Goal: Information Seeking & Learning: Compare options

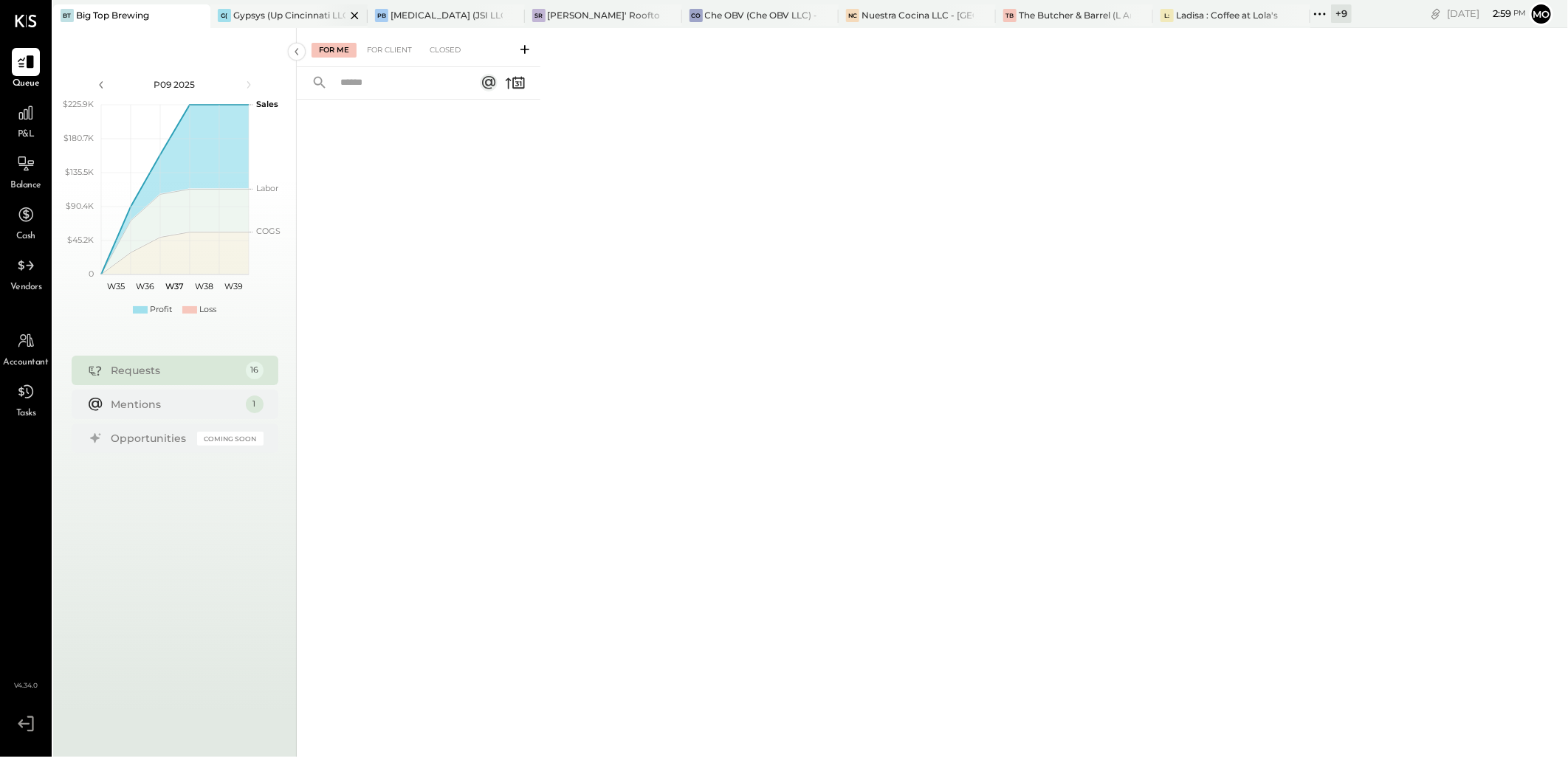
click at [281, 13] on div "Gypsys (Up Cincinnati LLC) - Ignite" at bounding box center [290, 15] width 112 height 13
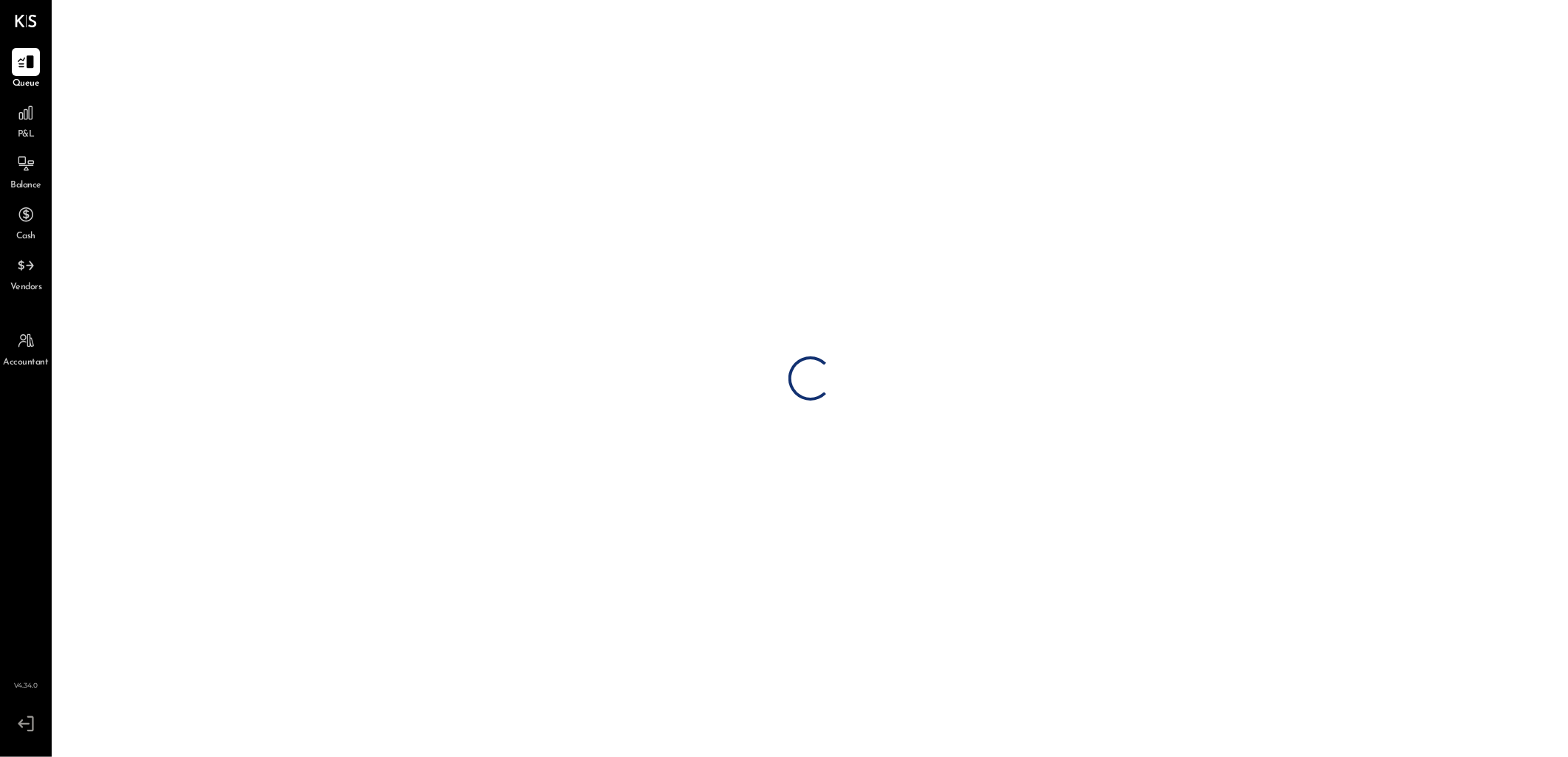
click at [23, 136] on span "P&L" at bounding box center [26, 135] width 17 height 13
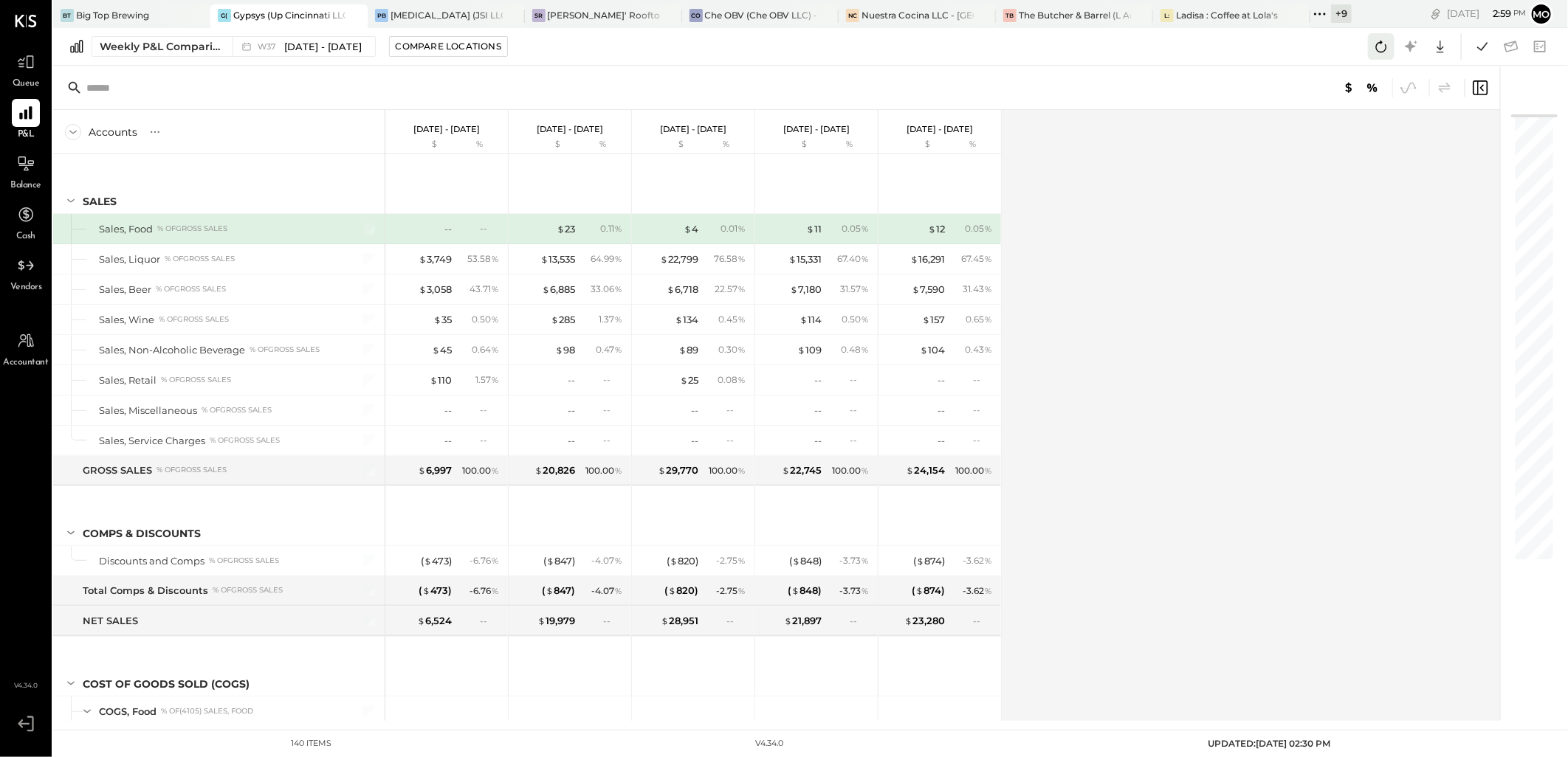
click at [1388, 52] on icon at bounding box center [1381, 46] width 19 height 19
click at [1482, 49] on icon at bounding box center [1483, 46] width 10 height 8
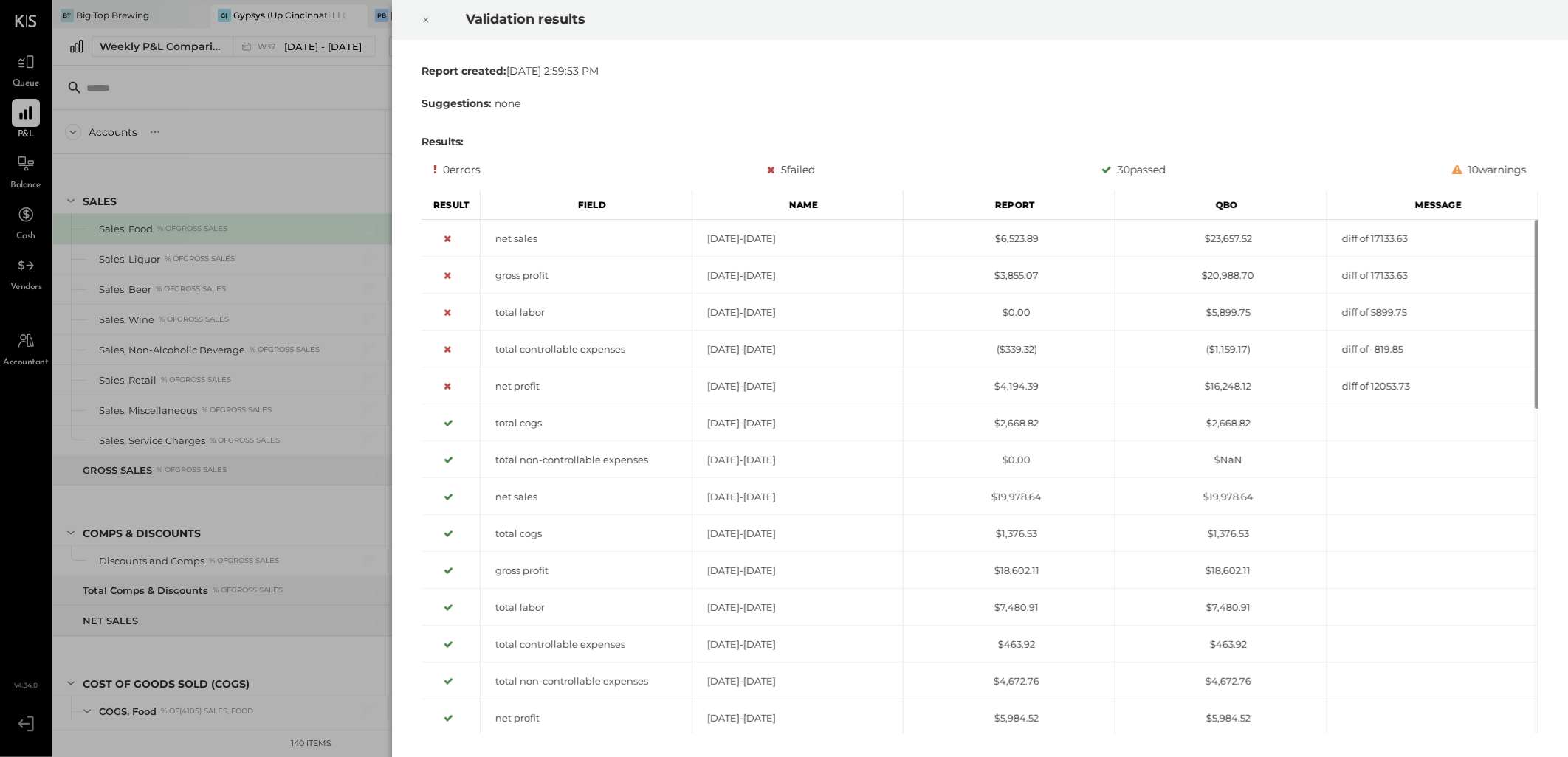
click at [424, 18] on icon at bounding box center [426, 19] width 9 height 18
click at [426, 18] on icon at bounding box center [426, 19] width 9 height 18
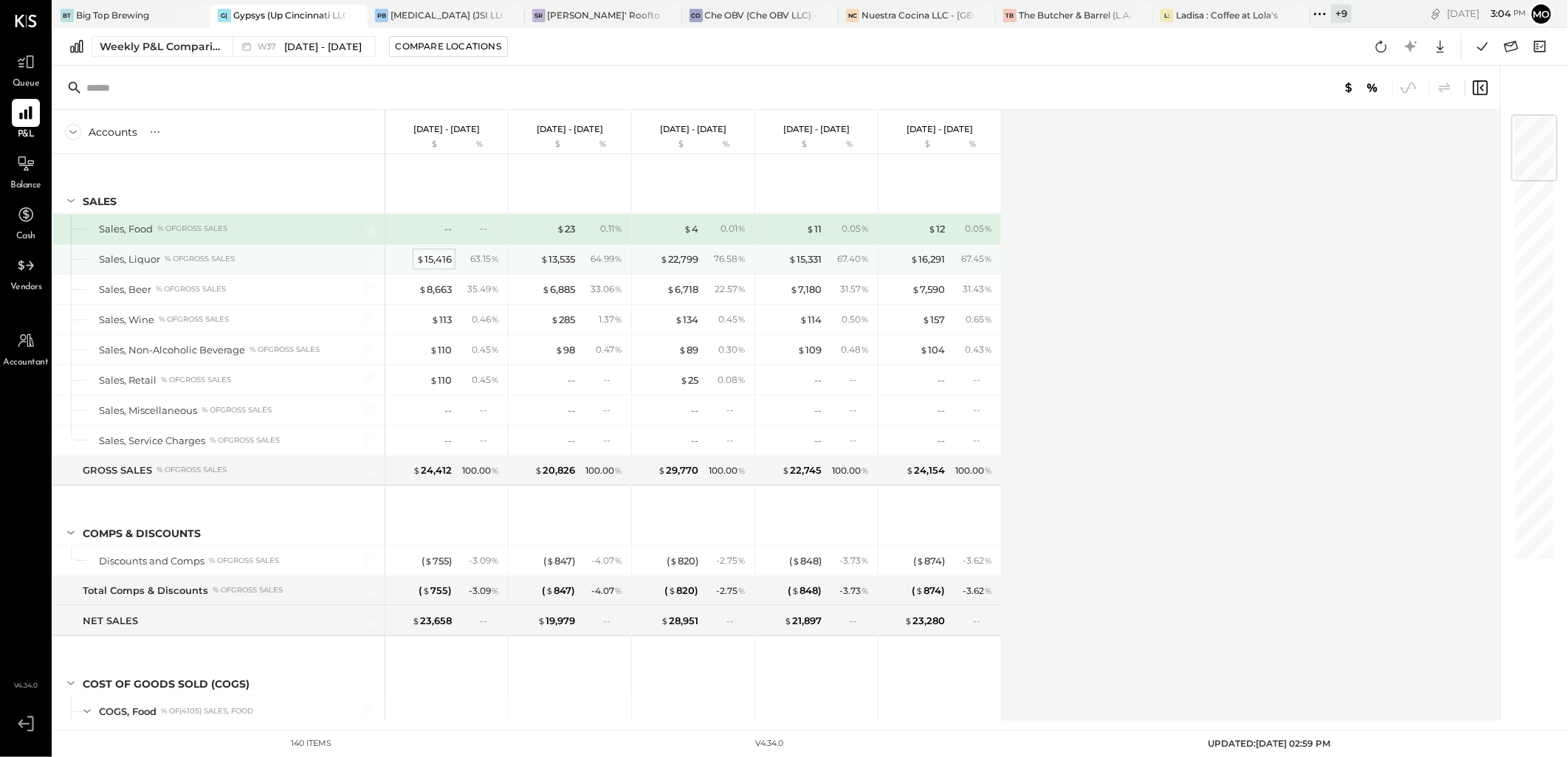
click at [438, 258] on div "$ 15,416" at bounding box center [434, 259] width 35 height 14
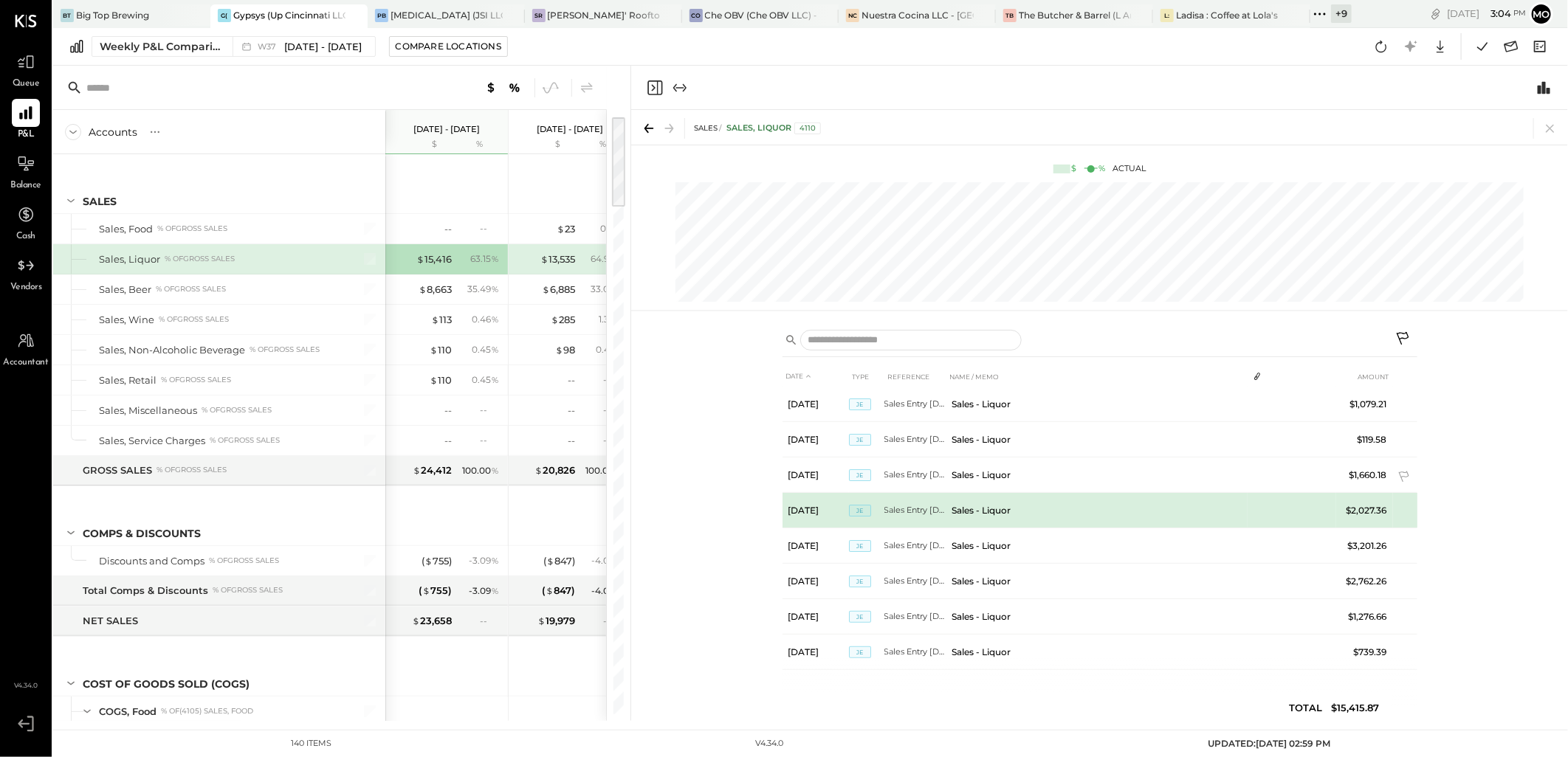
scroll to position [217, 0]
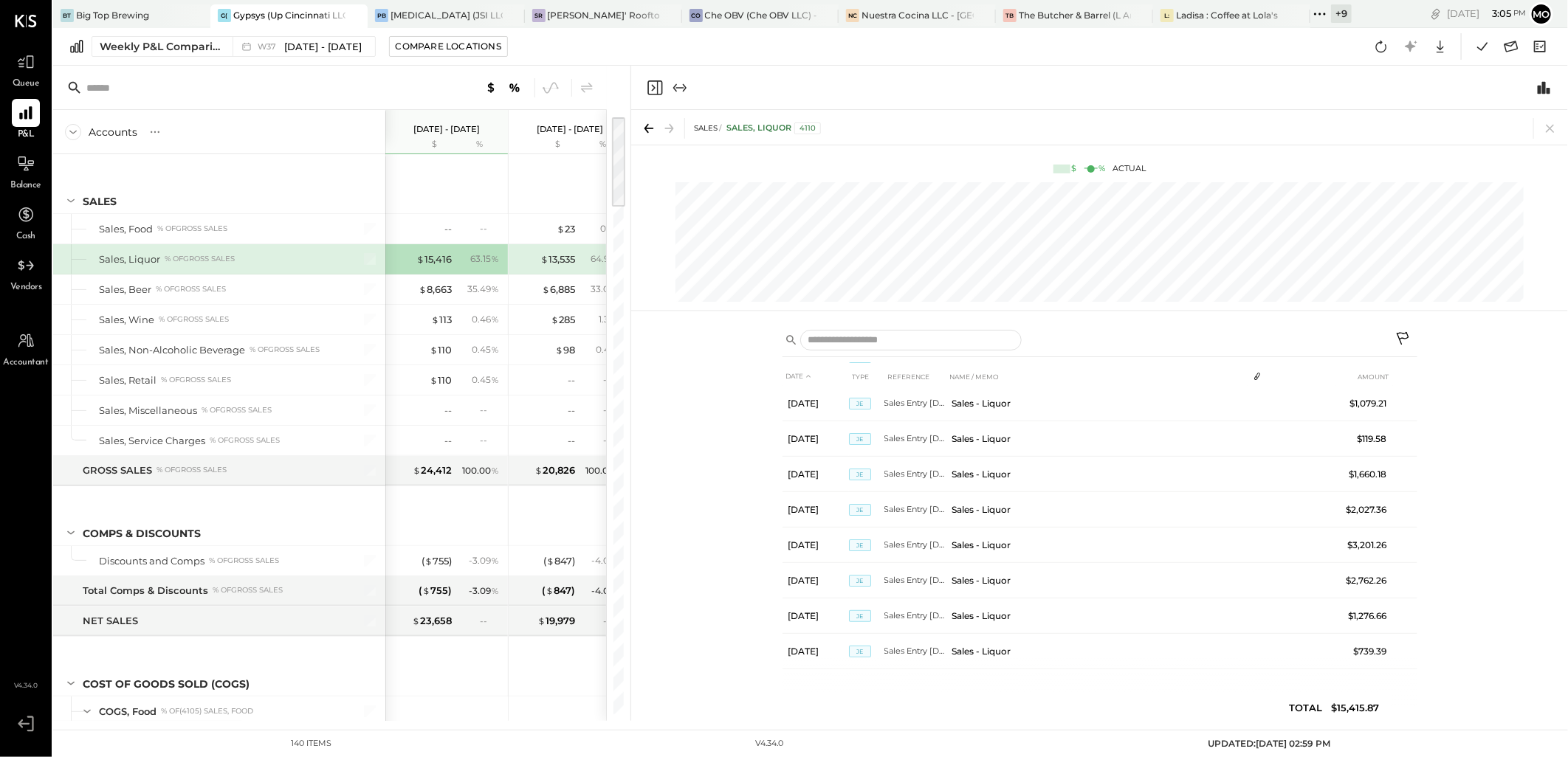
click at [1545, 128] on icon at bounding box center [1550, 128] width 21 height 21
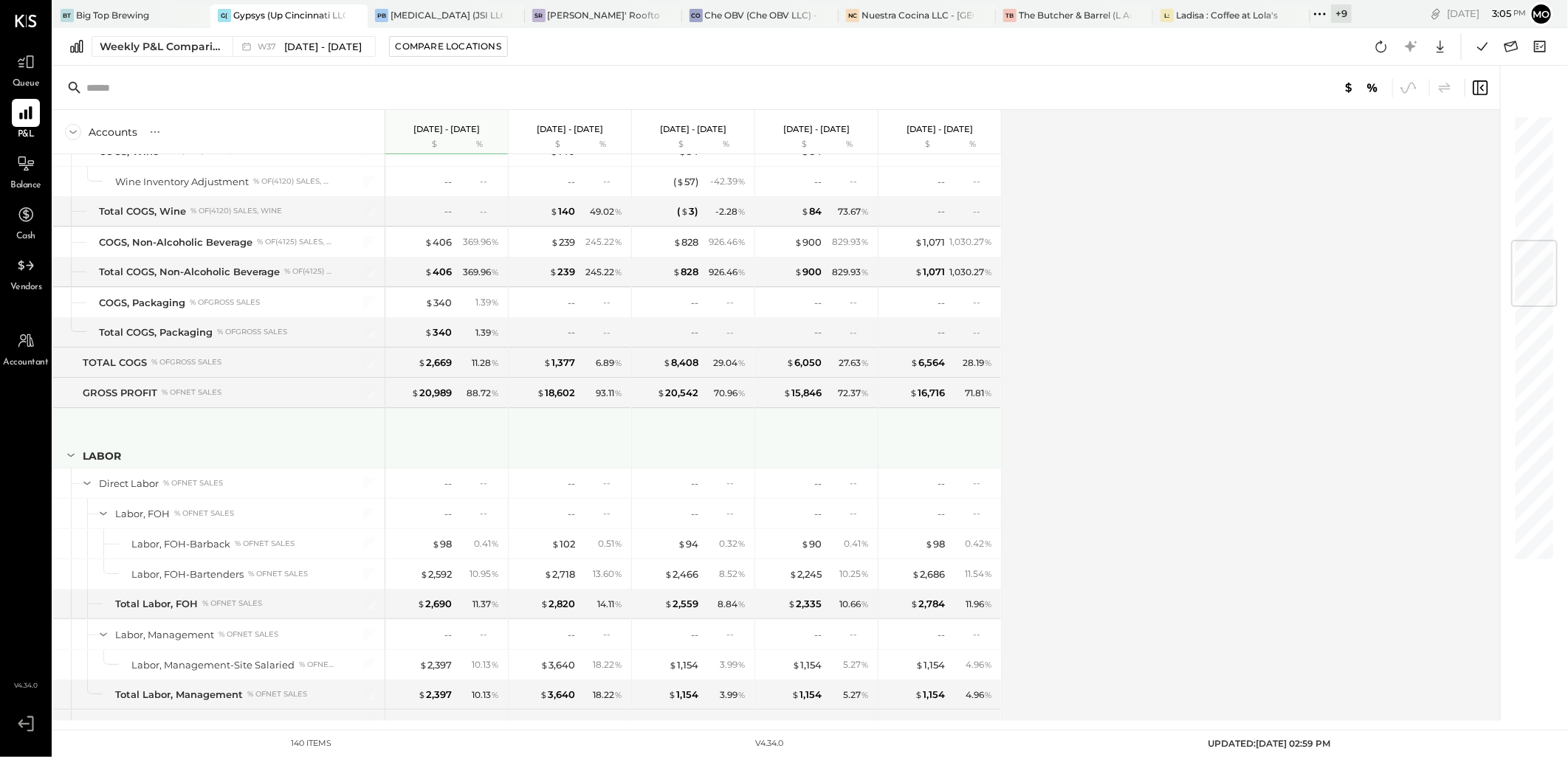
scroll to position [1066, 0]
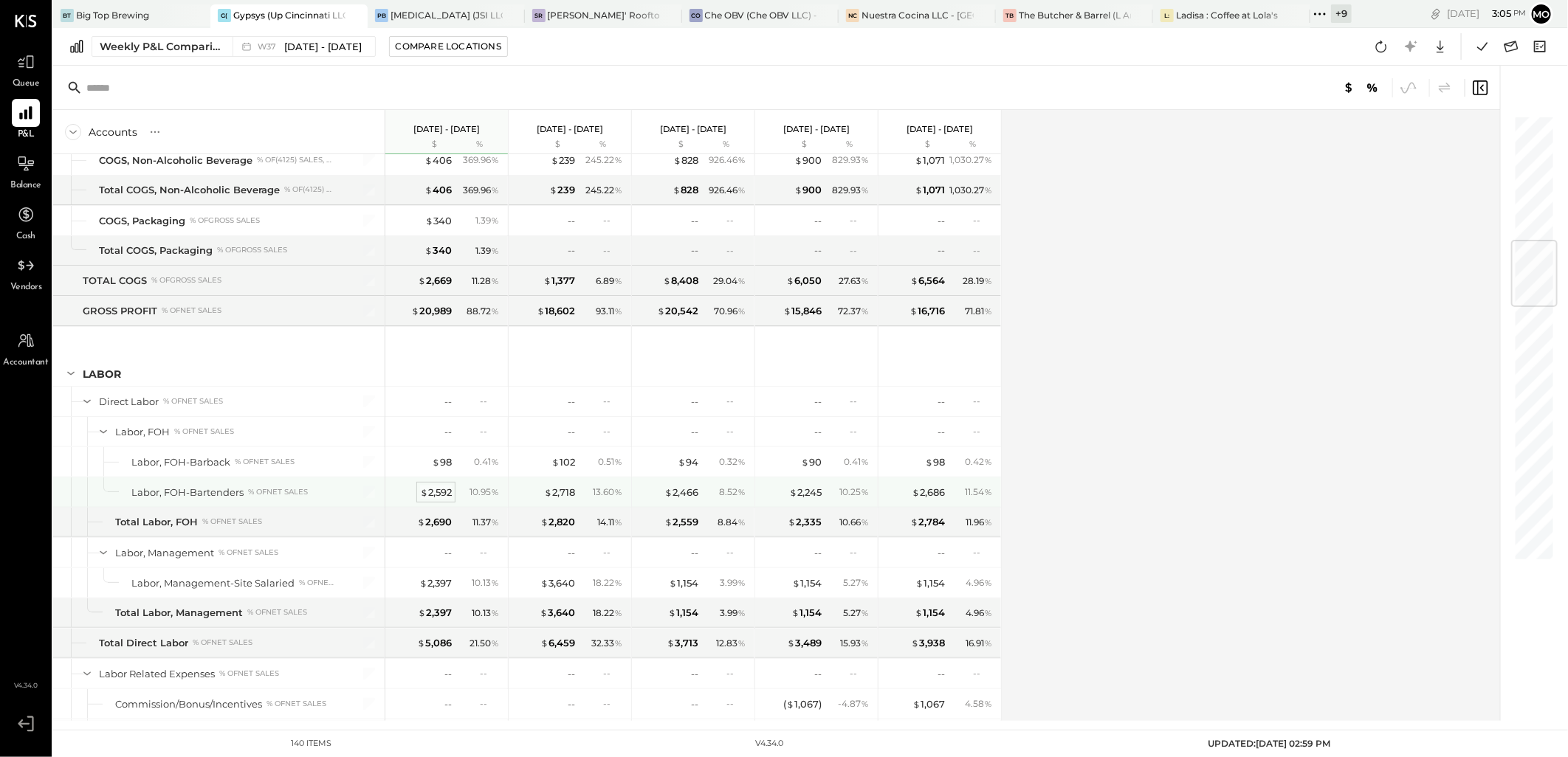
click at [446, 495] on div "$ 2,592" at bounding box center [436, 492] width 32 height 14
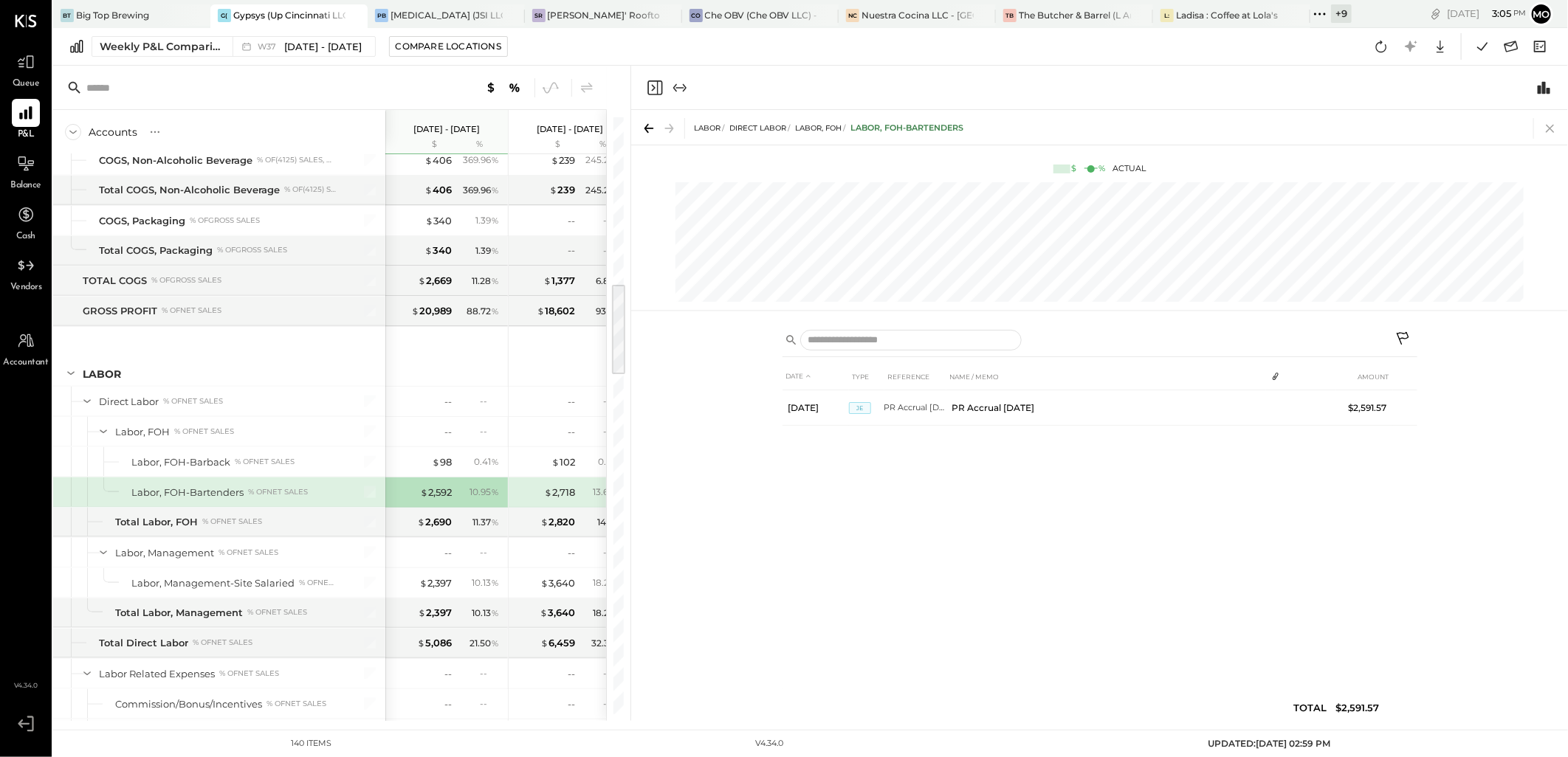
click at [1547, 131] on icon at bounding box center [1550, 128] width 21 height 21
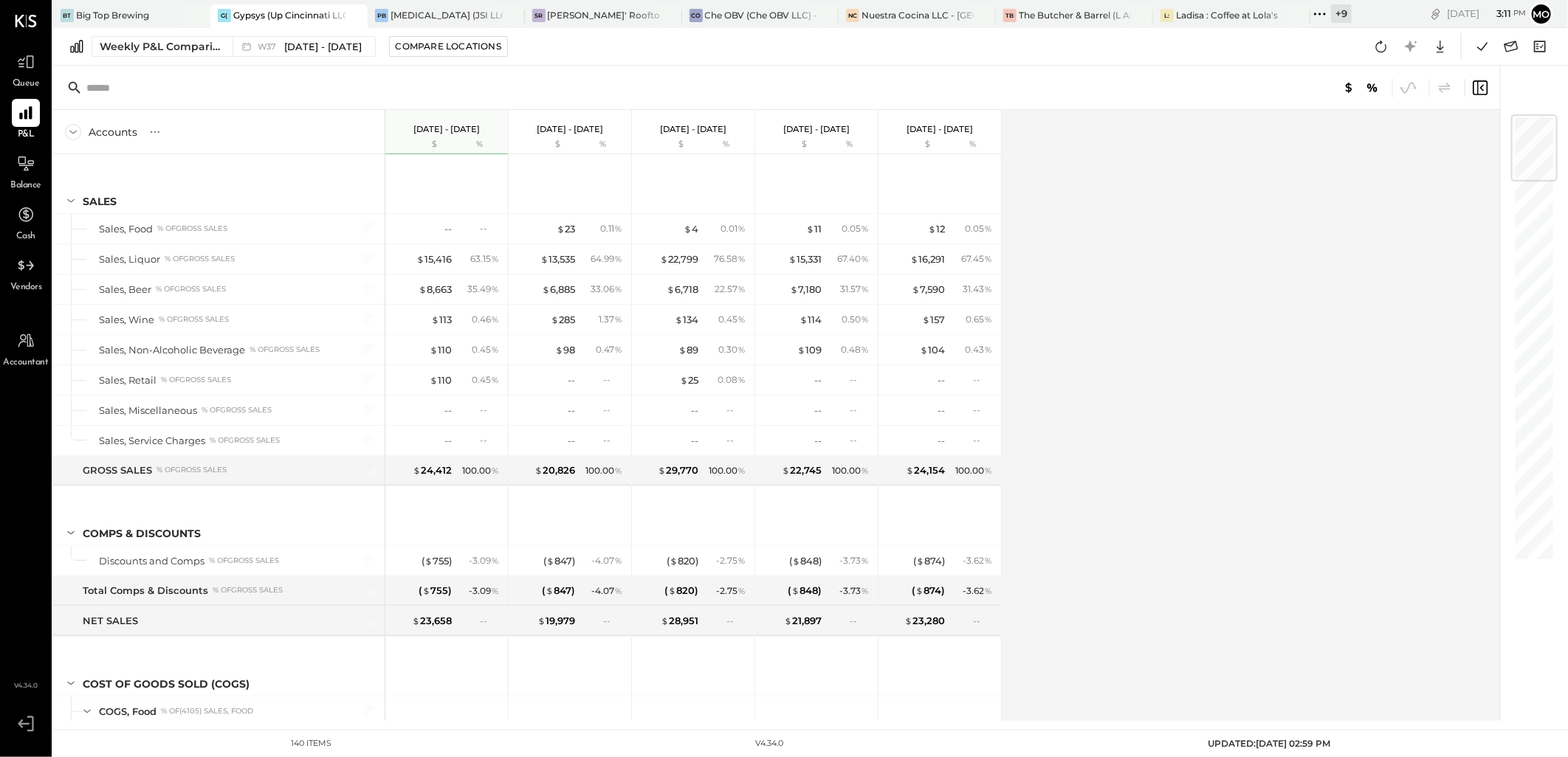
click at [1323, 9] on icon at bounding box center [1319, 13] width 19 height 19
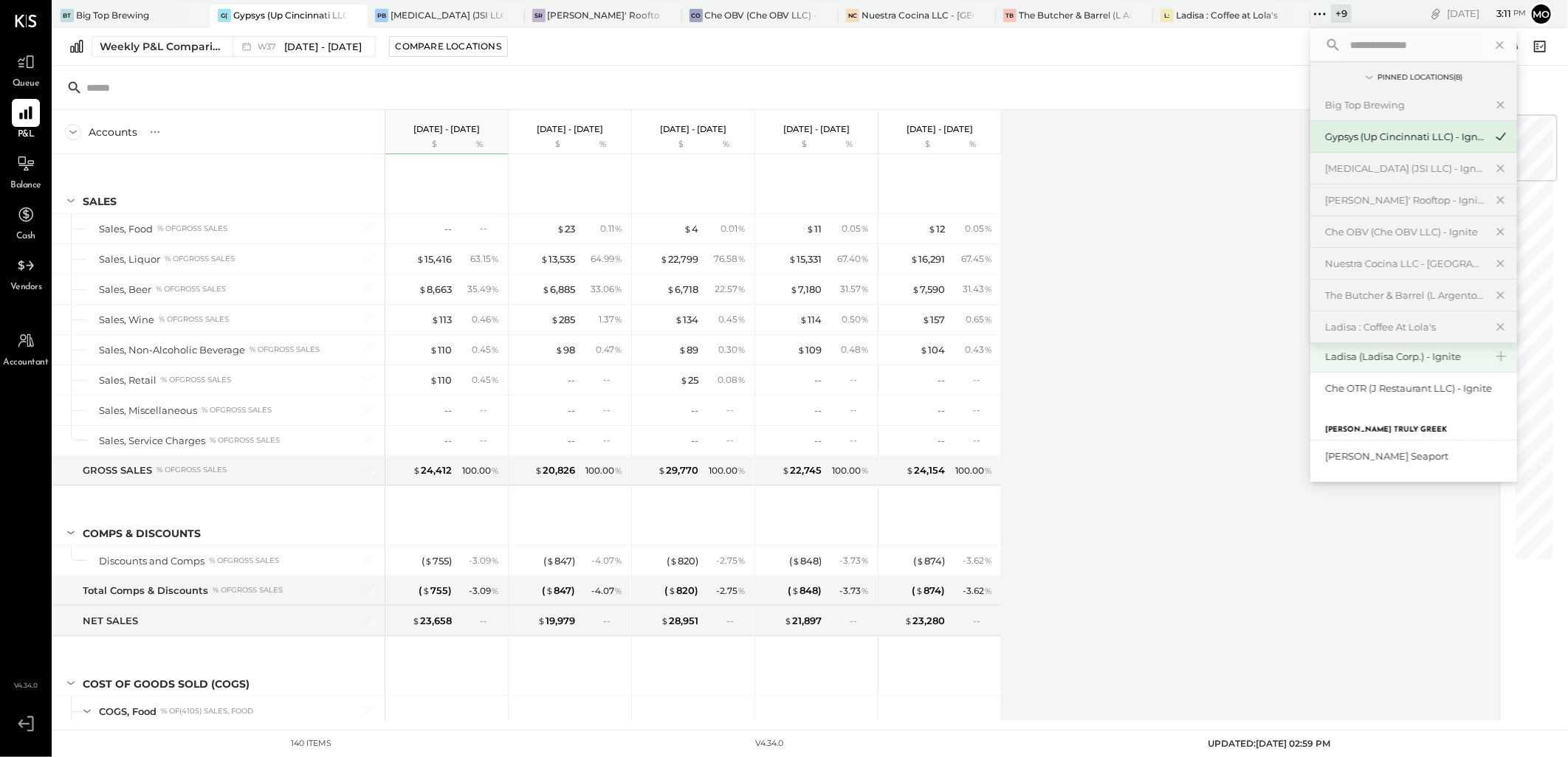
scroll to position [164, 0]
click at [1417, 357] on div "Ladisa (Ladisa Corp.) - Ignite" at bounding box center [1405, 356] width 159 height 14
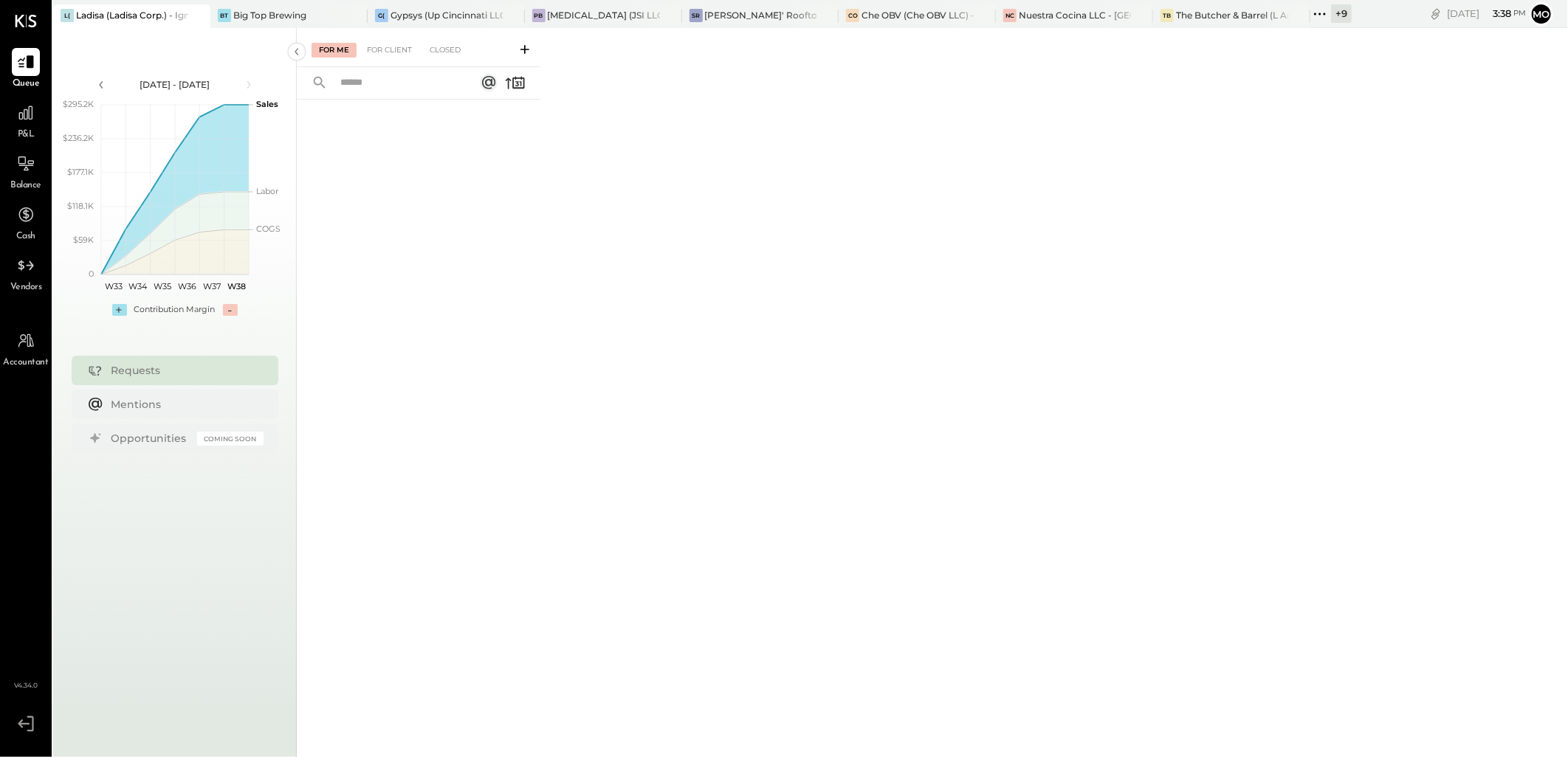
click at [0, 120] on html "Queue P&L Balance Cash Vendors Accountant v 4.34.0 L( Ladisa (Ladisa Corp.) - I…" at bounding box center [784, 378] width 1568 height 757
click at [16, 119] on icon at bounding box center [25, 112] width 19 height 19
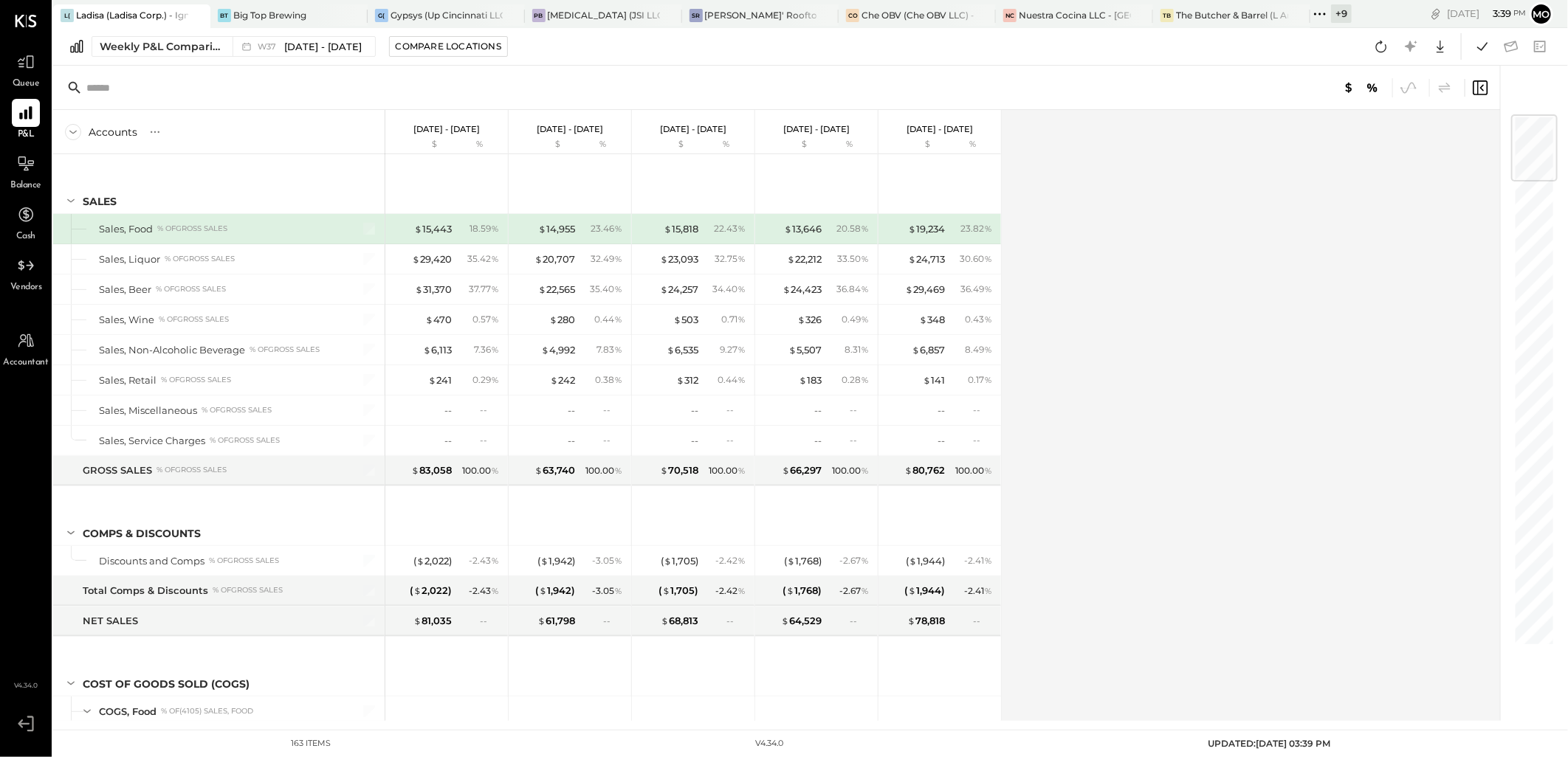
click at [1378, 40] on icon at bounding box center [1381, 46] width 19 height 19
click at [1495, 40] on button at bounding box center [1483, 47] width 27 height 27
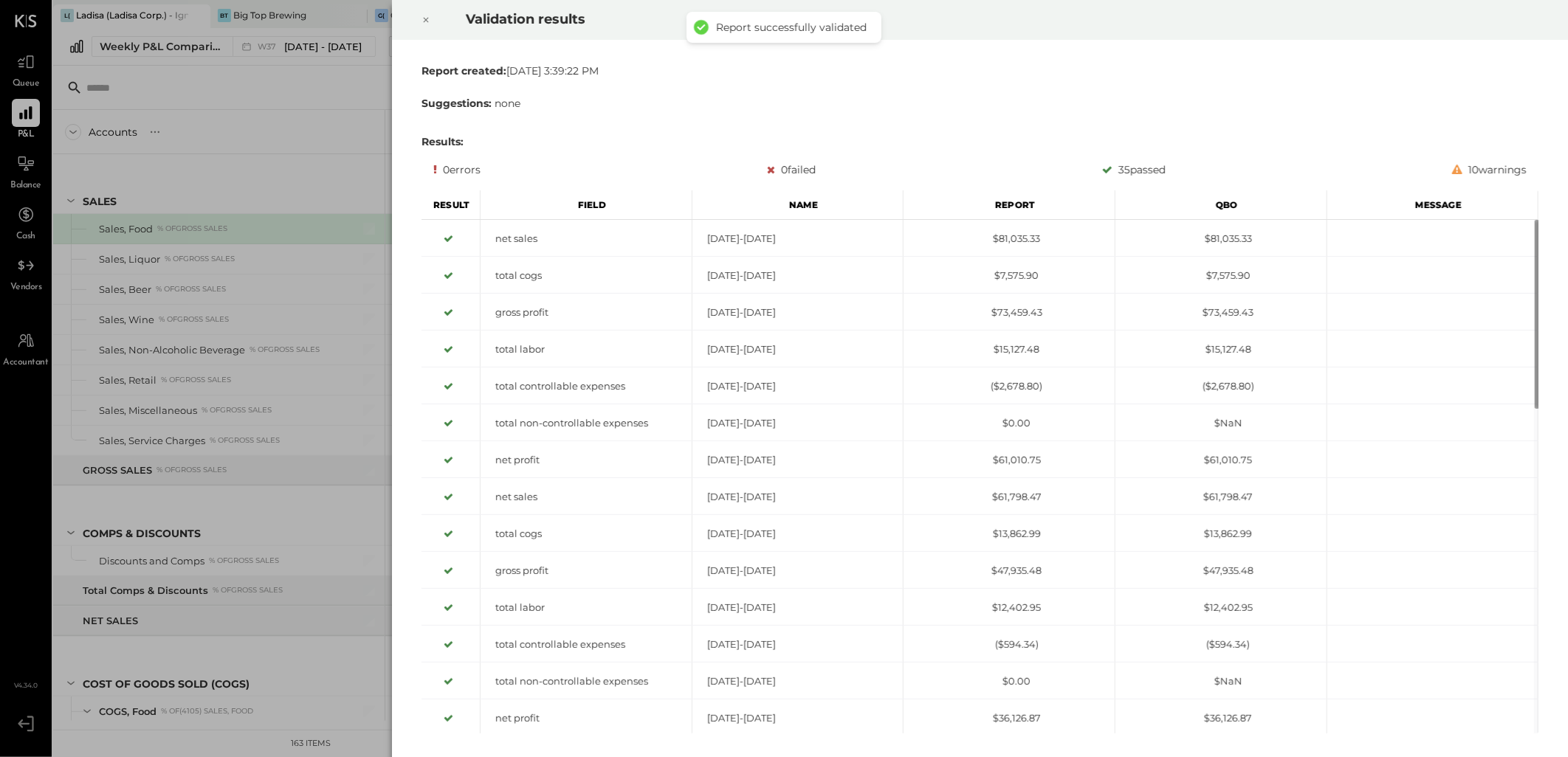
click at [423, 16] on icon at bounding box center [426, 19] width 9 height 18
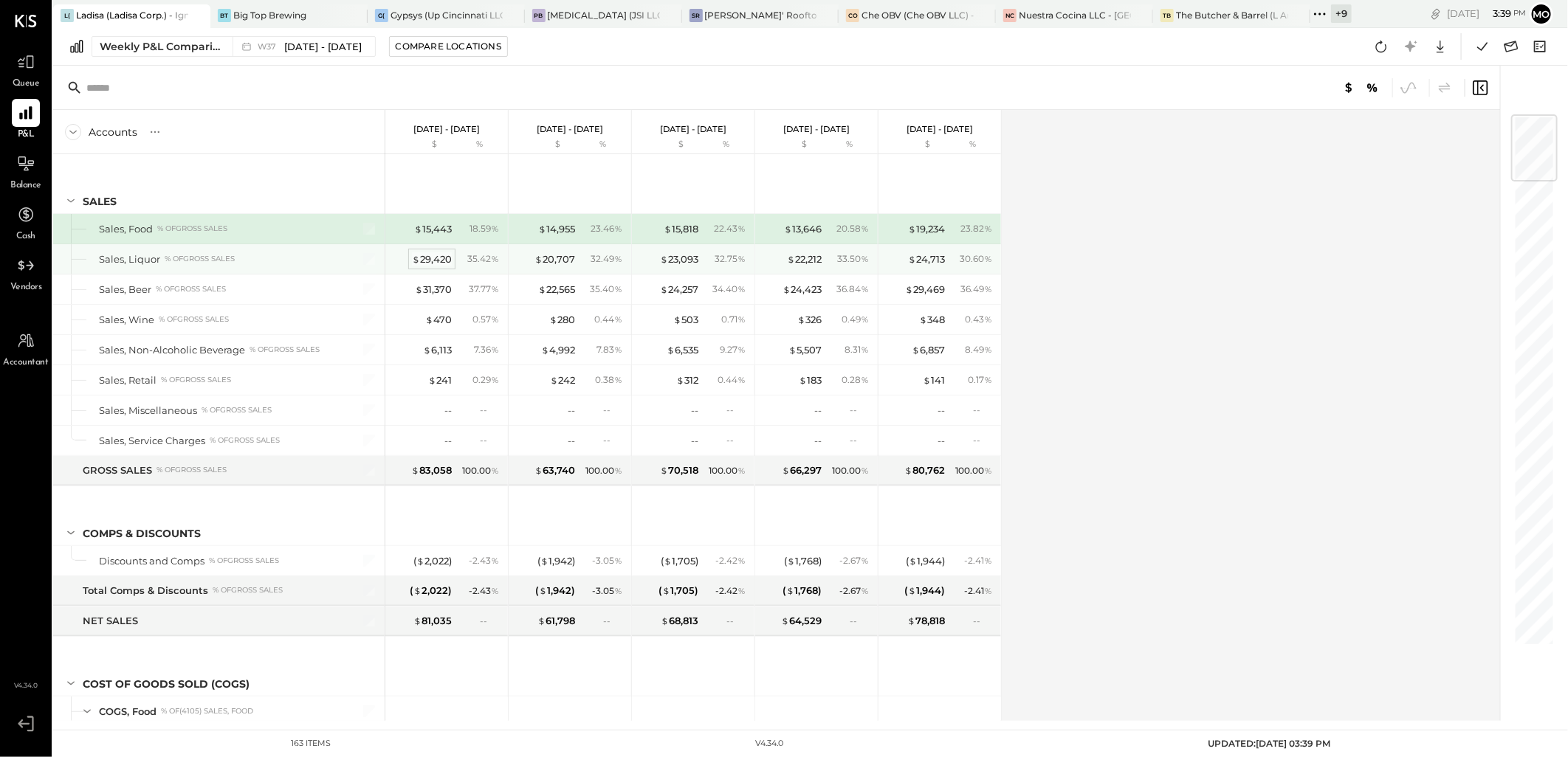
click at [421, 255] on div "$ 29,420" at bounding box center [432, 259] width 40 height 14
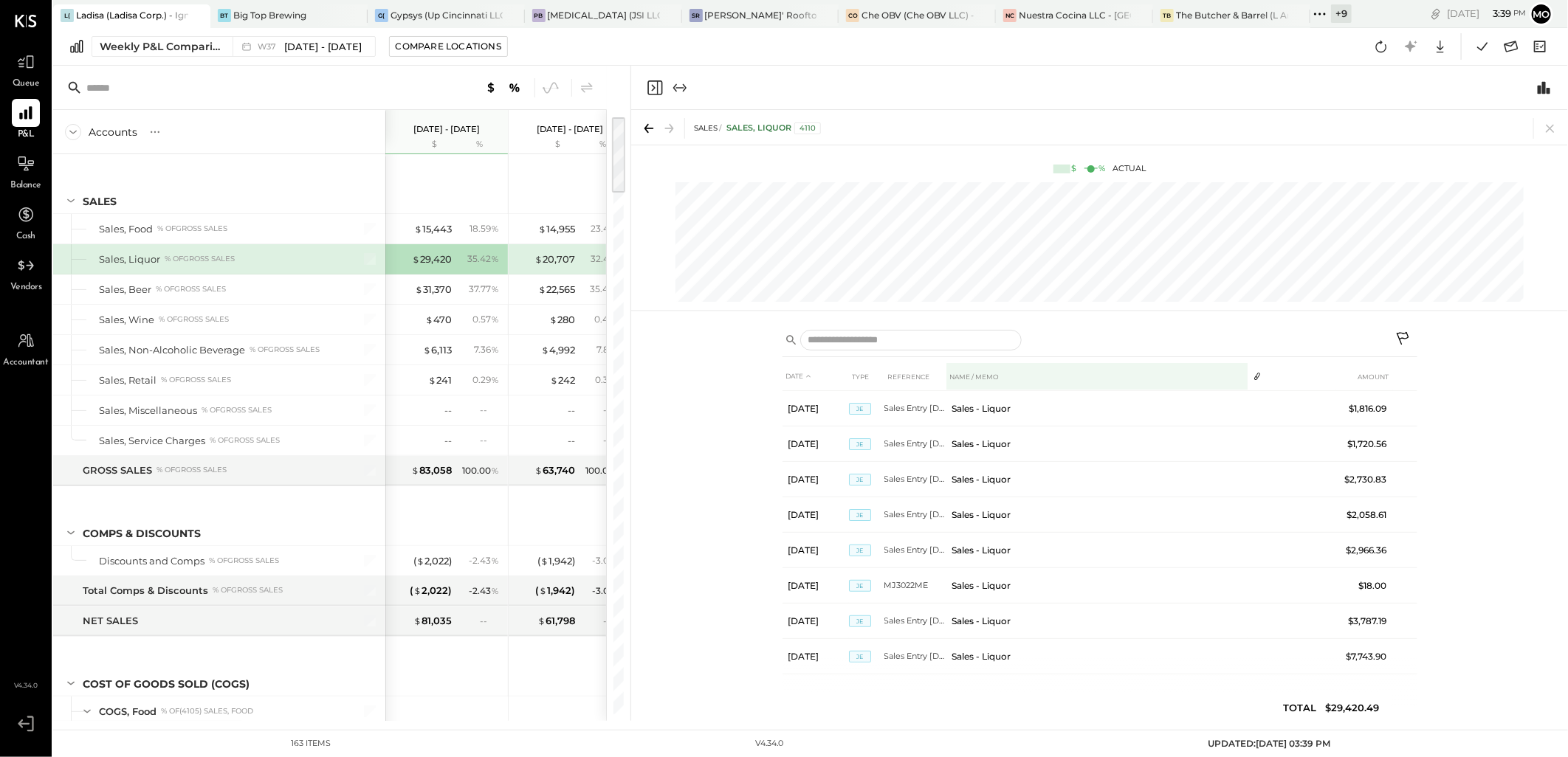
scroll to position [289, 0]
click at [1550, 128] on icon at bounding box center [1550, 129] width 8 height 8
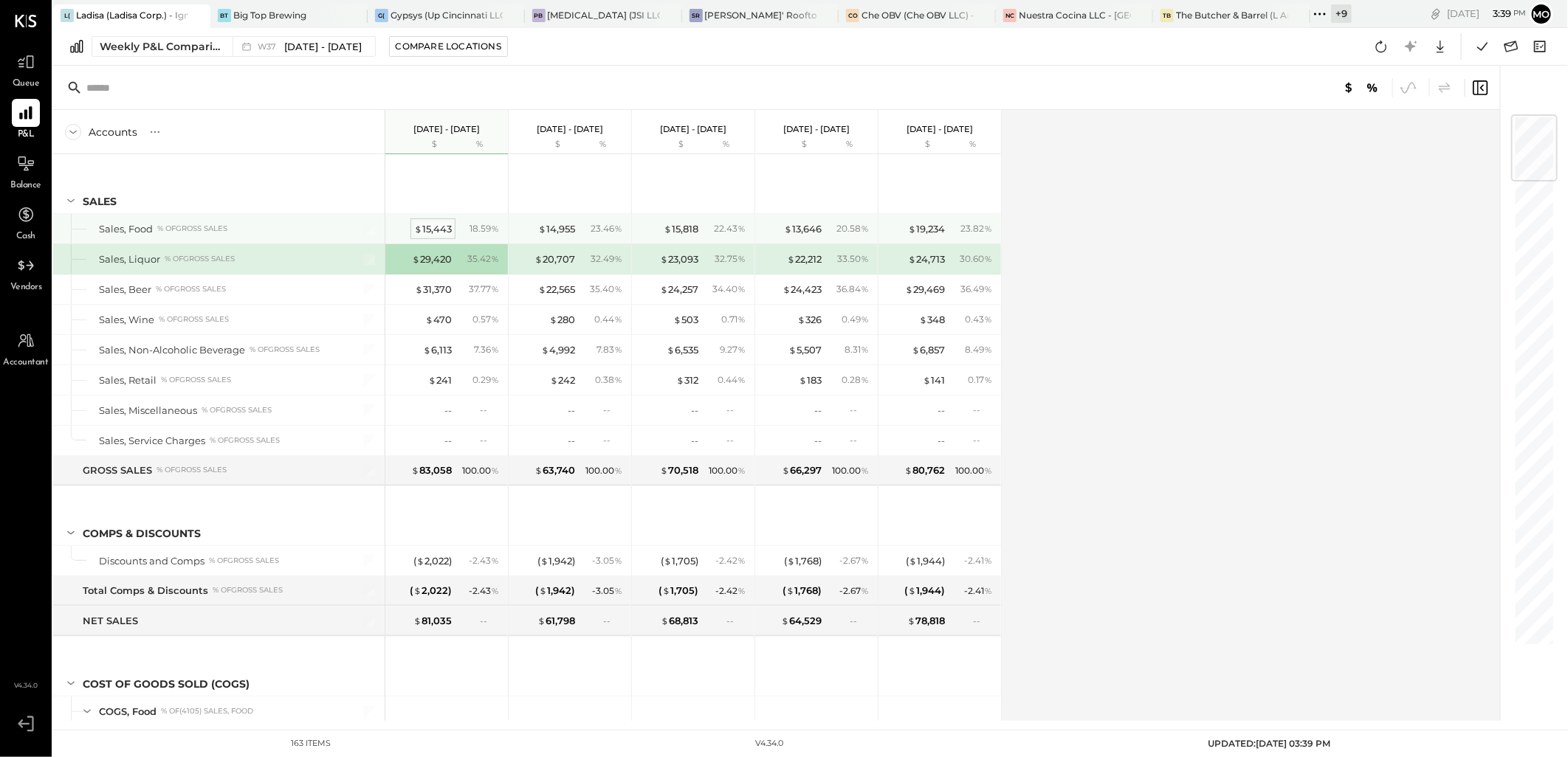
click at [451, 229] on div "$ 15,443" at bounding box center [432, 229] width 38 height 14
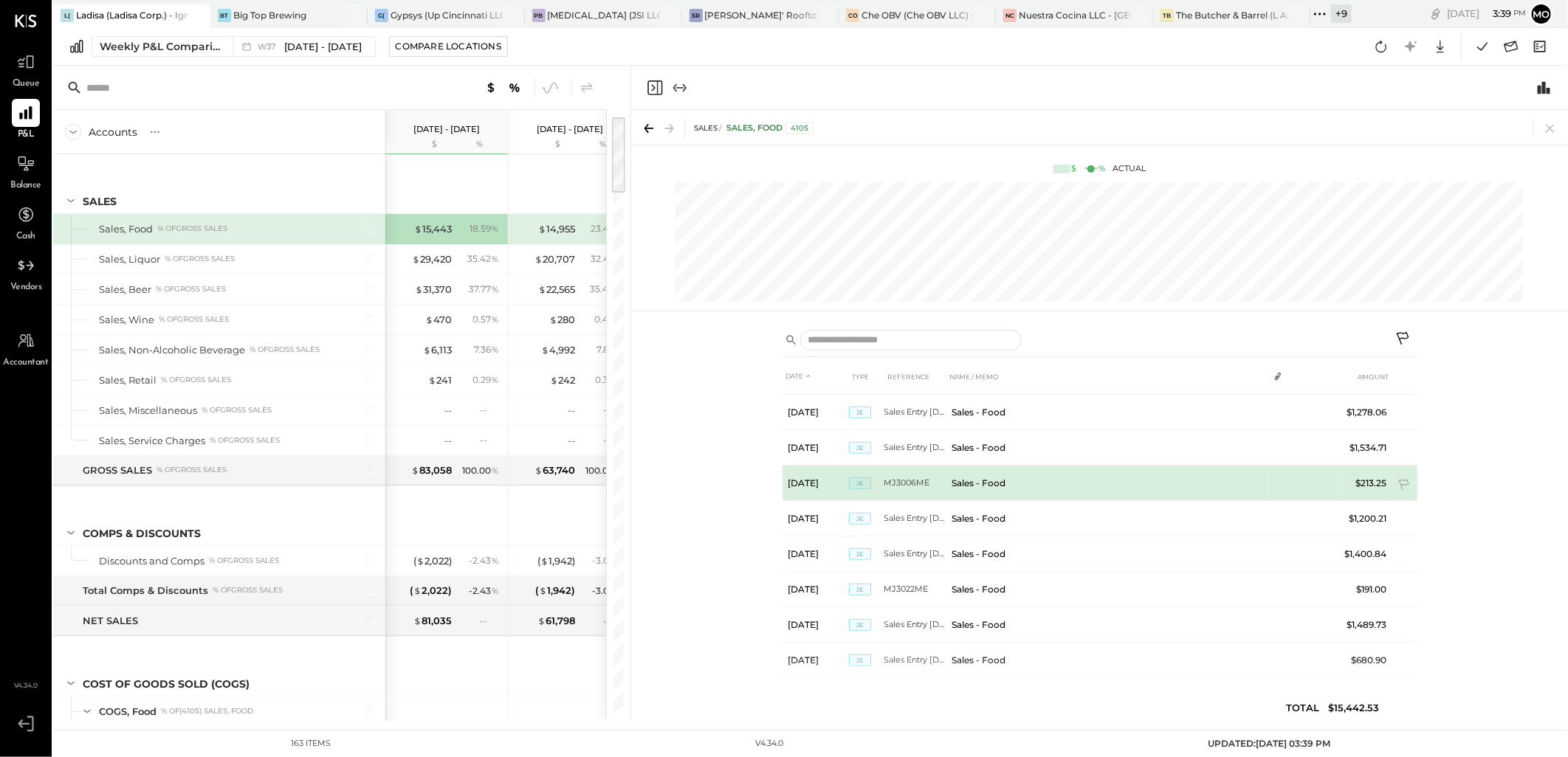
scroll to position [501, 0]
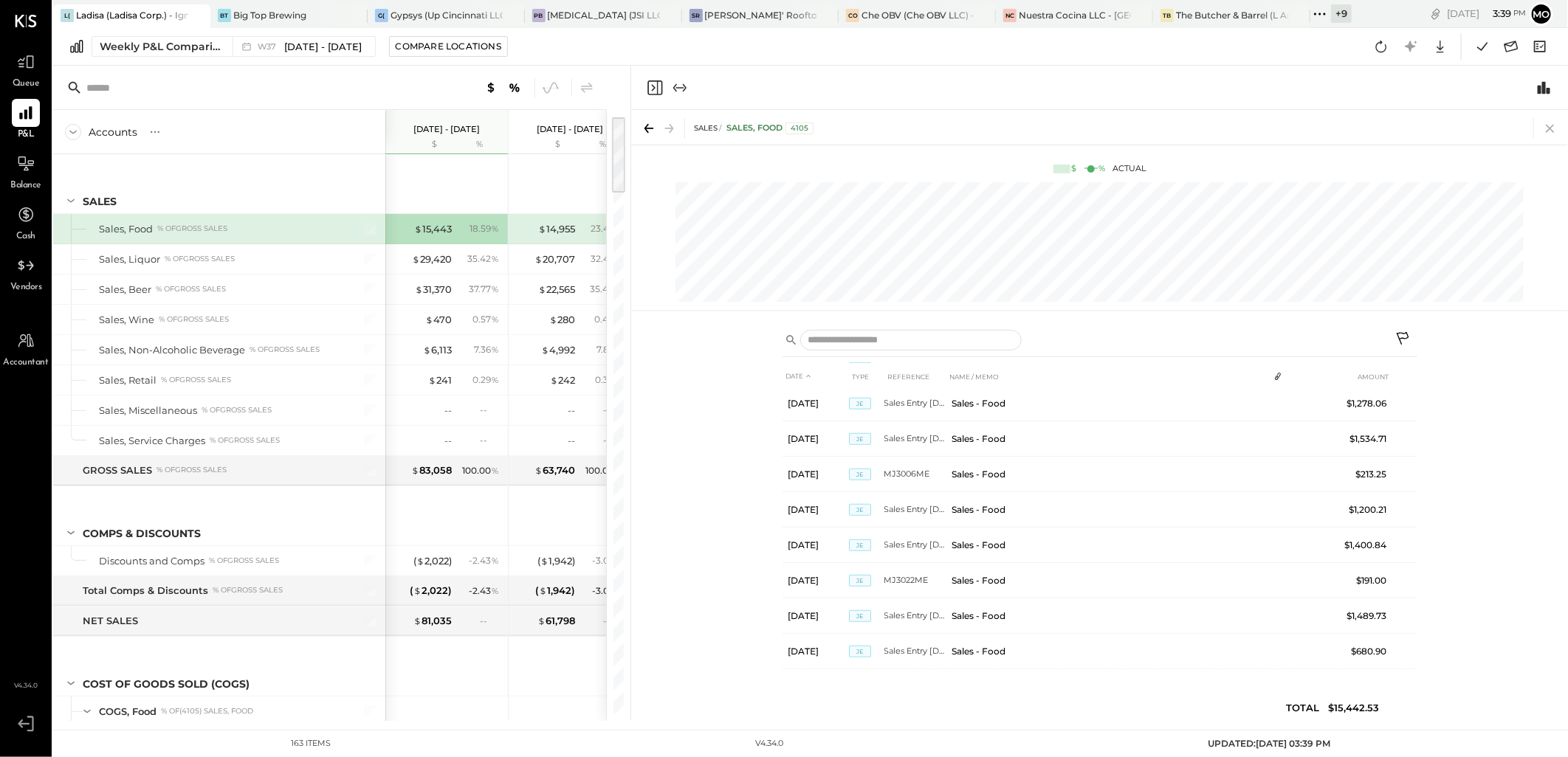
click at [1554, 128] on icon at bounding box center [1550, 128] width 21 height 21
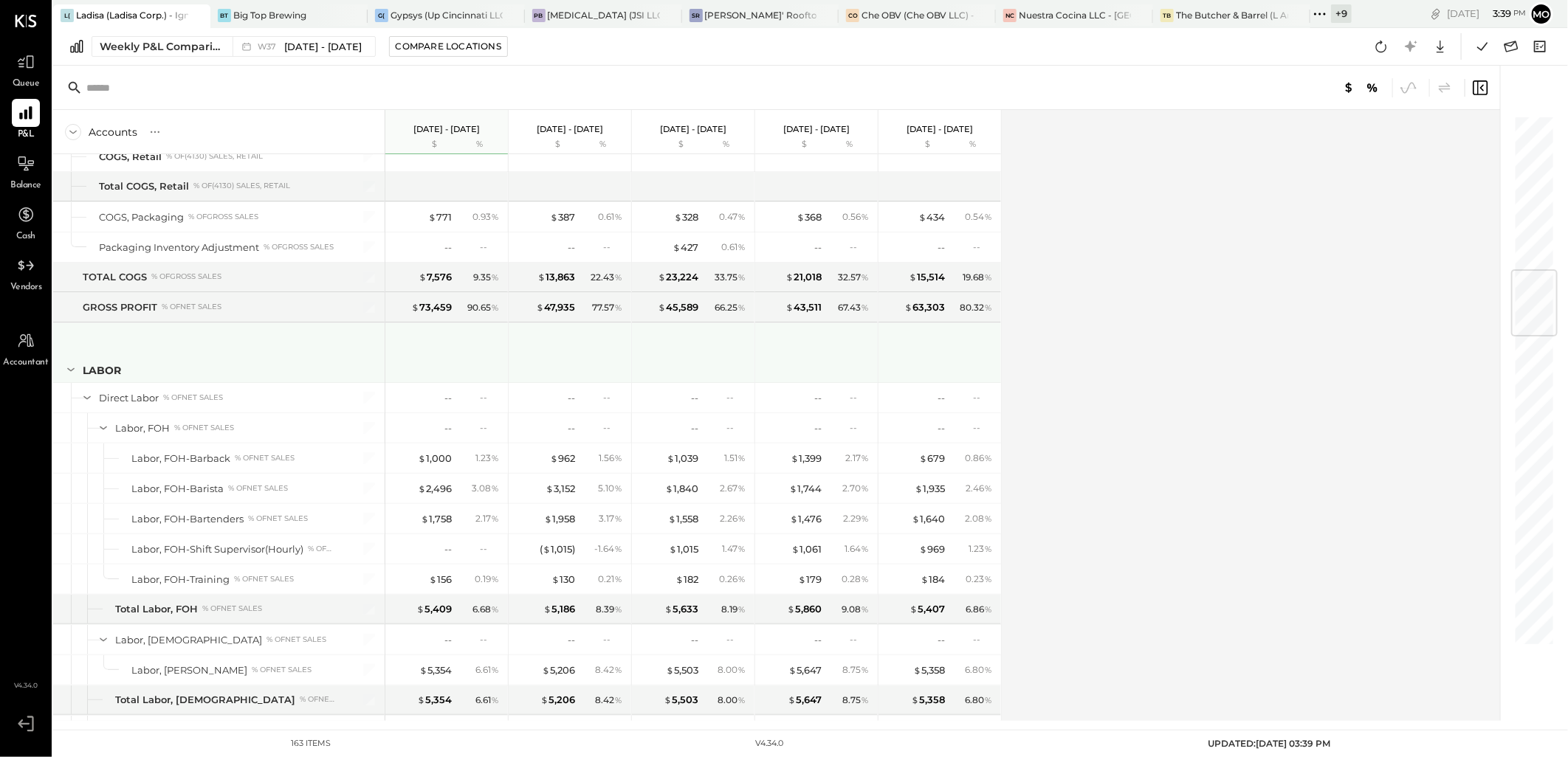
scroll to position [1476, 0]
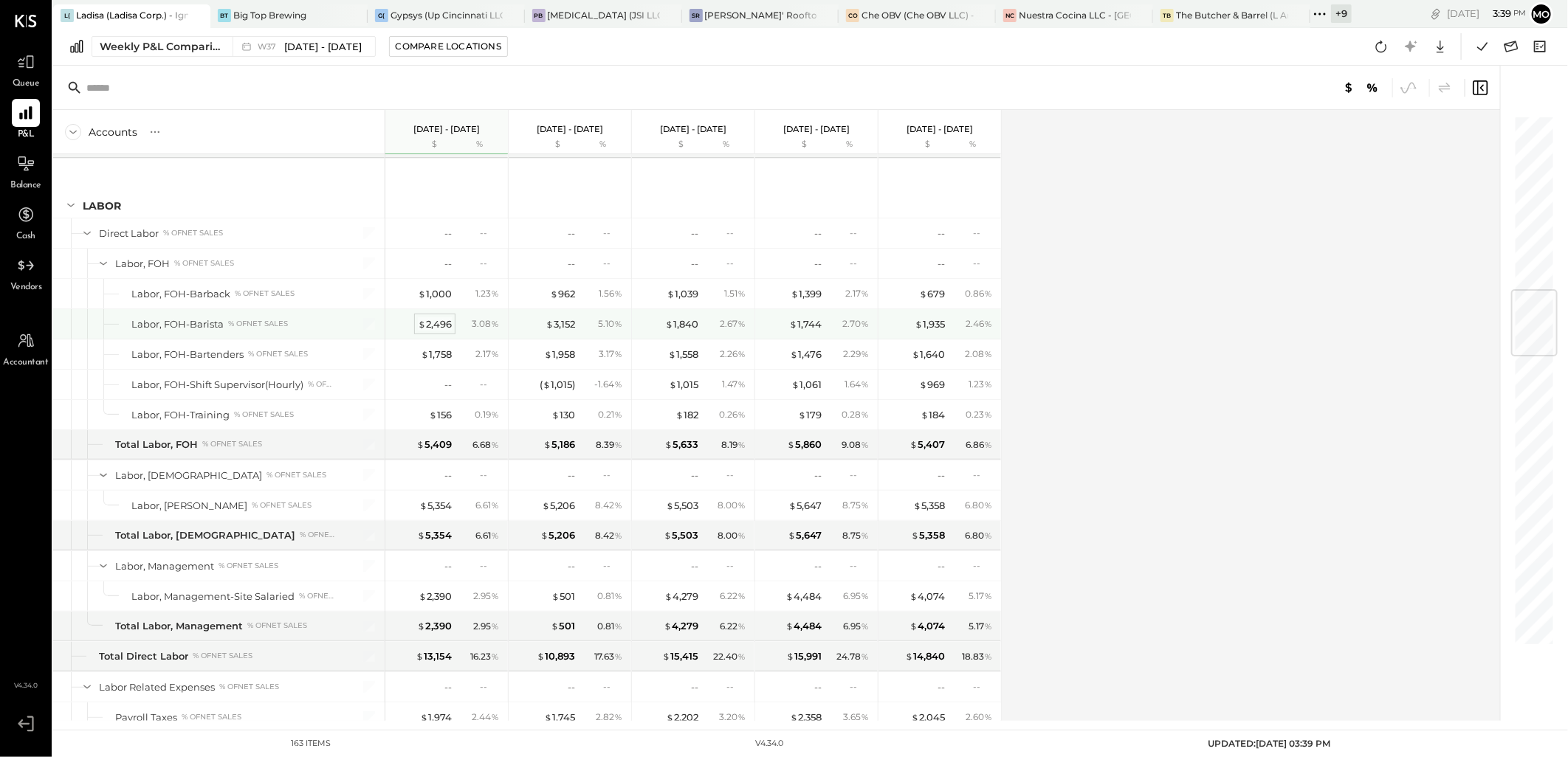
click at [436, 327] on div "$ 2,496" at bounding box center [435, 324] width 34 height 14
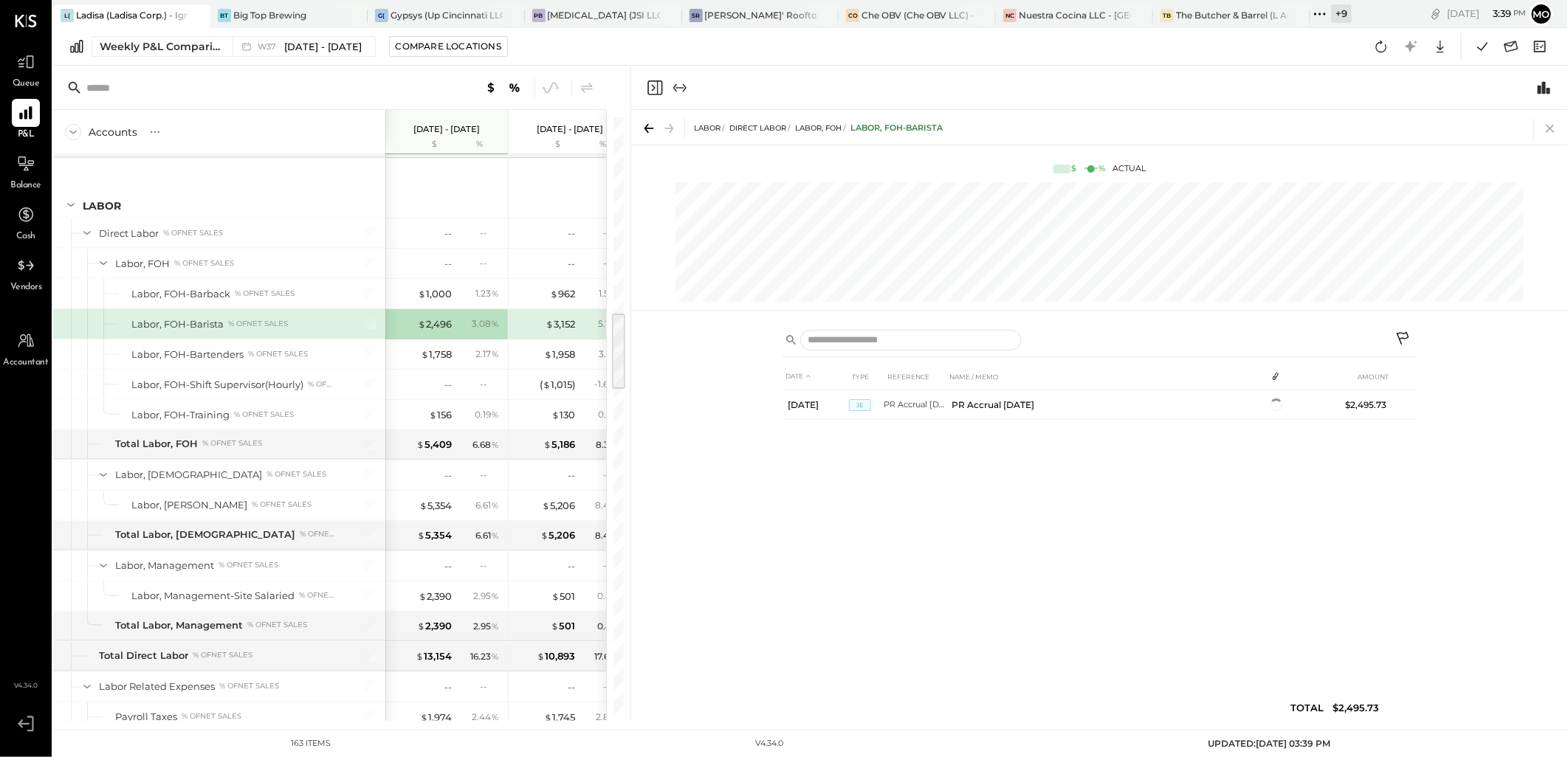
click at [1552, 131] on icon at bounding box center [1550, 128] width 21 height 21
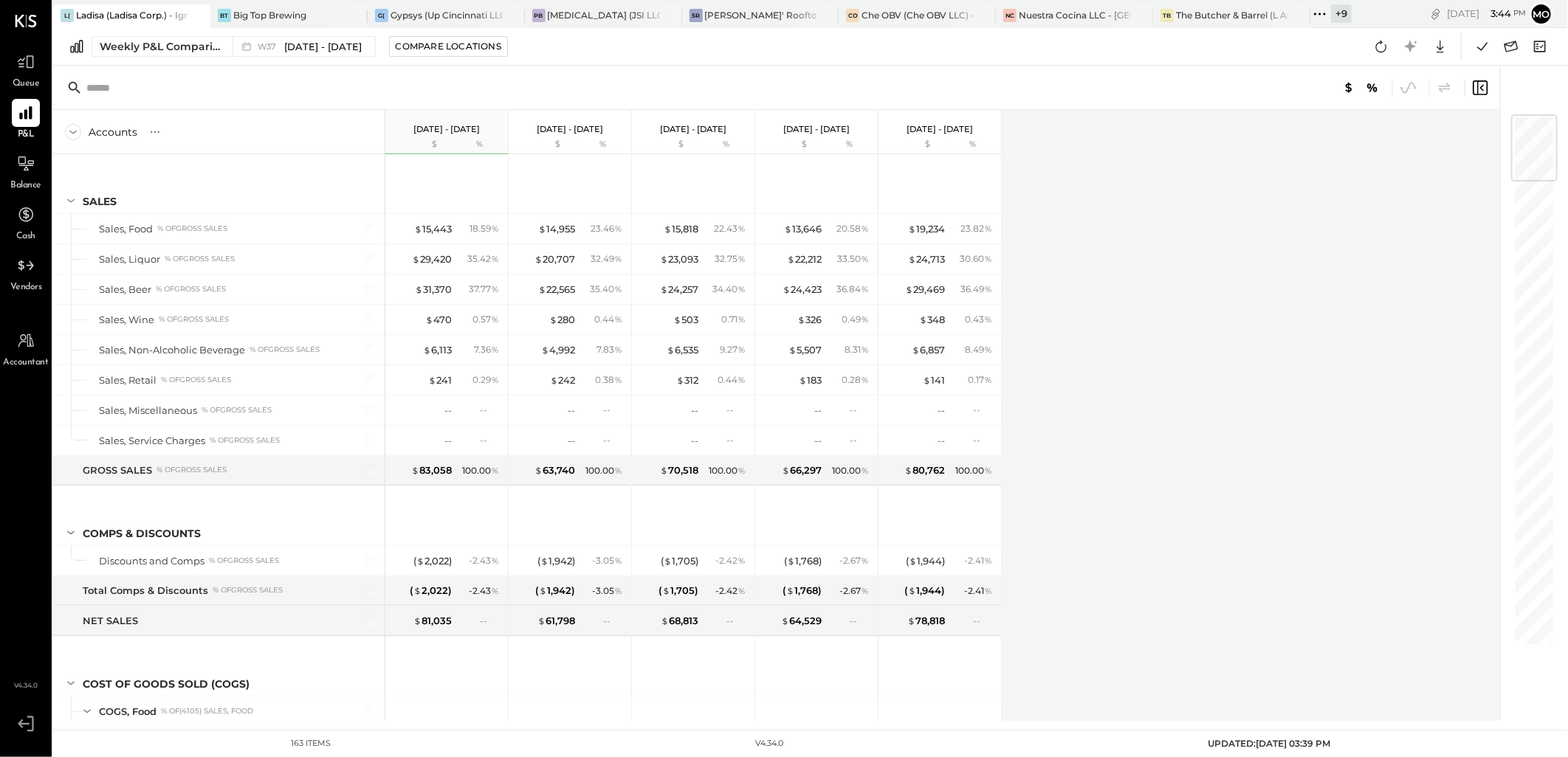
click at [1311, 13] on icon at bounding box center [1319, 13] width 19 height 19
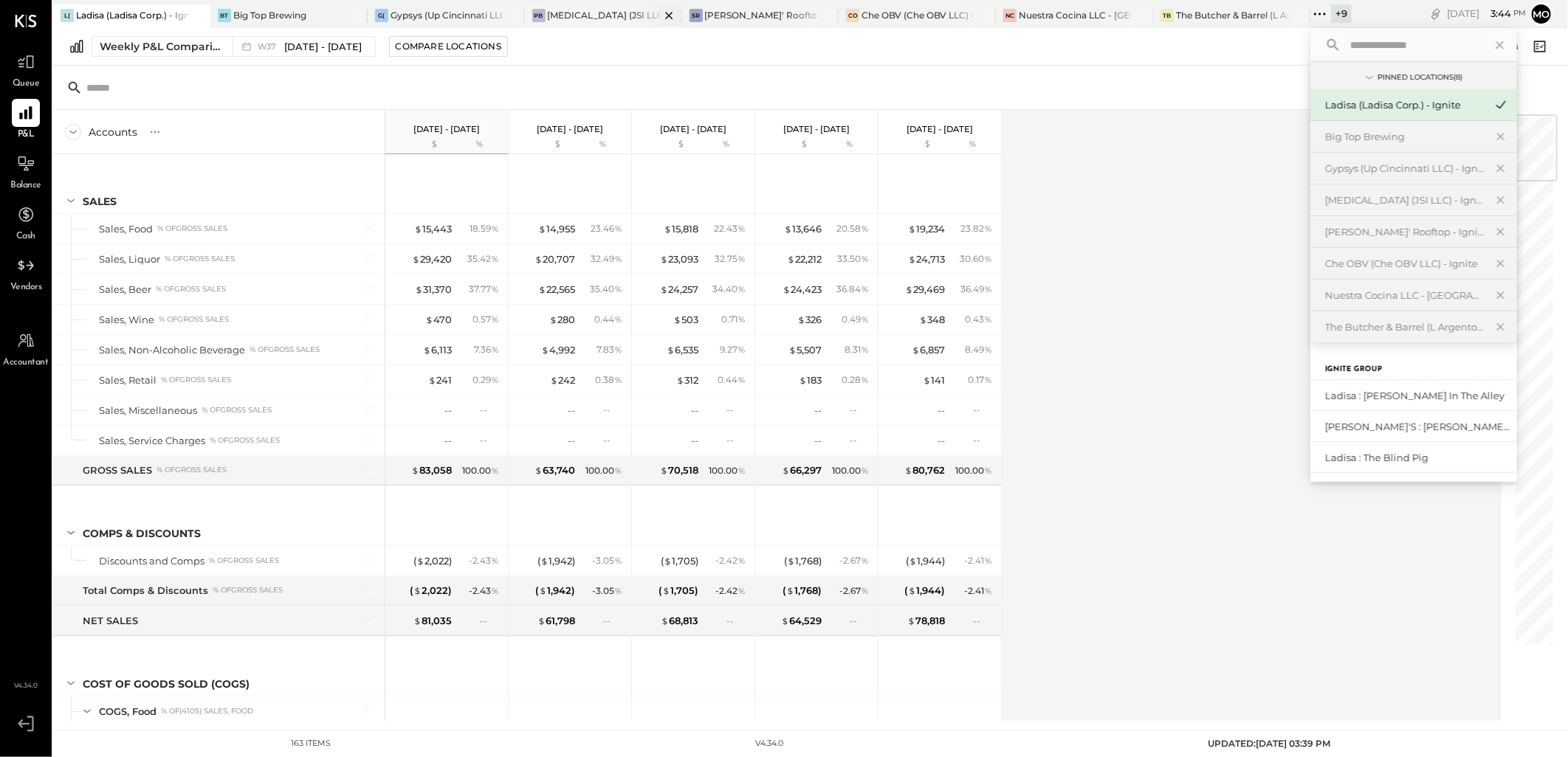
click at [544, 11] on div "PB [MEDICAL_DATA] (JSI LLC) - Ignite" at bounding box center [592, 16] width 135 height 13
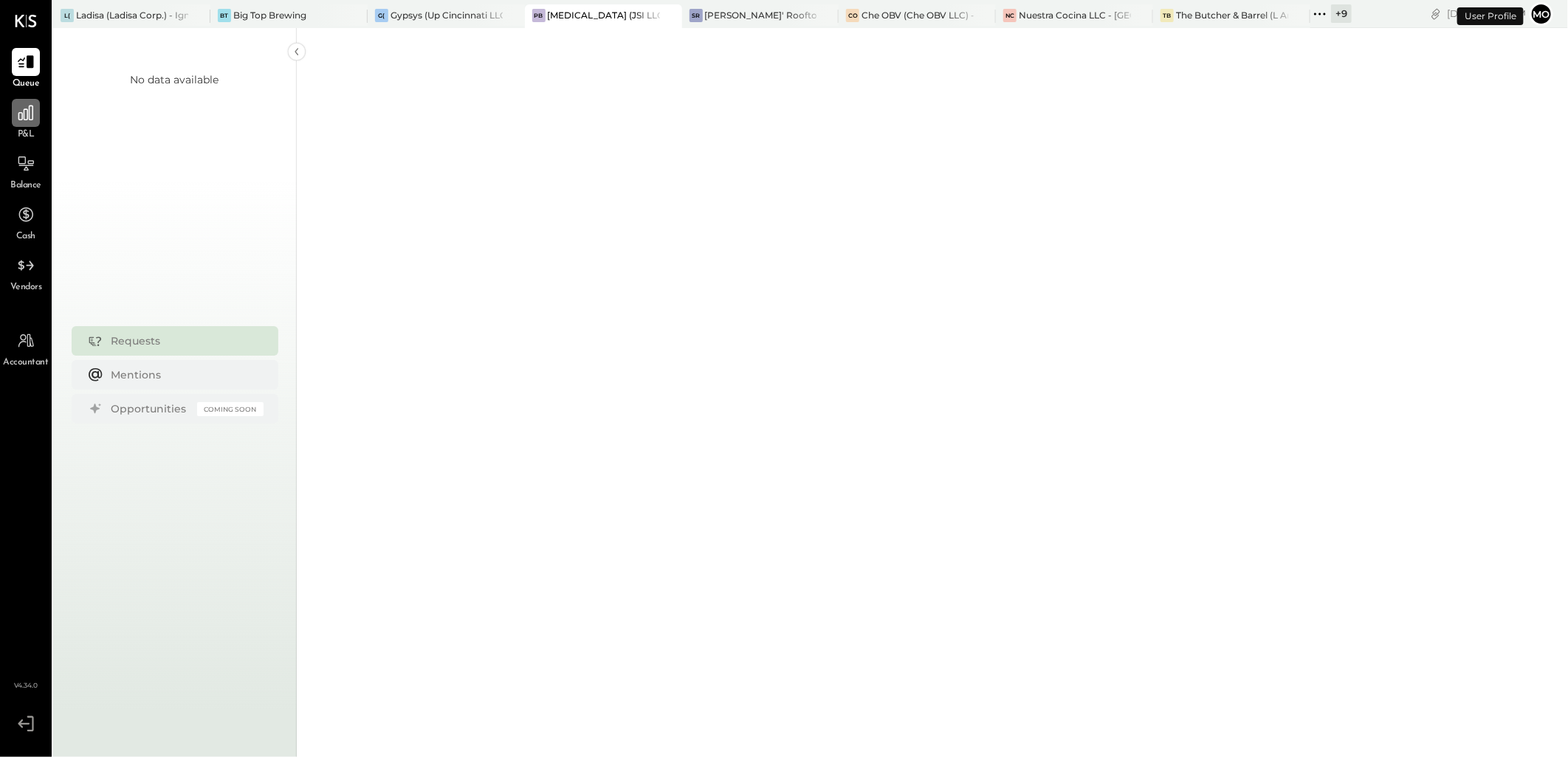
click at [23, 109] on icon at bounding box center [25, 112] width 19 height 19
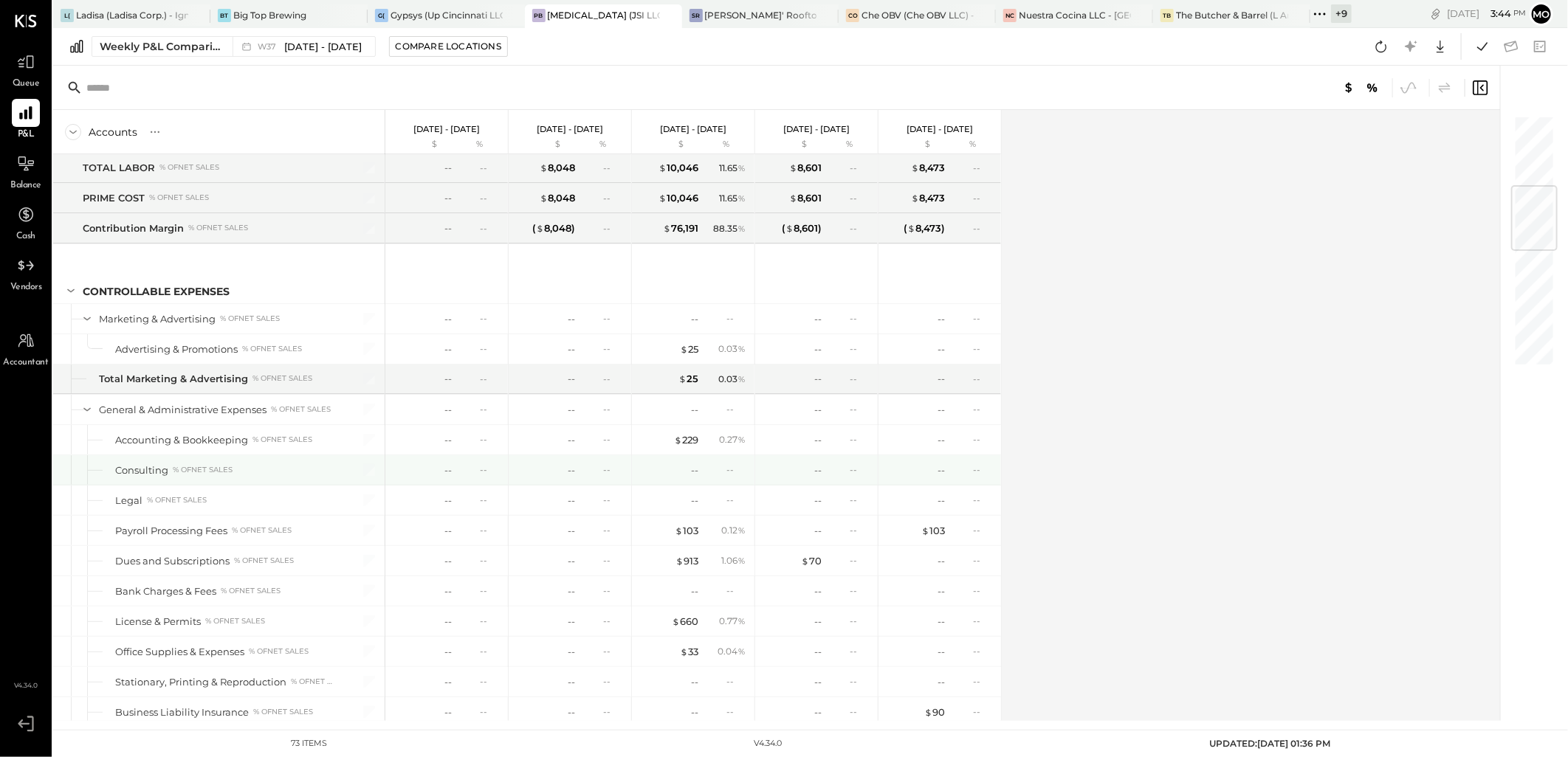
scroll to position [440, 0]
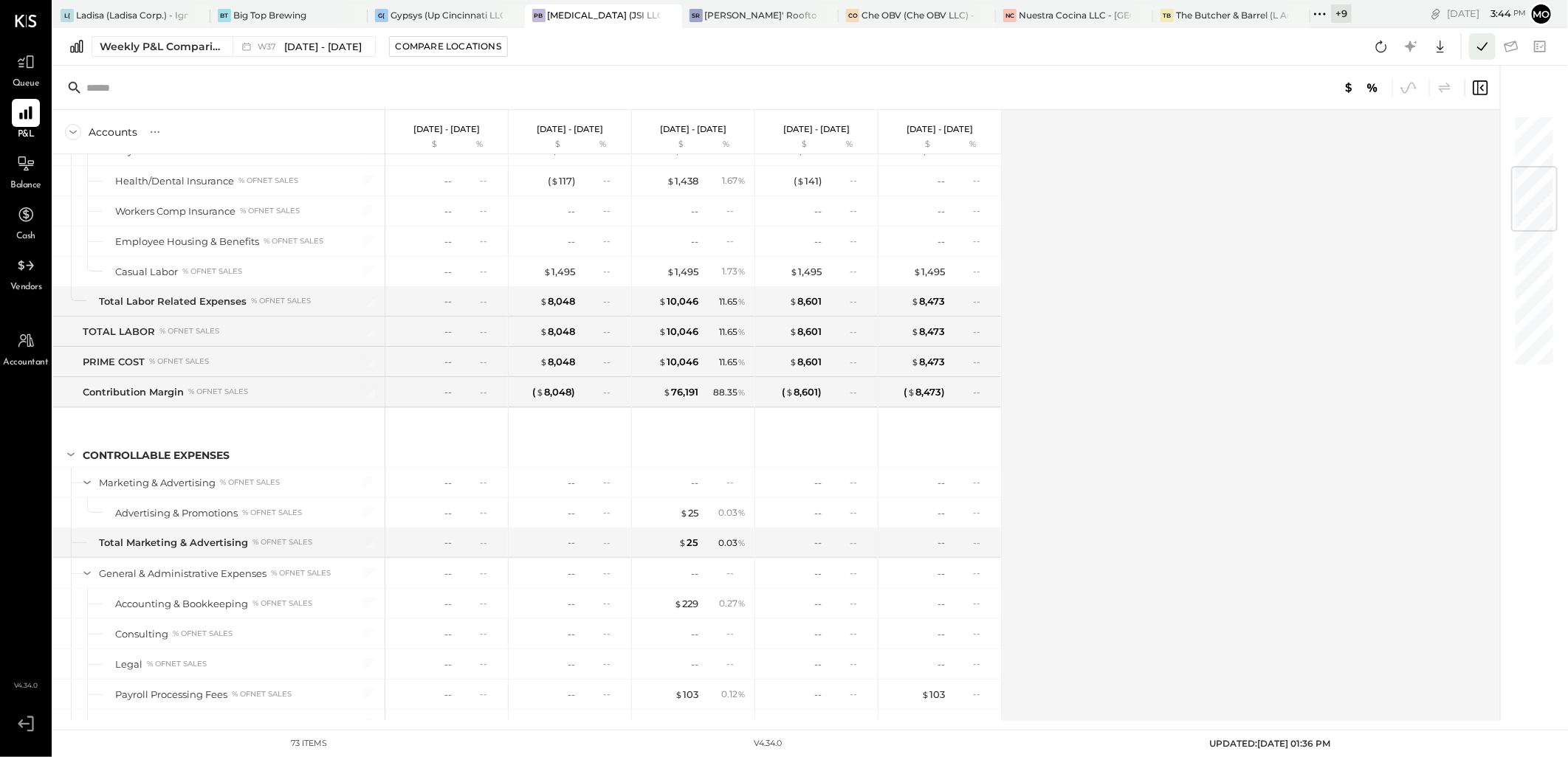
click at [1480, 47] on icon at bounding box center [1482, 46] width 19 height 19
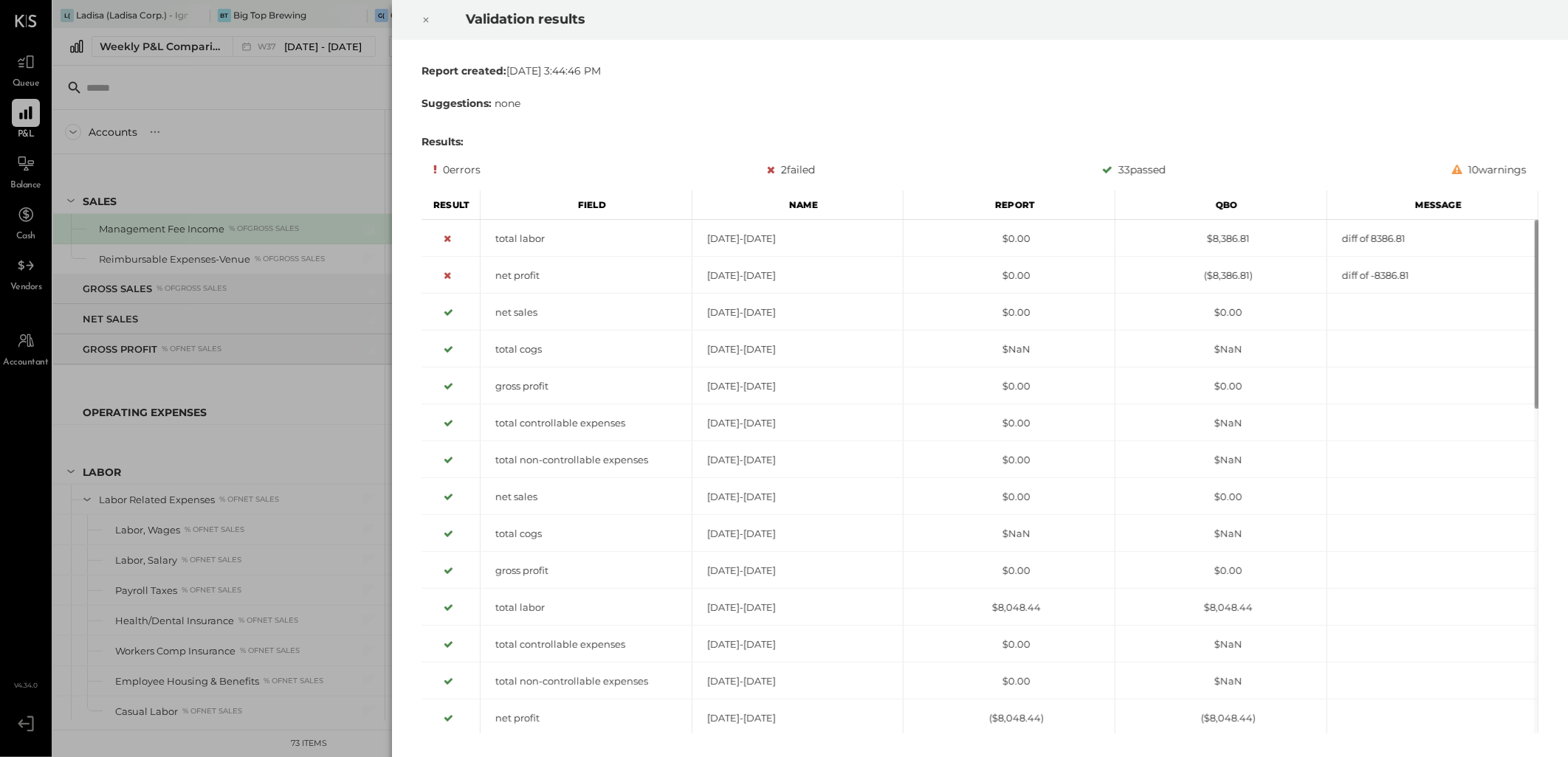
drag, startPoint x: 426, startPoint y: 18, endPoint x: 556, endPoint y: 105, distance: 156.4
click at [426, 18] on icon at bounding box center [426, 19] width 9 height 18
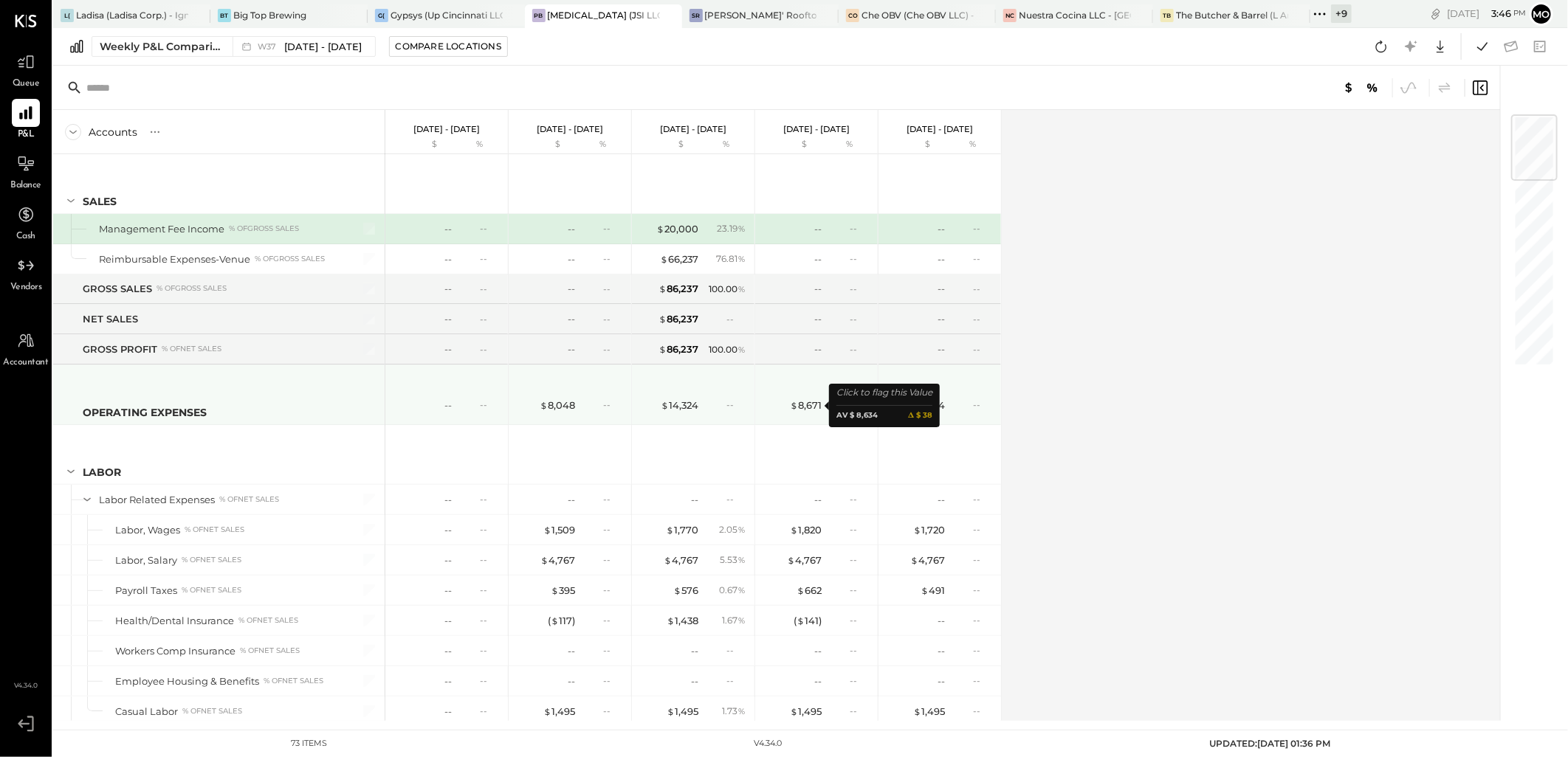
scroll to position [82, 0]
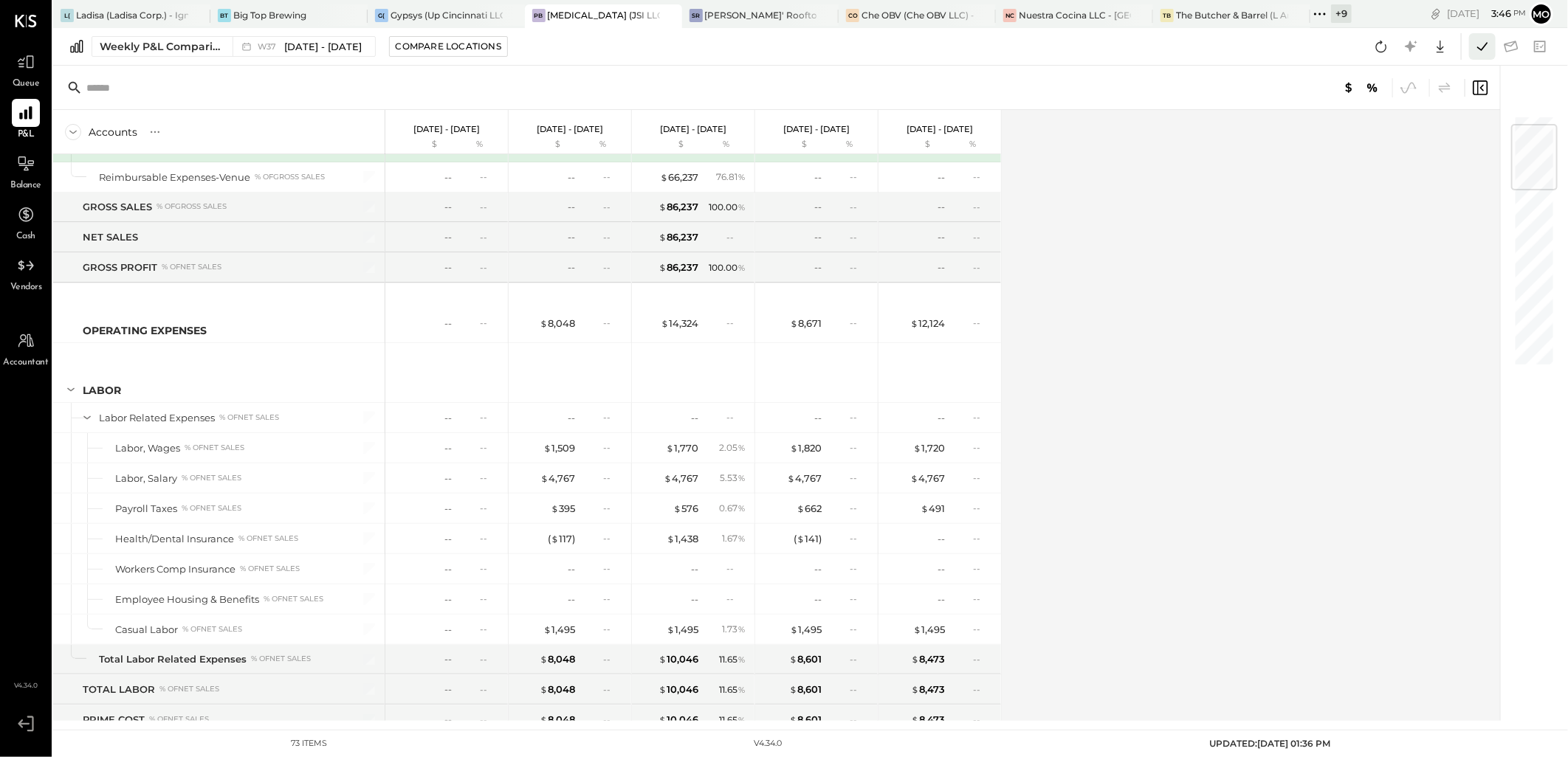
click at [1478, 43] on icon at bounding box center [1482, 46] width 19 height 19
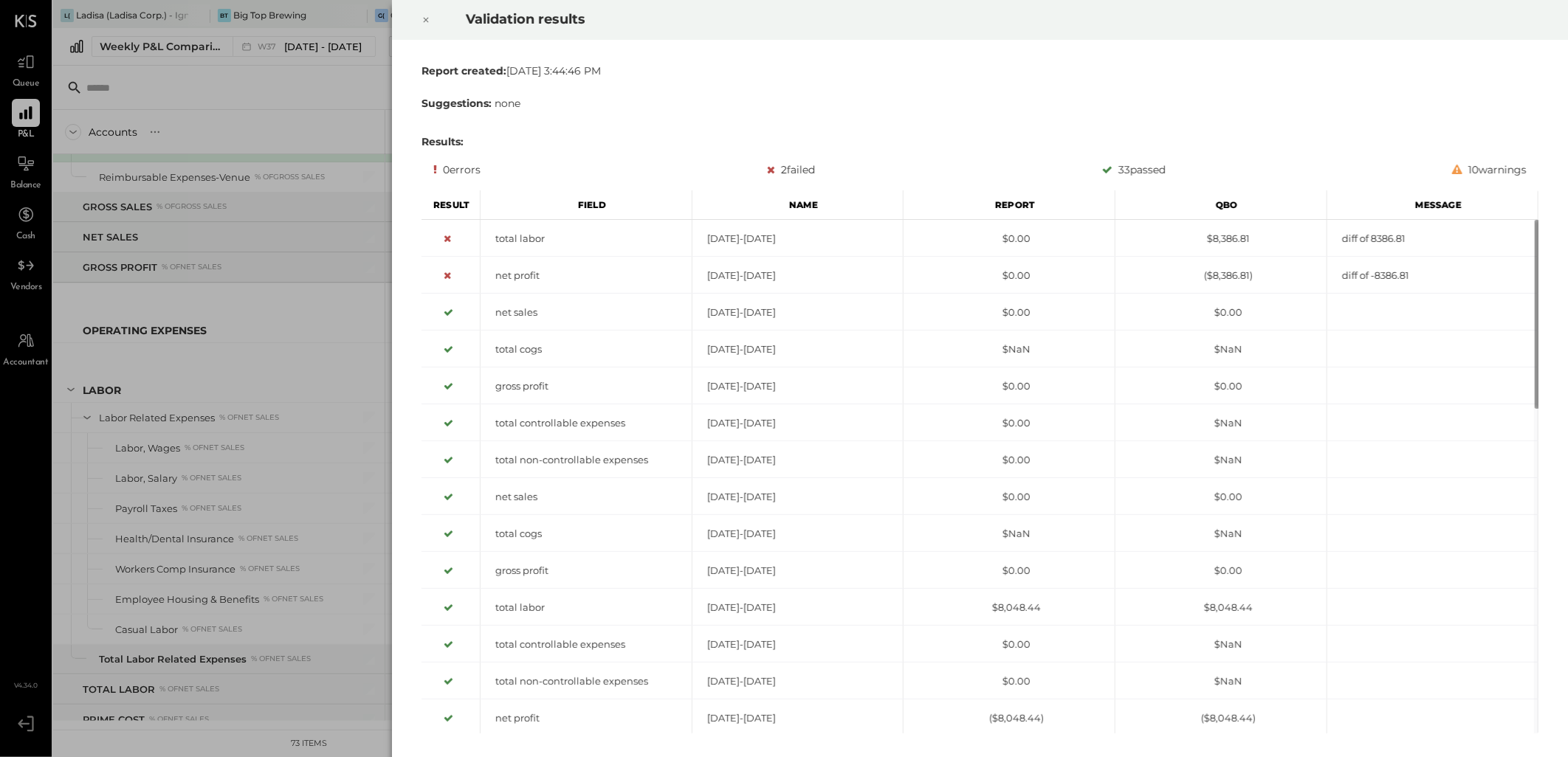
click at [425, 23] on icon at bounding box center [426, 19] width 9 height 18
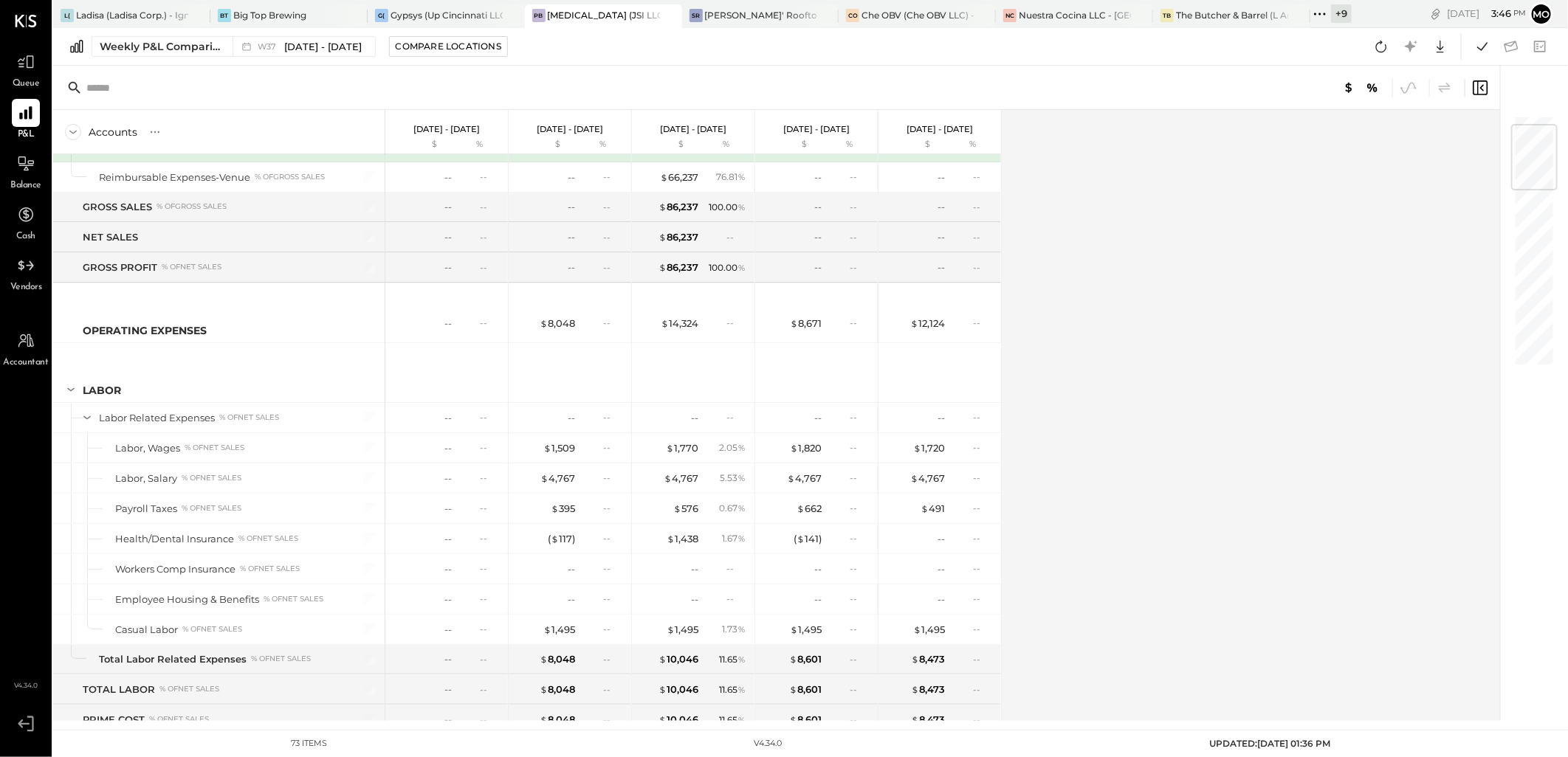
drag, startPoint x: 1375, startPoint y: 47, endPoint x: 1301, endPoint y: 149, distance: 126.0
click at [1375, 48] on icon at bounding box center [1381, 46] width 19 height 19
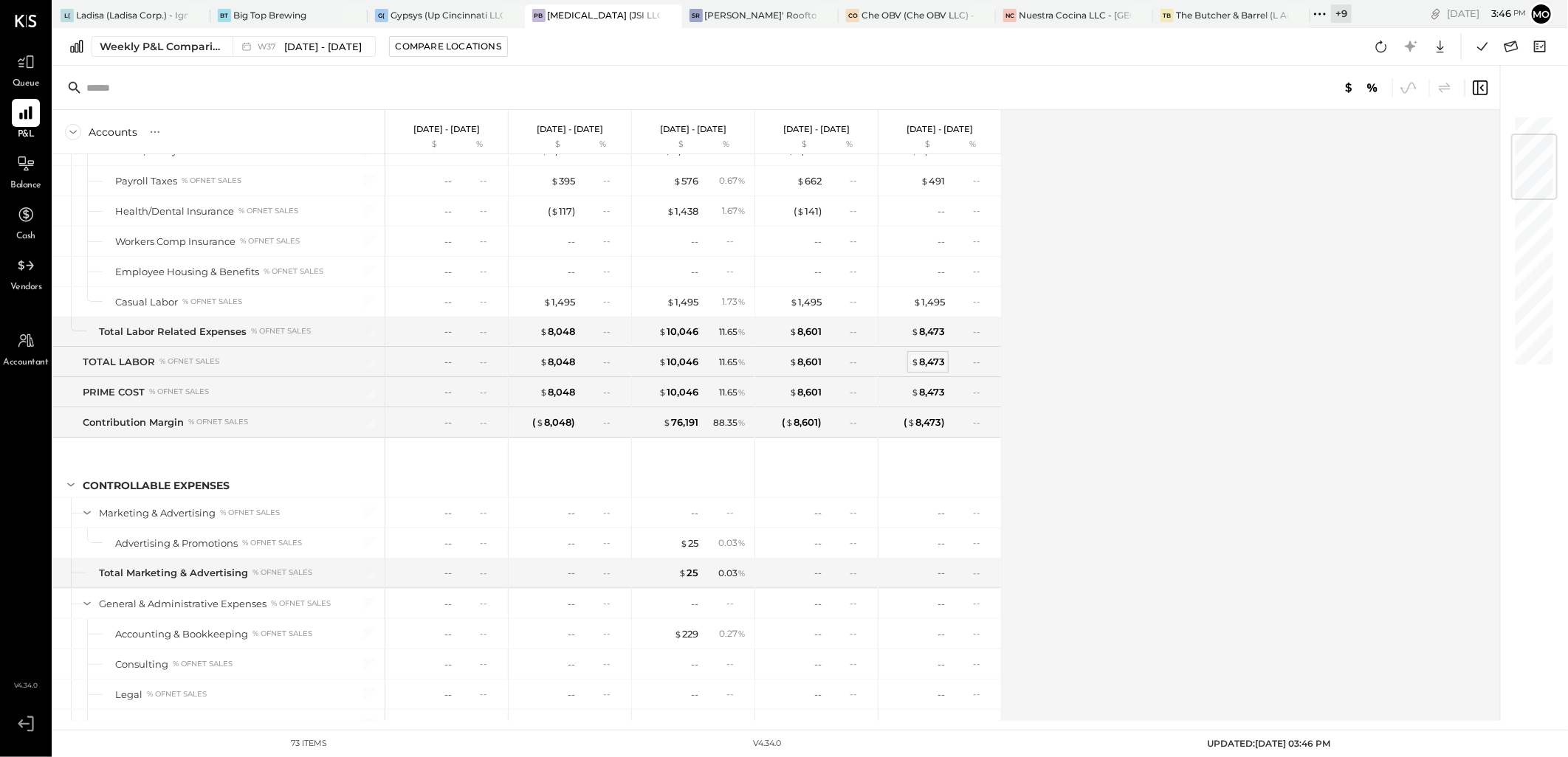
scroll to position [164, 0]
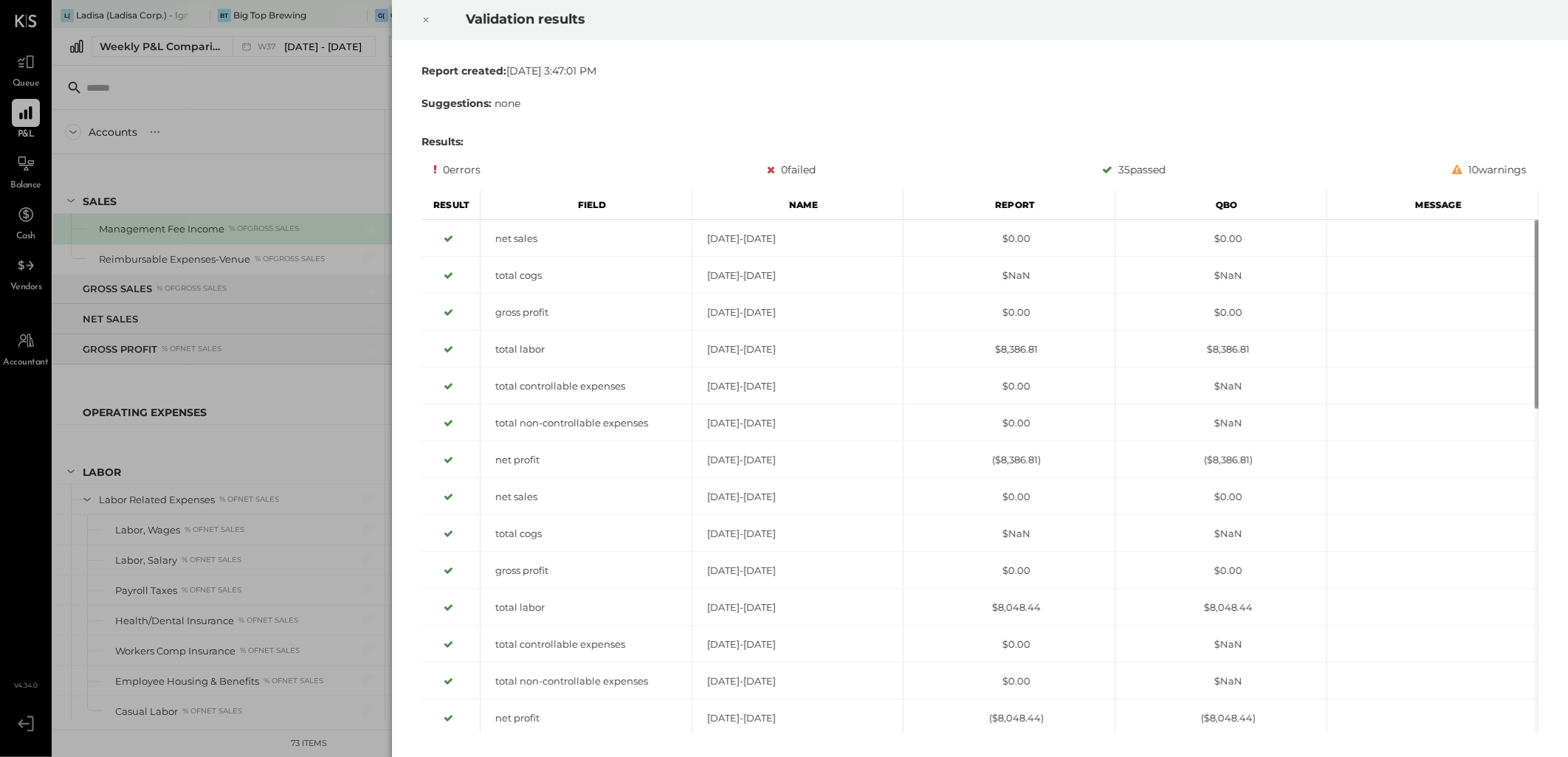
click at [426, 20] on icon at bounding box center [426, 20] width 5 height 5
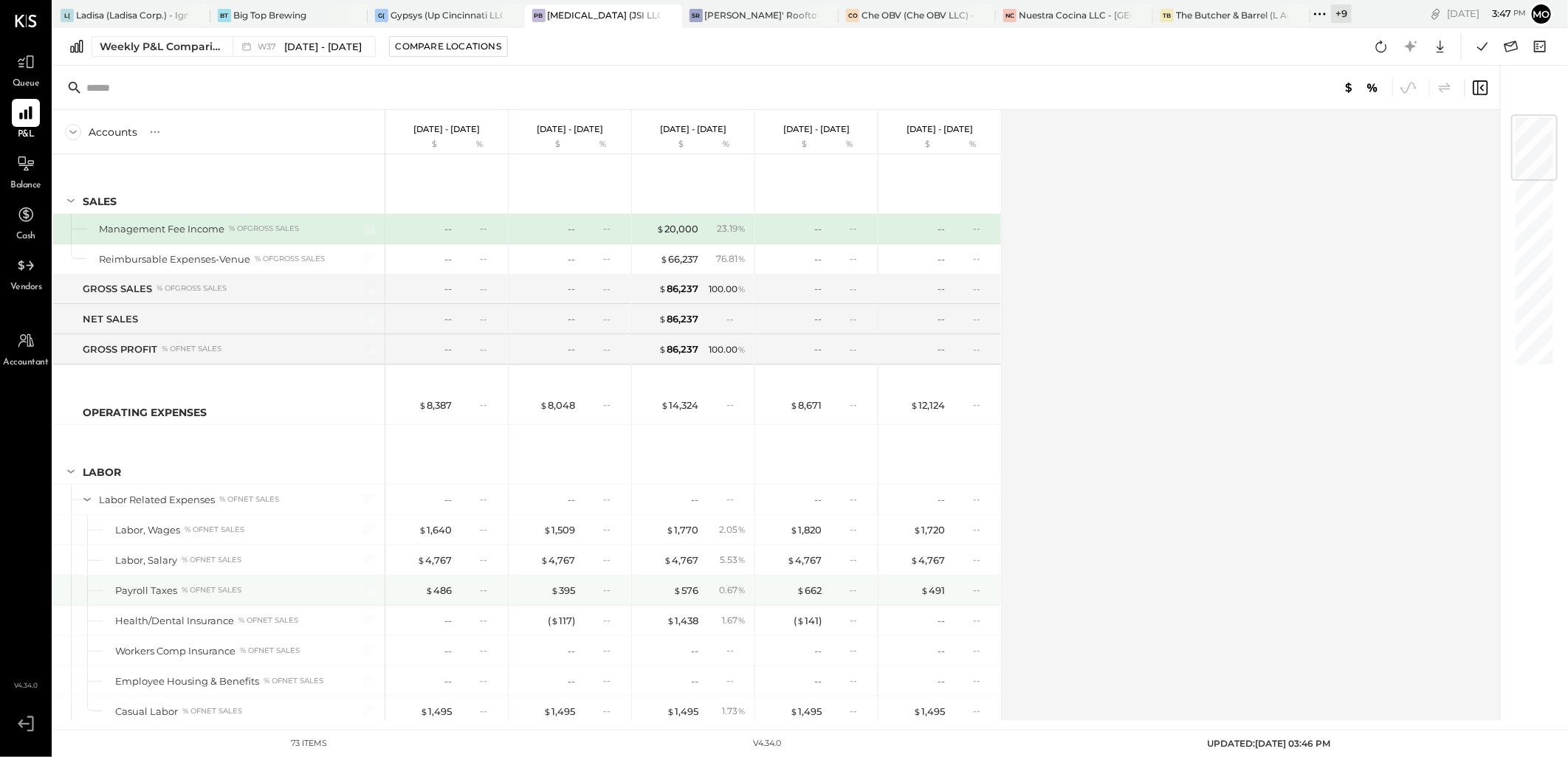
scroll to position [164, 0]
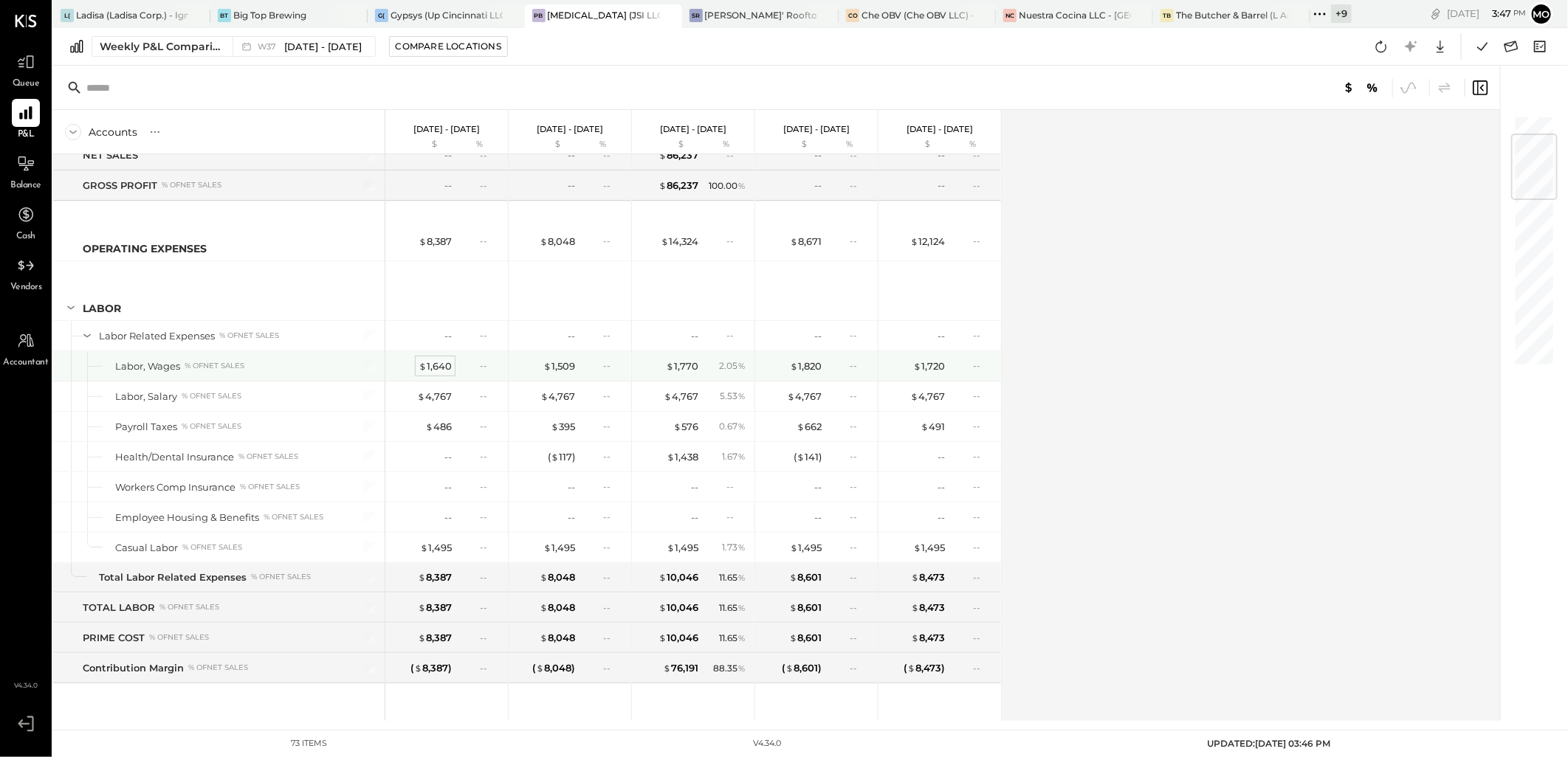
click at [439, 370] on div "$ 1,640" at bounding box center [436, 366] width 34 height 14
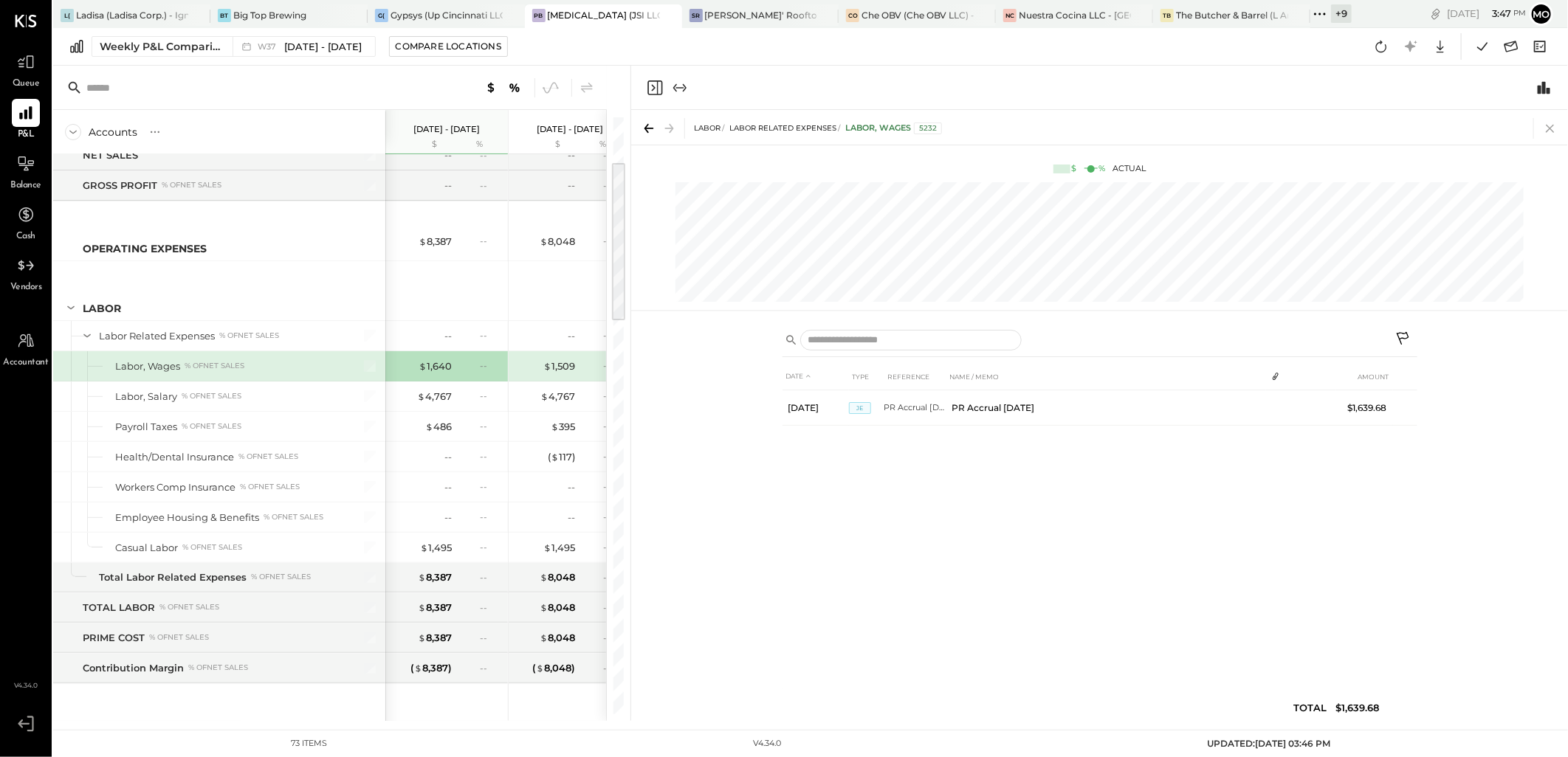
click at [1549, 129] on icon at bounding box center [1550, 129] width 8 height 8
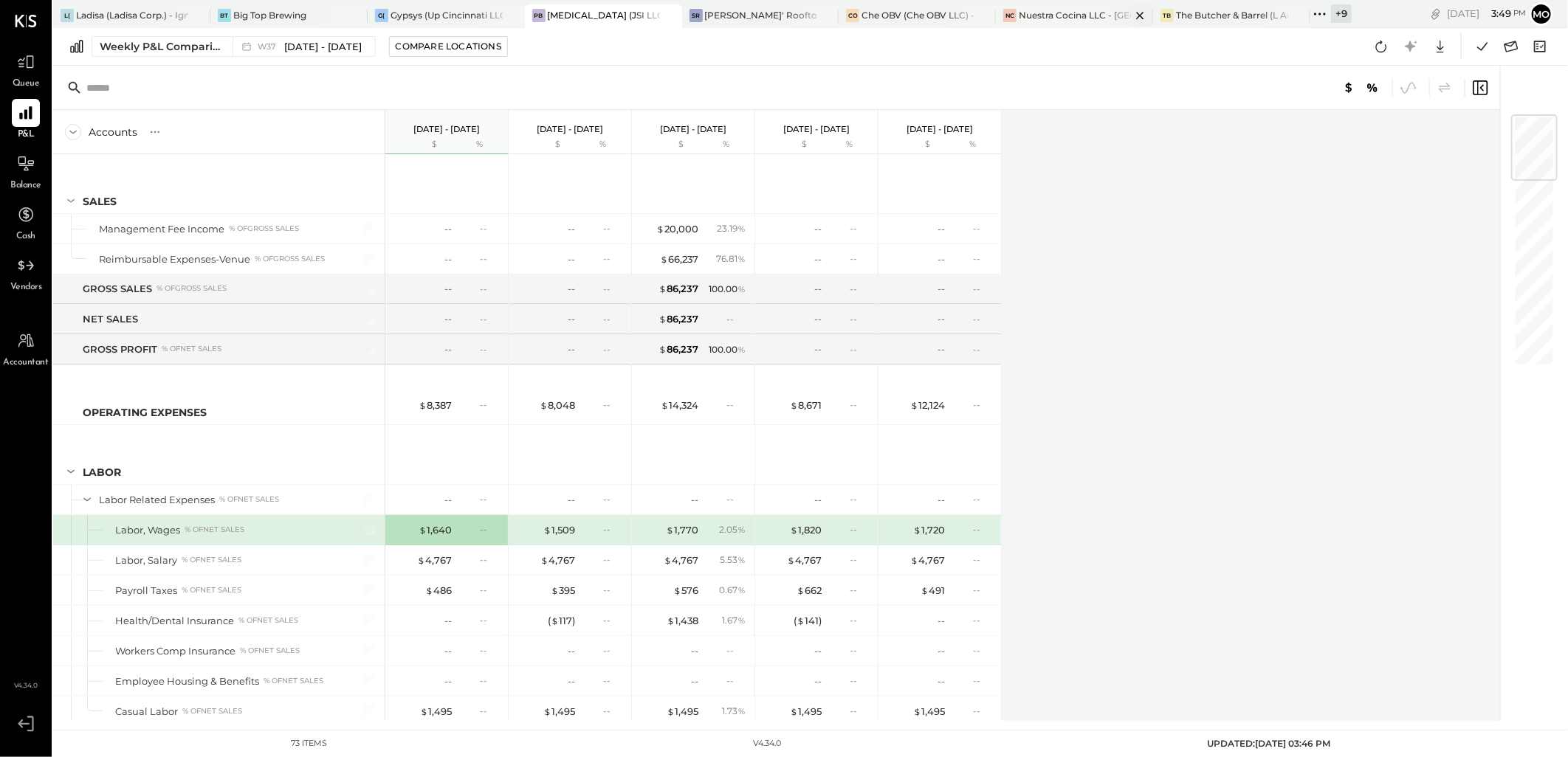
click at [1063, 18] on div "Nuestra Cocina LLC - [GEOGRAPHIC_DATA]" at bounding box center [1075, 15] width 112 height 13
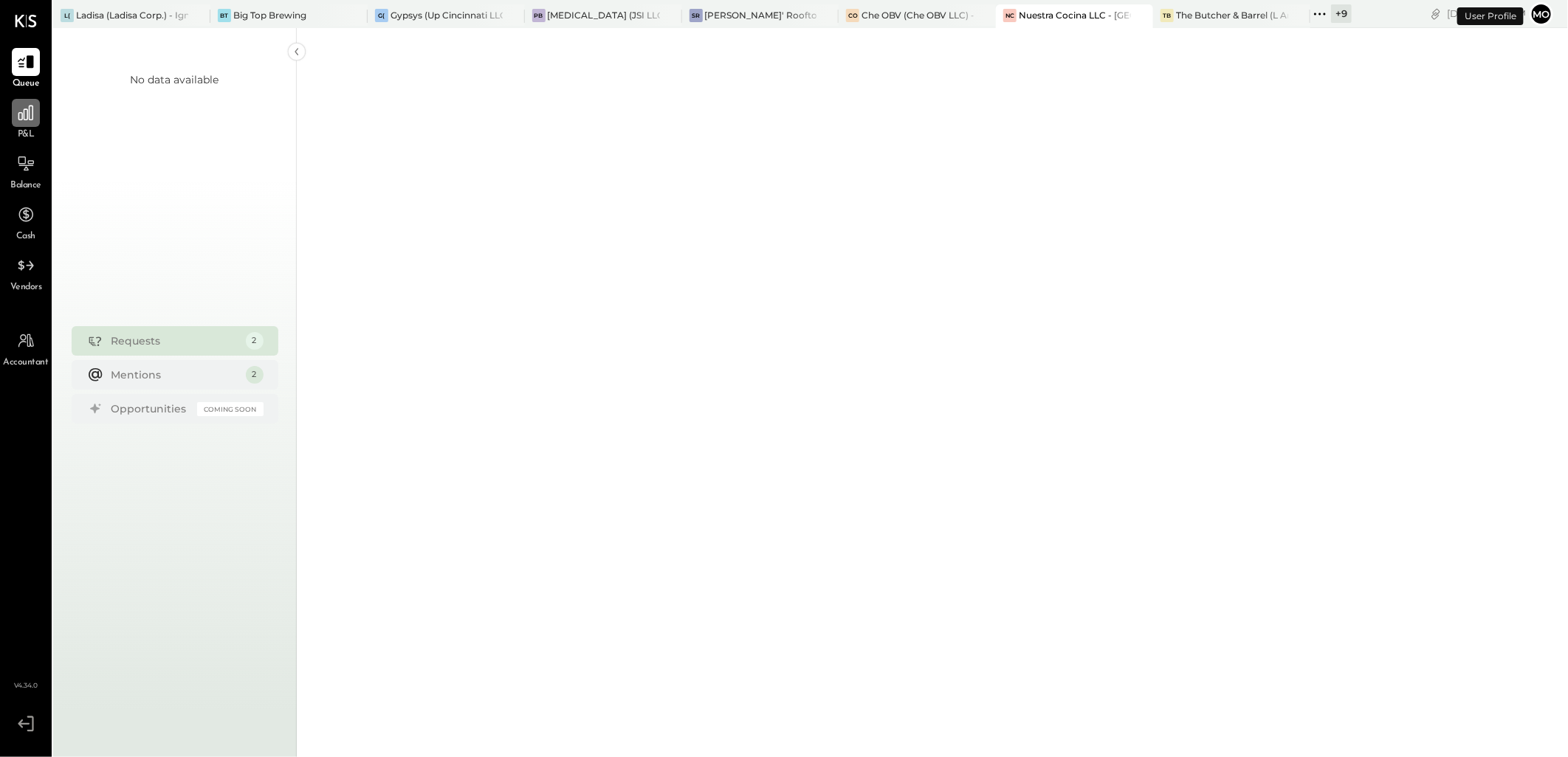
click at [12, 112] on div at bounding box center [25, 112] width 28 height 28
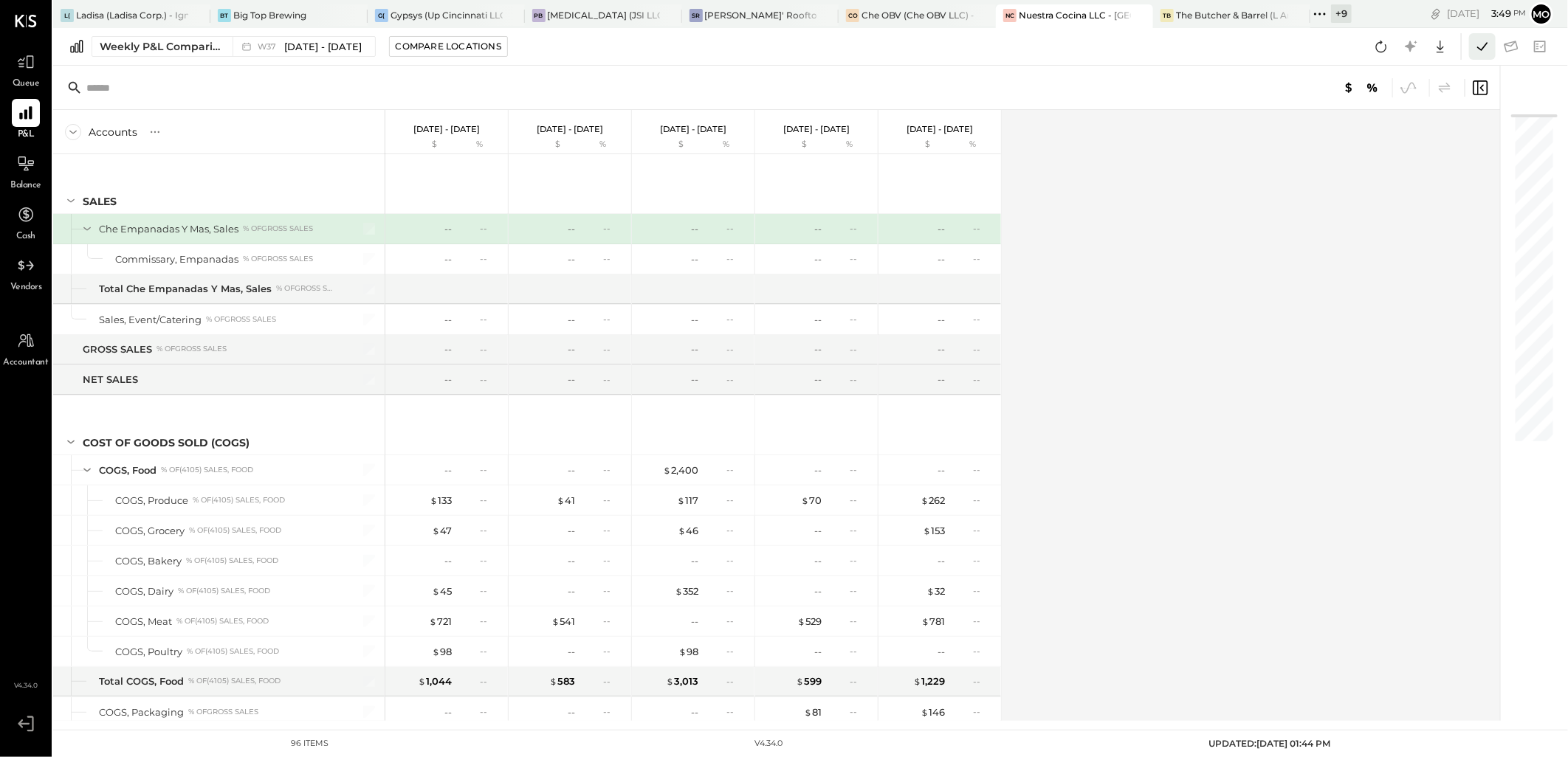
click at [1478, 40] on icon at bounding box center [1482, 46] width 19 height 19
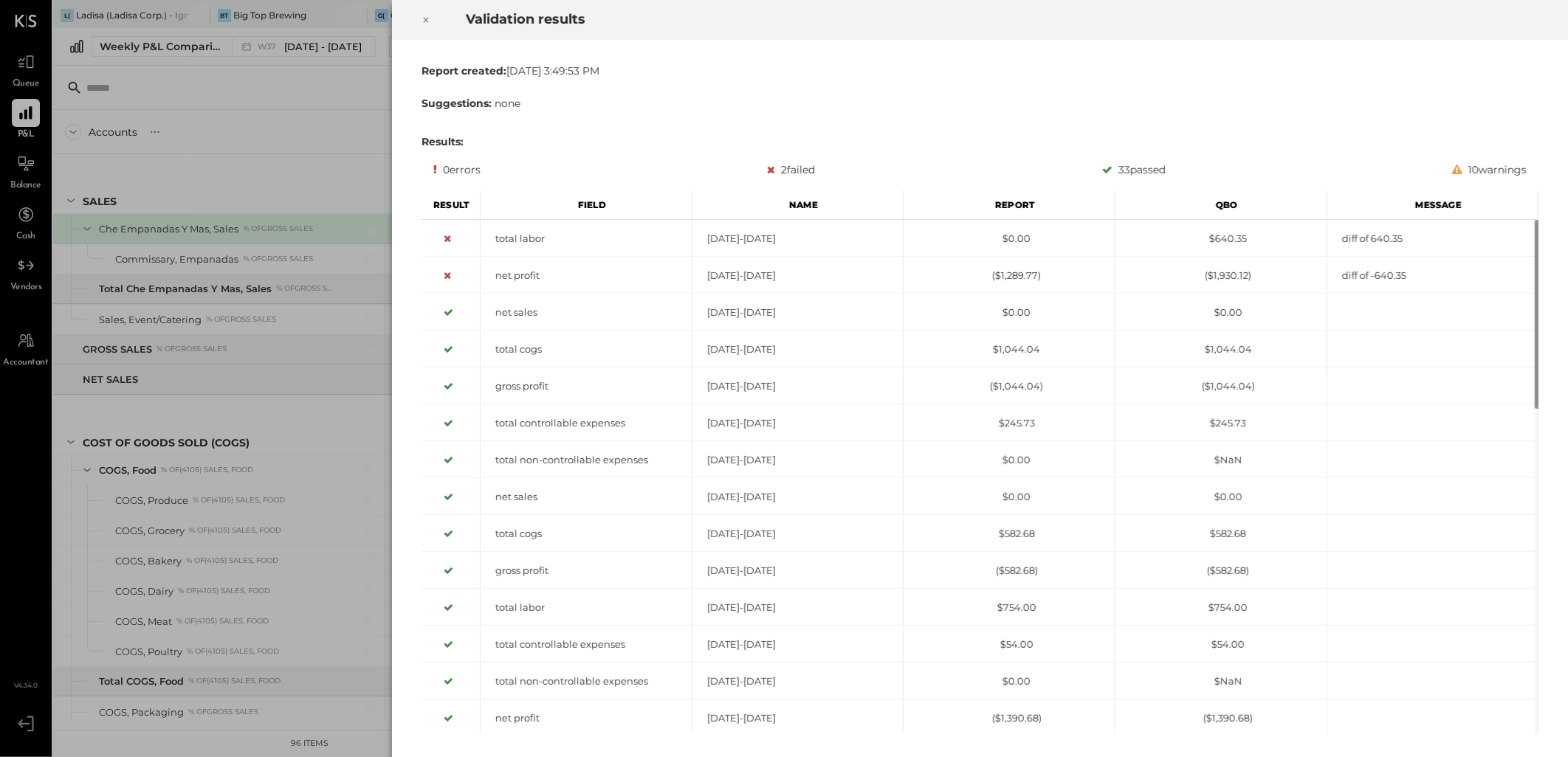
click at [426, 20] on icon at bounding box center [426, 19] width 9 height 18
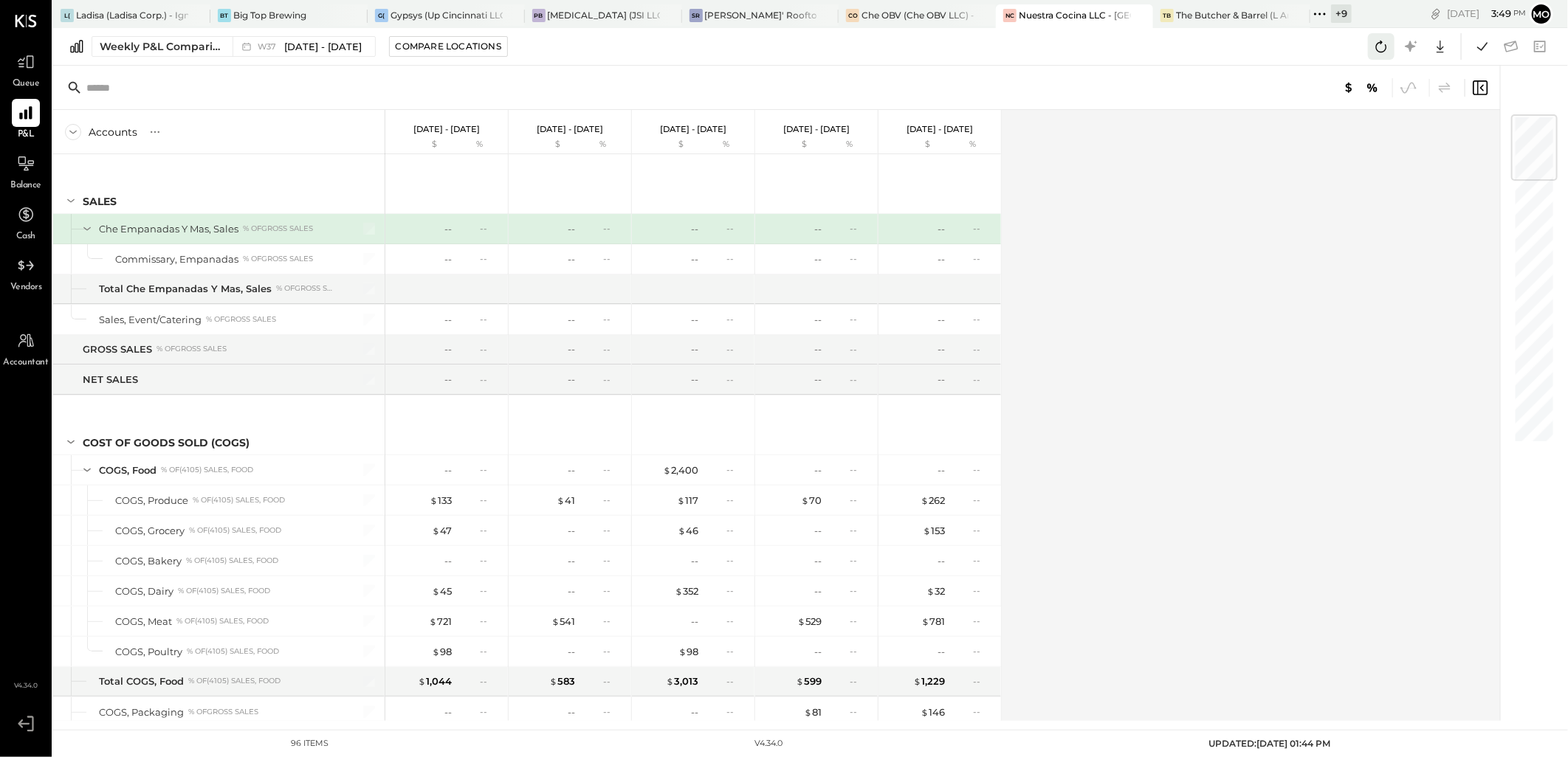
click at [1375, 44] on icon at bounding box center [1381, 46] width 19 height 19
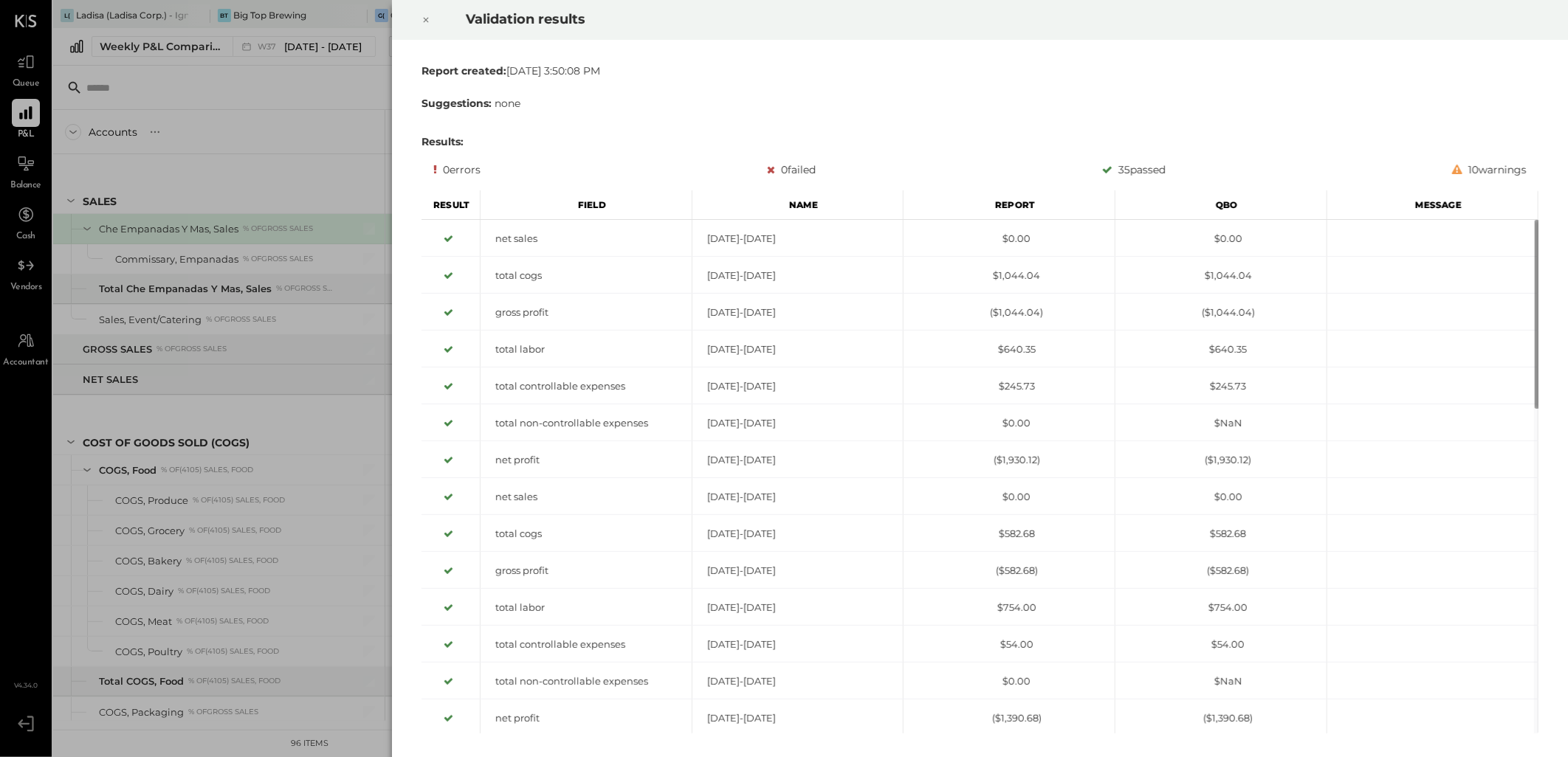
click at [422, 20] on icon at bounding box center [426, 19] width 9 height 18
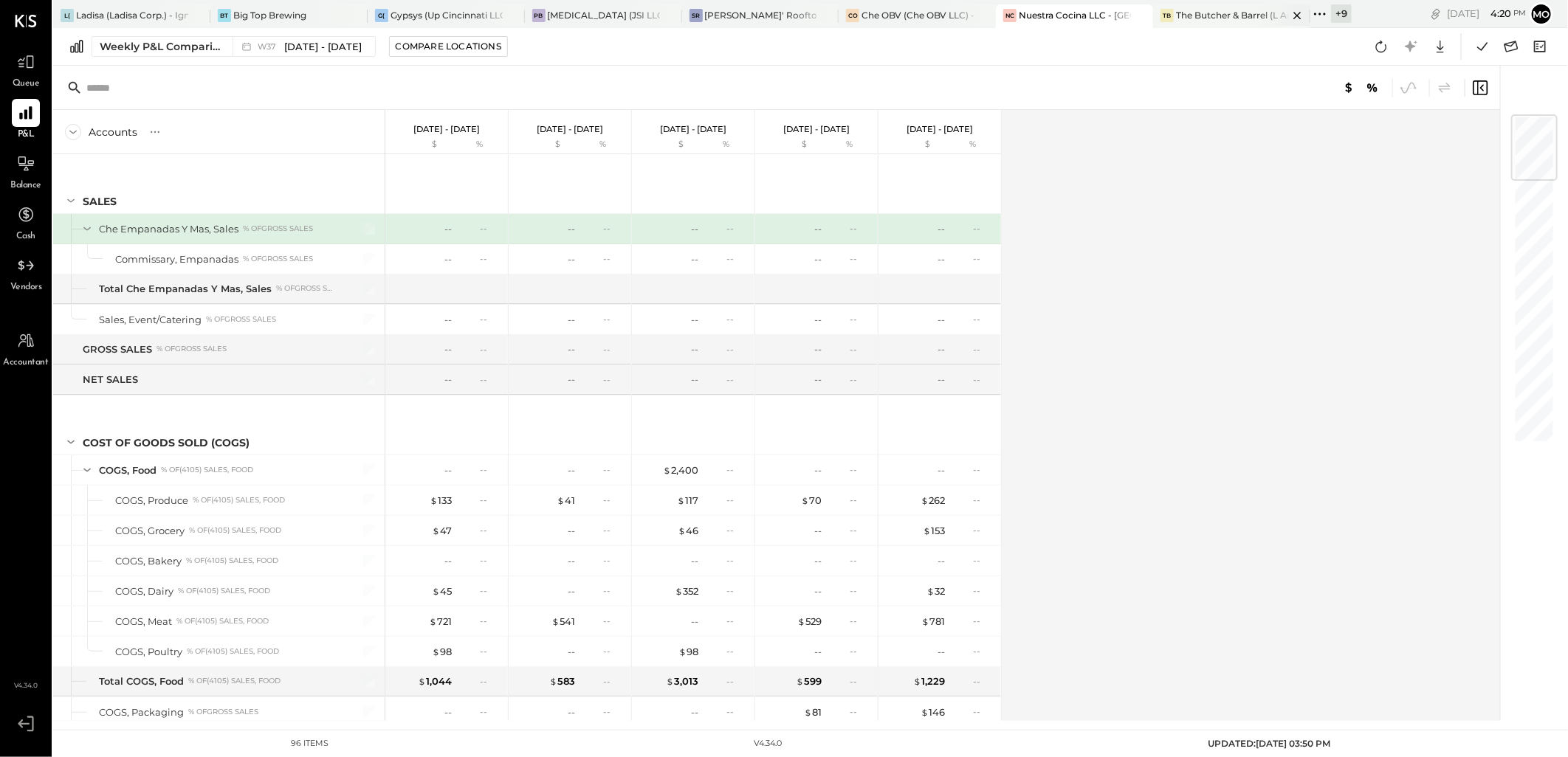
click at [1234, 10] on div "The Butcher & Barrel (L Argento LLC) - [GEOGRAPHIC_DATA]" at bounding box center [1232, 15] width 112 height 13
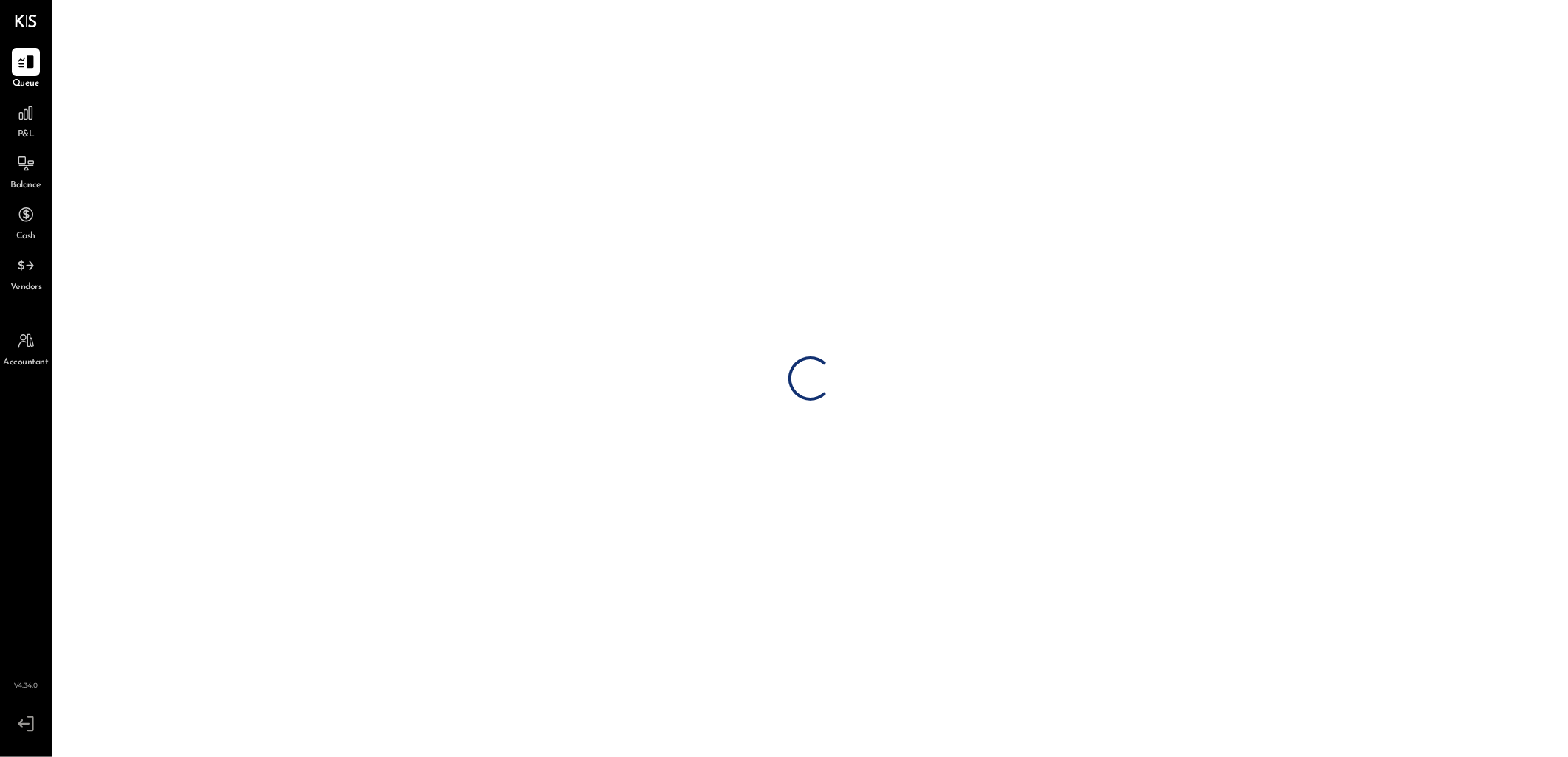
click at [42, 128] on div "P&L" at bounding box center [25, 120] width 43 height 43
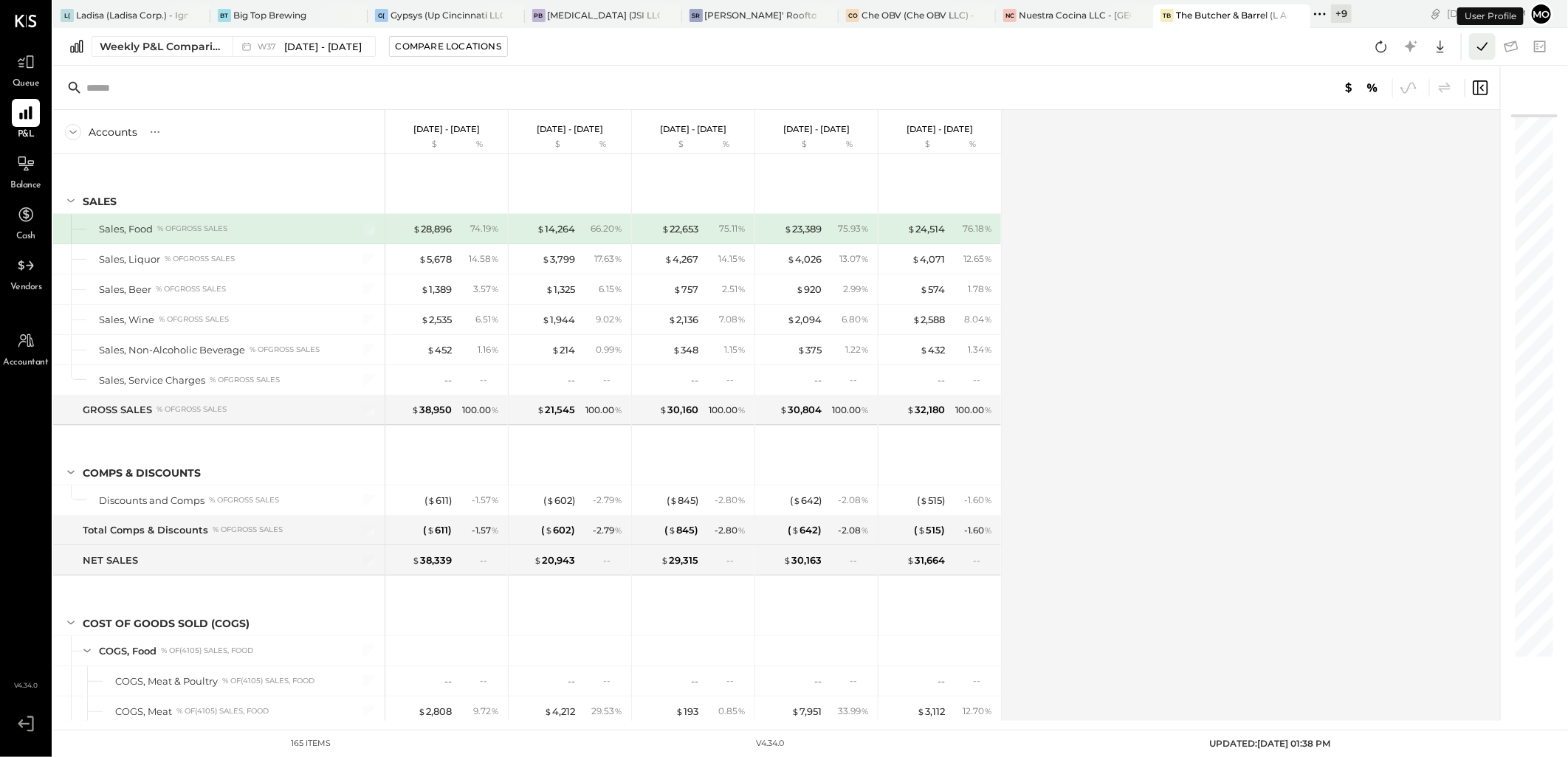
click at [1484, 45] on icon at bounding box center [1482, 46] width 19 height 19
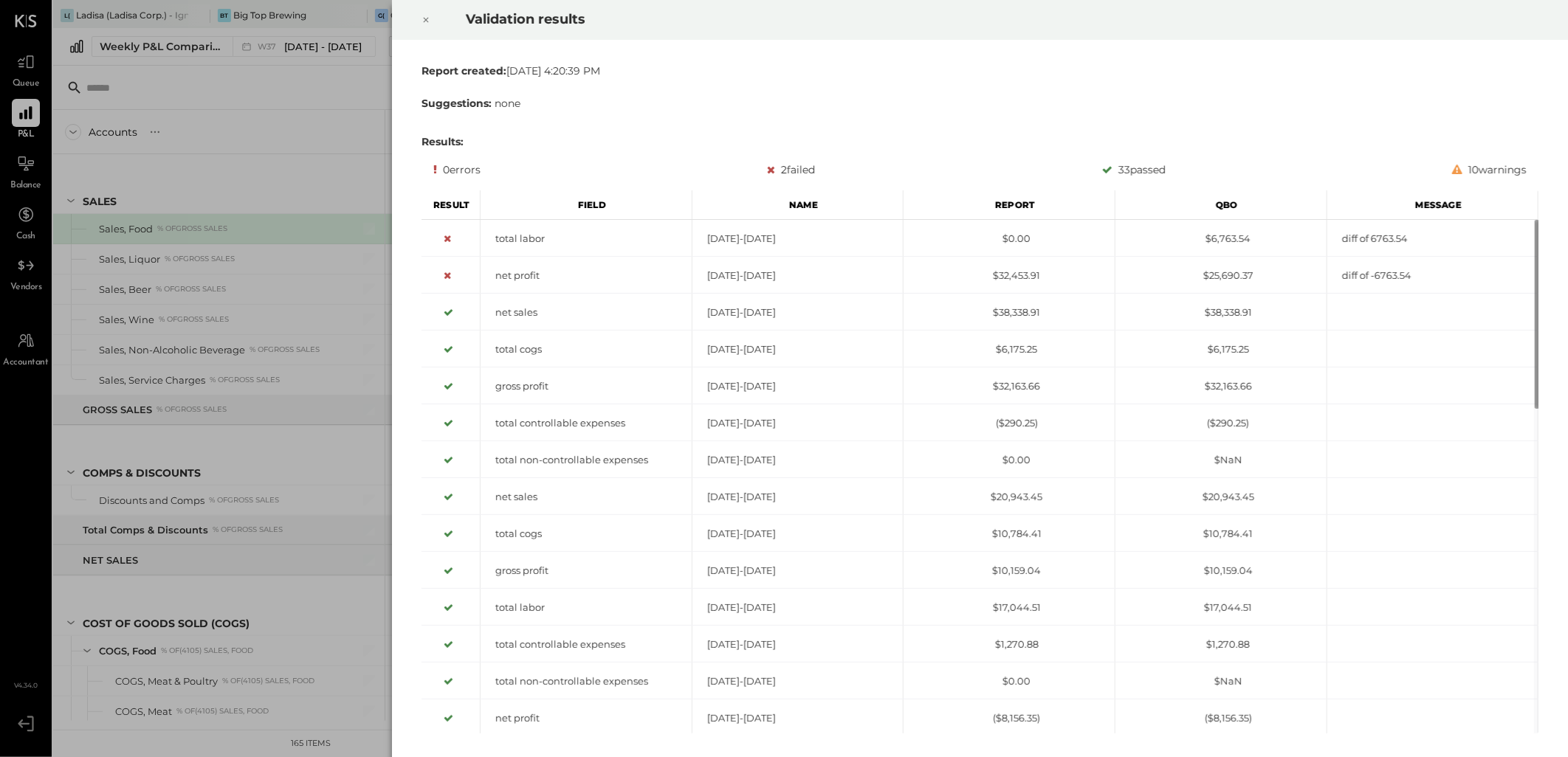
click at [428, 21] on icon at bounding box center [426, 19] width 9 height 18
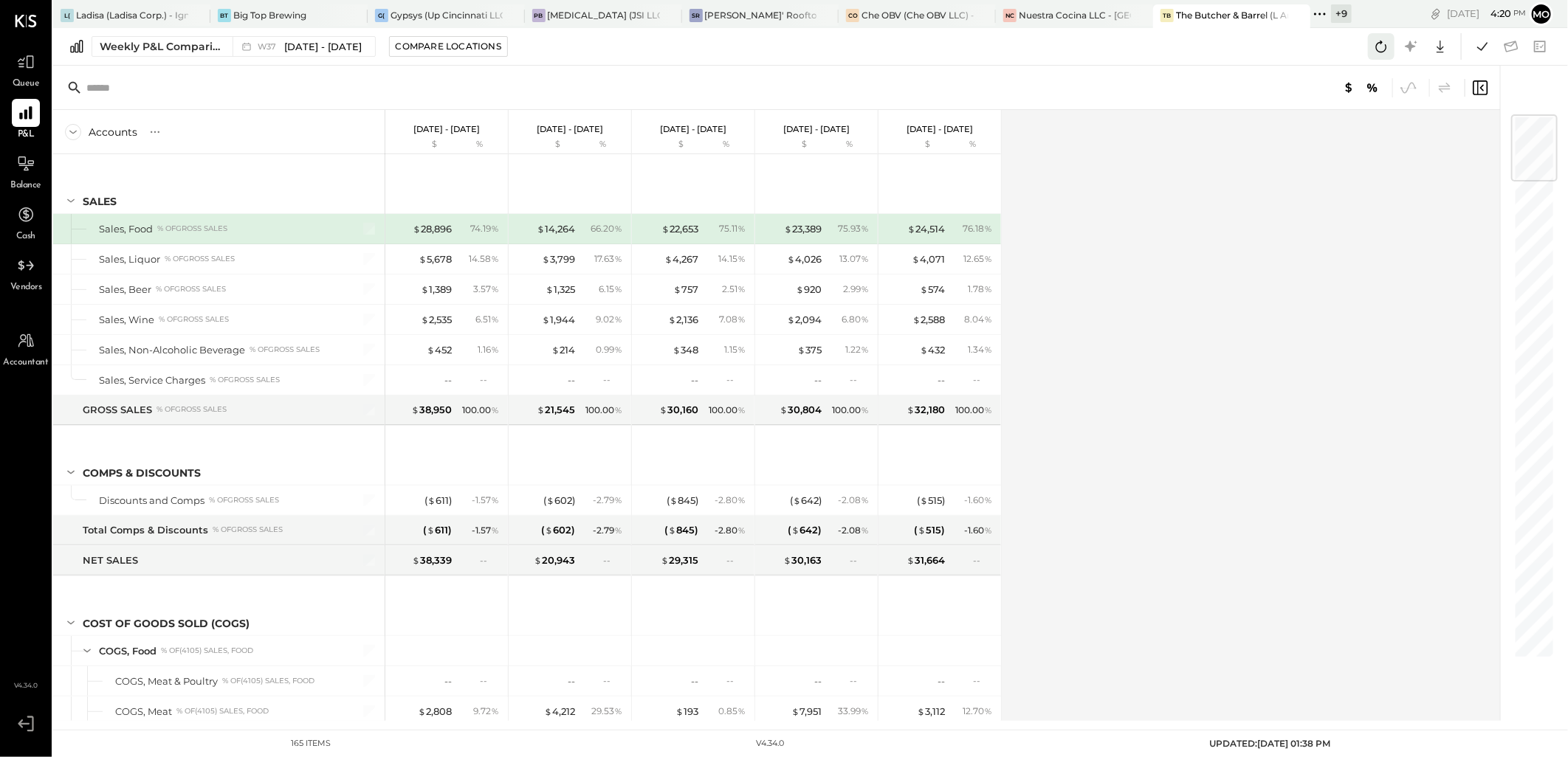
click at [1384, 47] on icon at bounding box center [1381, 46] width 19 height 19
click at [425, 229] on div "$ 28,896" at bounding box center [432, 229] width 39 height 14
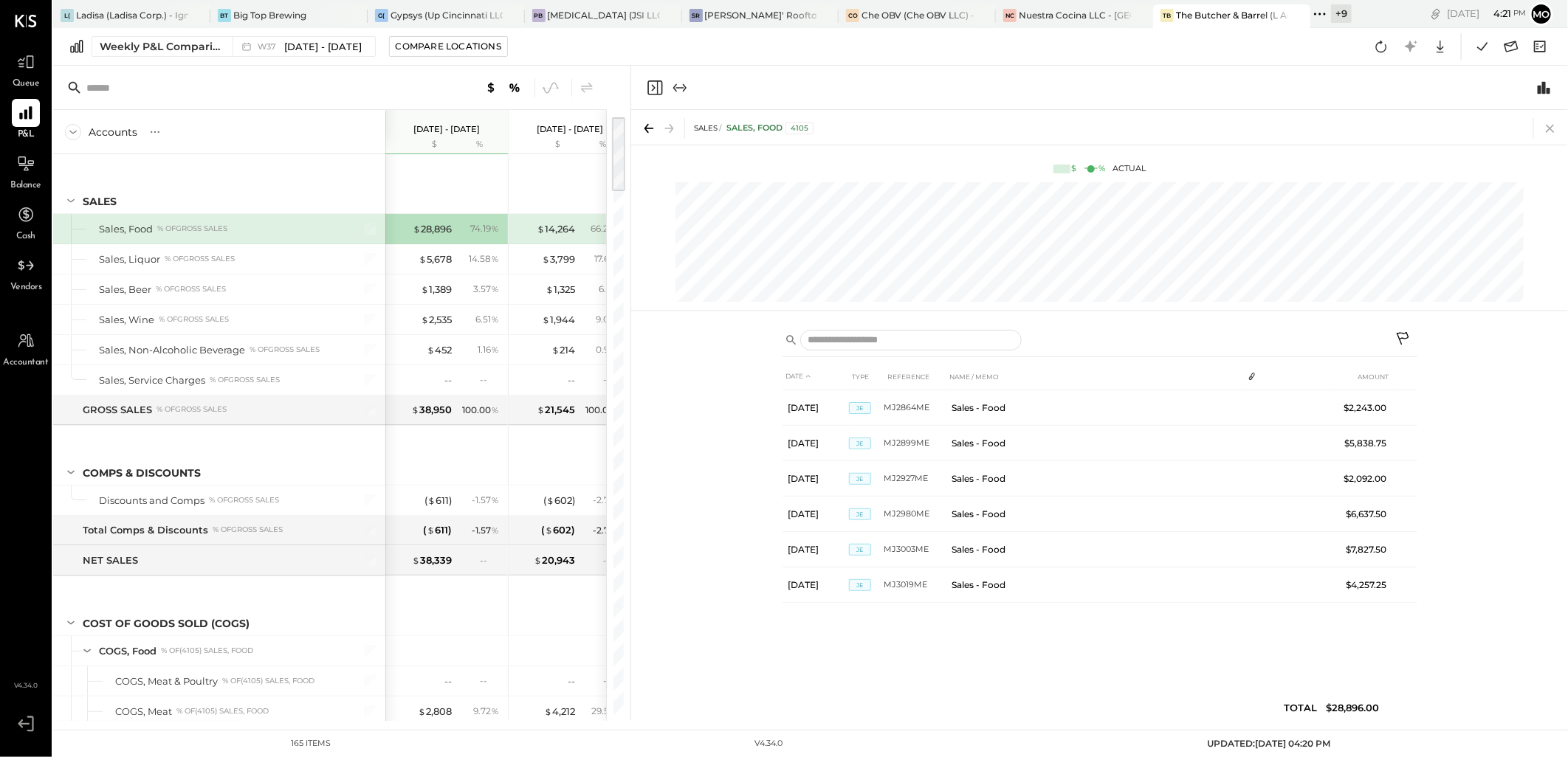
click at [1555, 129] on icon at bounding box center [1550, 128] width 21 height 21
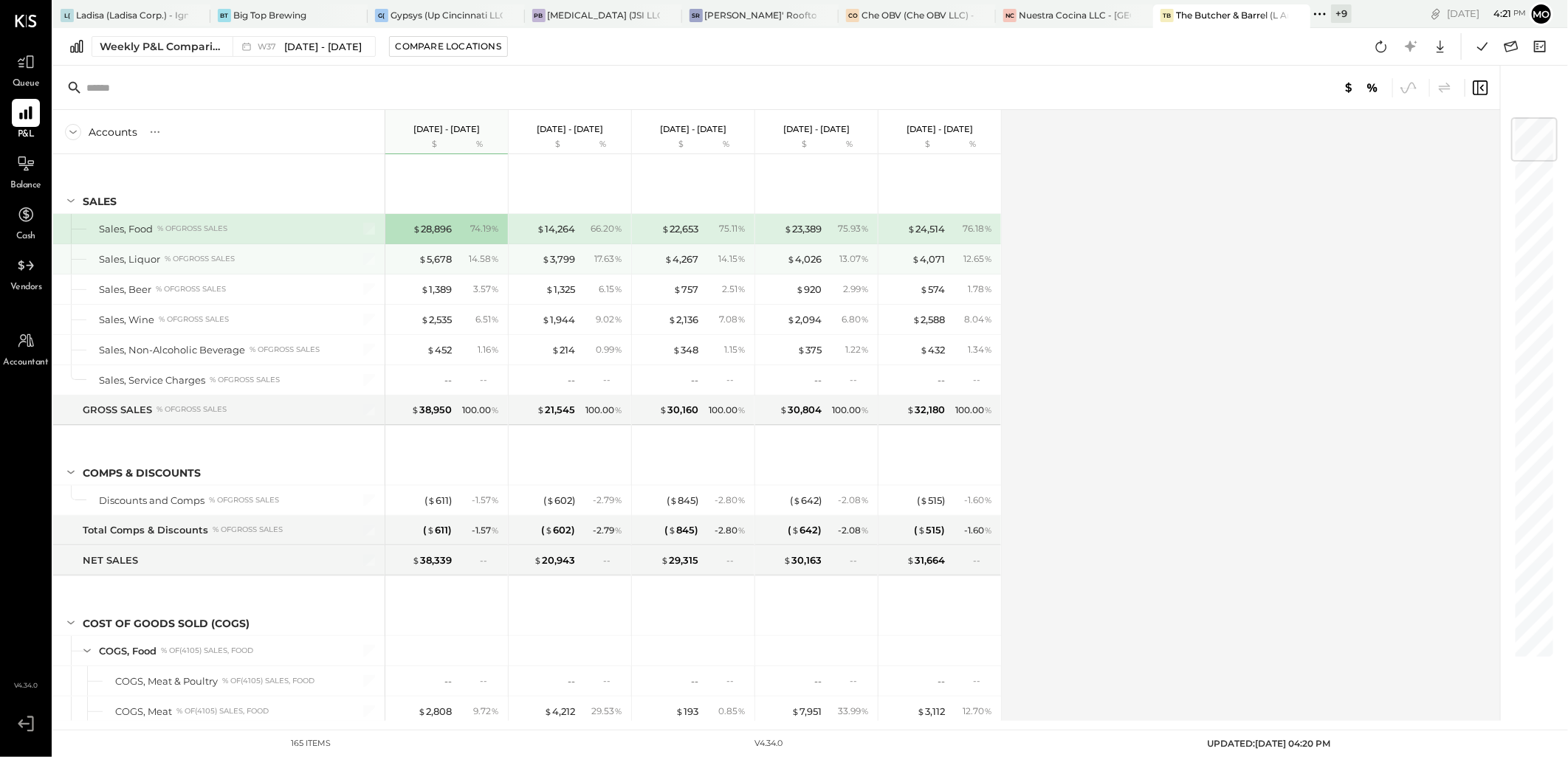
click at [431, 268] on div "$ 5,678 14.58 %" at bounding box center [448, 259] width 111 height 29
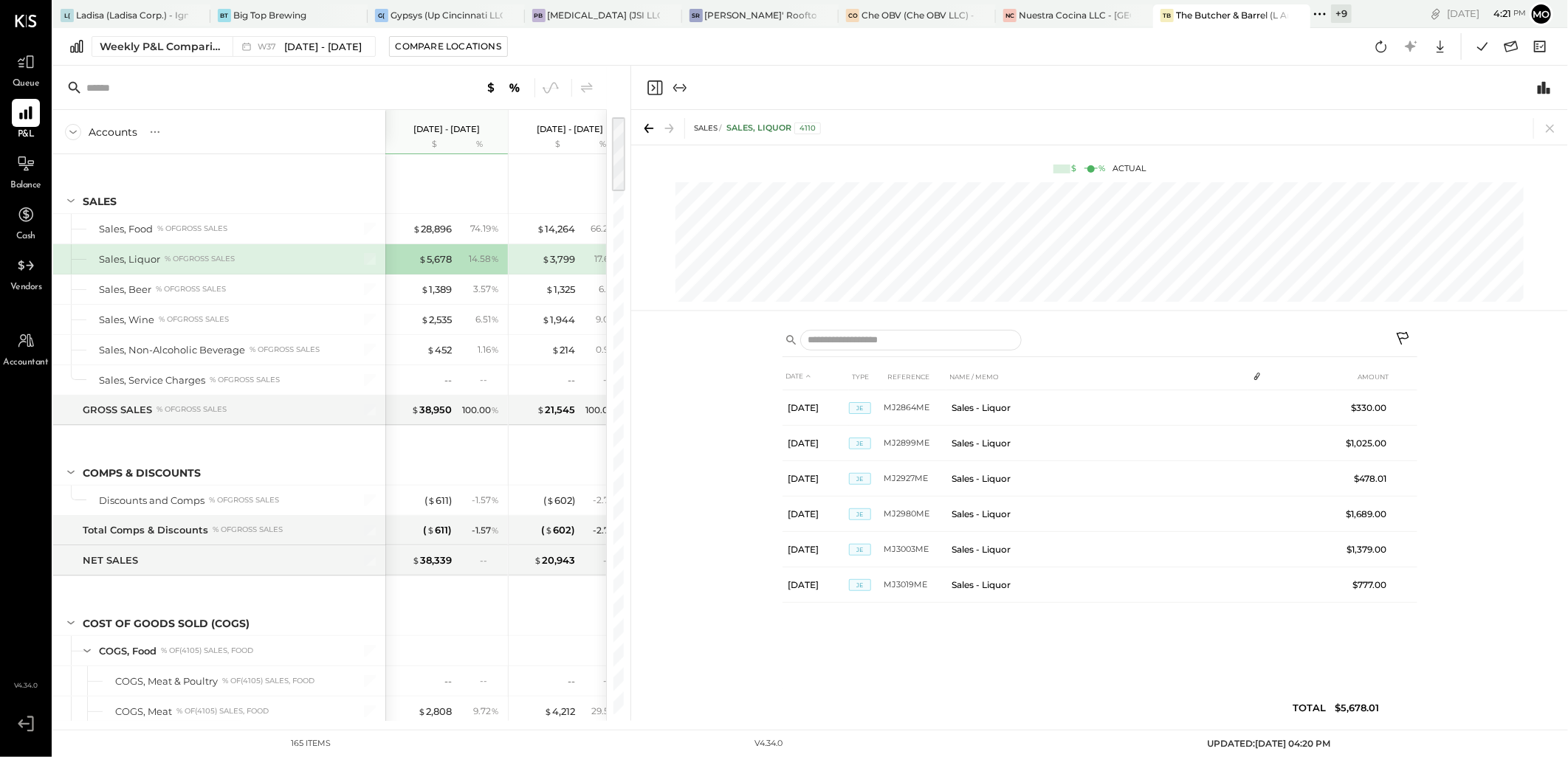
drag, startPoint x: 1554, startPoint y: 126, endPoint x: 1400, endPoint y: 0, distance: 199.0
click at [1554, 127] on icon at bounding box center [1550, 128] width 21 height 21
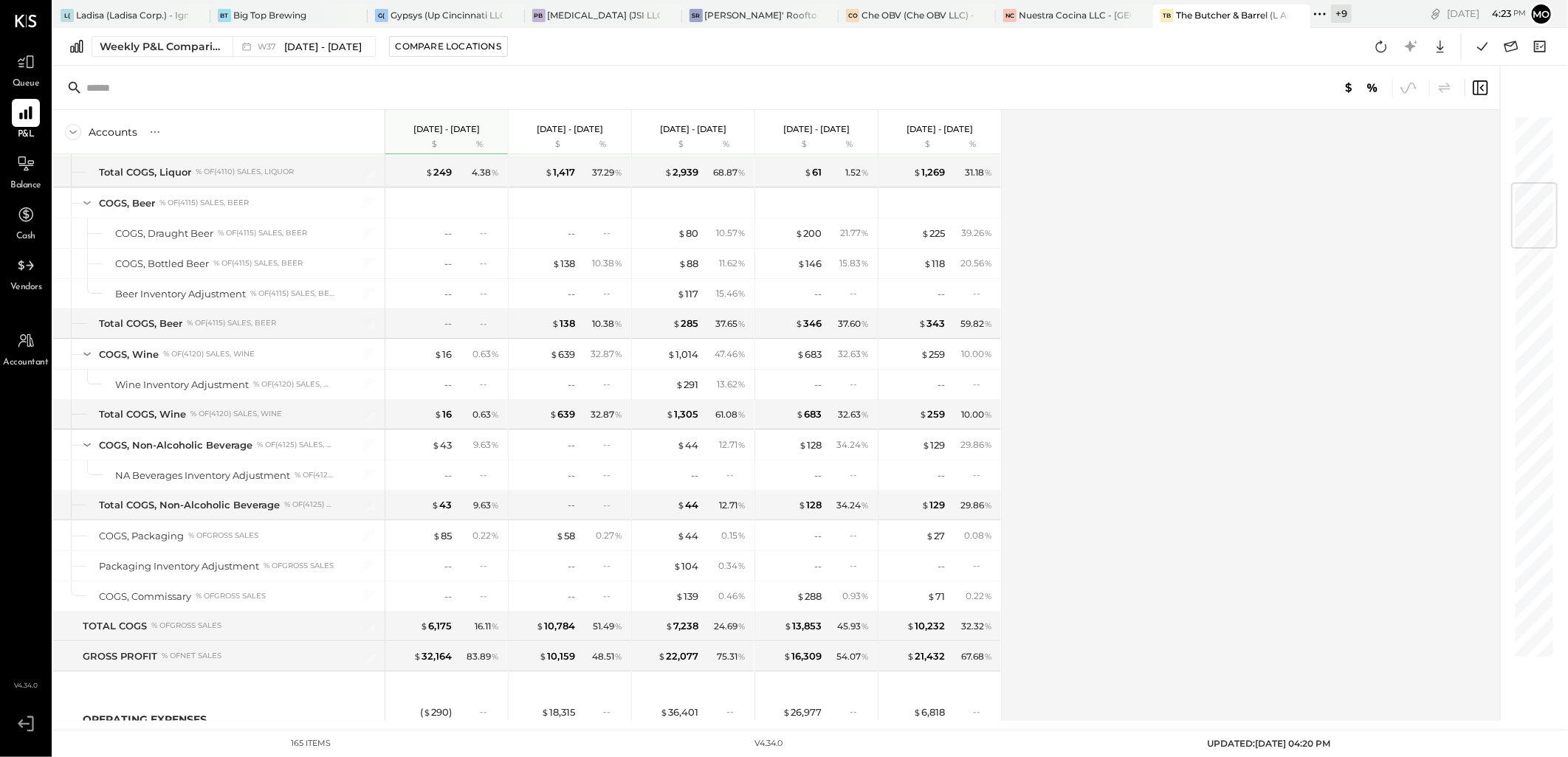
scroll to position [574, 0]
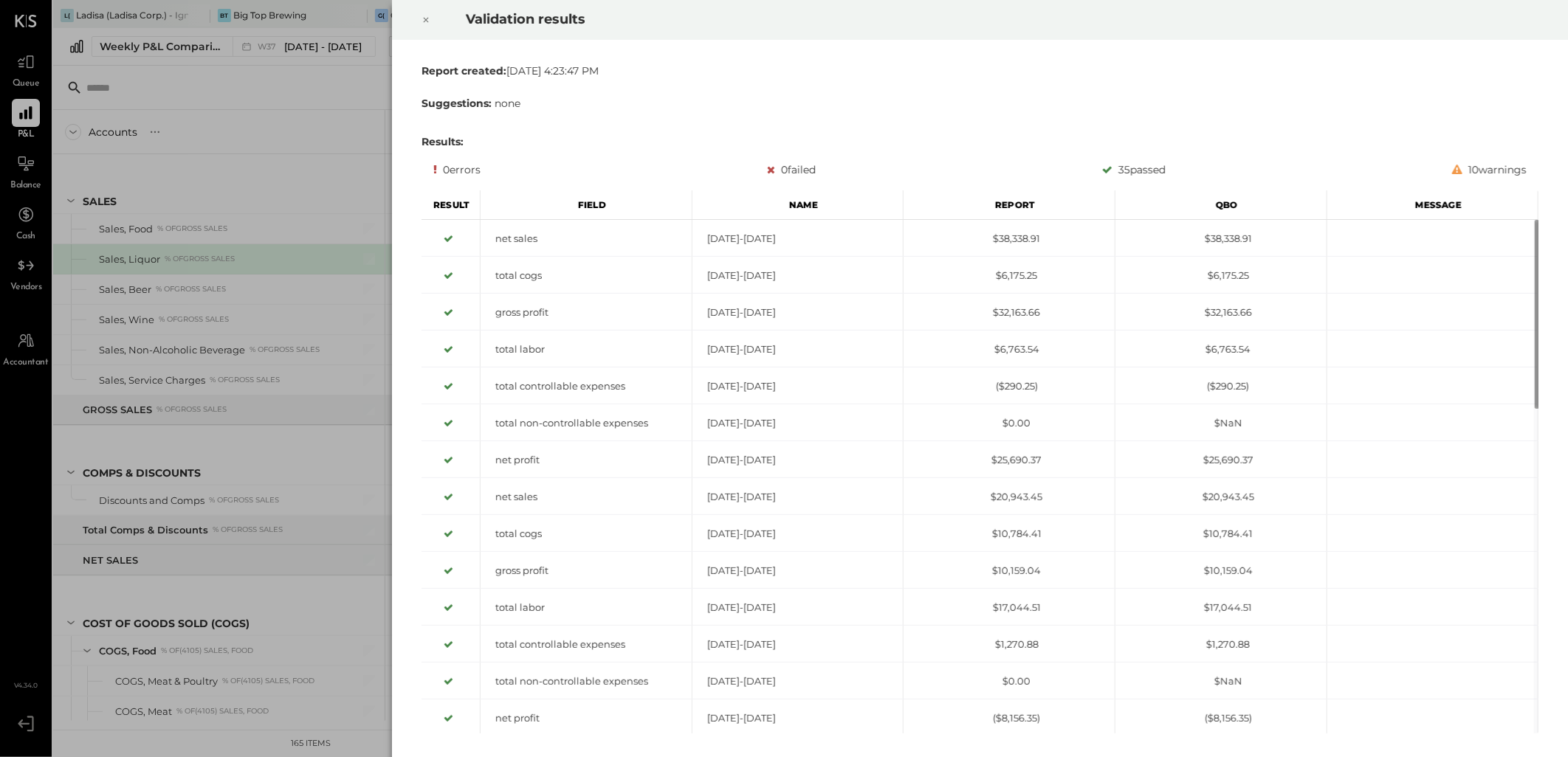
click at [426, 15] on icon at bounding box center [426, 19] width 9 height 18
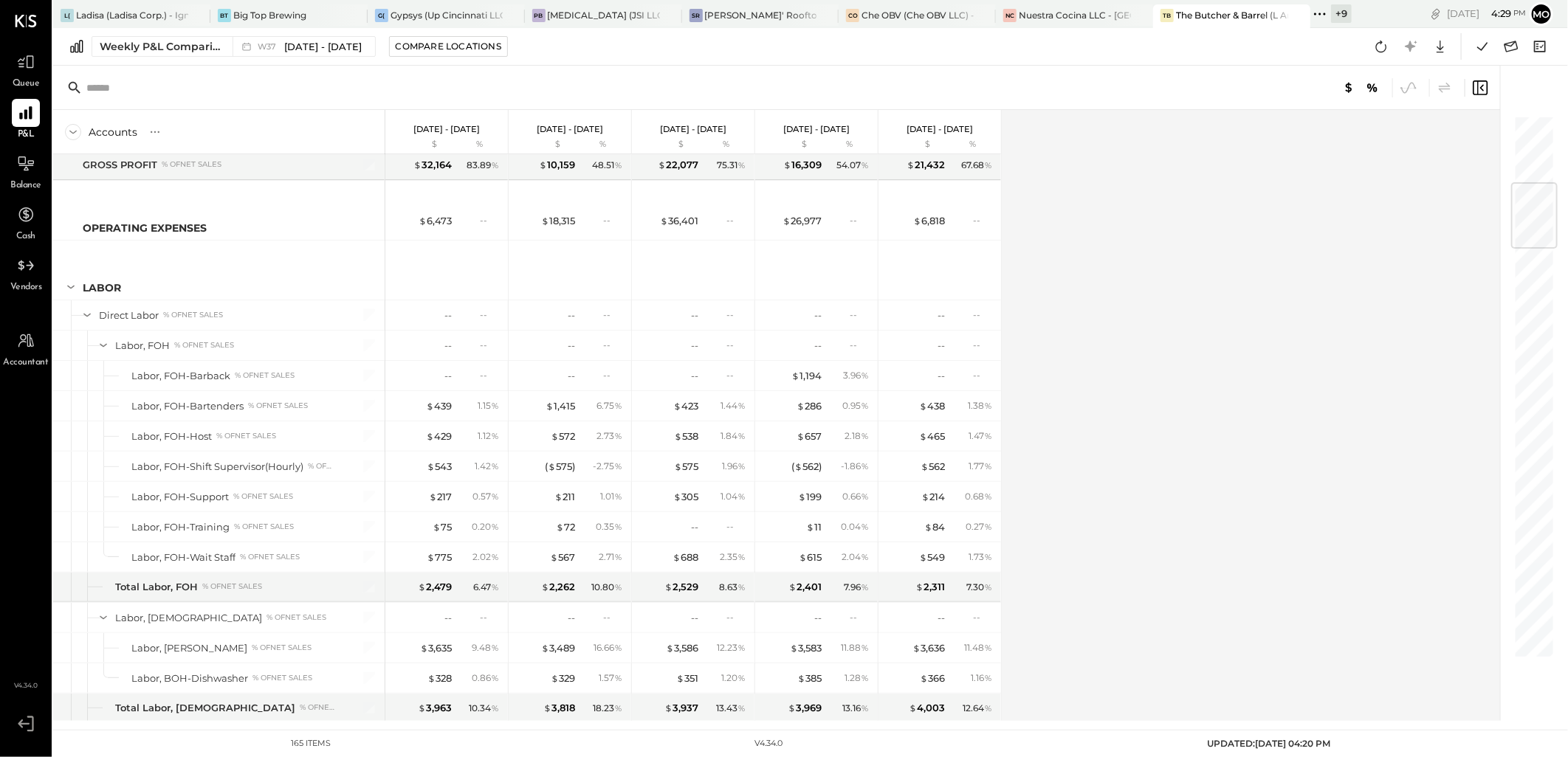
scroll to position [574, 0]
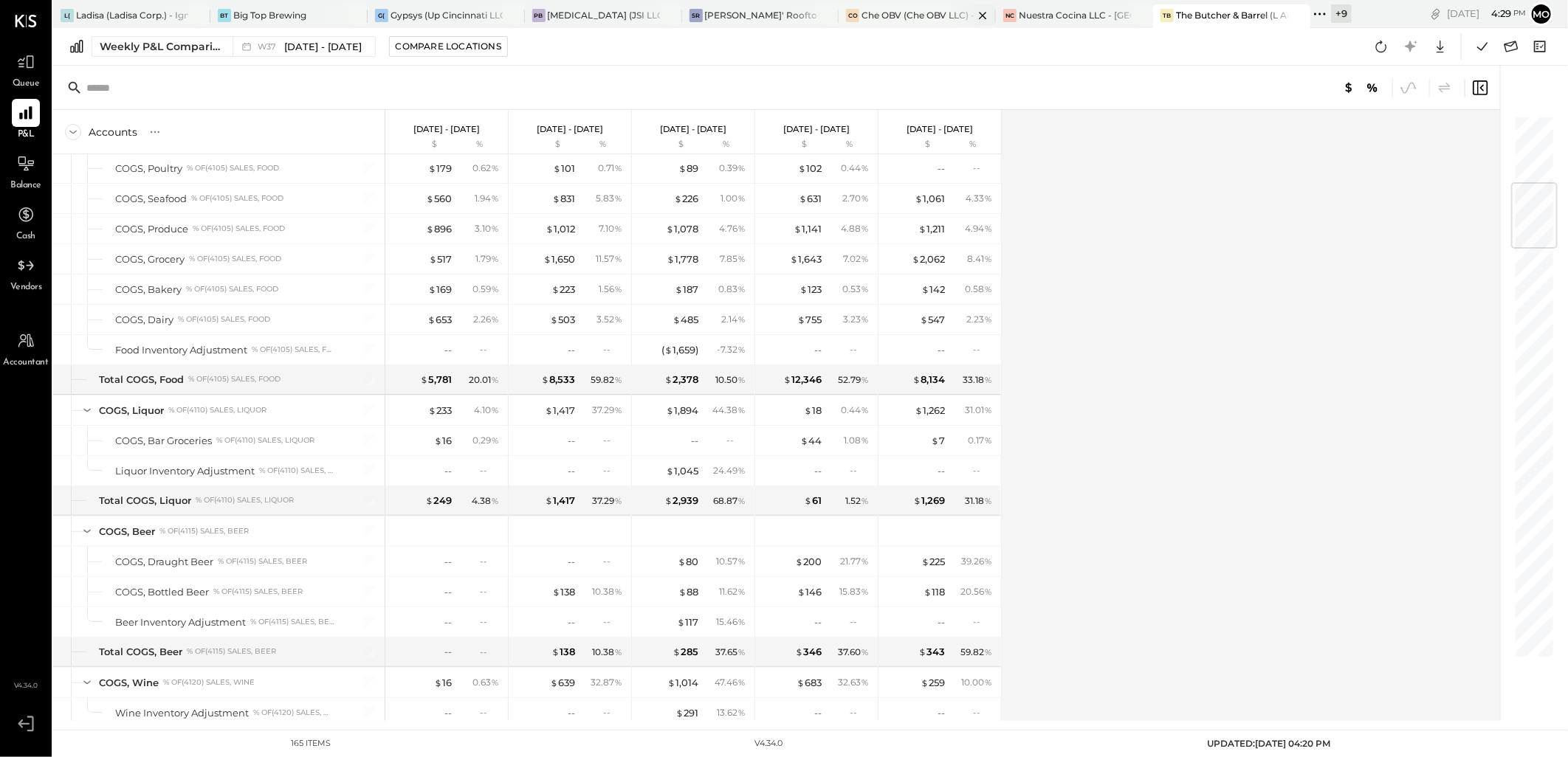
click at [900, 18] on div "Che OBV (Che OBV LLC) - Ignite" at bounding box center [918, 15] width 112 height 13
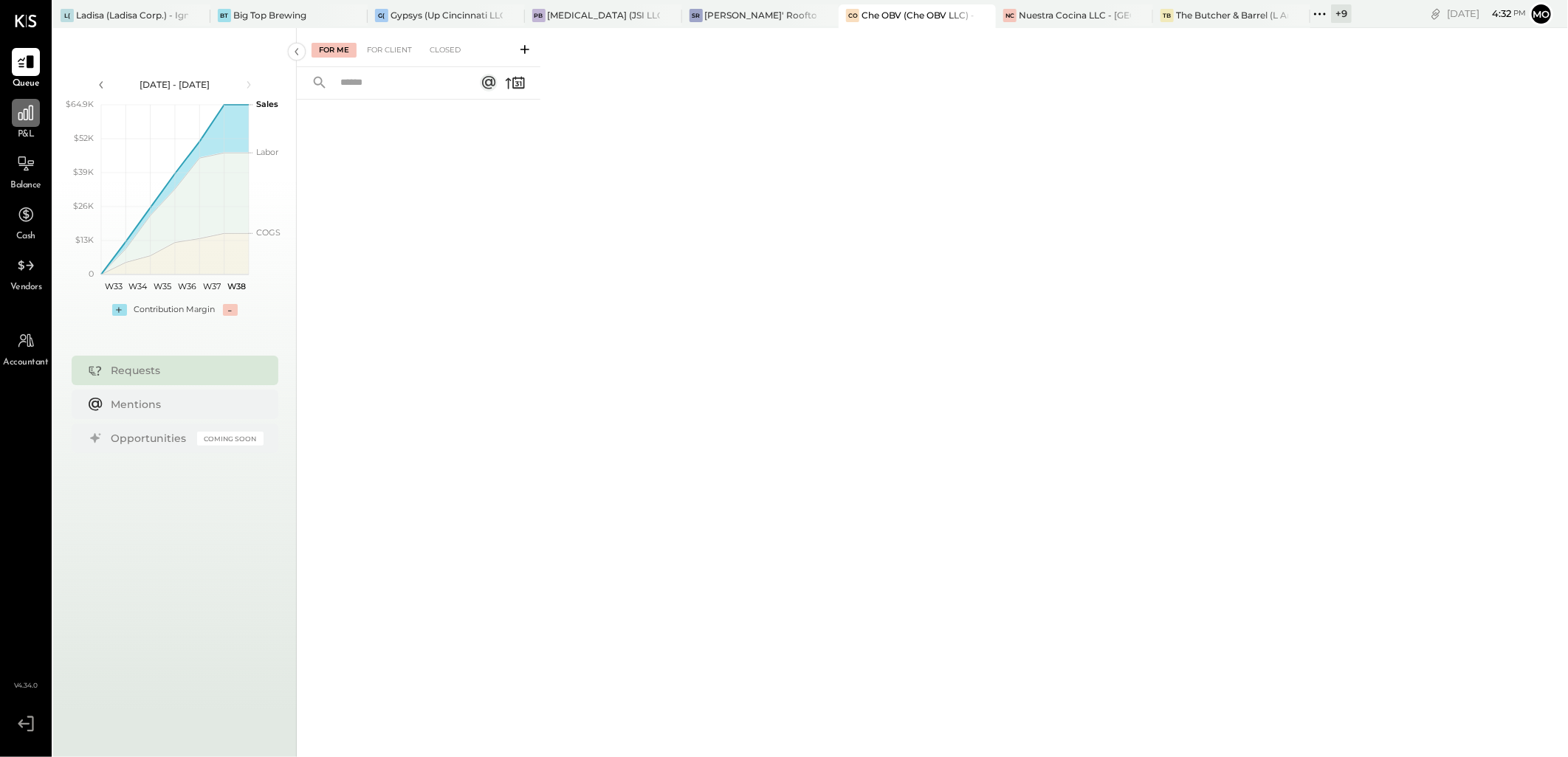
click at [23, 120] on icon at bounding box center [25, 112] width 19 height 19
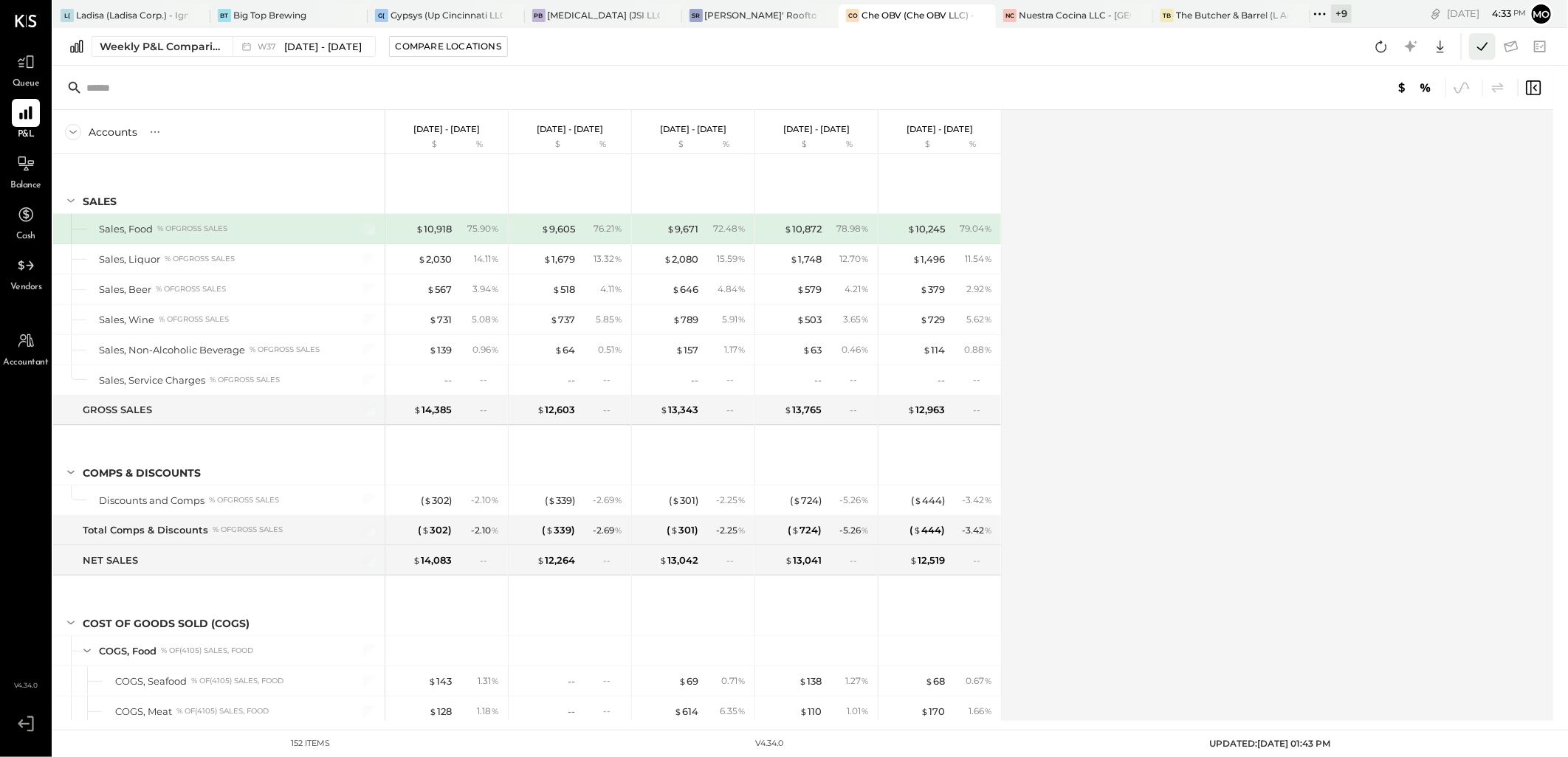
click at [1488, 48] on icon at bounding box center [1482, 46] width 19 height 19
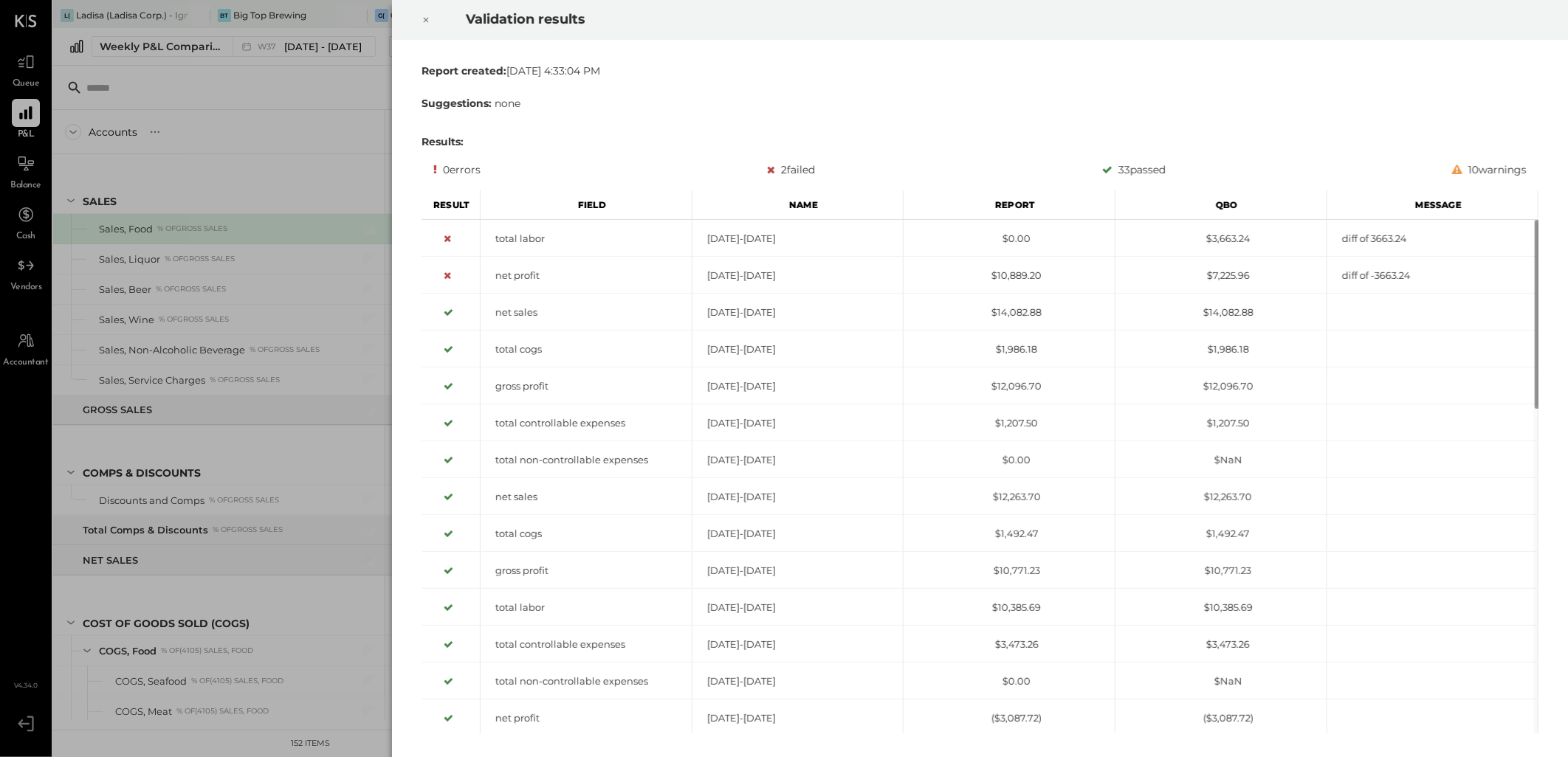
drag, startPoint x: 430, startPoint y: 17, endPoint x: 554, endPoint y: 64, distance: 132.6
click at [430, 17] on icon at bounding box center [426, 19] width 9 height 18
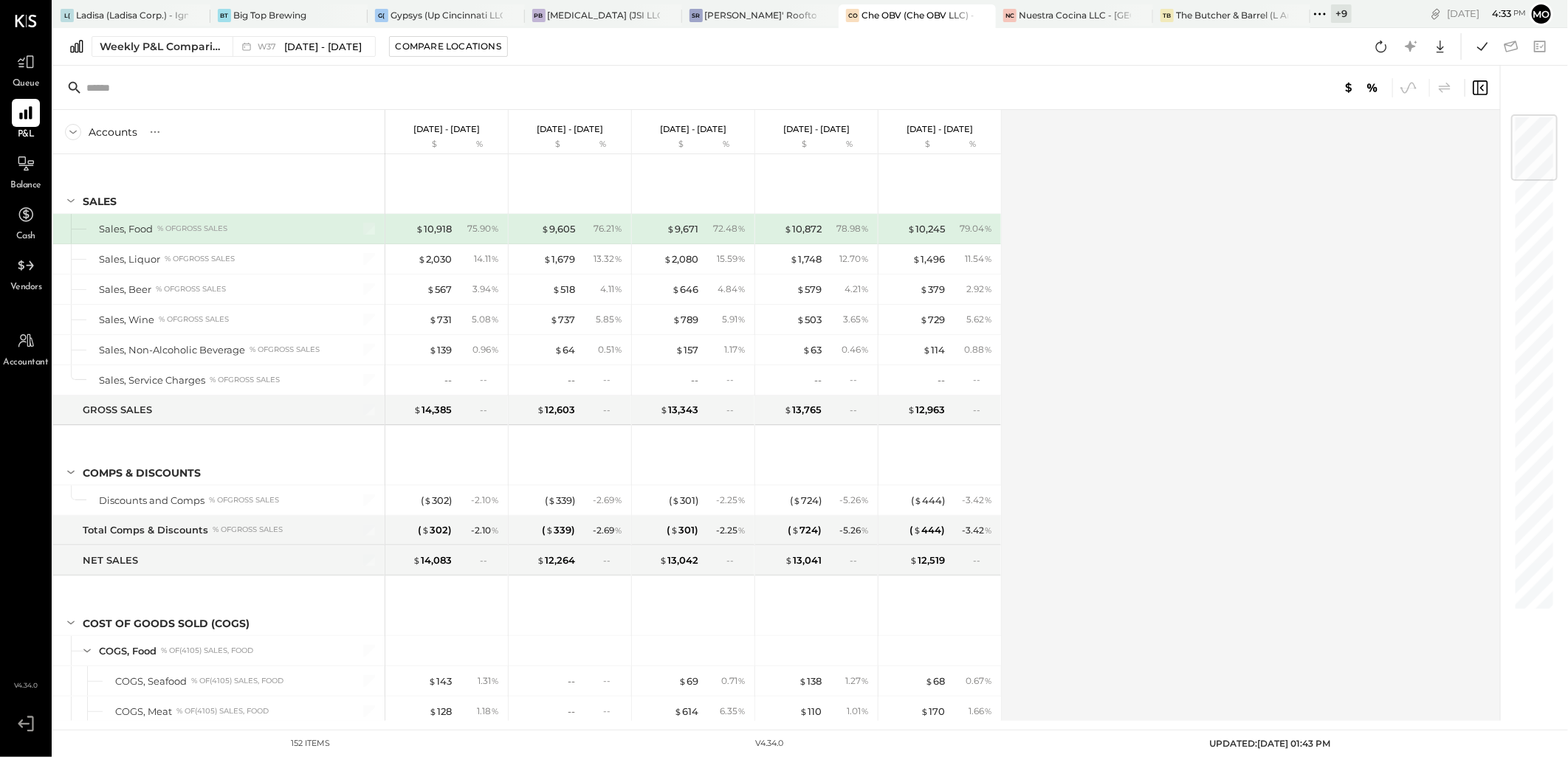
click at [1380, 52] on icon at bounding box center [1381, 46] width 11 height 12
click at [432, 257] on div "$ 2,030" at bounding box center [435, 259] width 34 height 14
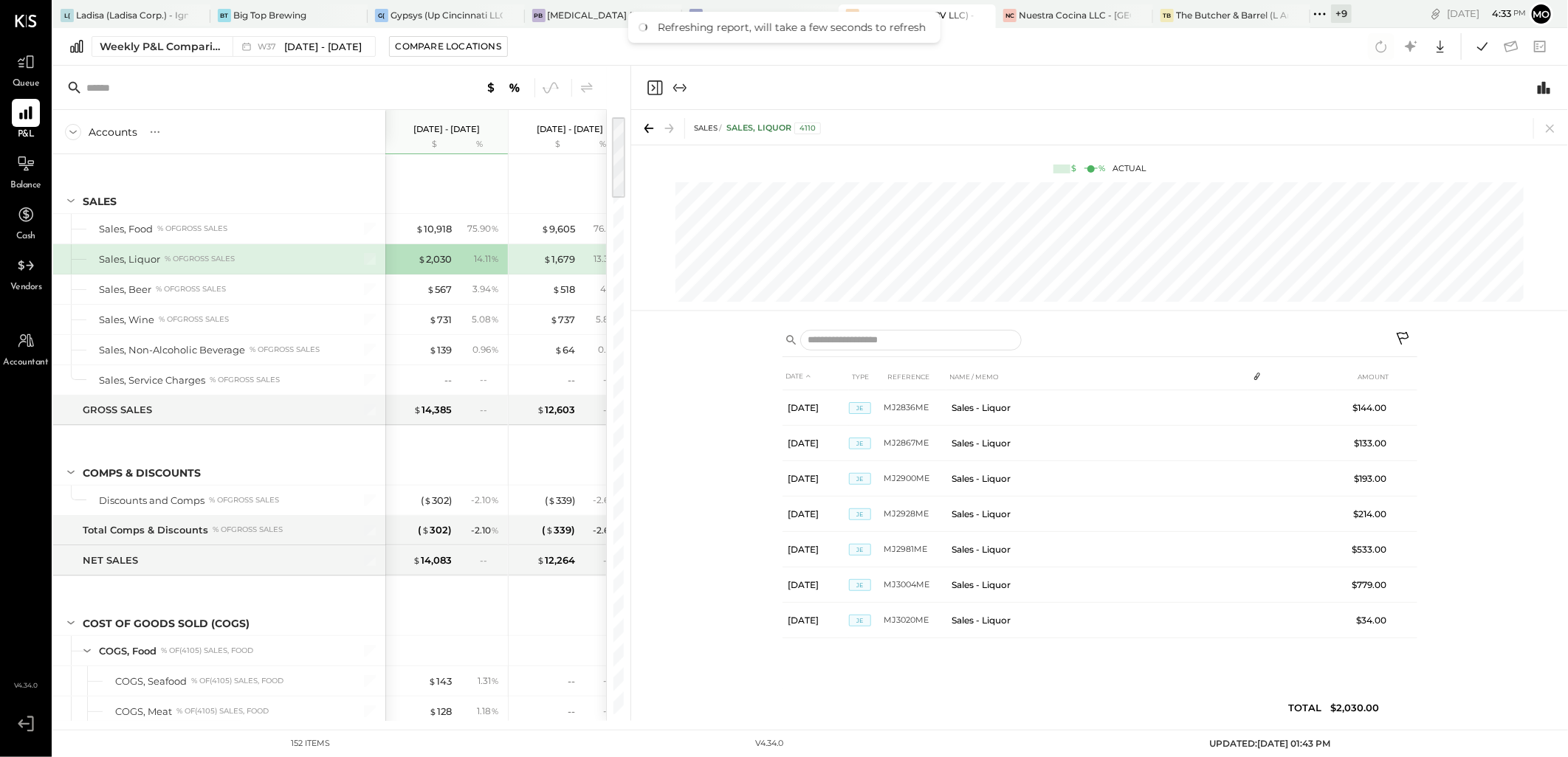
click at [1554, 126] on icon at bounding box center [1550, 128] width 21 height 21
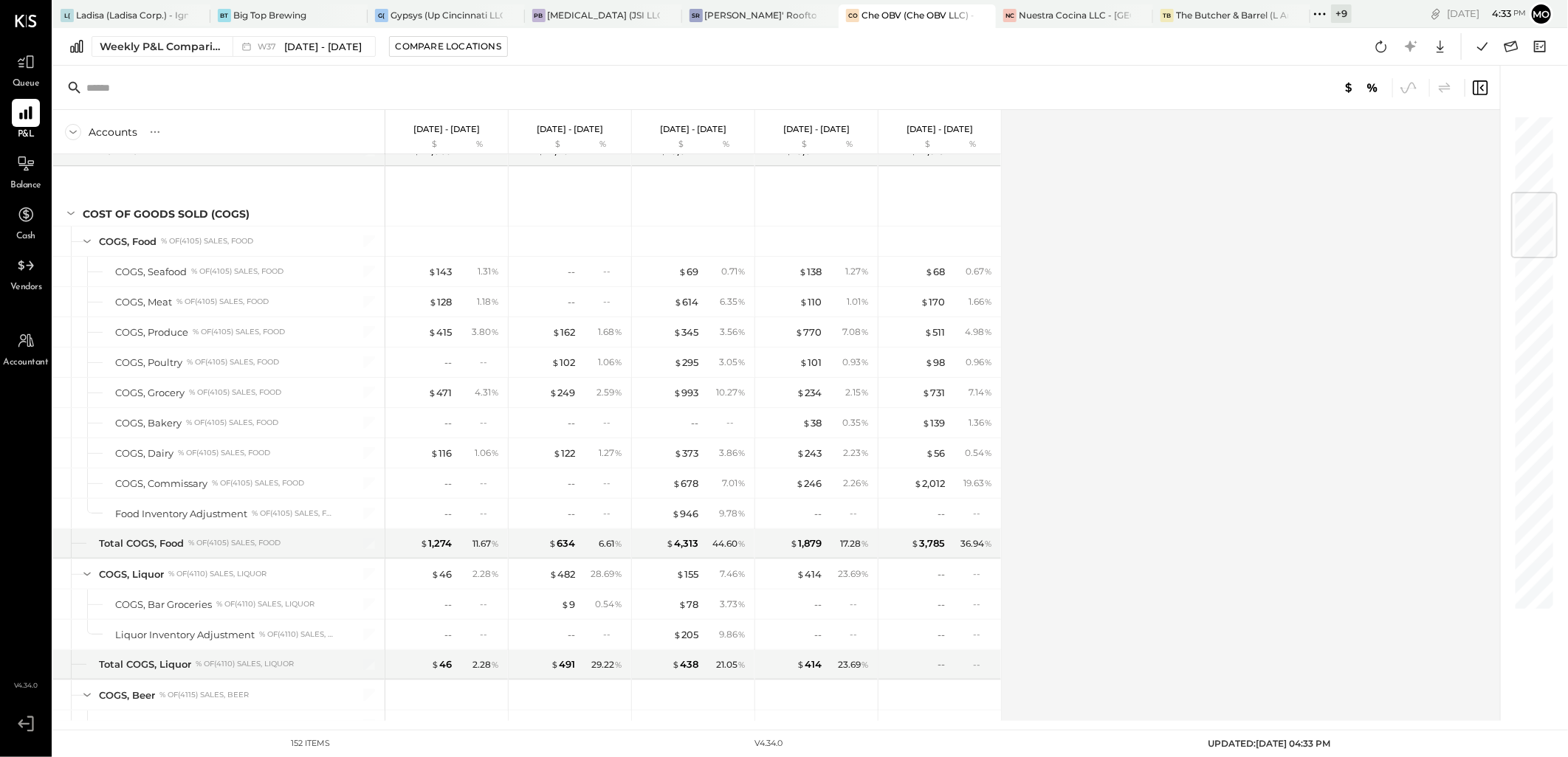
scroll to position [656, 0]
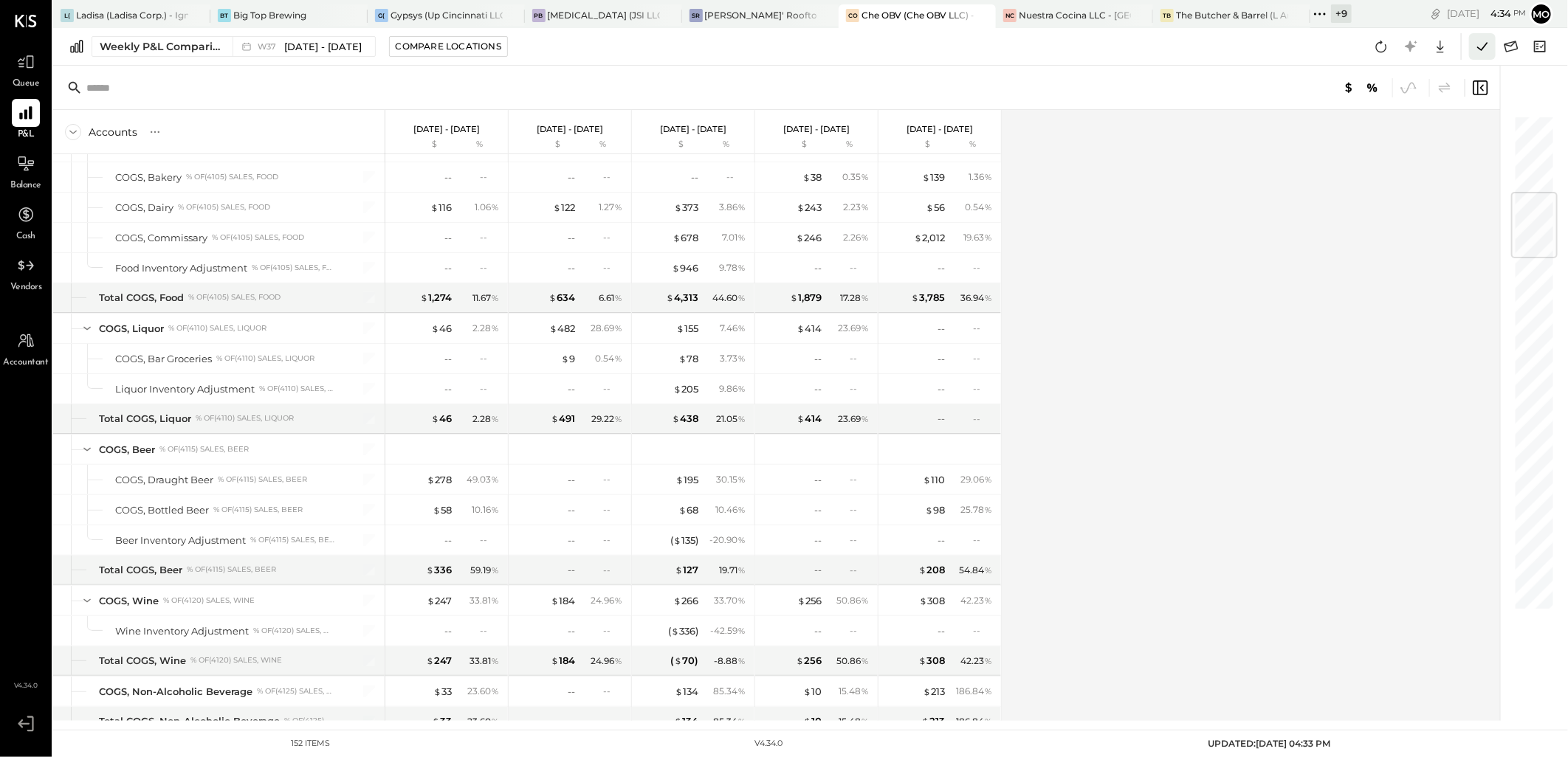
click at [1473, 47] on icon at bounding box center [1482, 46] width 19 height 19
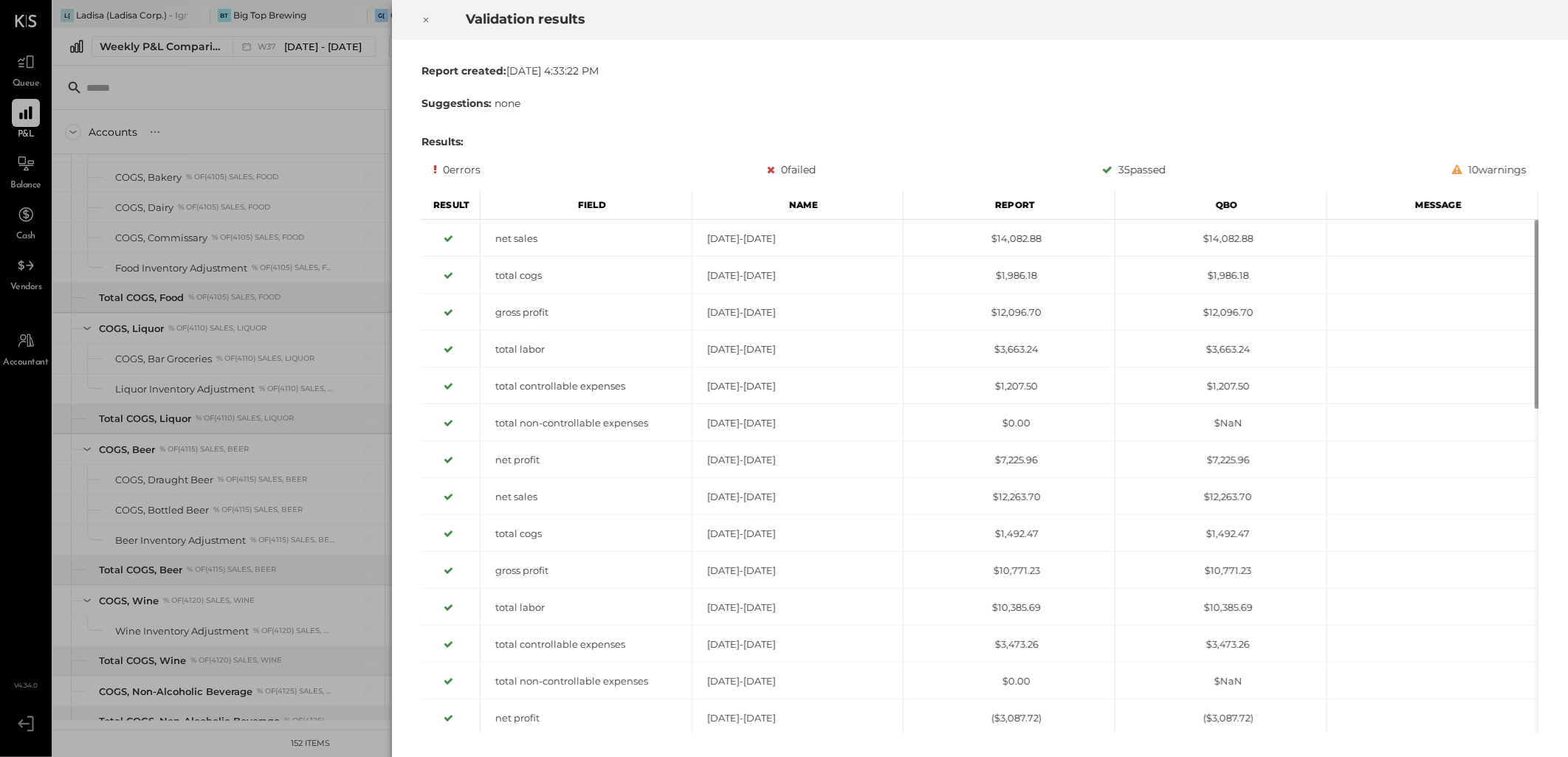
click at [430, 25] on icon at bounding box center [426, 19] width 9 height 18
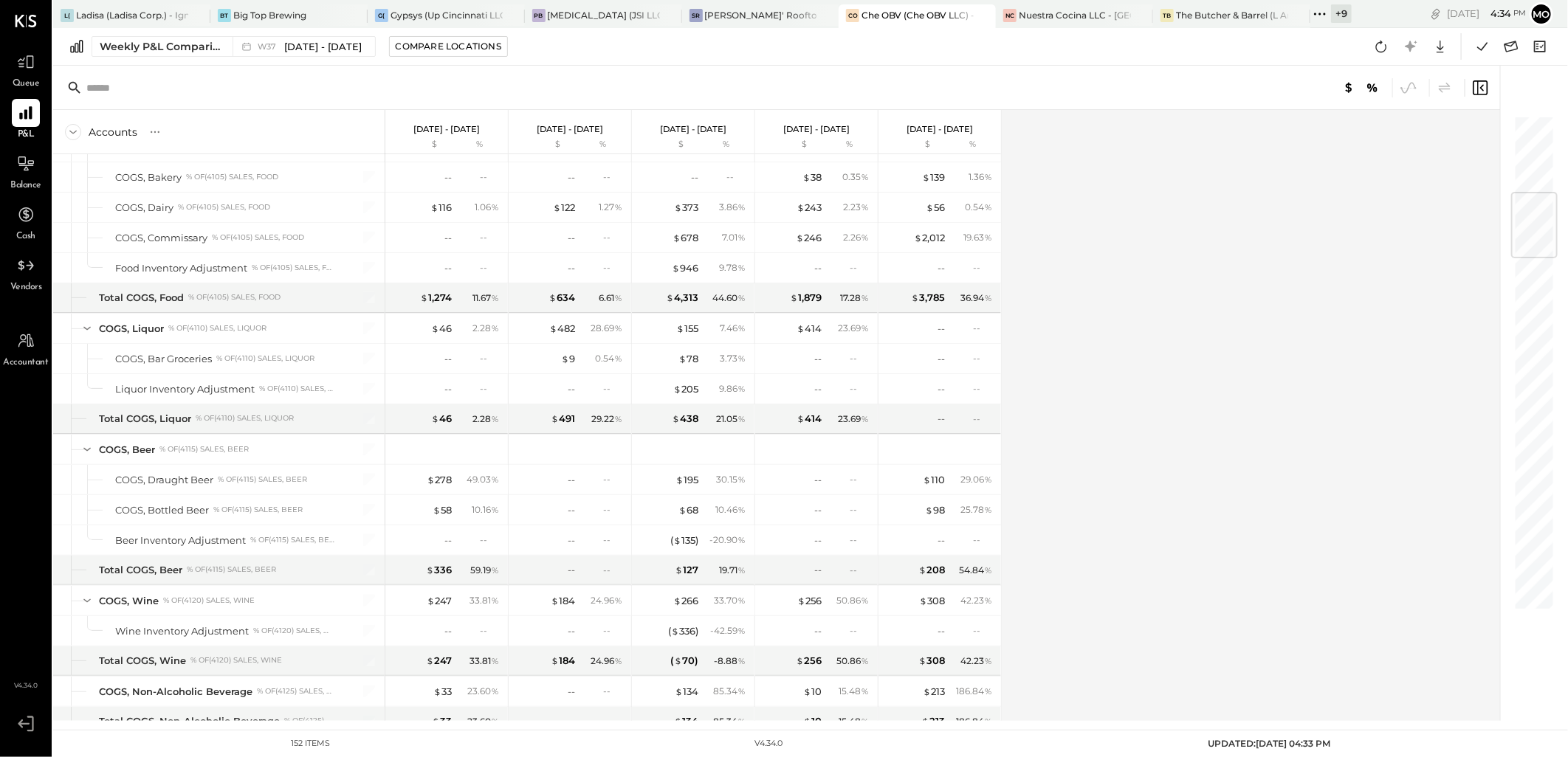
click at [1379, 53] on icon at bounding box center [1381, 46] width 19 height 19
click at [1142, 299] on div "Accounts S % GL Sep 8 - 14, 2025 $ % Sep 1 - 7, 2025 $ % Aug 25 - 31, 2025 $ % …" at bounding box center [777, 415] width 1449 height 611
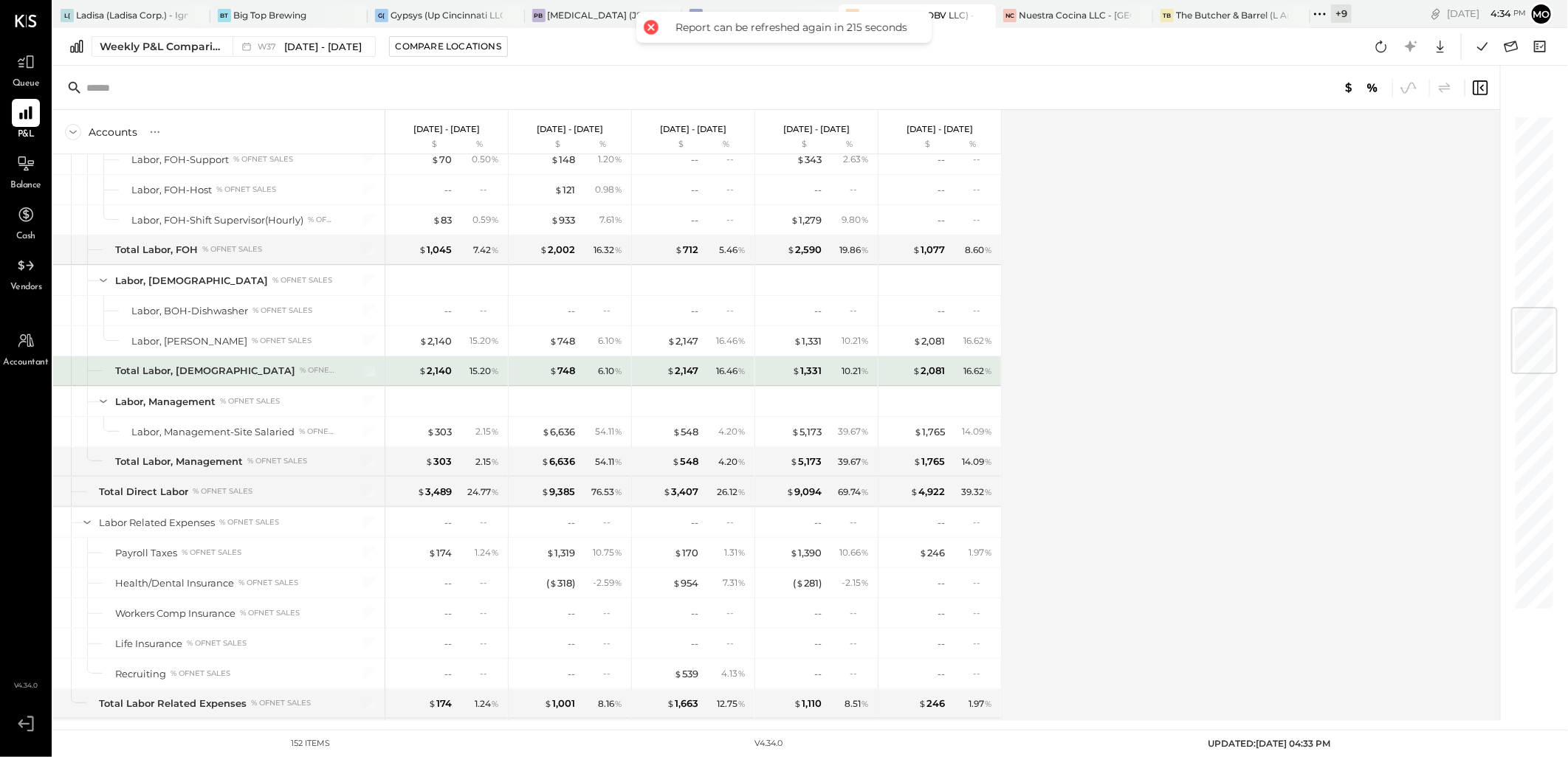
scroll to position [1476, 0]
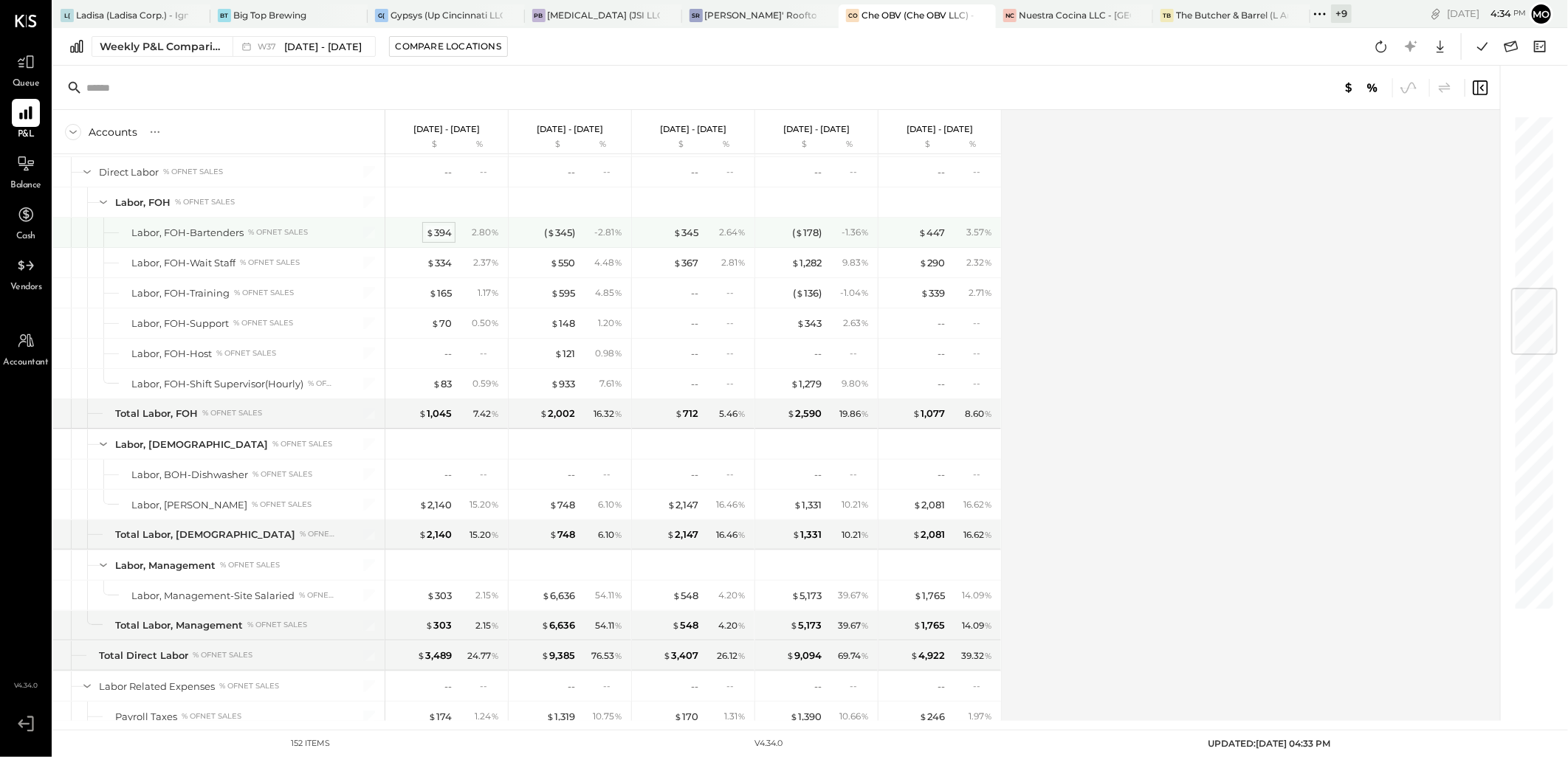
click at [439, 233] on div "$ 394" at bounding box center [439, 233] width 26 height 14
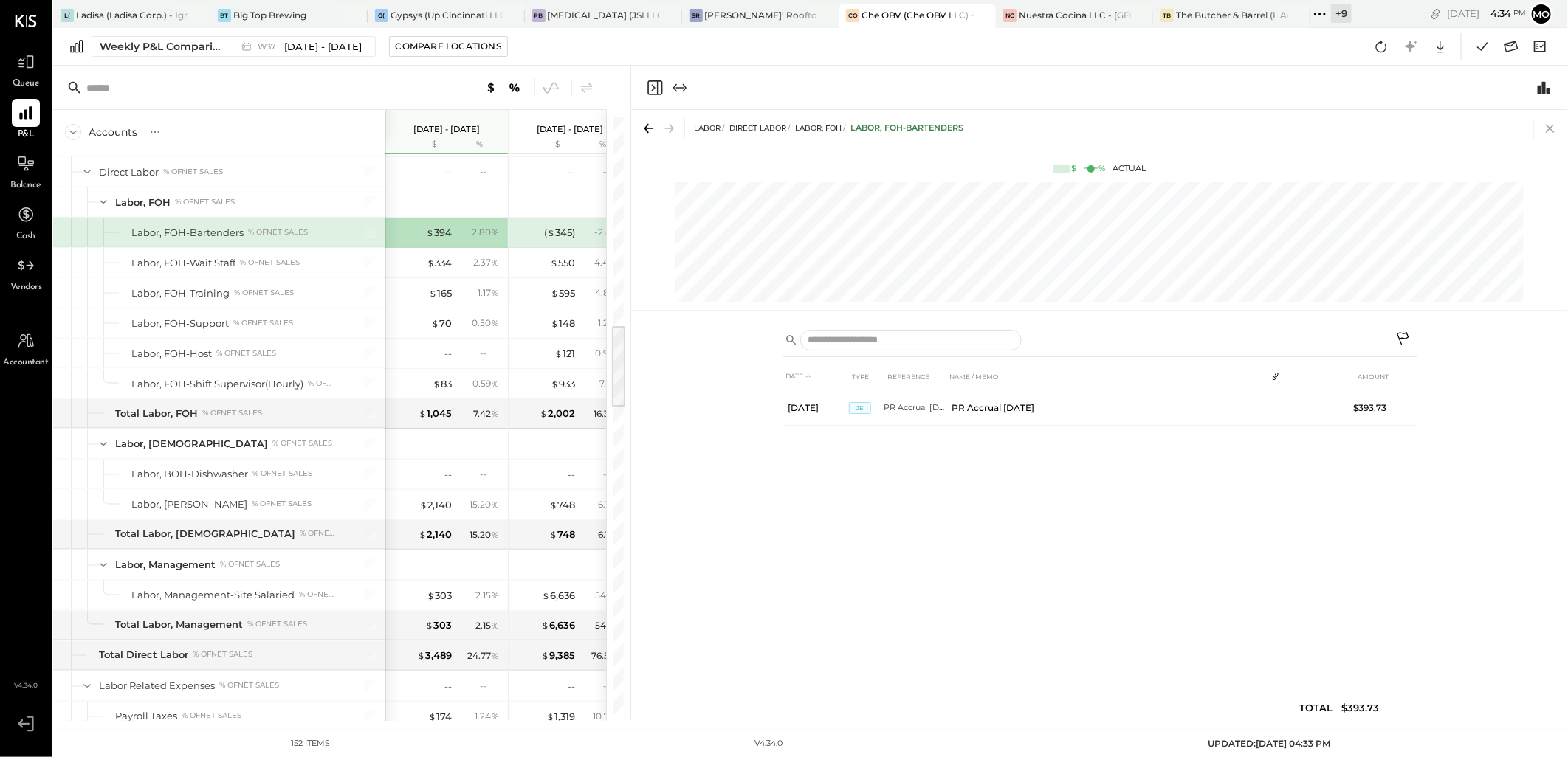
click at [1548, 127] on icon at bounding box center [1550, 128] width 21 height 21
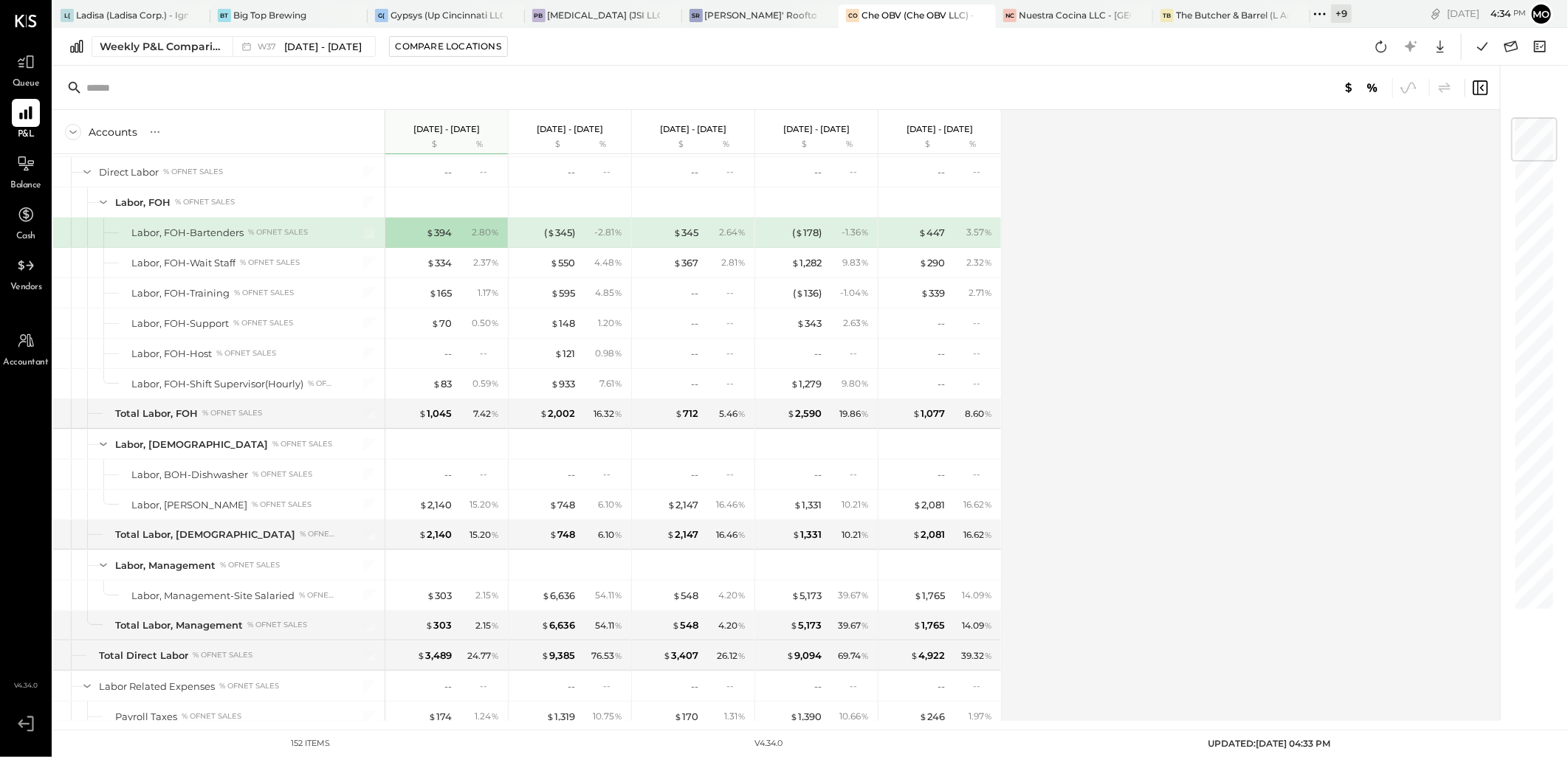
click at [1185, 371] on div "Accounts S % GL Sep 8 - 14, 2025 $ % Sep 1 - 7, 2025 $ % Aug 25 - 31, 2025 $ % …" at bounding box center [777, 415] width 1449 height 611
click at [1323, 9] on icon at bounding box center [1319, 13] width 19 height 19
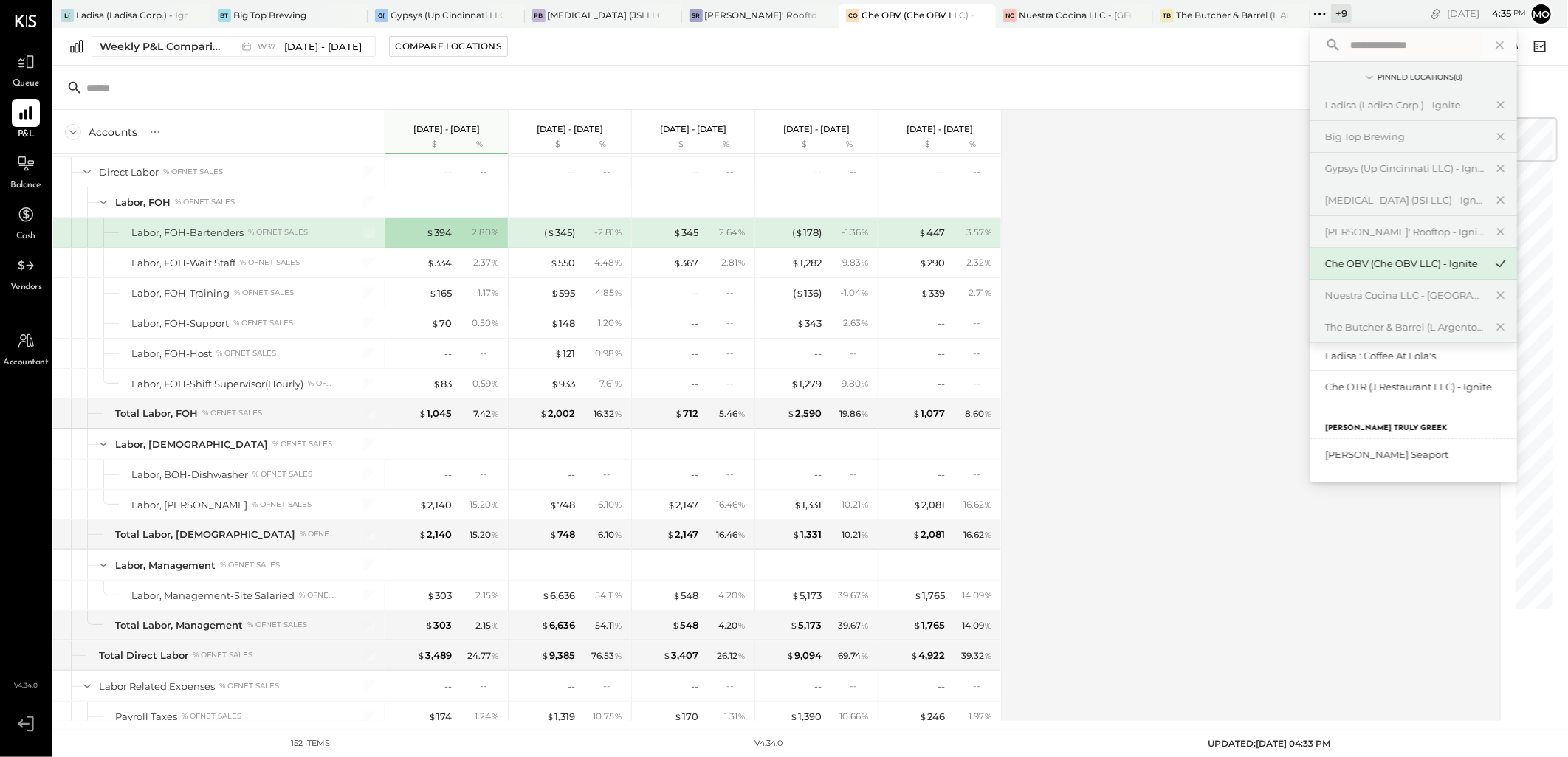
scroll to position [163, 0]
click at [1362, 393] on div "Che OTR (J Restaurant LLC) - Ignite" at bounding box center [1405, 388] width 159 height 14
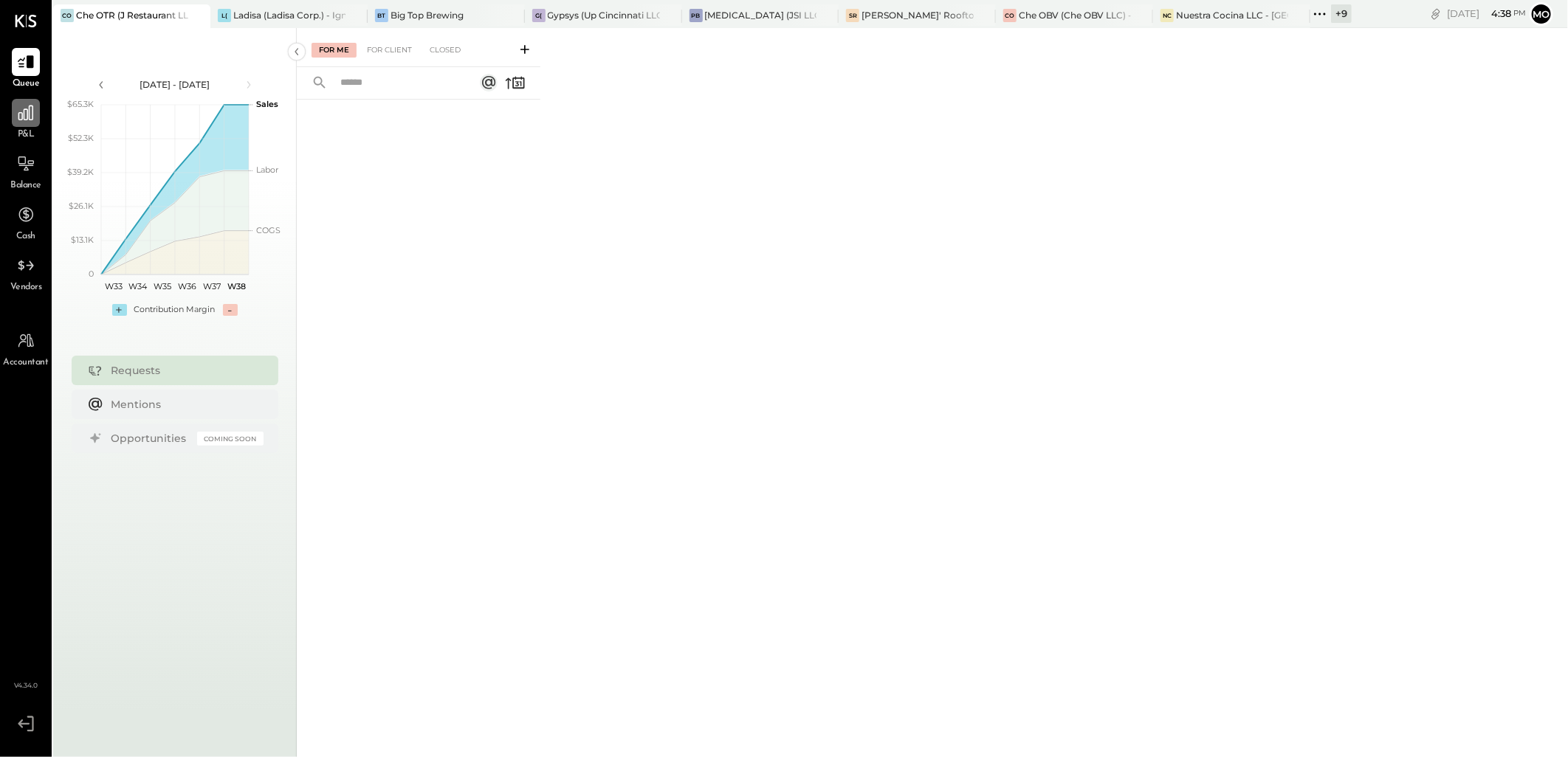
click at [19, 99] on div at bounding box center [25, 112] width 28 height 28
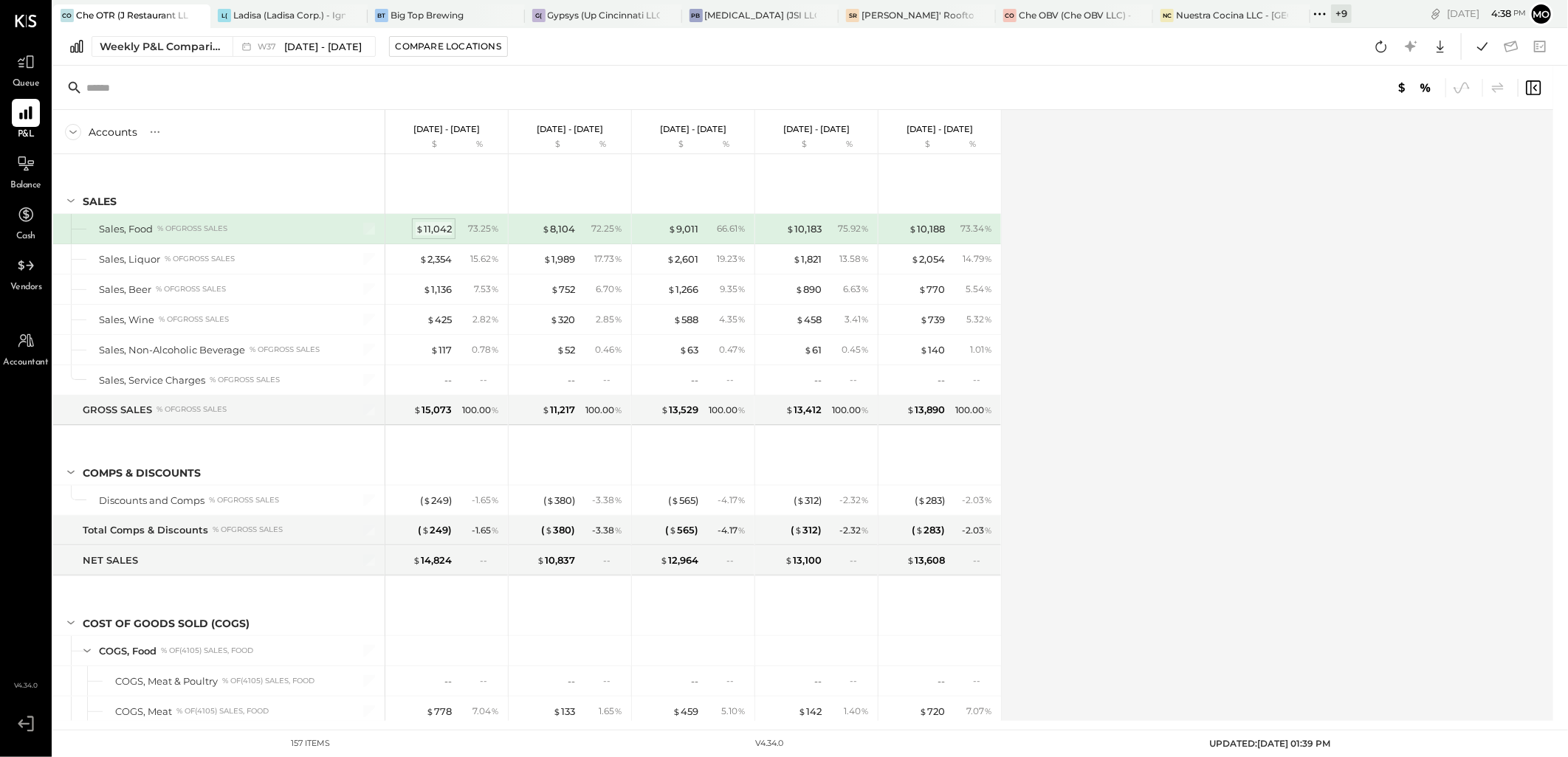
click at [429, 222] on div "$ 11,042" at bounding box center [433, 229] width 36 height 14
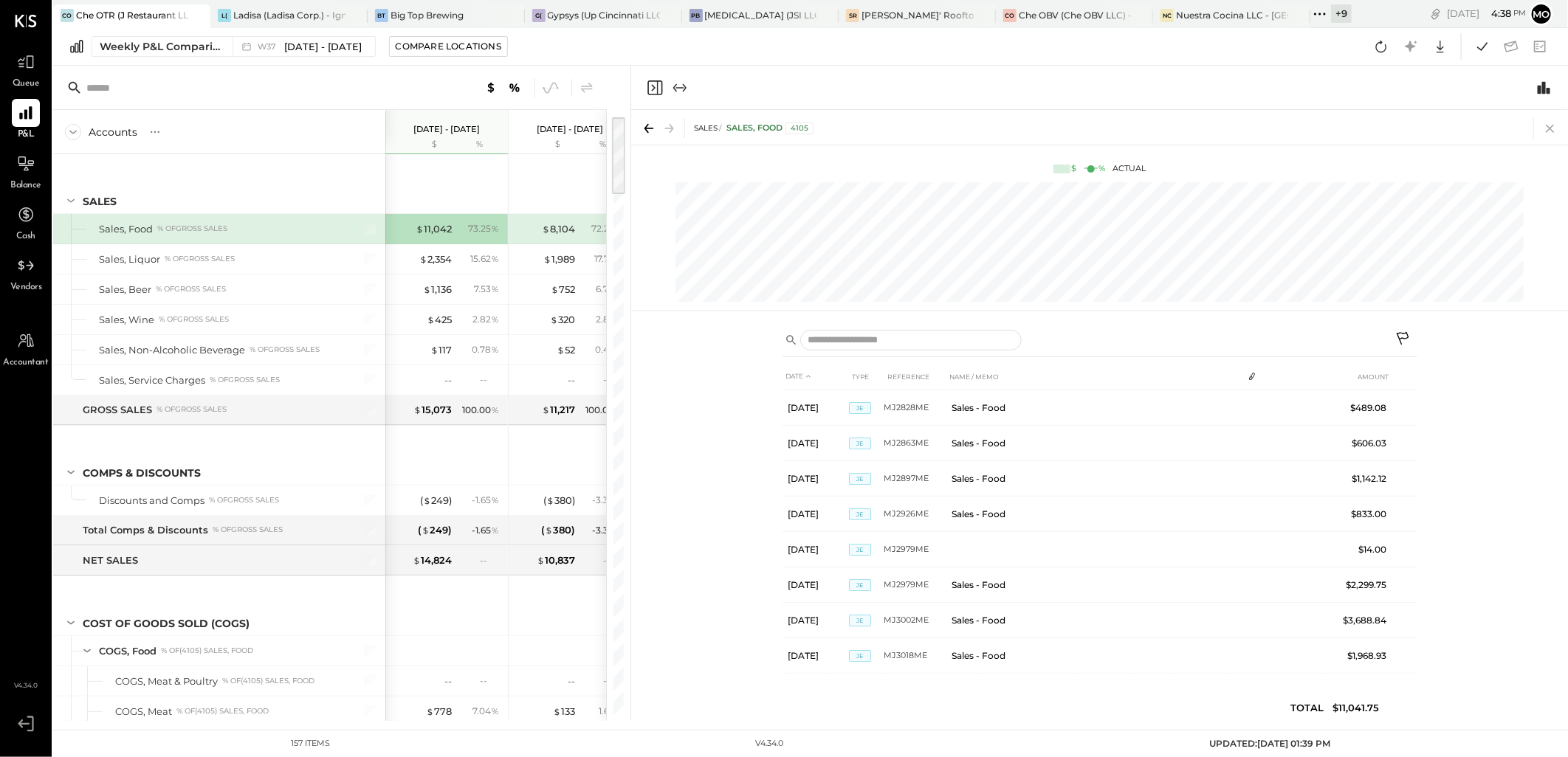
click at [1550, 120] on icon at bounding box center [1550, 128] width 21 height 21
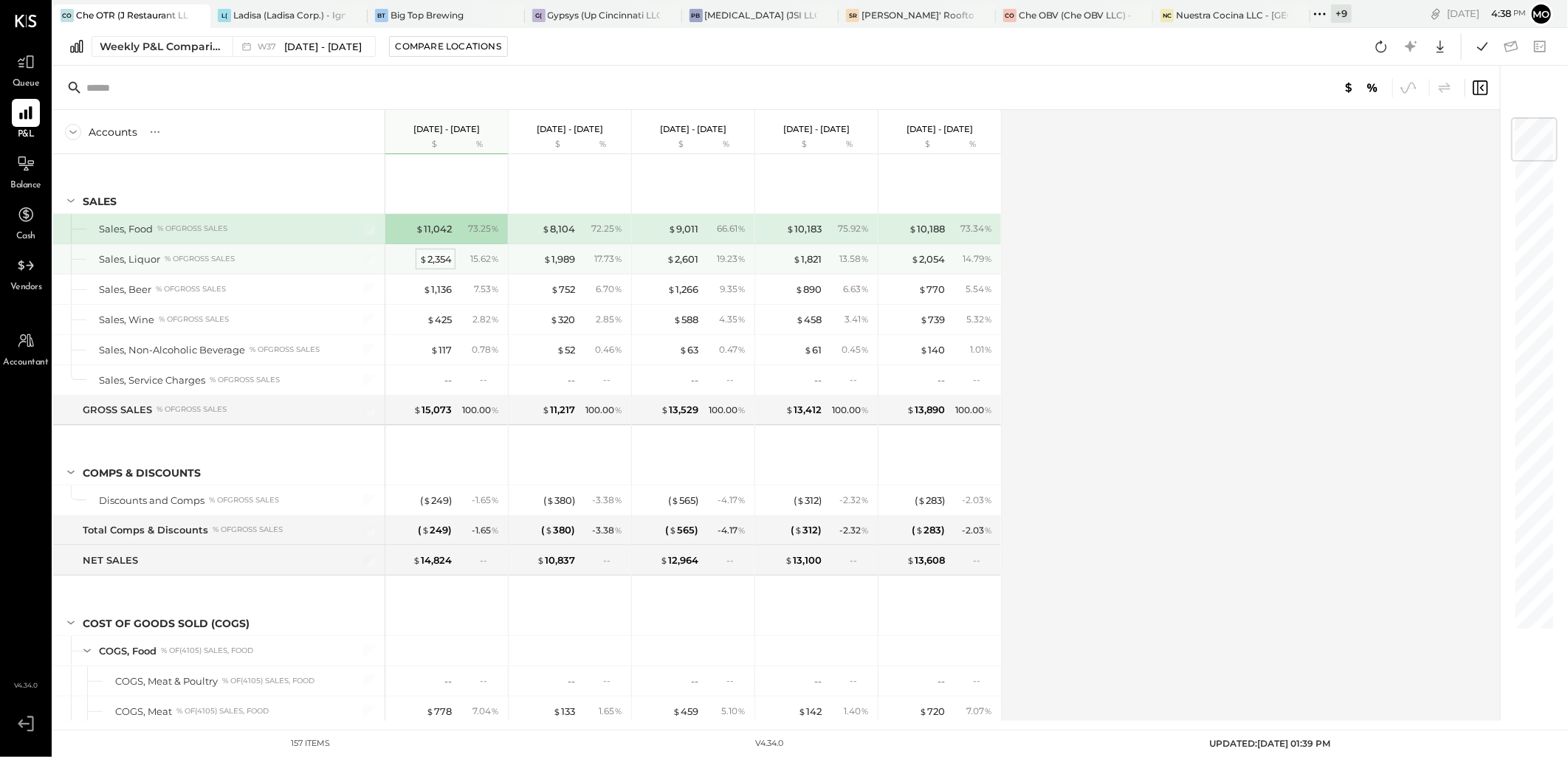
click at [426, 260] on div "$ 2,354" at bounding box center [436, 259] width 33 height 14
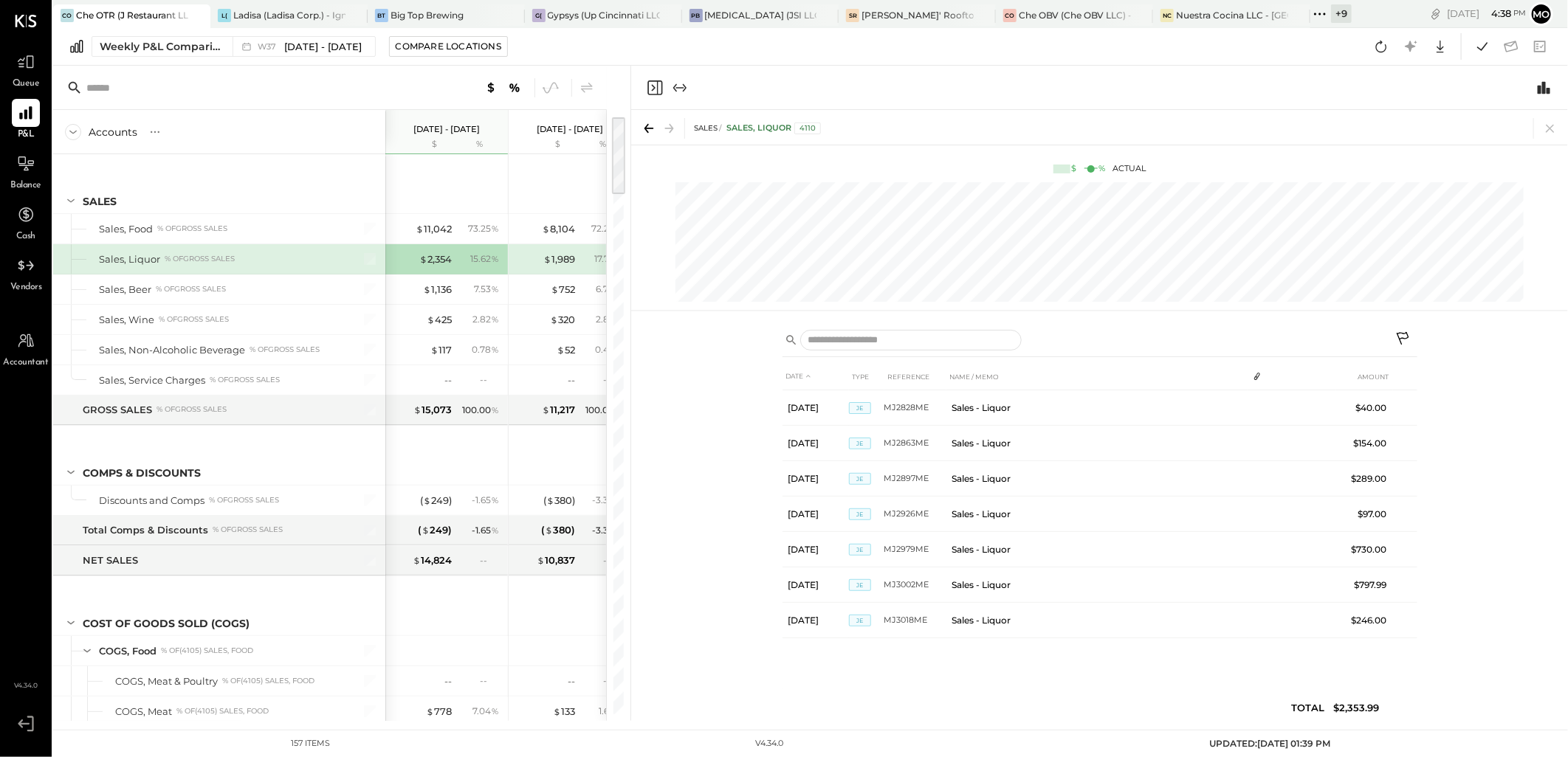
click at [1549, 126] on icon at bounding box center [1550, 129] width 8 height 8
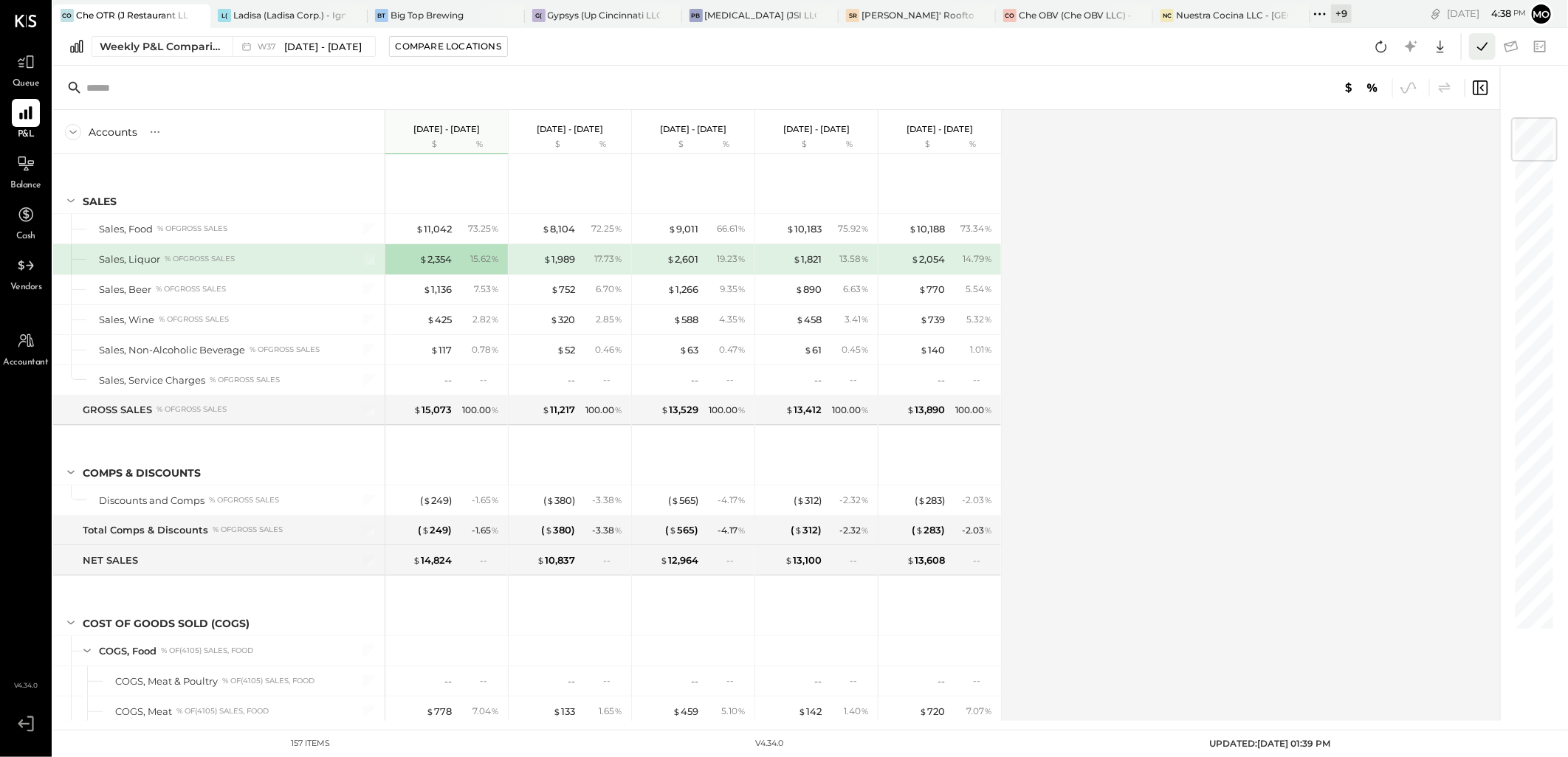
click at [1484, 41] on icon at bounding box center [1482, 46] width 19 height 19
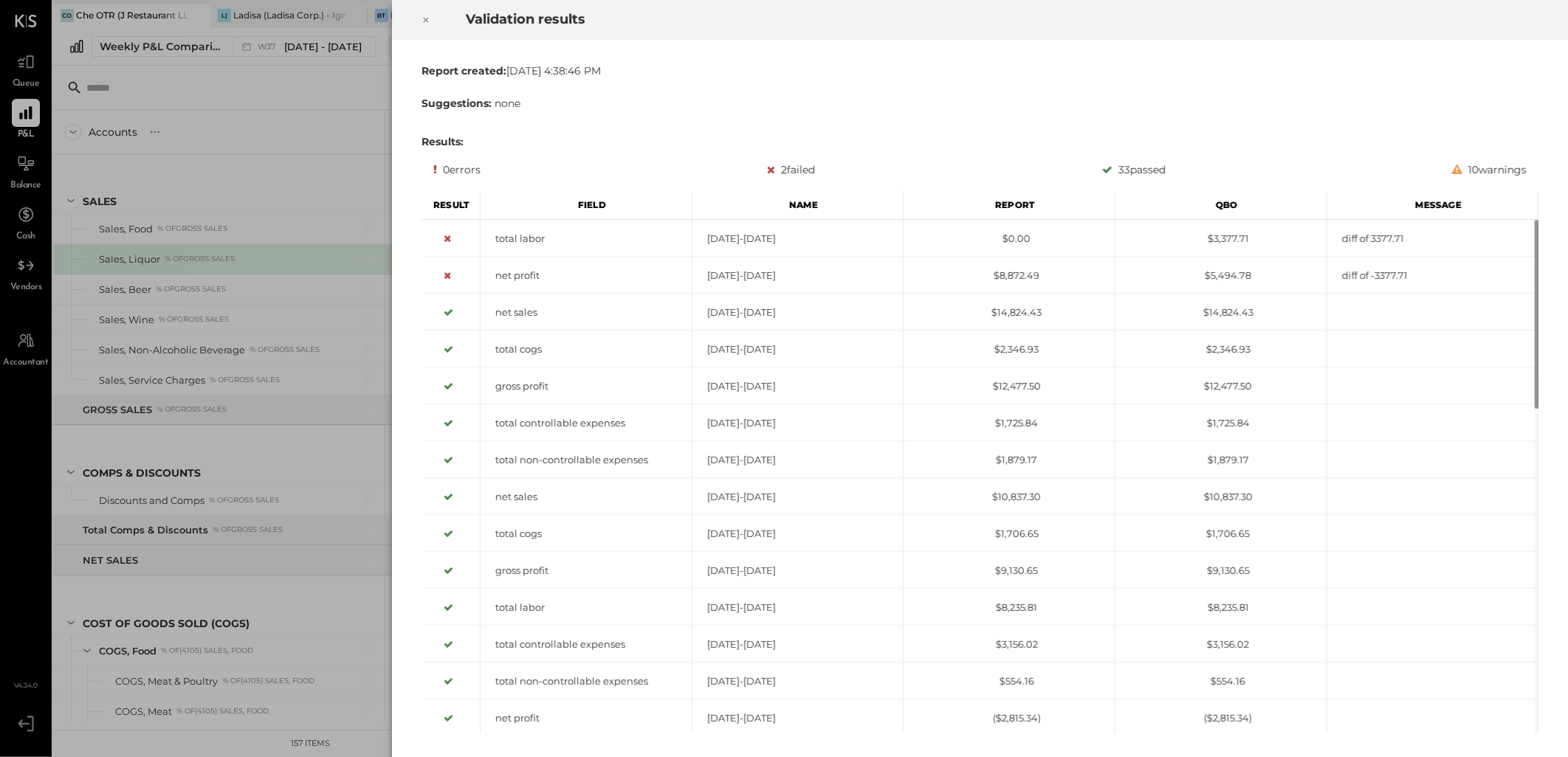
click at [426, 18] on icon at bounding box center [426, 19] width 9 height 18
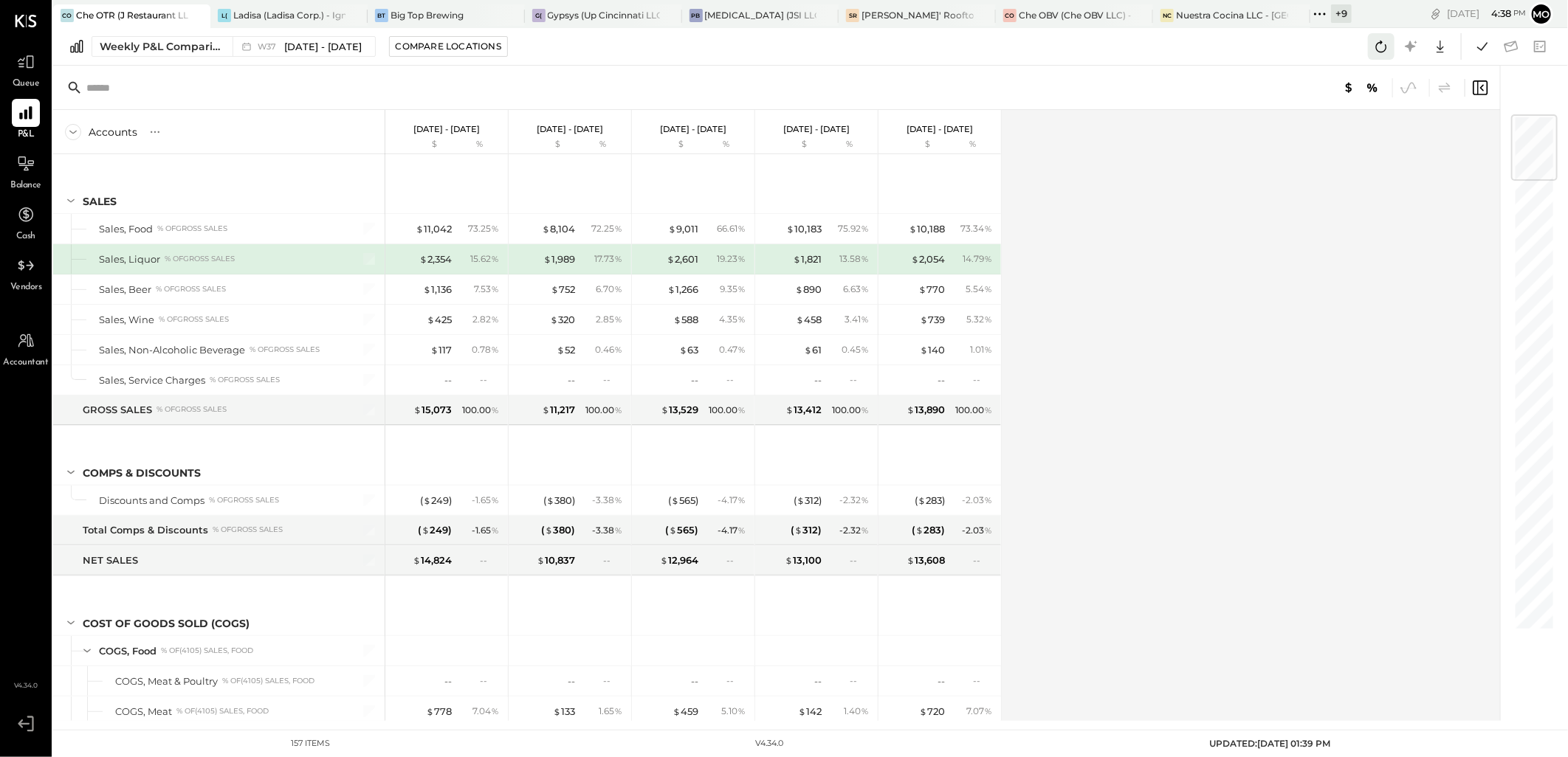
click at [1385, 46] on icon at bounding box center [1381, 46] width 11 height 12
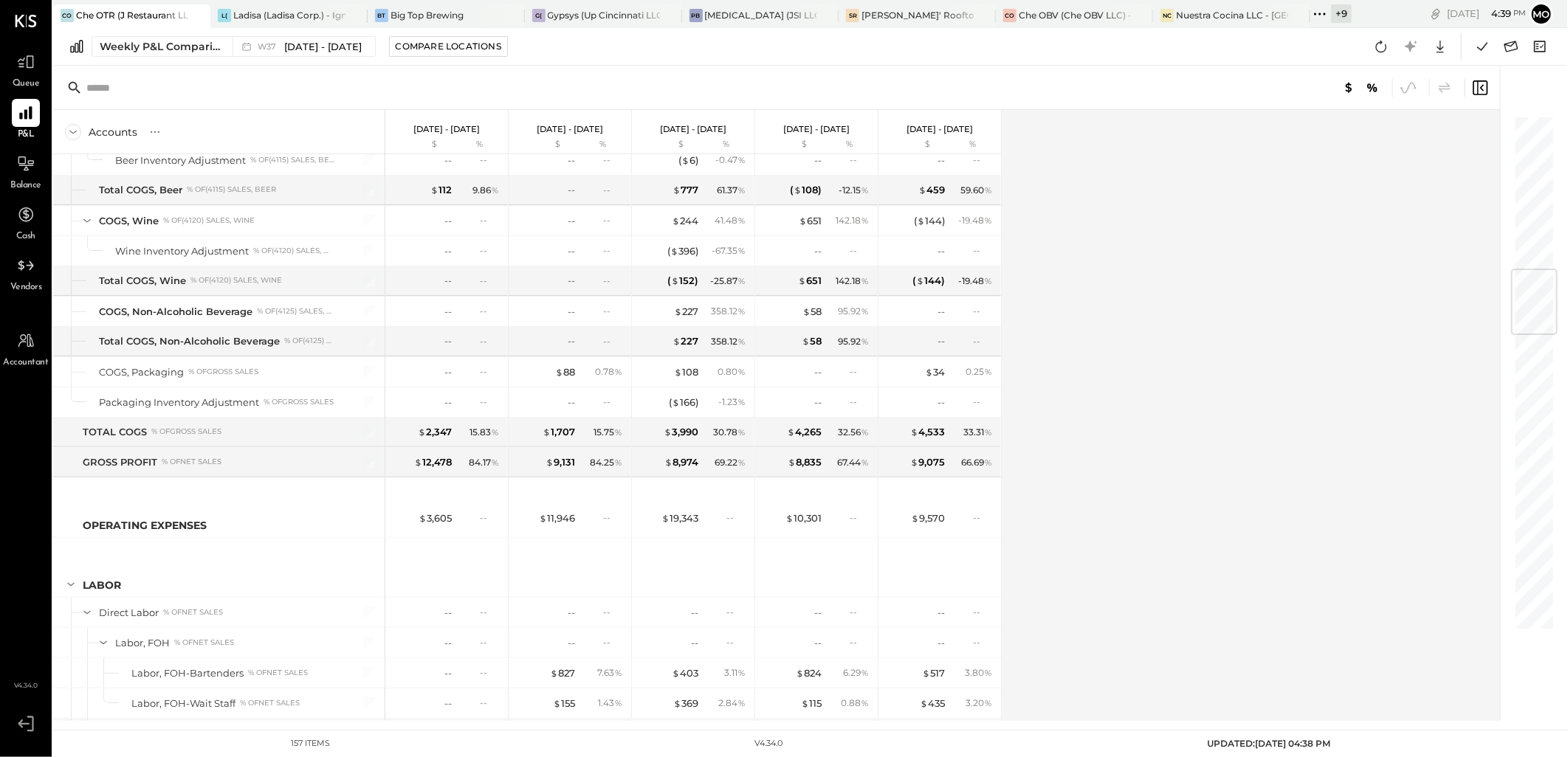
scroll to position [1311, 0]
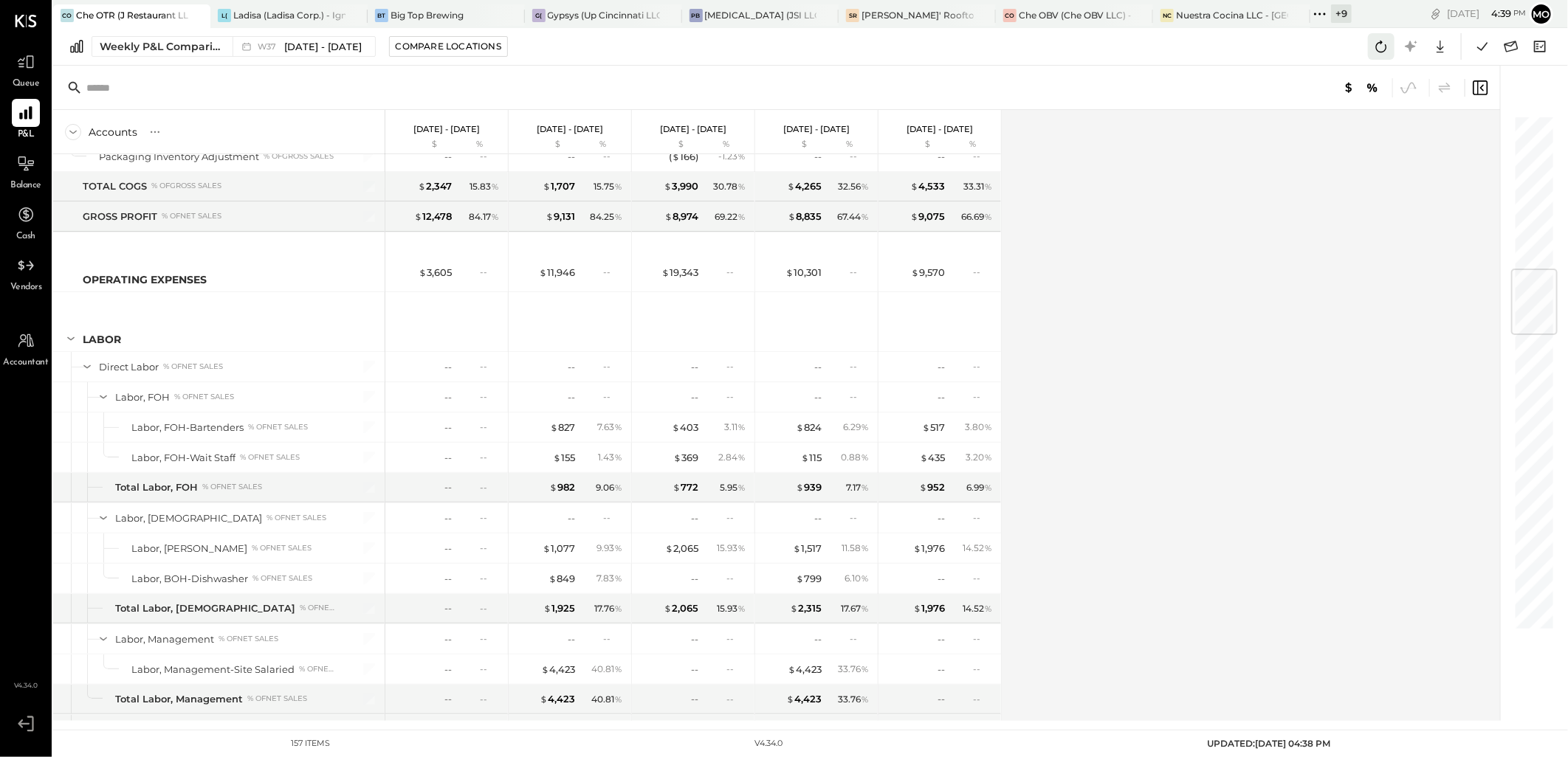
click at [1389, 43] on icon at bounding box center [1381, 46] width 19 height 19
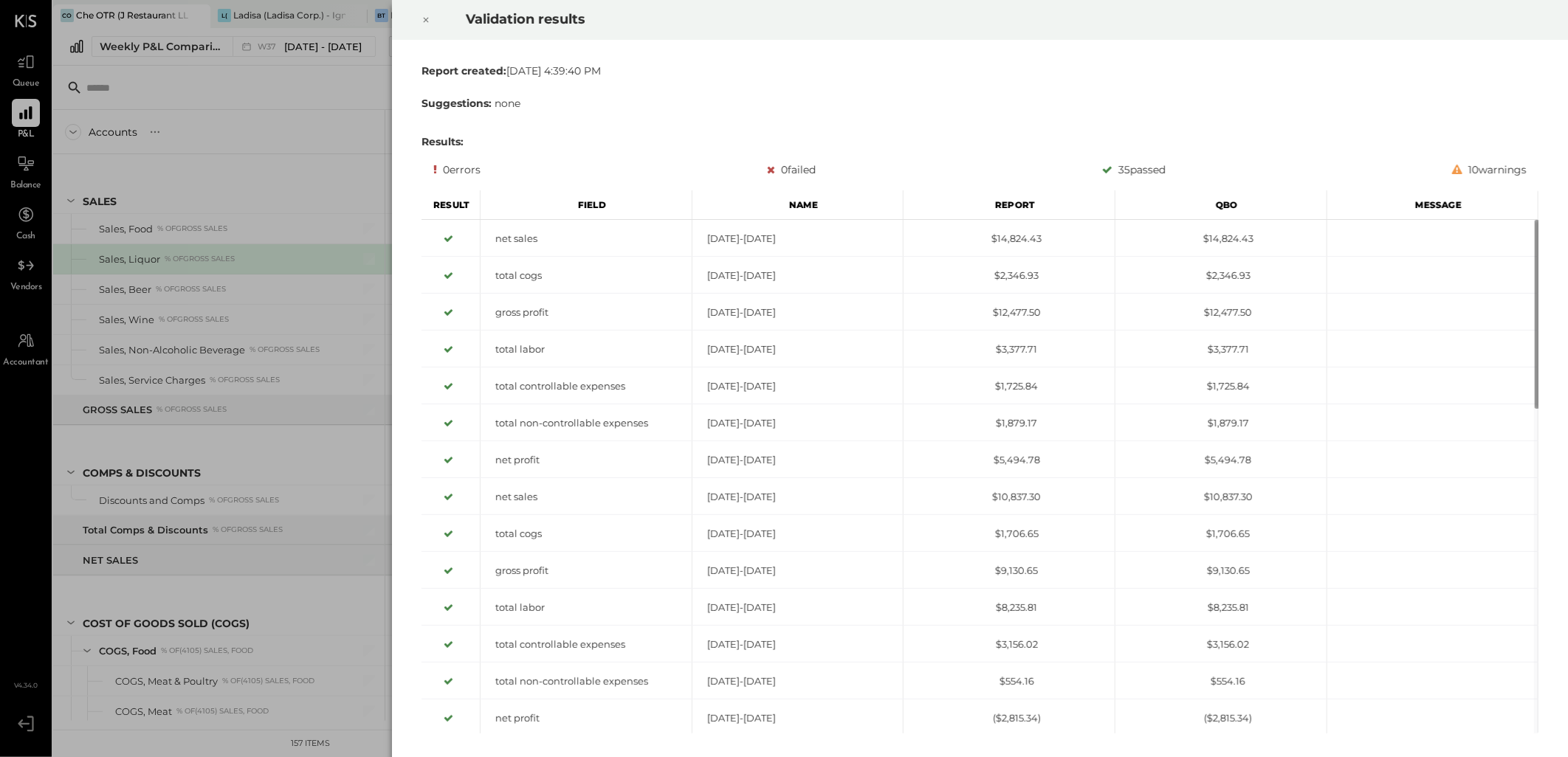
click at [426, 20] on icon at bounding box center [426, 20] width 5 height 5
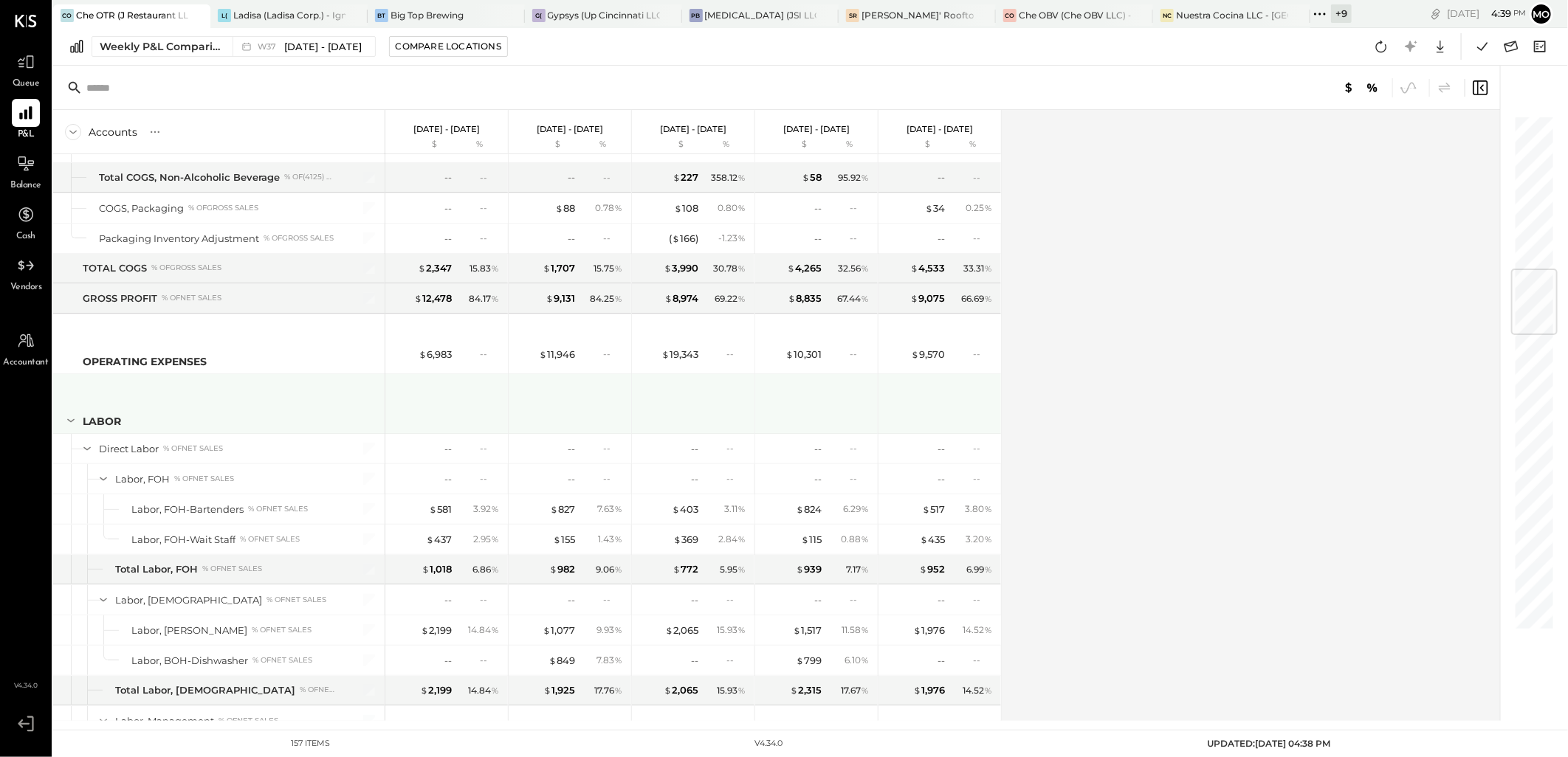
scroll to position [1476, 0]
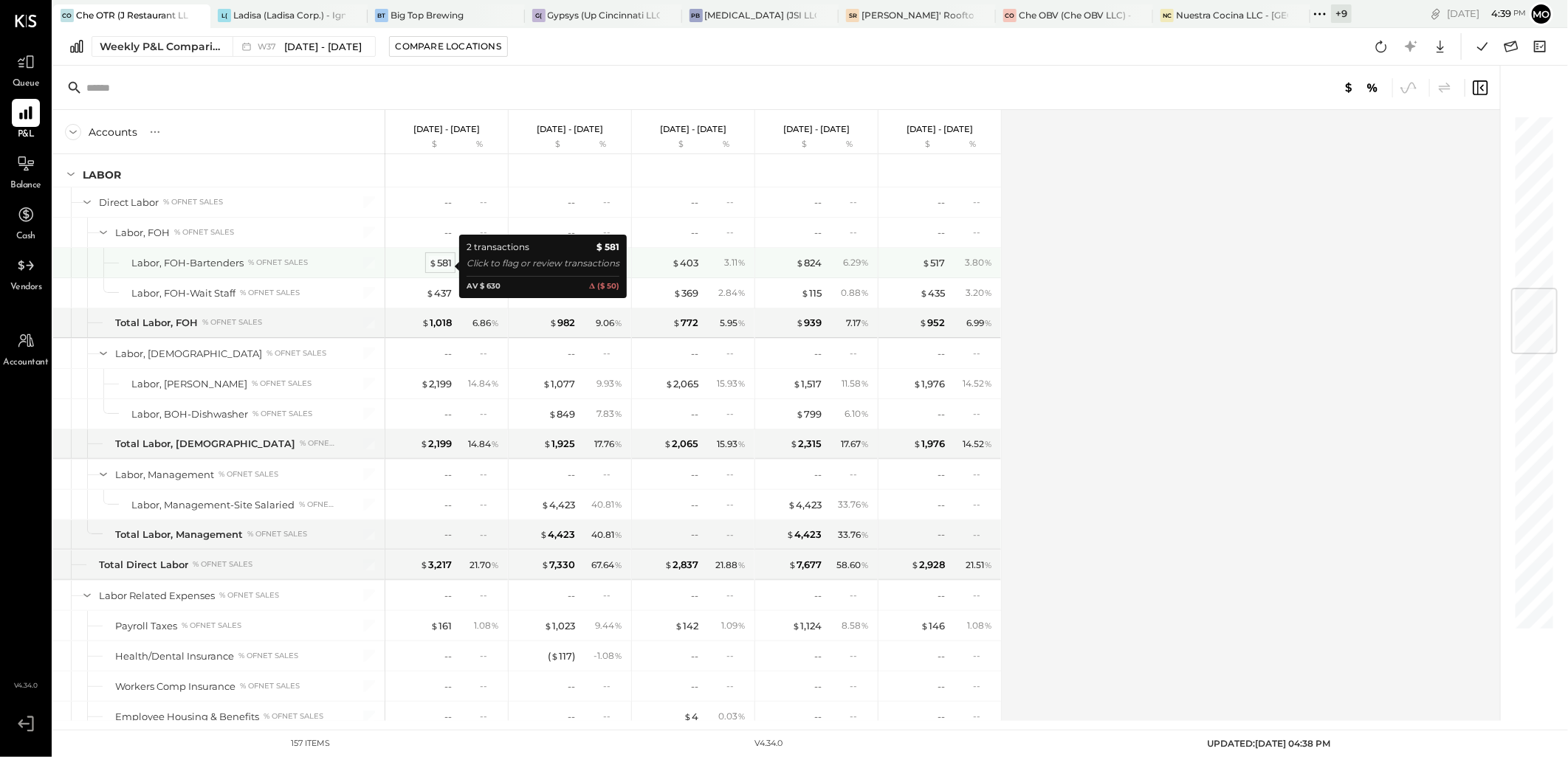
click at [445, 265] on div "$ 581" at bounding box center [440, 263] width 23 height 14
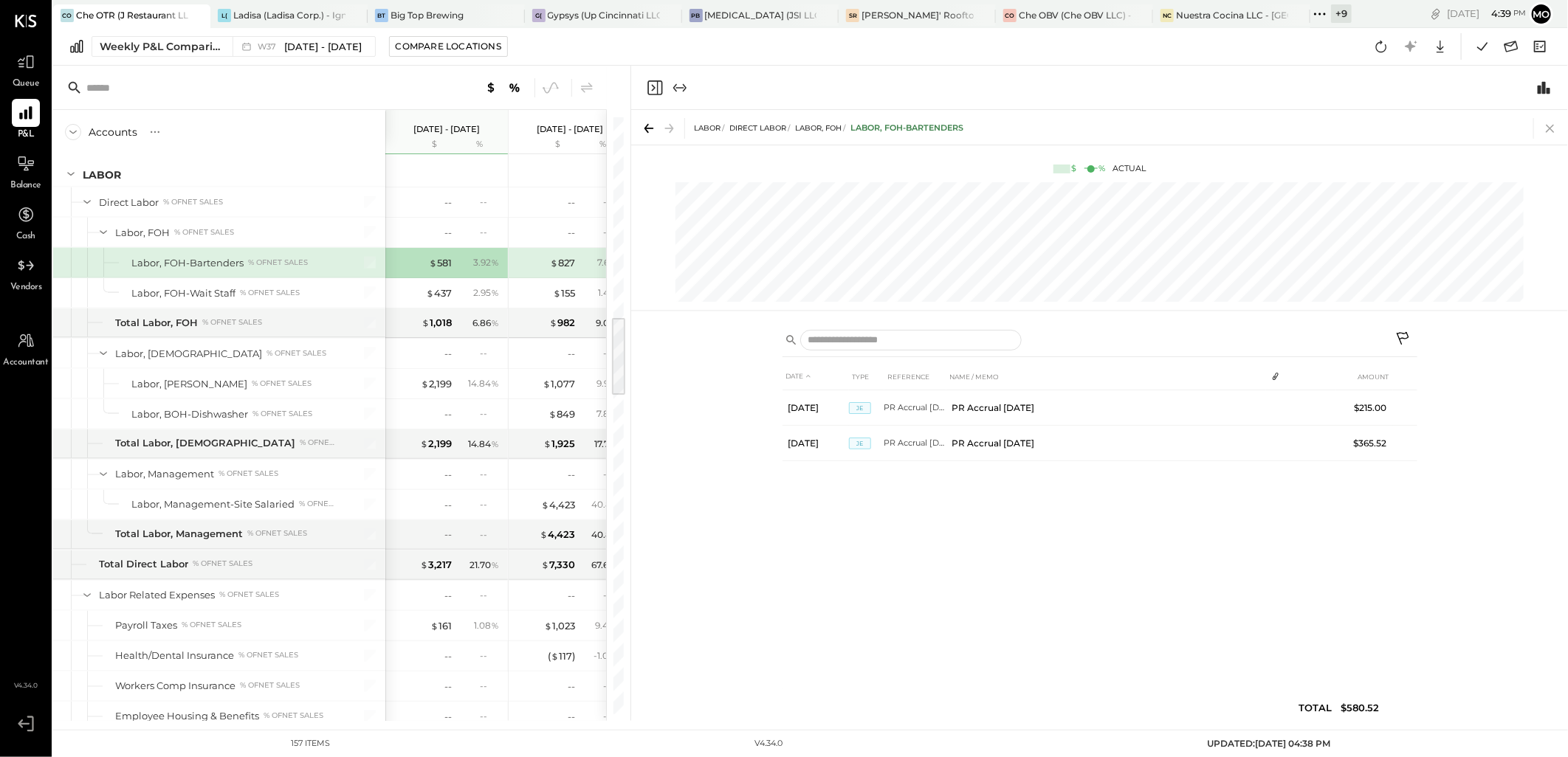
click at [1549, 127] on icon at bounding box center [1550, 129] width 8 height 8
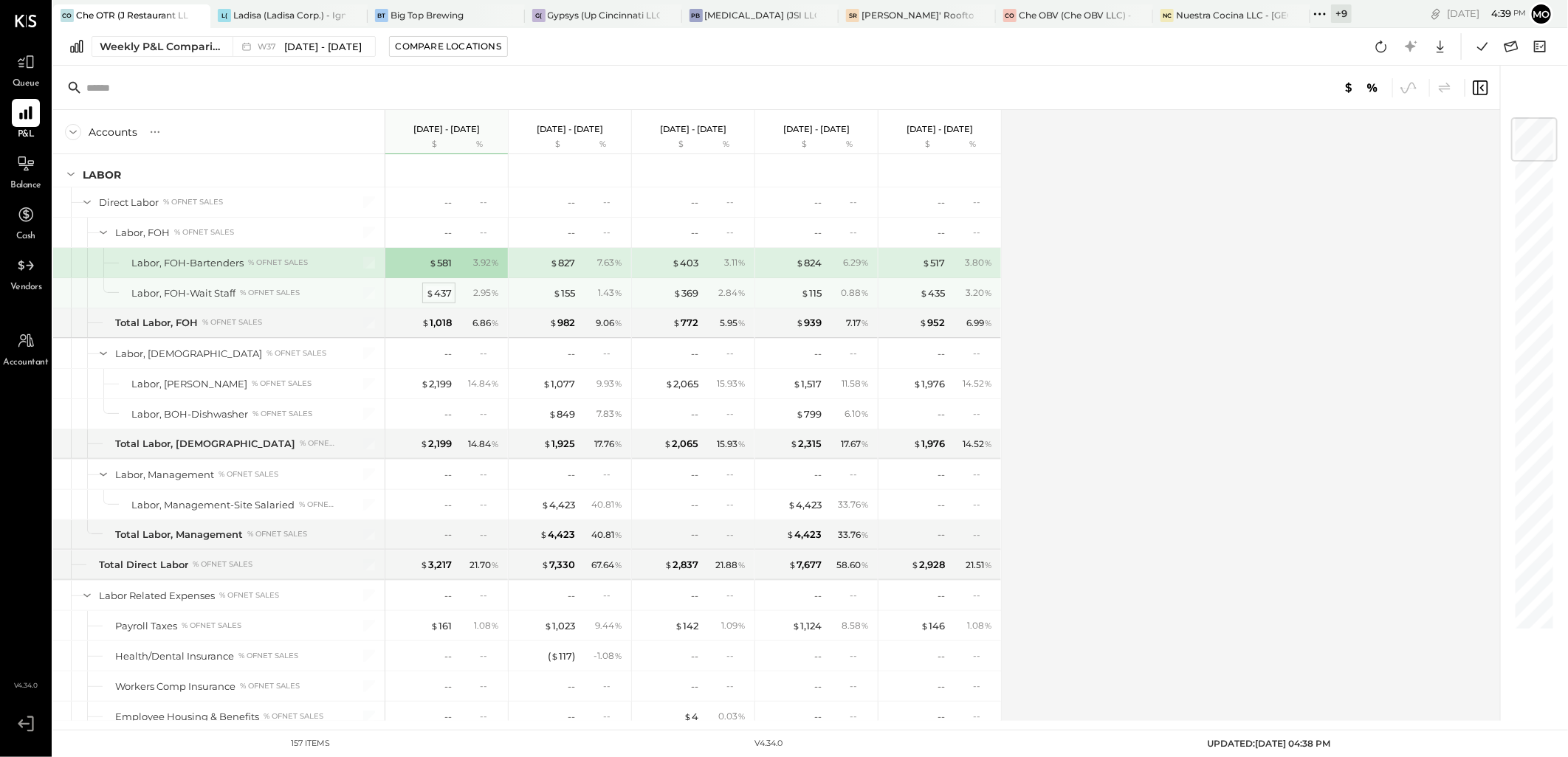
click at [438, 298] on div "$ 437" at bounding box center [439, 293] width 26 height 14
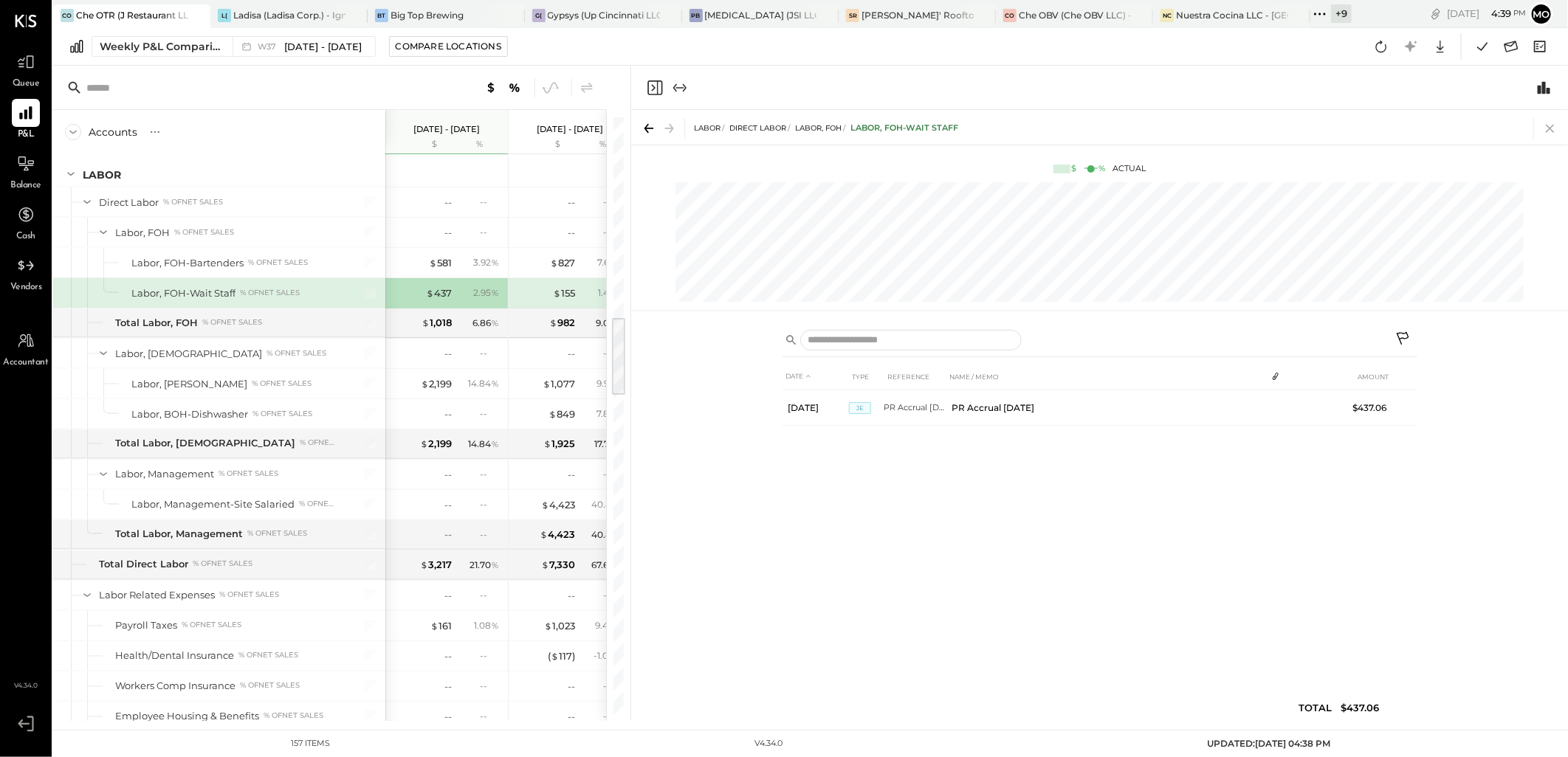
click at [1554, 121] on icon at bounding box center [1550, 128] width 21 height 21
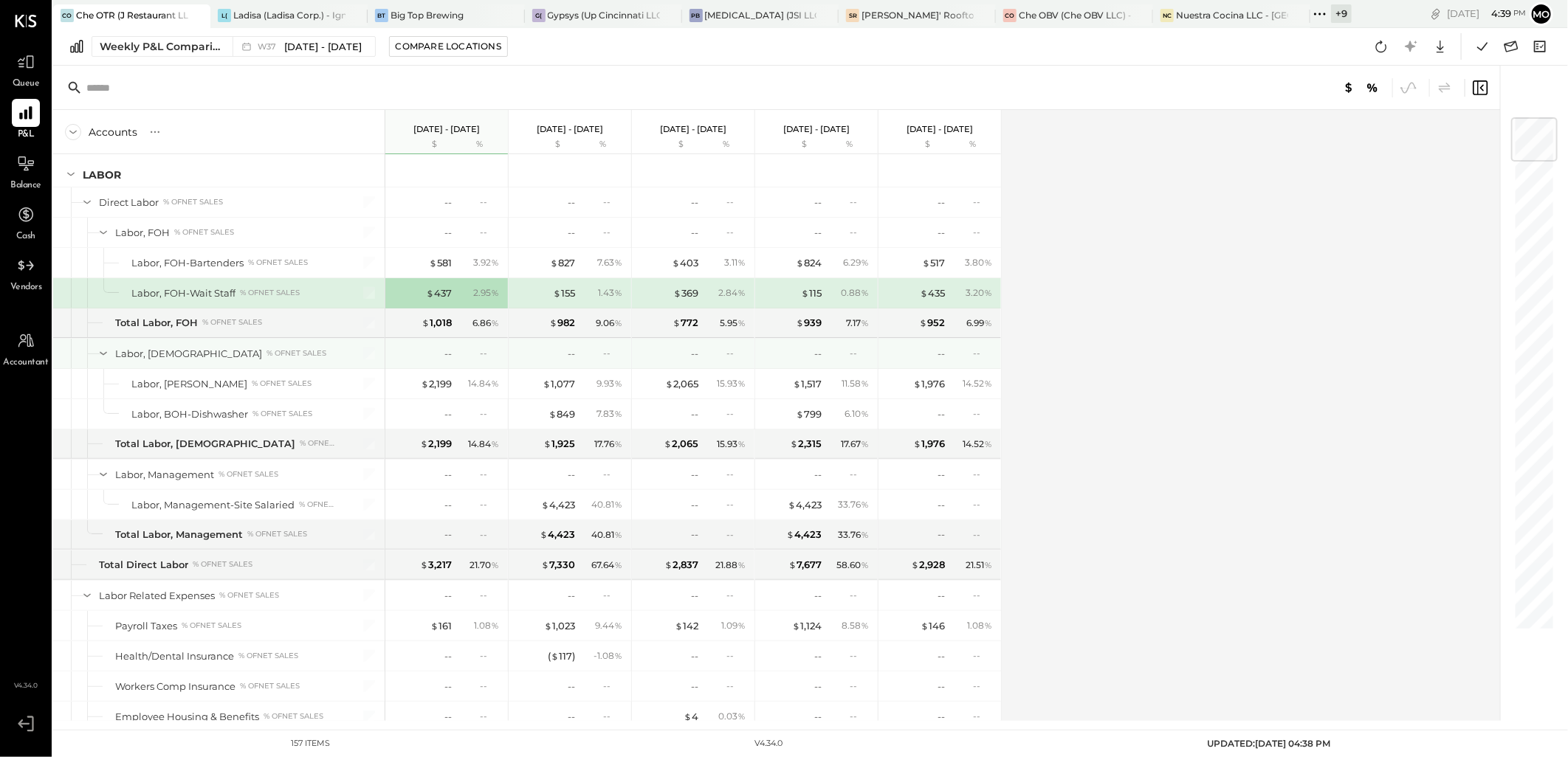
scroll to position [1558, 0]
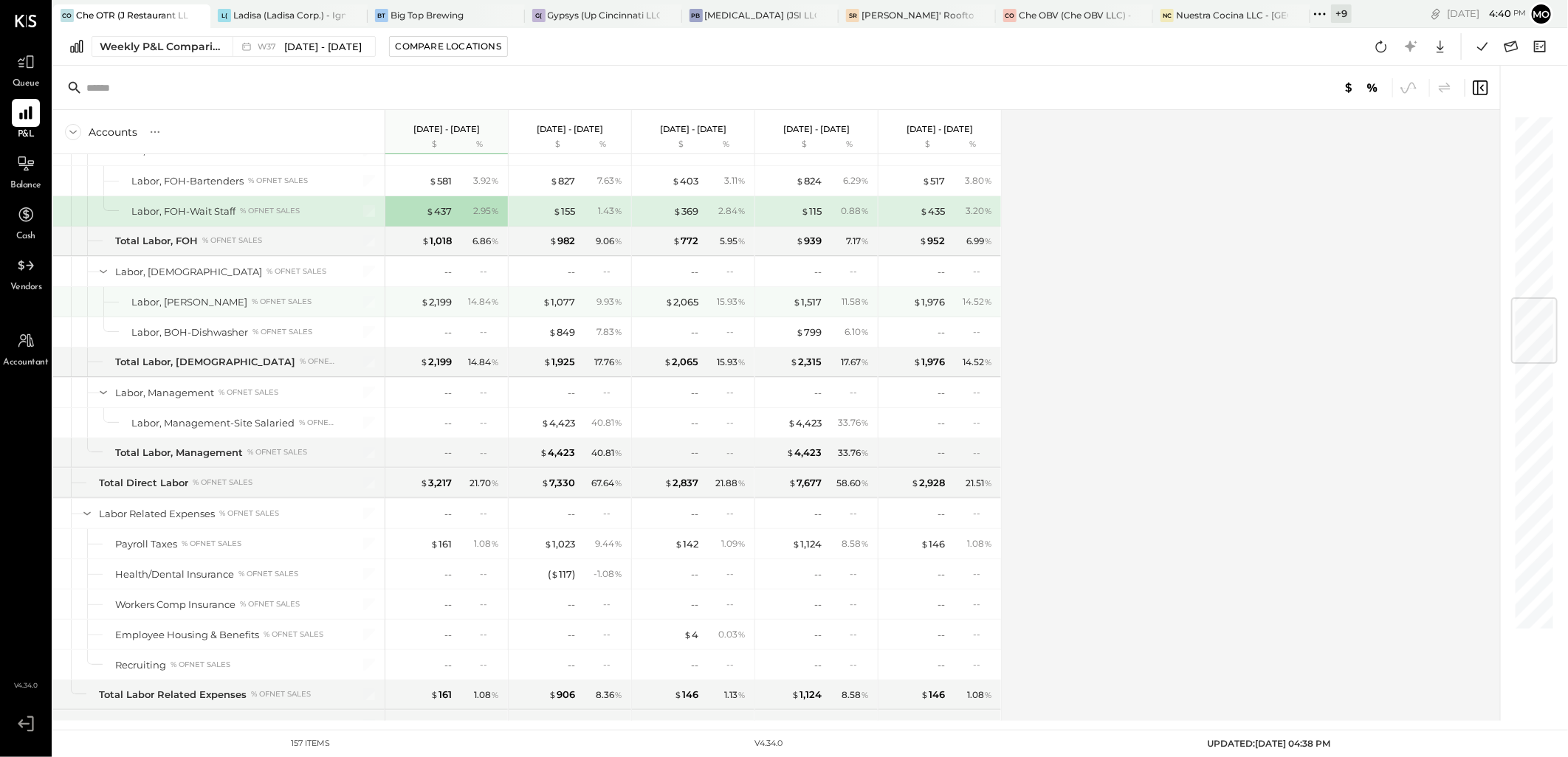
click at [417, 303] on div "$ 2,199" at bounding box center [422, 302] width 59 height 14
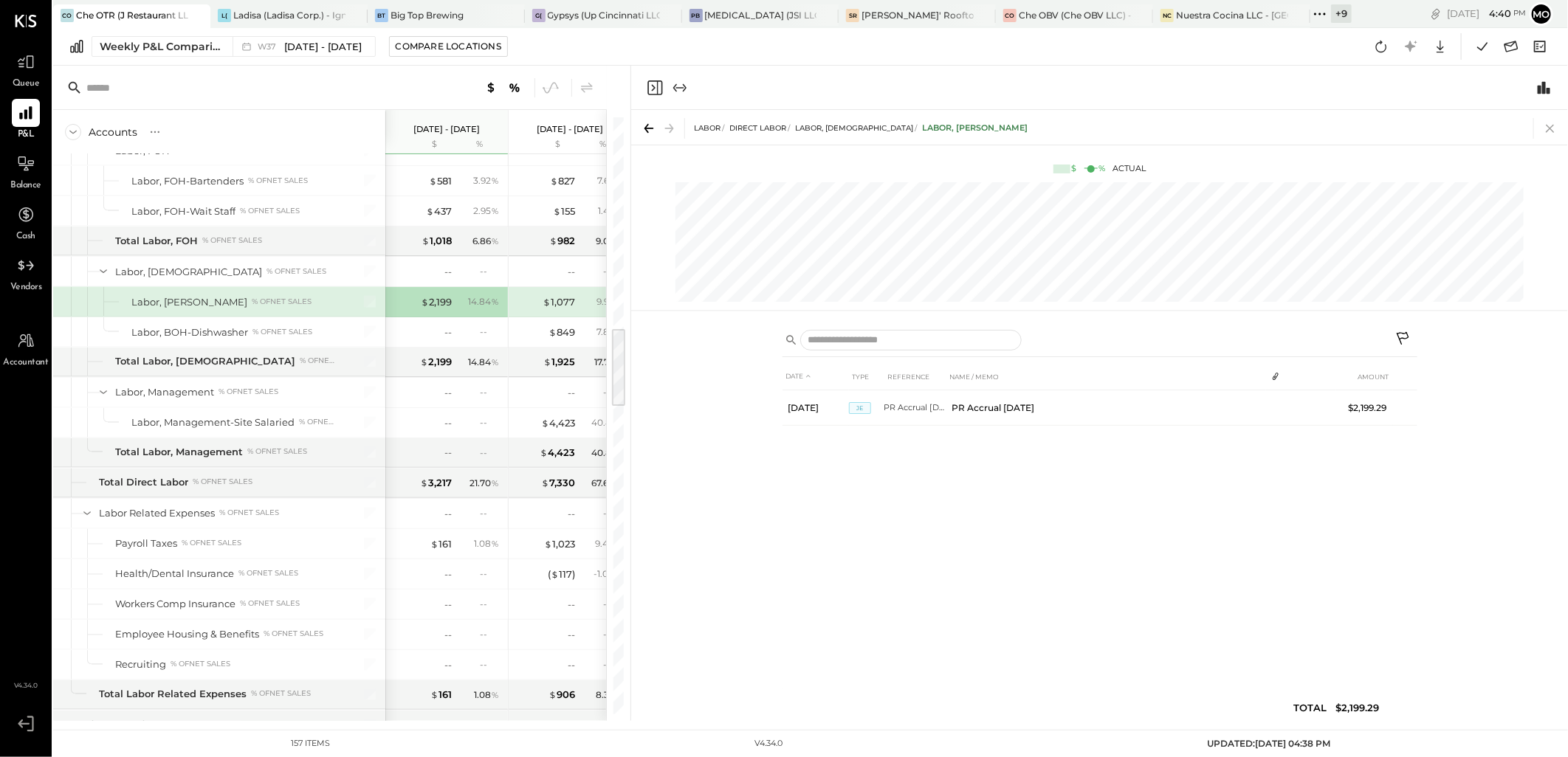
click at [1551, 127] on icon at bounding box center [1550, 129] width 8 height 8
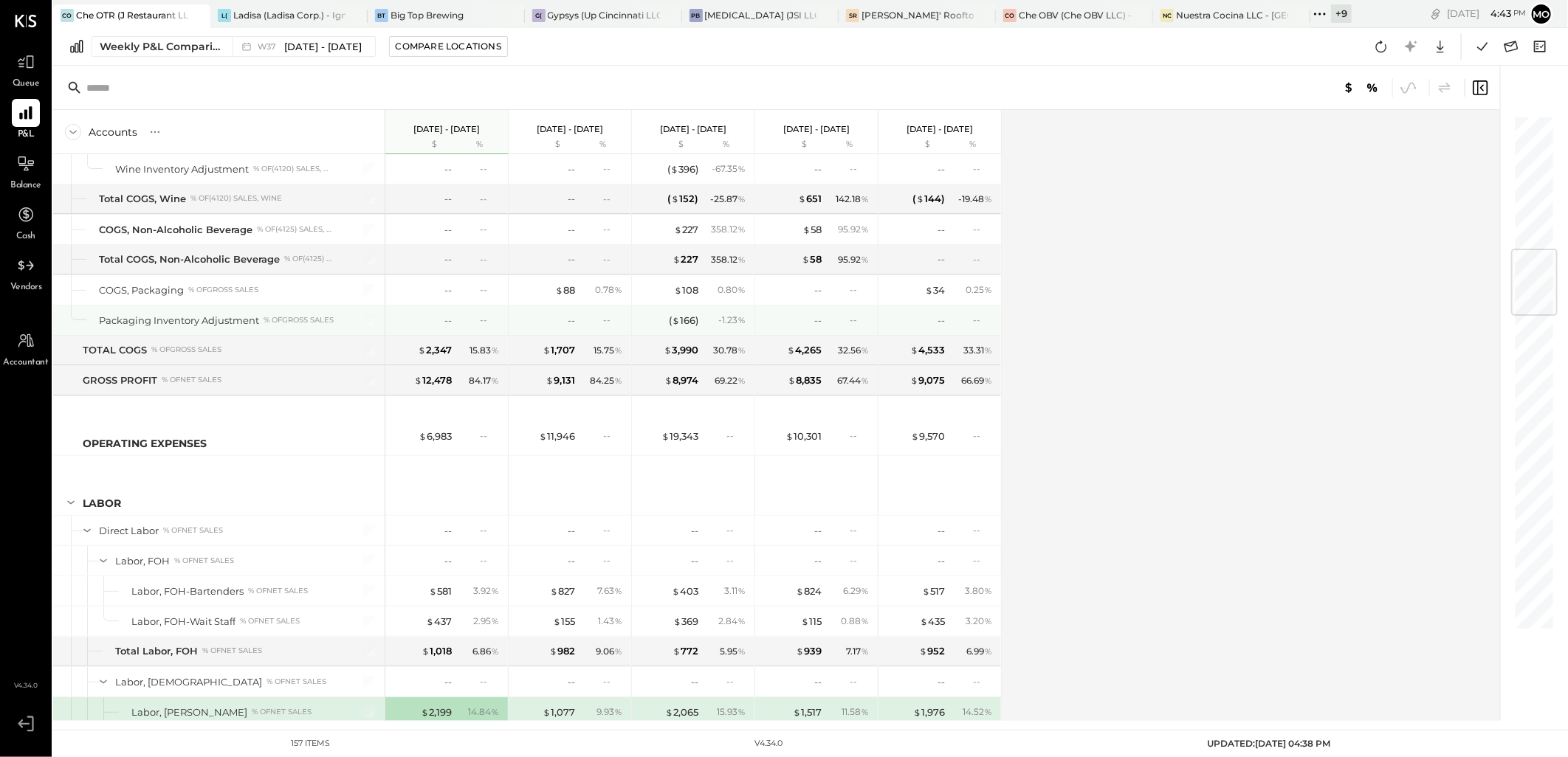
scroll to position [738, 0]
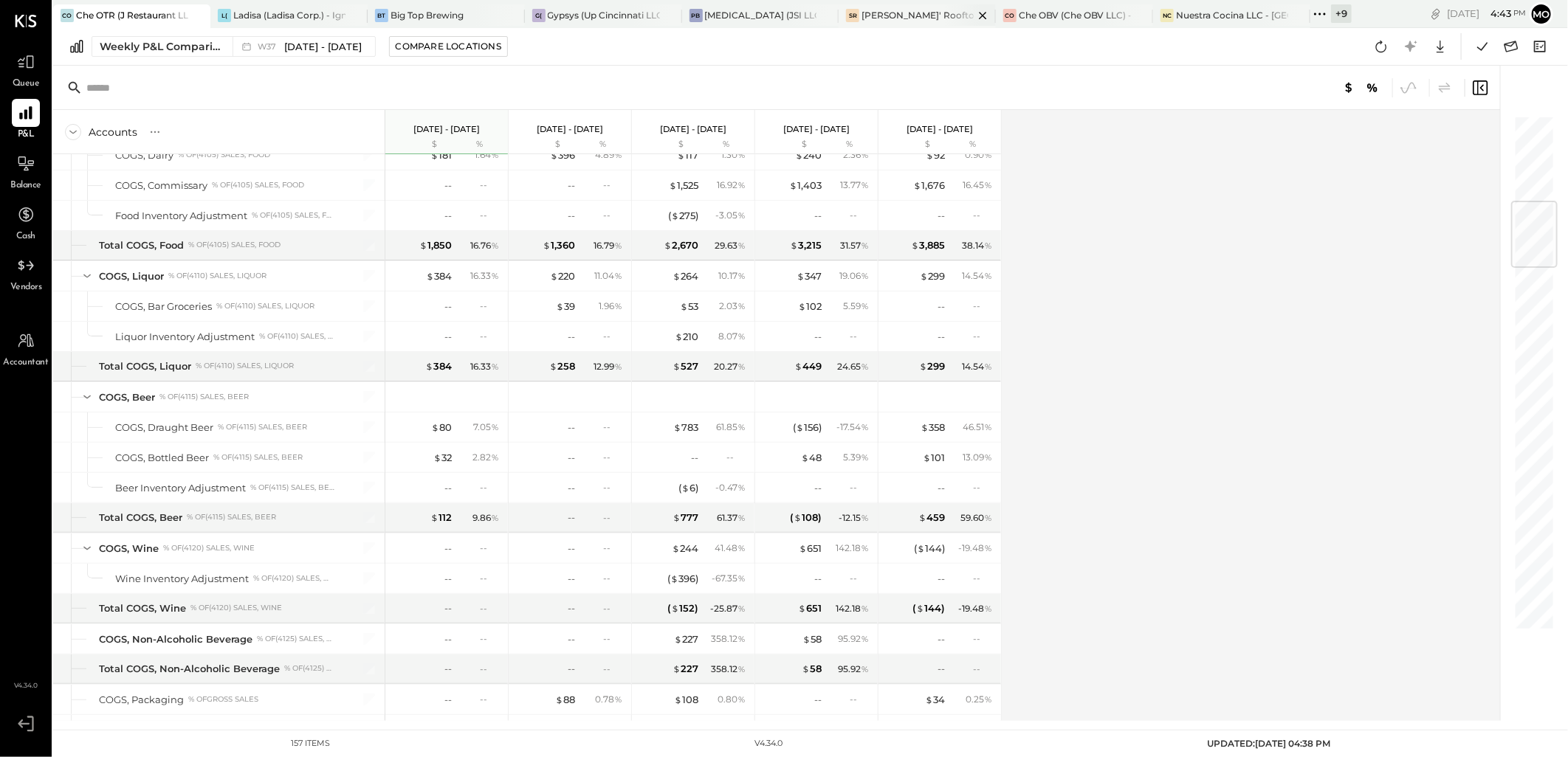
click at [884, 19] on div "[PERSON_NAME]' Rooftop - Ignite" at bounding box center [918, 15] width 112 height 13
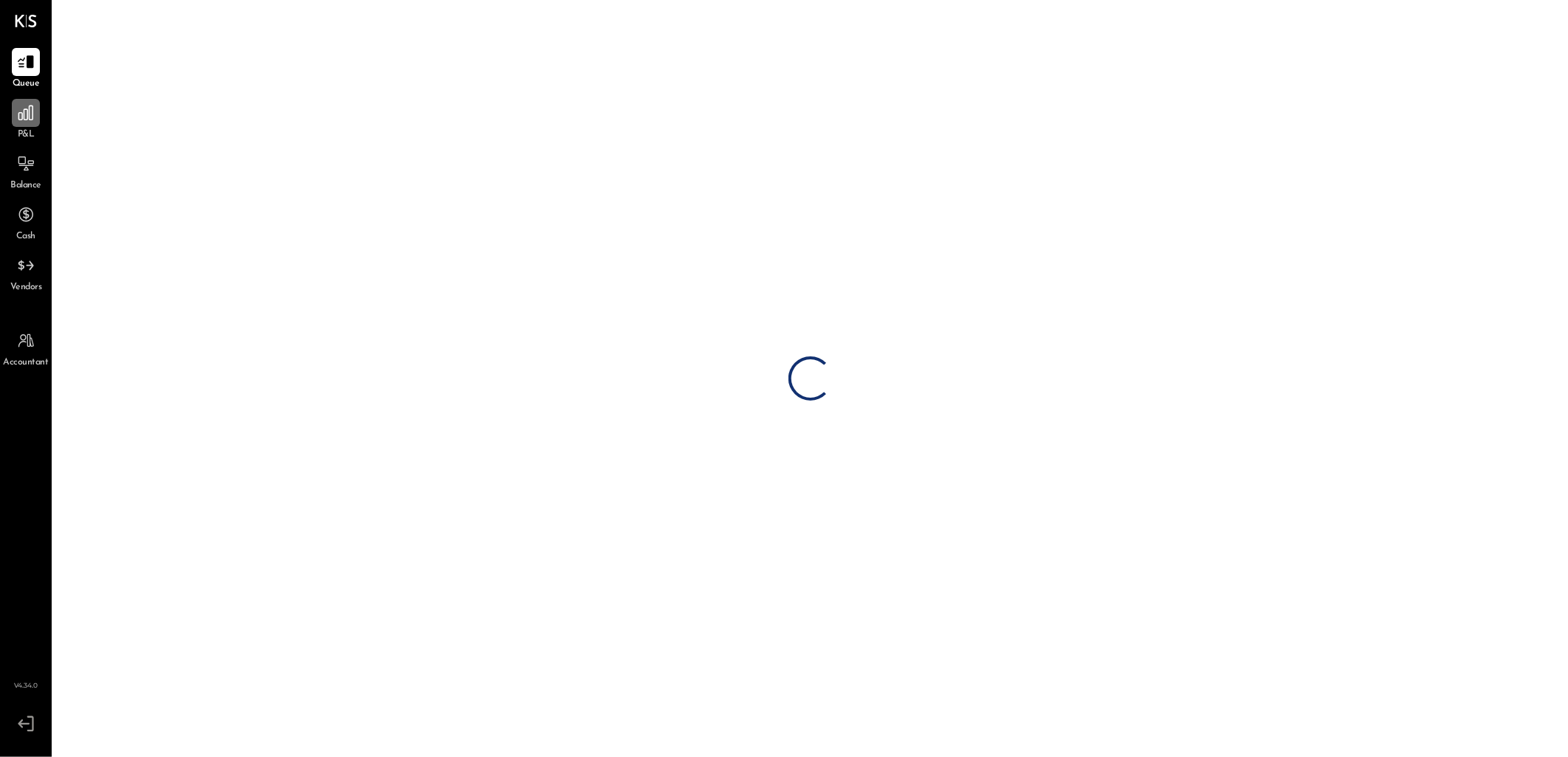
click at [30, 113] on icon at bounding box center [25, 112] width 19 height 19
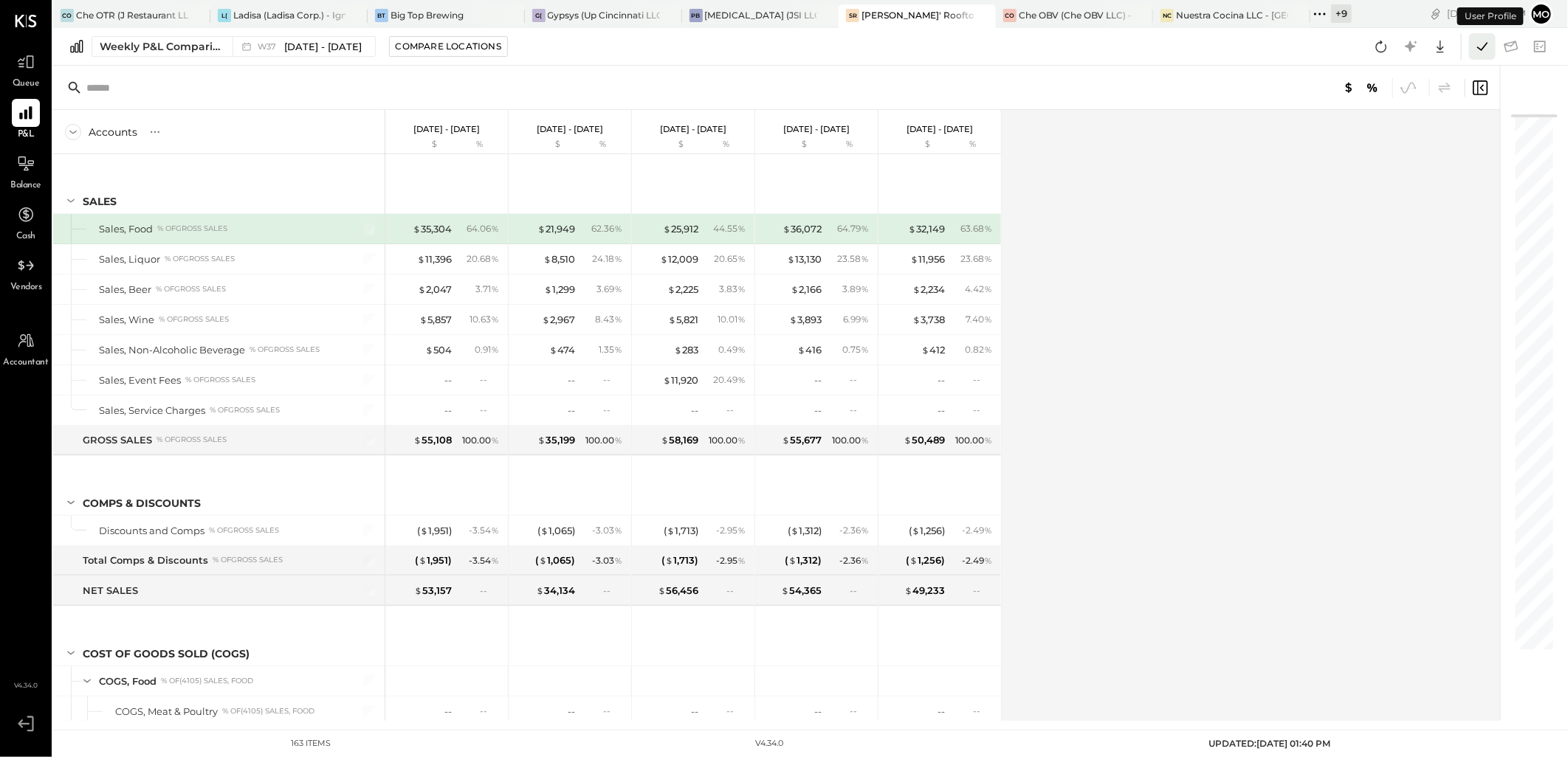
click at [1478, 46] on icon at bounding box center [1482, 46] width 19 height 19
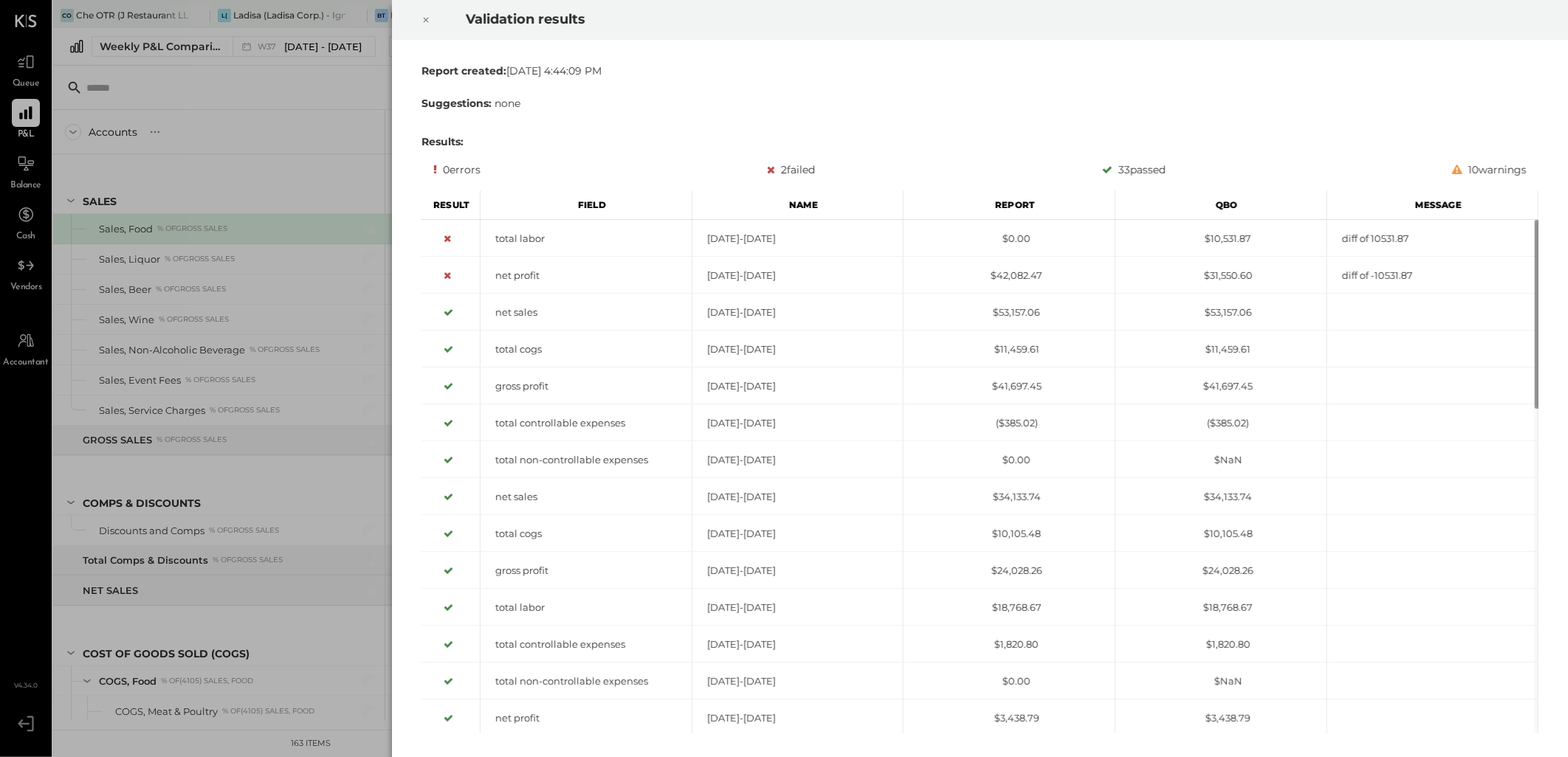
drag, startPoint x: 424, startPoint y: 19, endPoint x: 1050, endPoint y: 144, distance: 638.4
click at [424, 18] on icon at bounding box center [426, 19] width 9 height 18
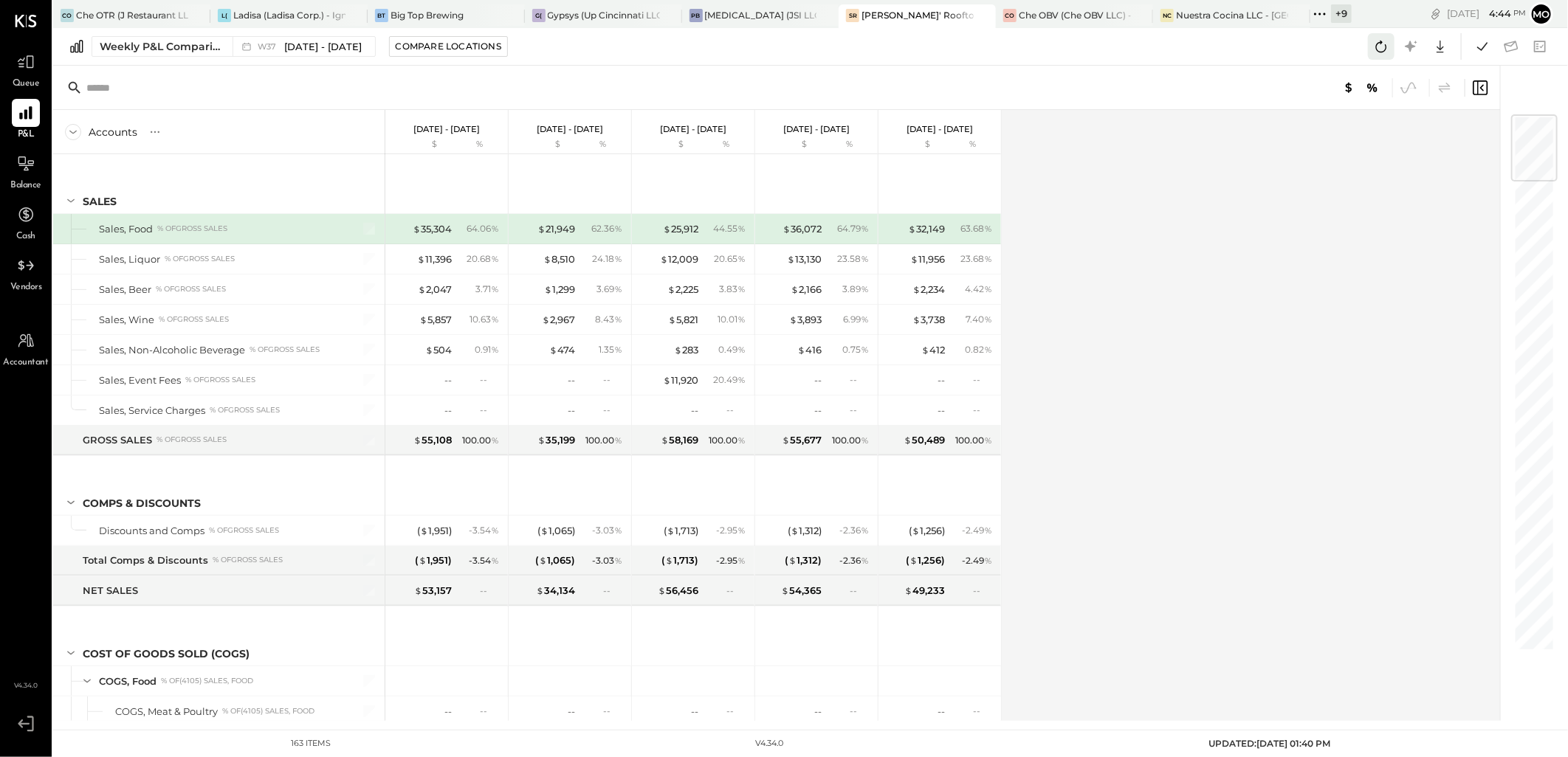
click at [1375, 47] on icon at bounding box center [1381, 46] width 19 height 19
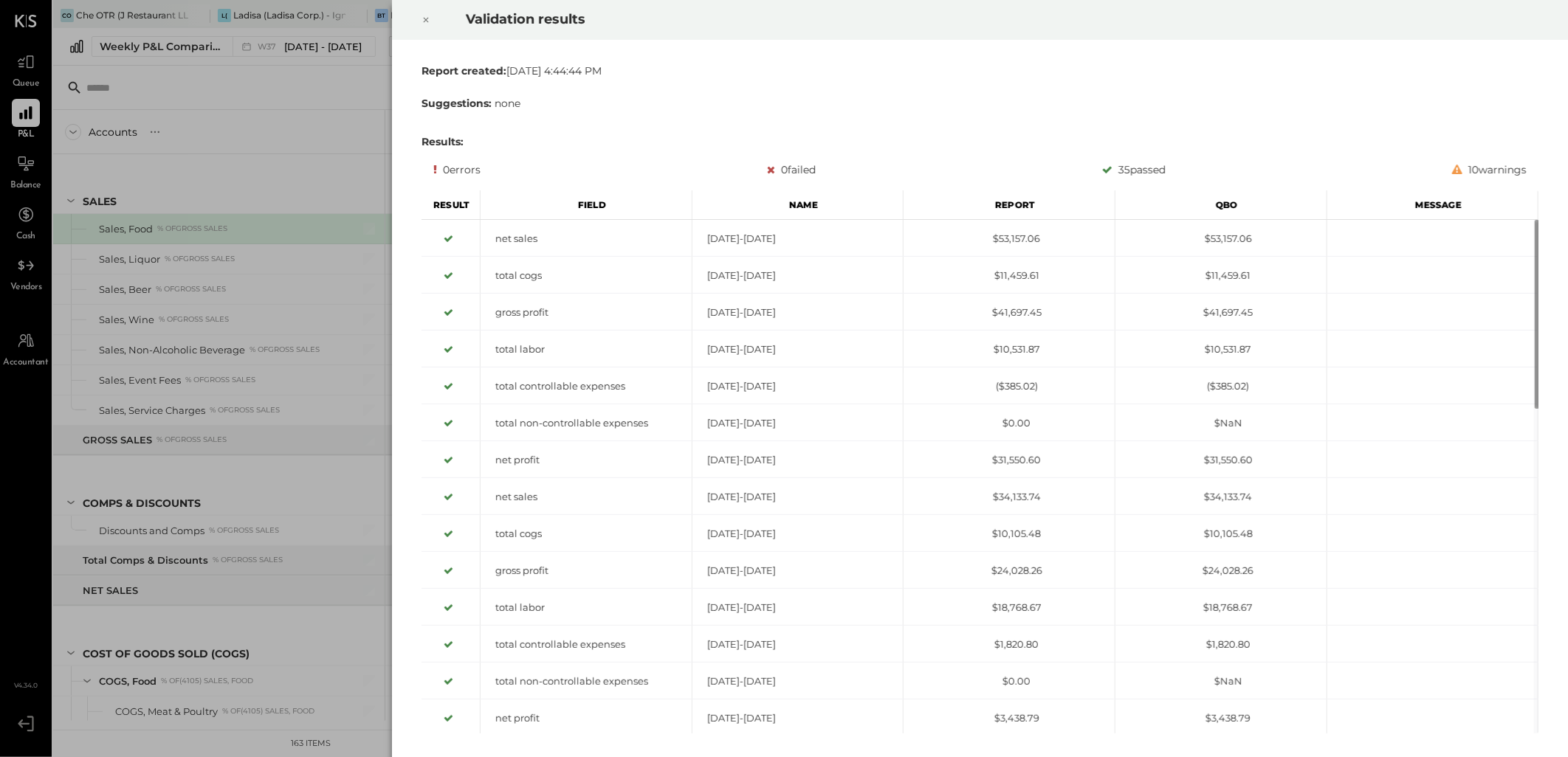
click at [422, 20] on icon at bounding box center [426, 19] width 9 height 18
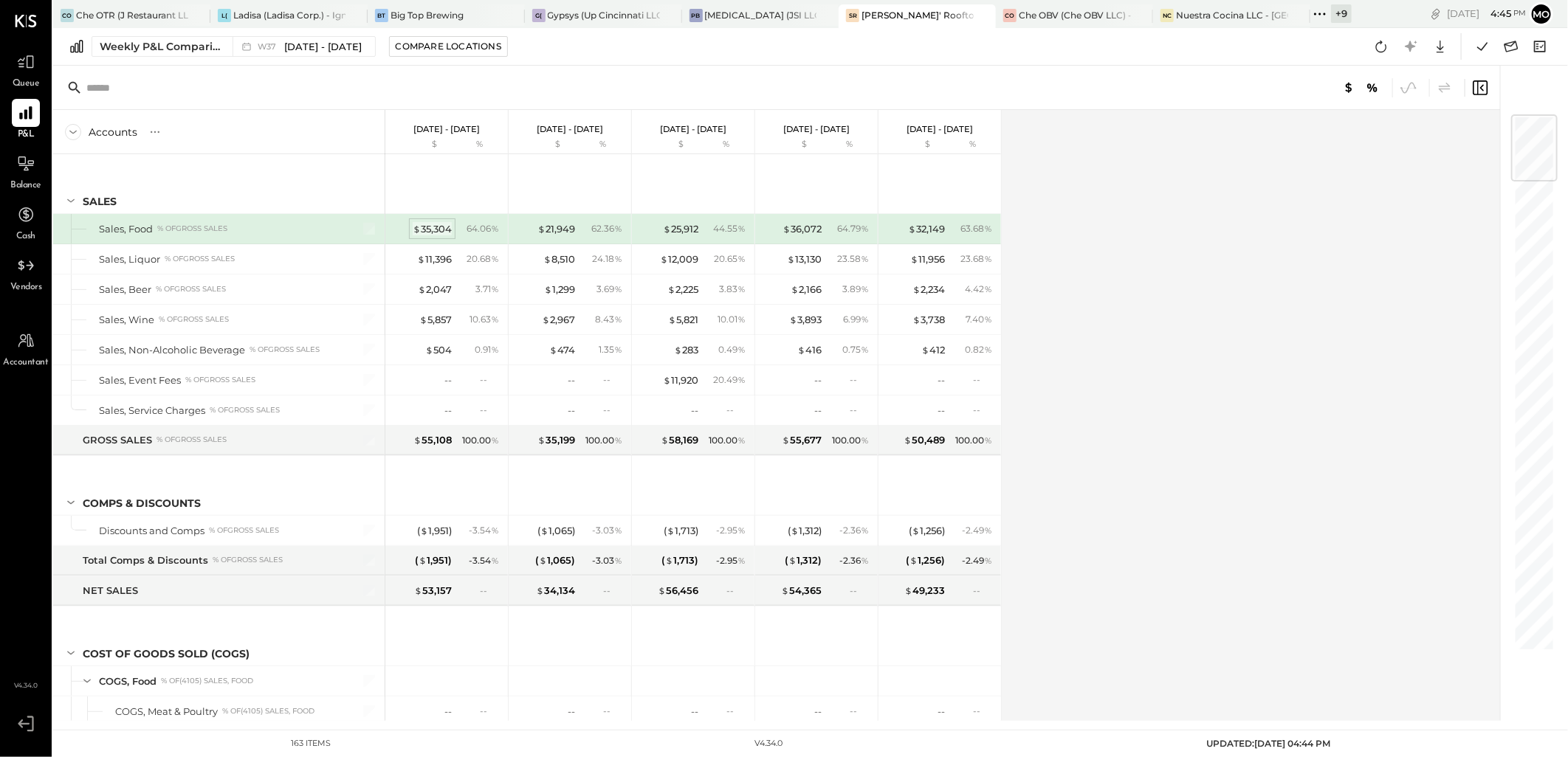
click at [436, 226] on div "$ 35,304" at bounding box center [432, 229] width 39 height 14
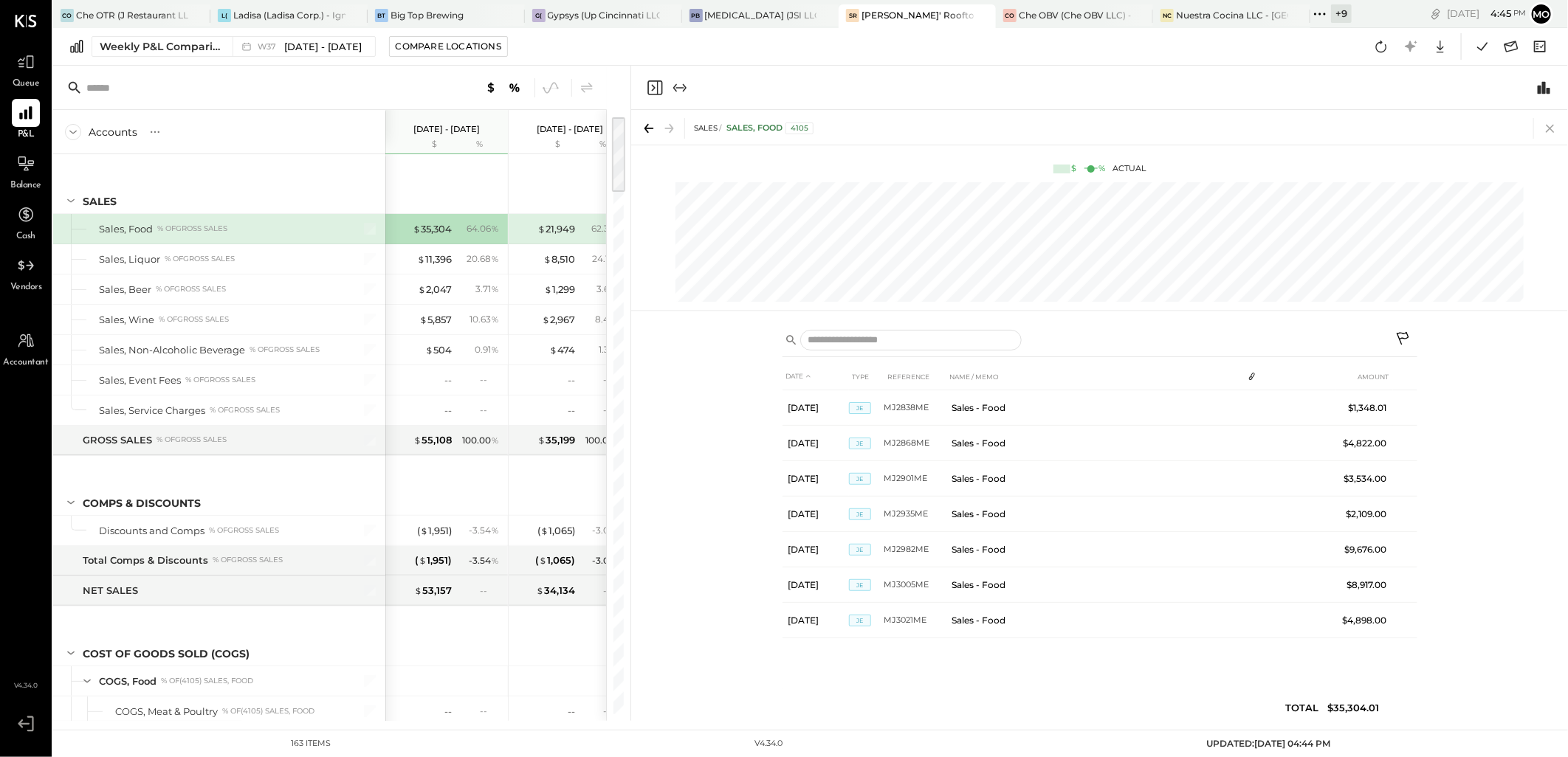
click at [1549, 128] on icon at bounding box center [1550, 128] width 21 height 21
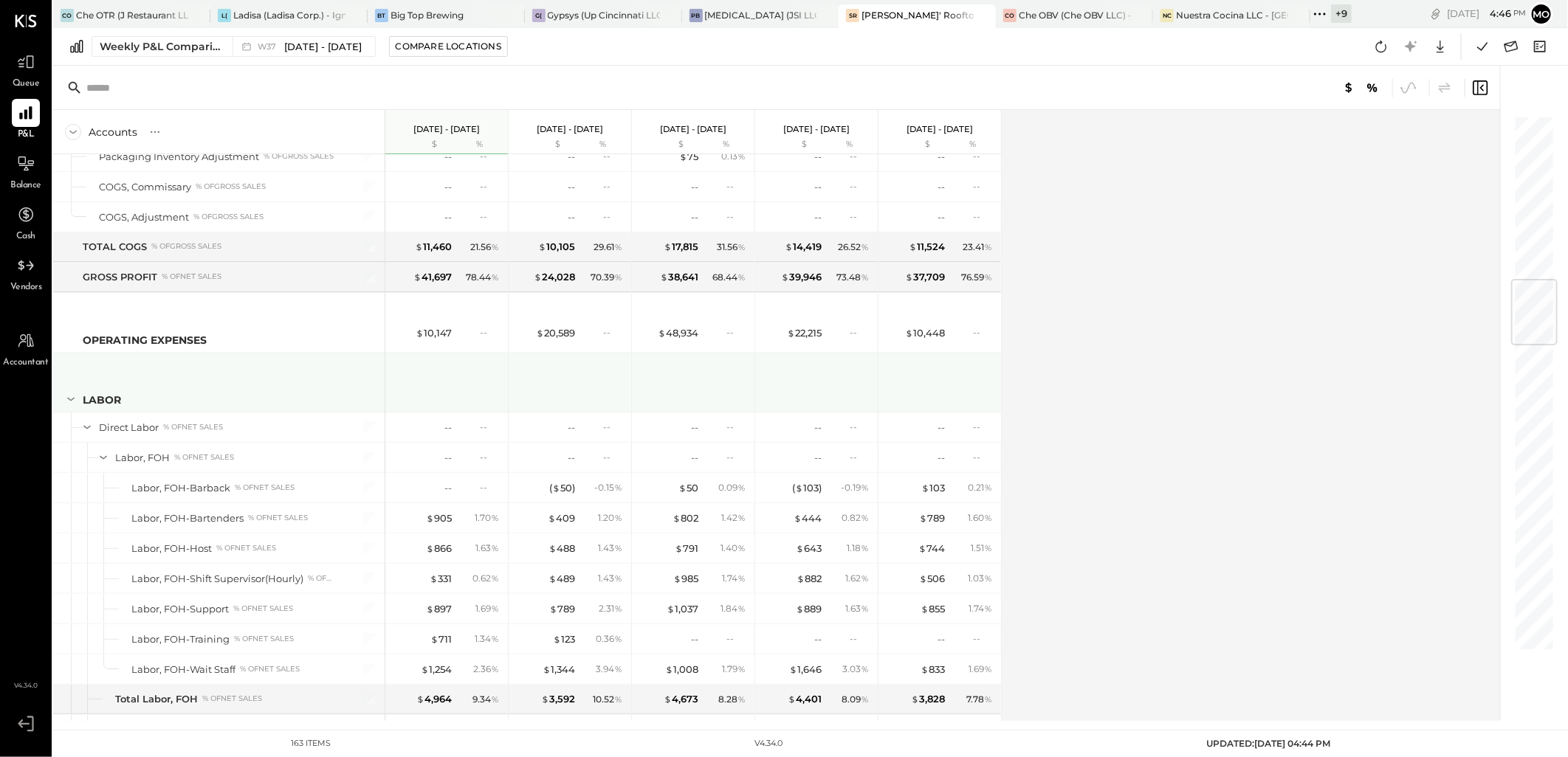
scroll to position [1476, 0]
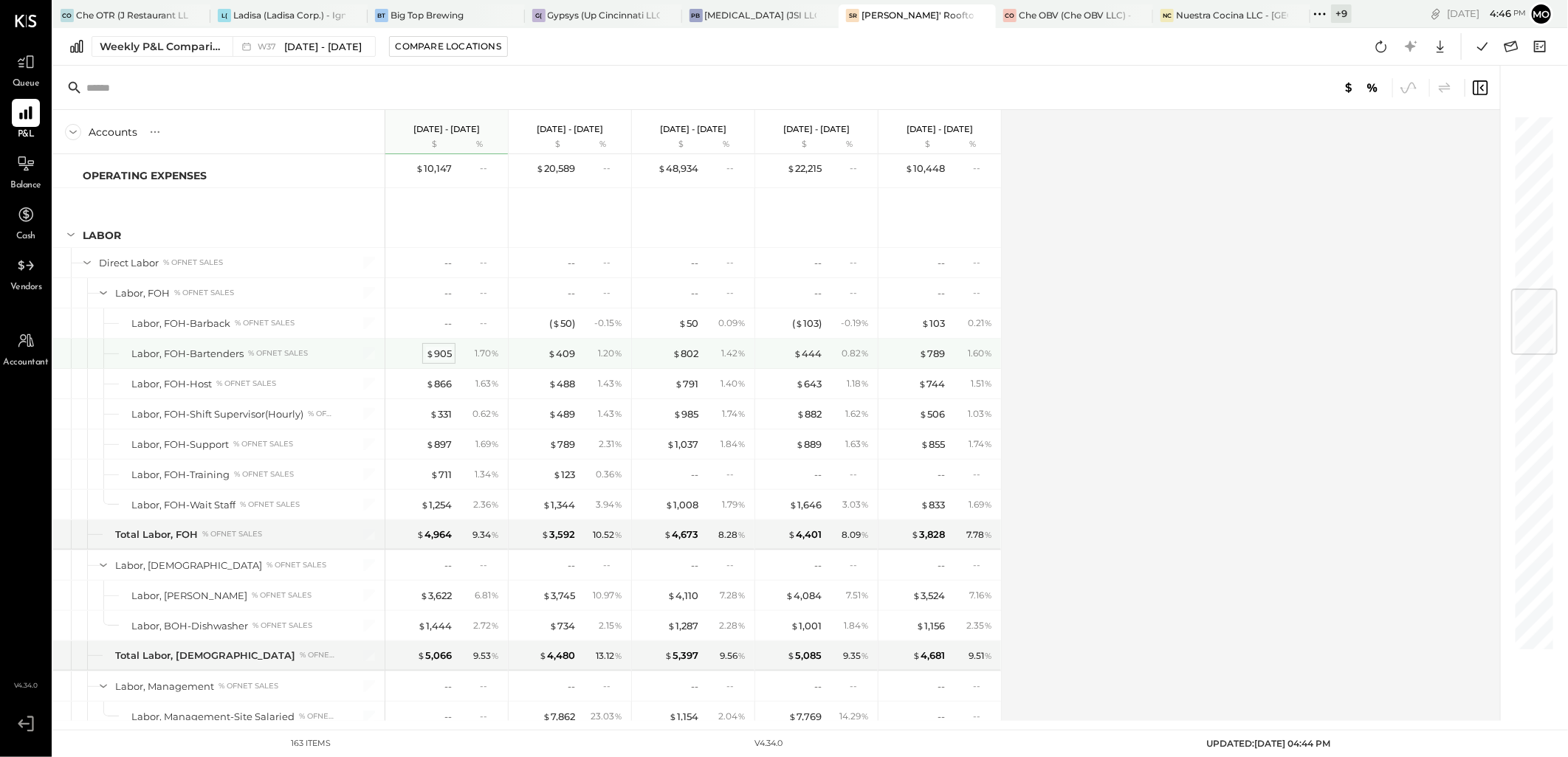
click at [444, 357] on div "$ 905" at bounding box center [439, 353] width 26 height 14
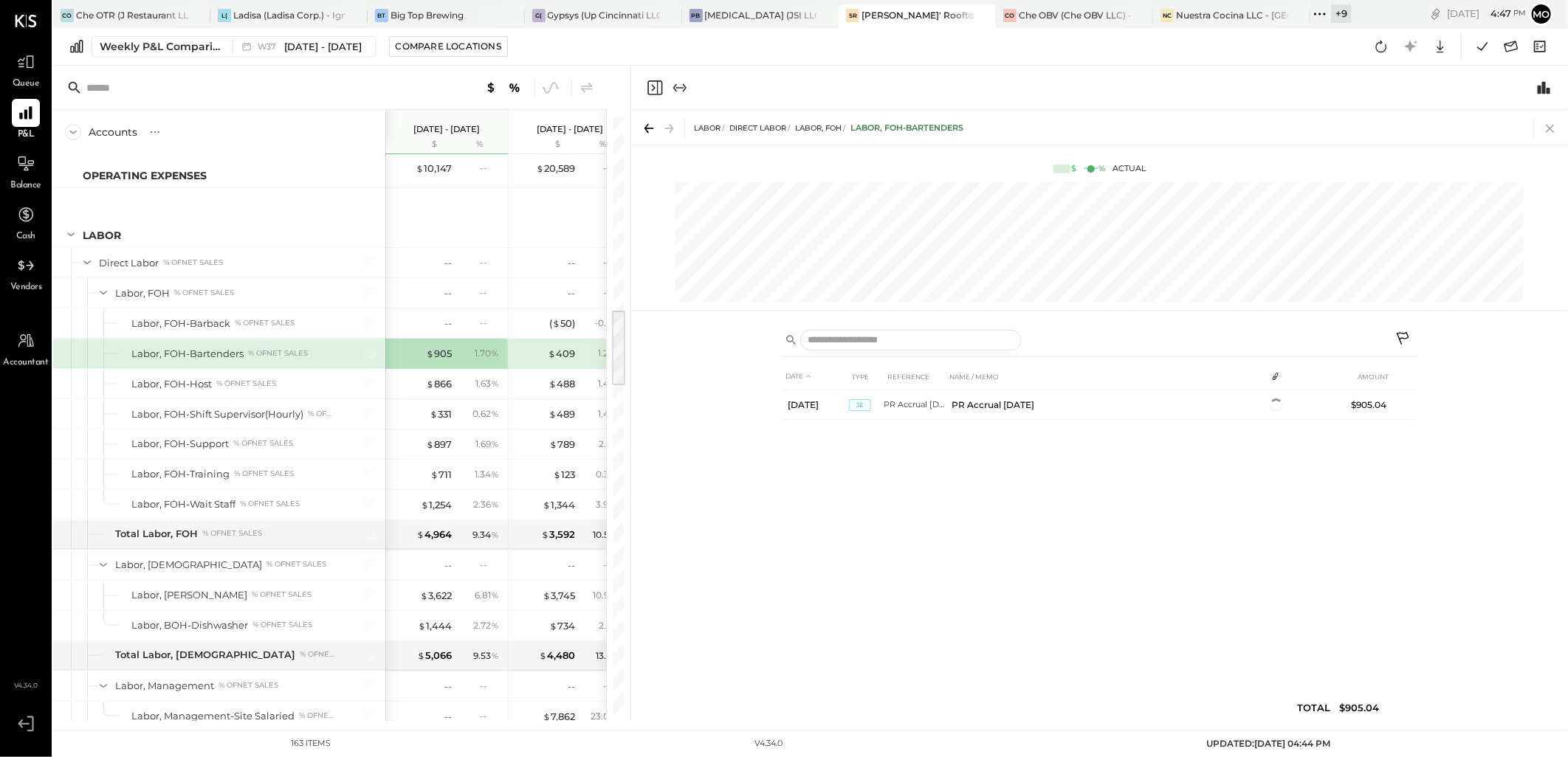
click at [1544, 133] on icon at bounding box center [1550, 128] width 21 height 21
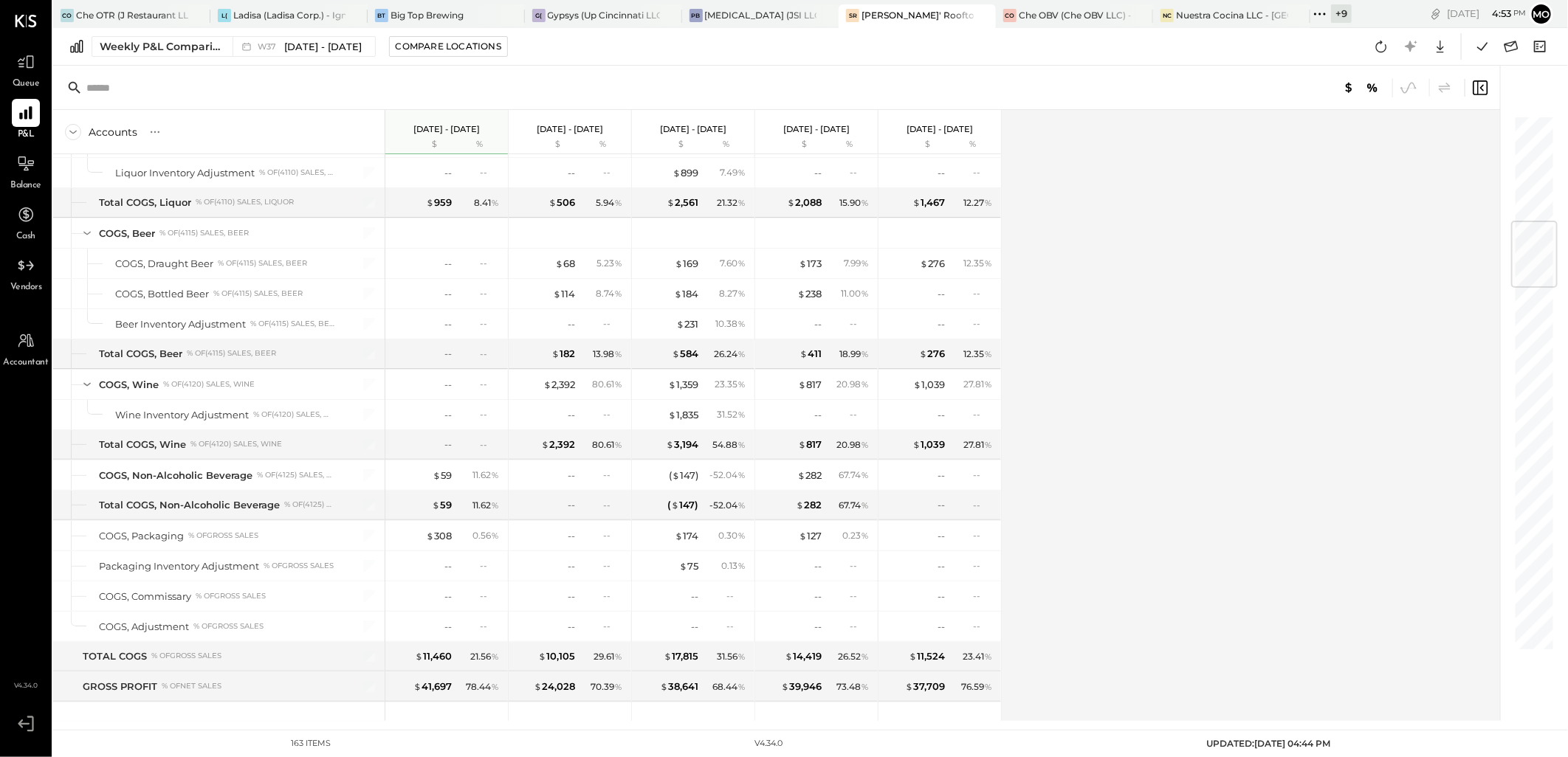
scroll to position [574, 0]
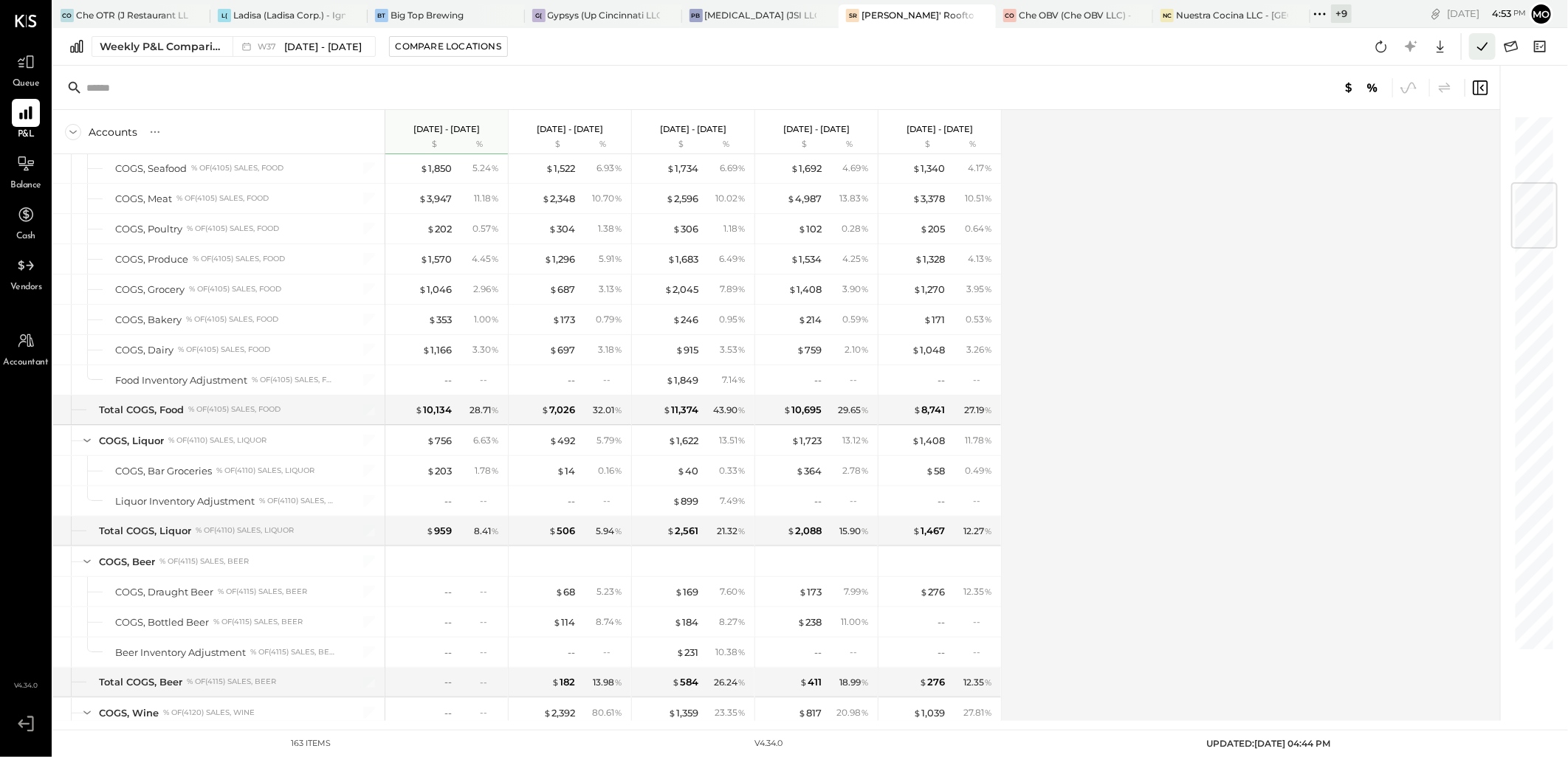
click at [1473, 49] on icon at bounding box center [1482, 46] width 19 height 19
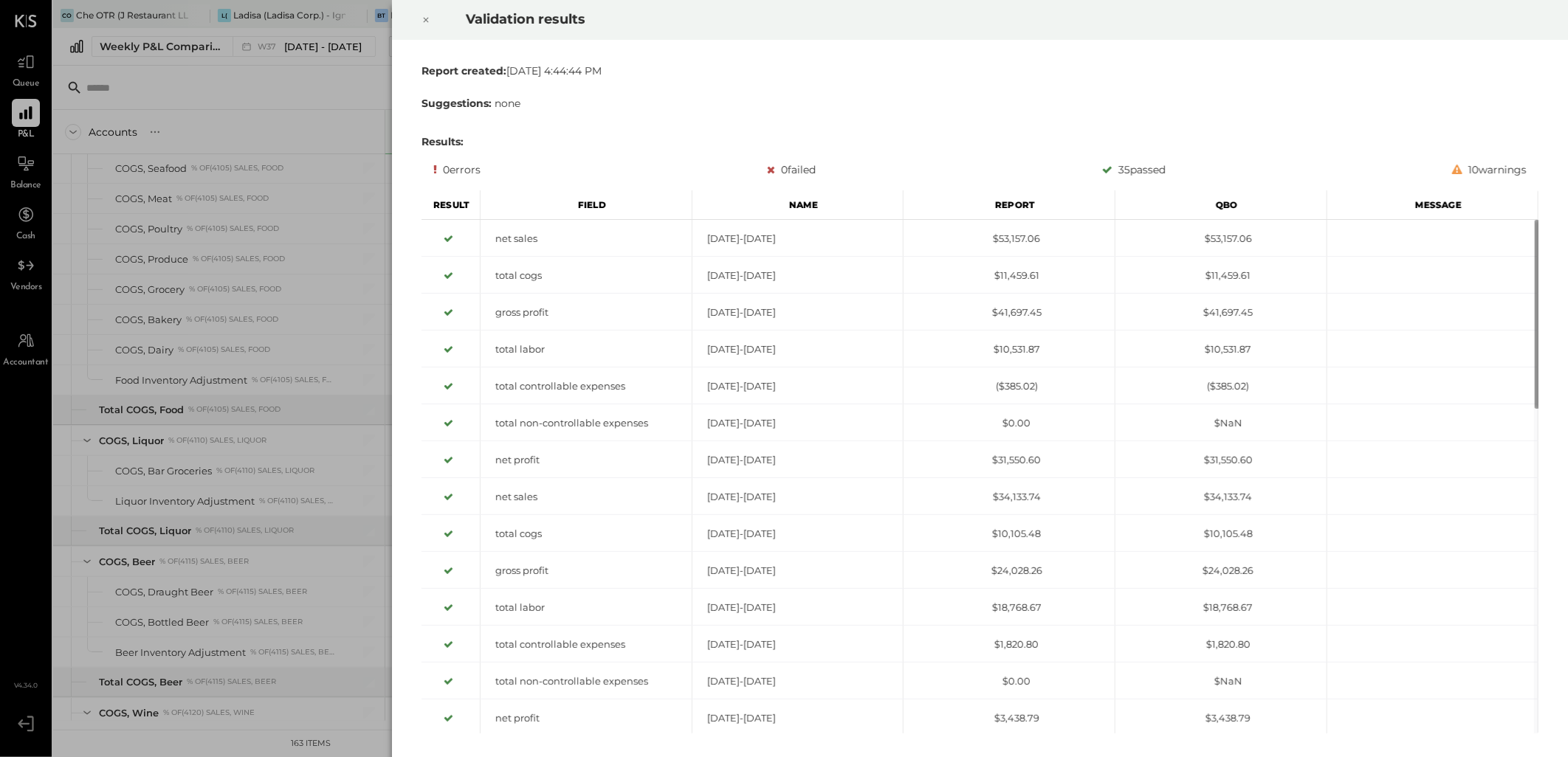
click at [425, 20] on icon at bounding box center [426, 19] width 9 height 18
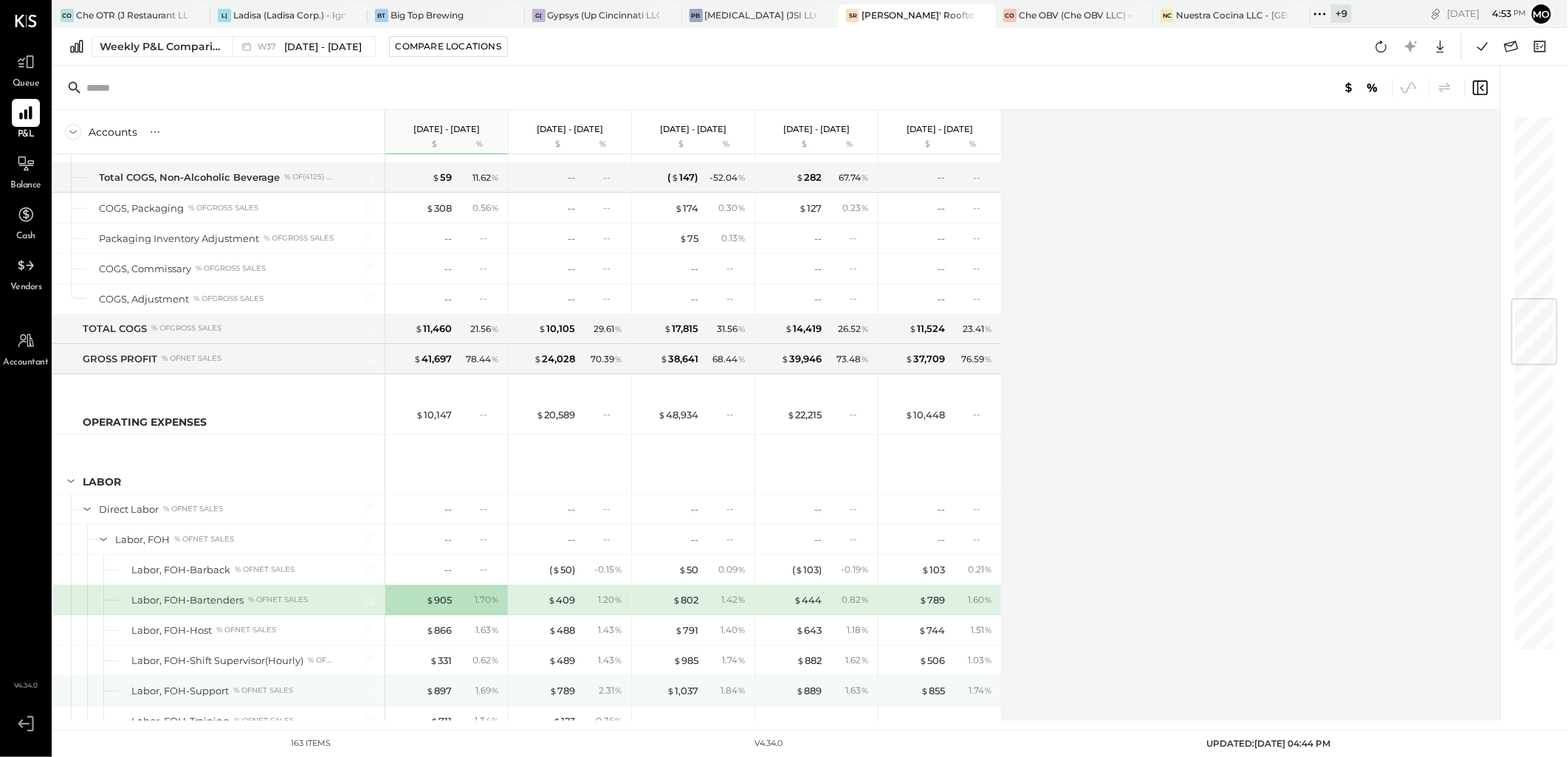
scroll to position [1558, 0]
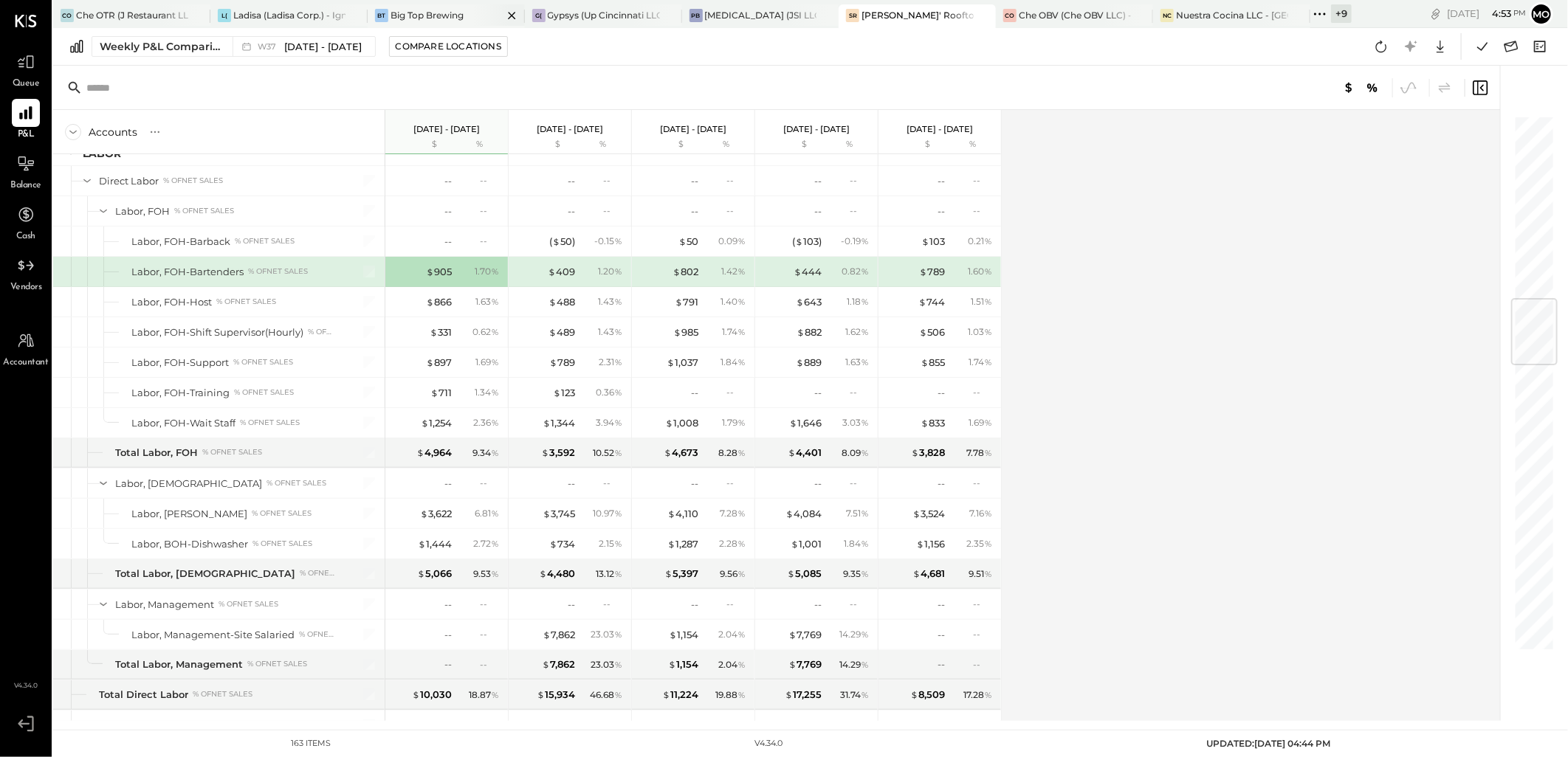
click at [421, 18] on div "Big Top Brewing" at bounding box center [426, 15] width 73 height 13
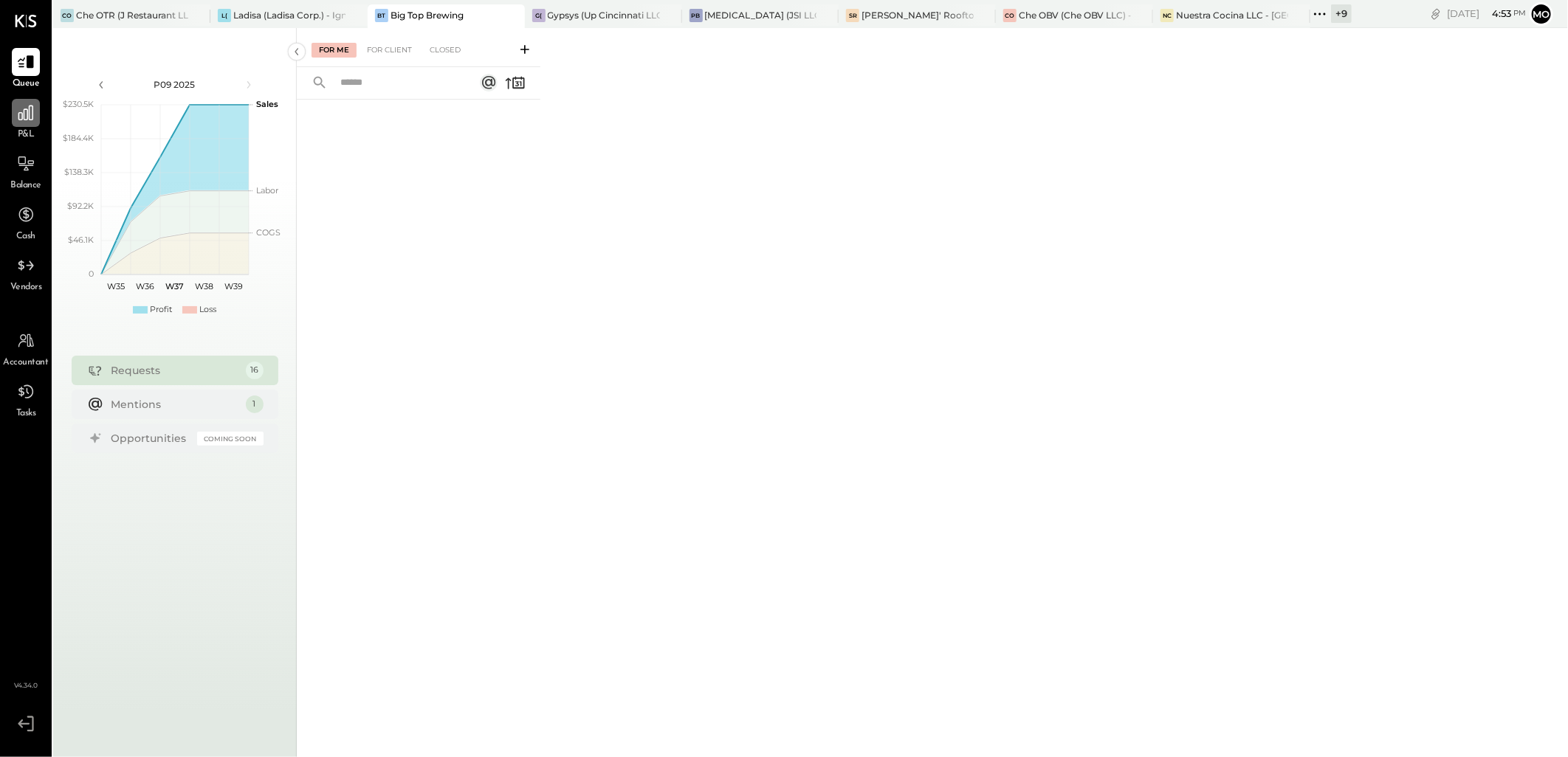
click at [32, 121] on icon at bounding box center [25, 112] width 19 height 19
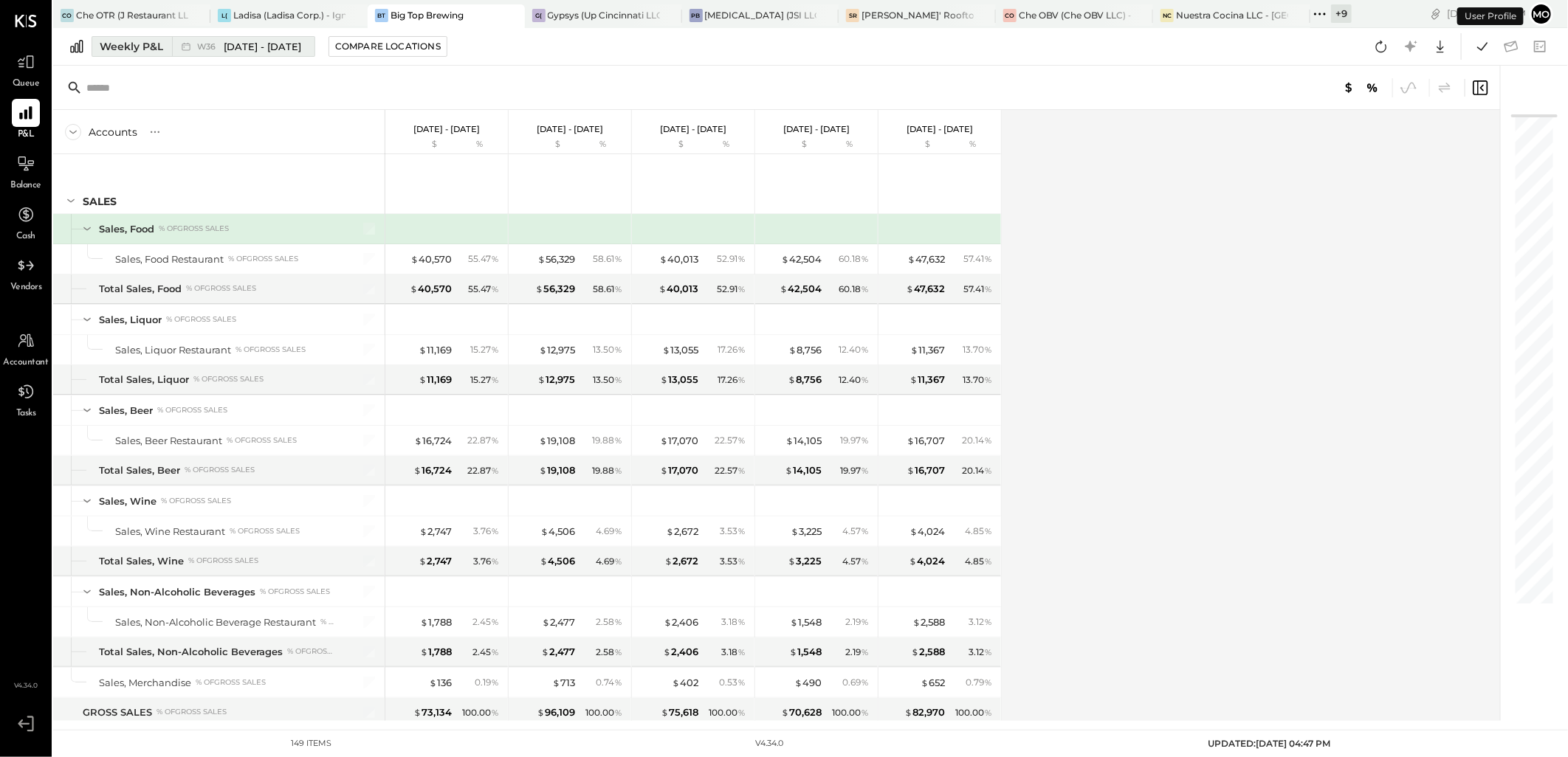
click at [237, 53] on span "[DATE] - [DATE]" at bounding box center [262, 47] width 78 height 14
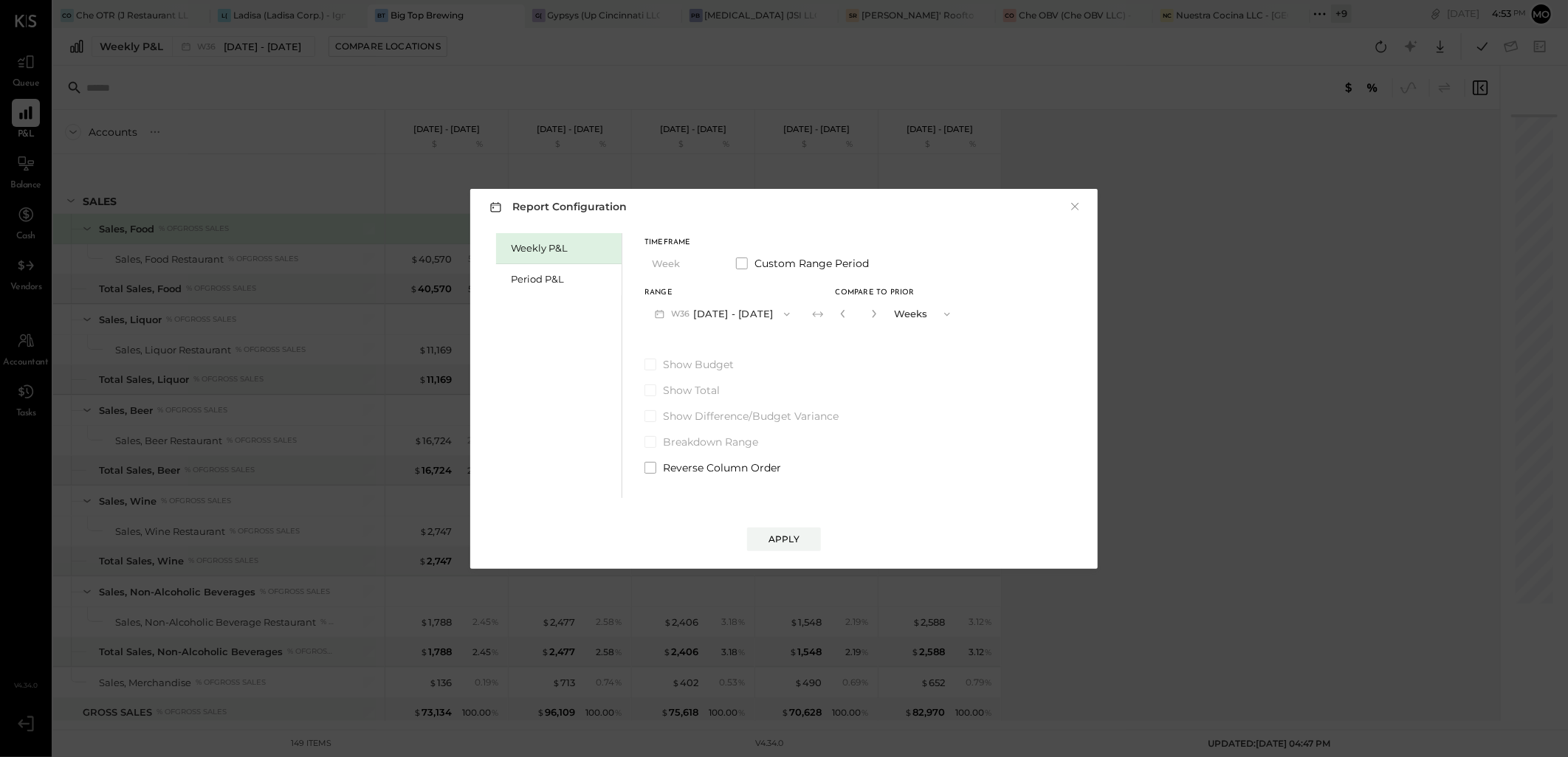
click at [673, 316] on span "W36" at bounding box center [682, 314] width 23 height 12
click at [716, 311] on span "[DATE] - [DATE]" at bounding box center [717, 315] width 70 height 13
click at [796, 543] on div "Apply" at bounding box center [784, 538] width 31 height 13
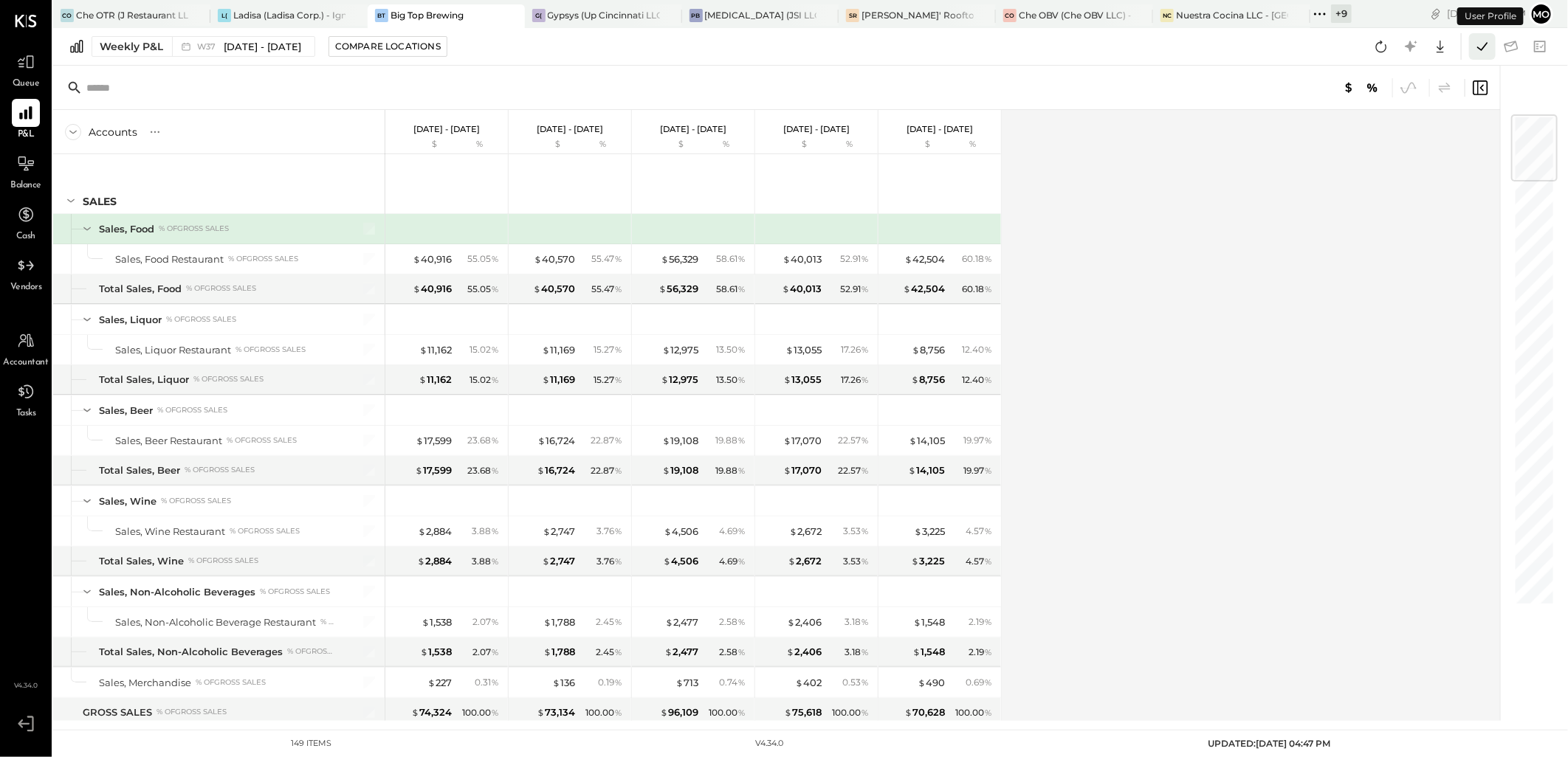
click at [1478, 47] on icon at bounding box center [1483, 46] width 10 height 8
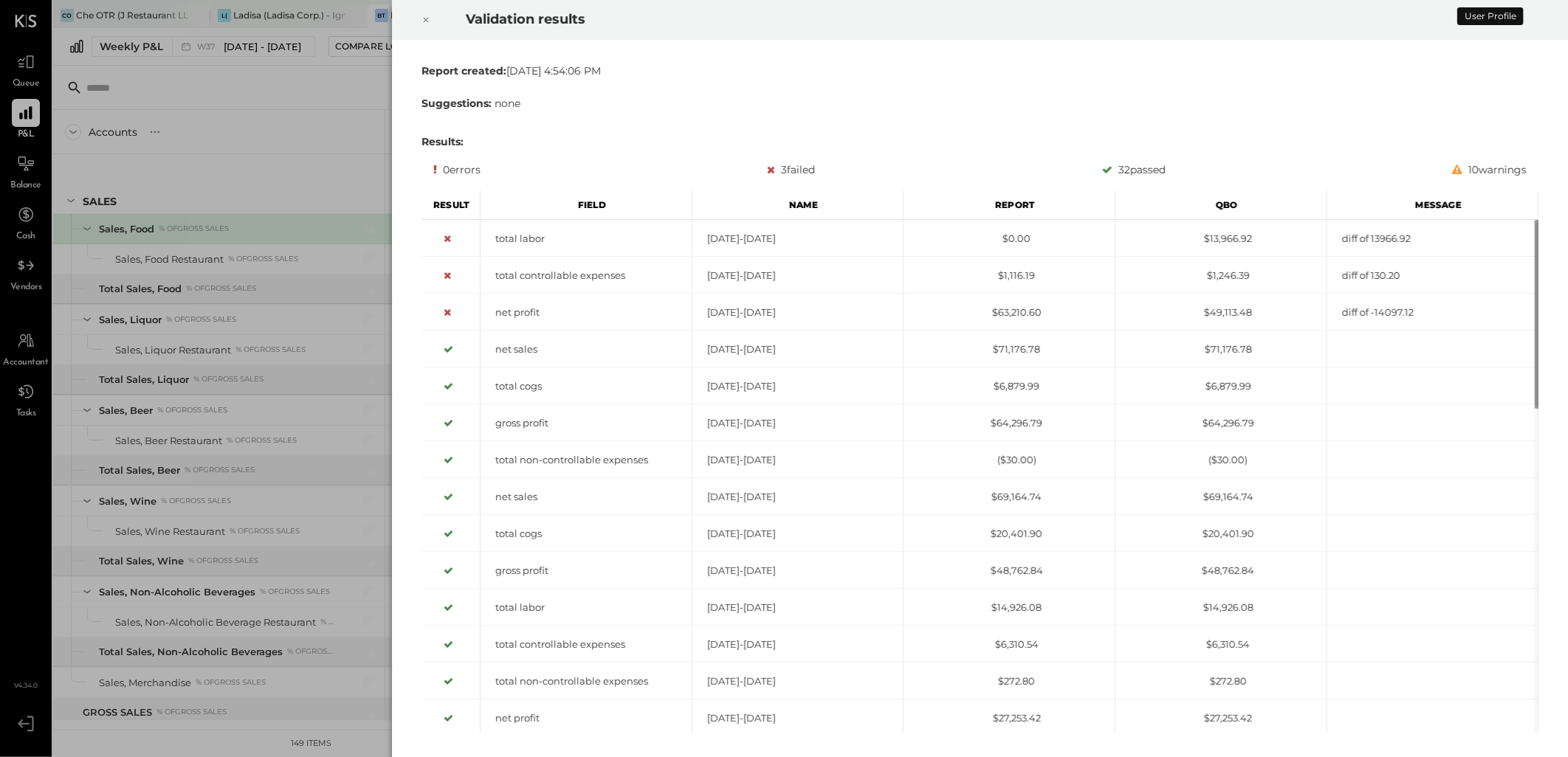
click at [424, 17] on icon at bounding box center [426, 19] width 9 height 18
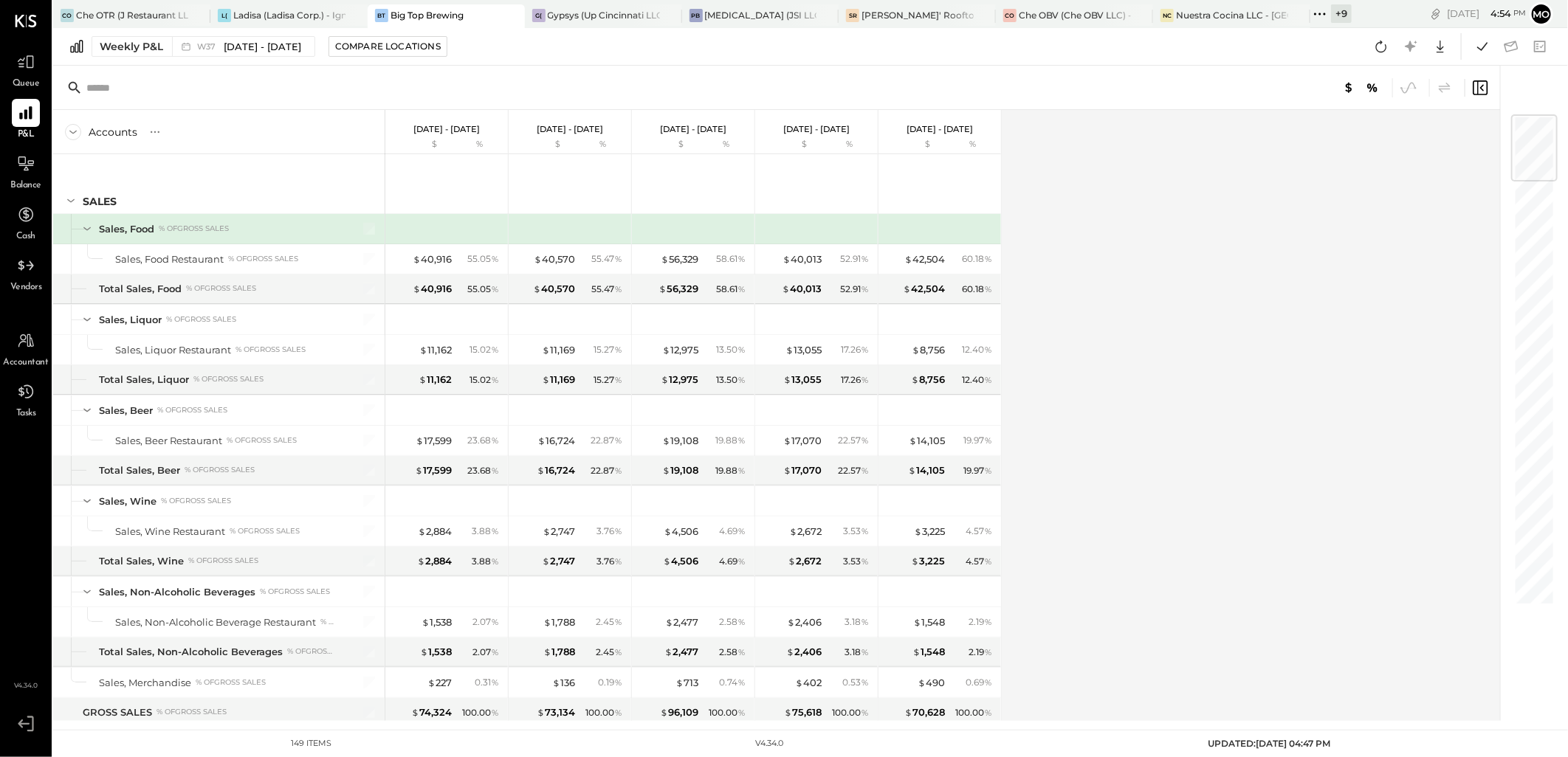
click at [1379, 47] on icon at bounding box center [1381, 46] width 19 height 19
click at [1125, 331] on div "Accounts S % GL Sep 10 - 16, 2025 $ % Sep 3 - 9, 2025 $ % Aug 27 - Sep 2, 2025 …" at bounding box center [777, 415] width 1449 height 611
click at [1473, 47] on icon at bounding box center [1482, 46] width 19 height 19
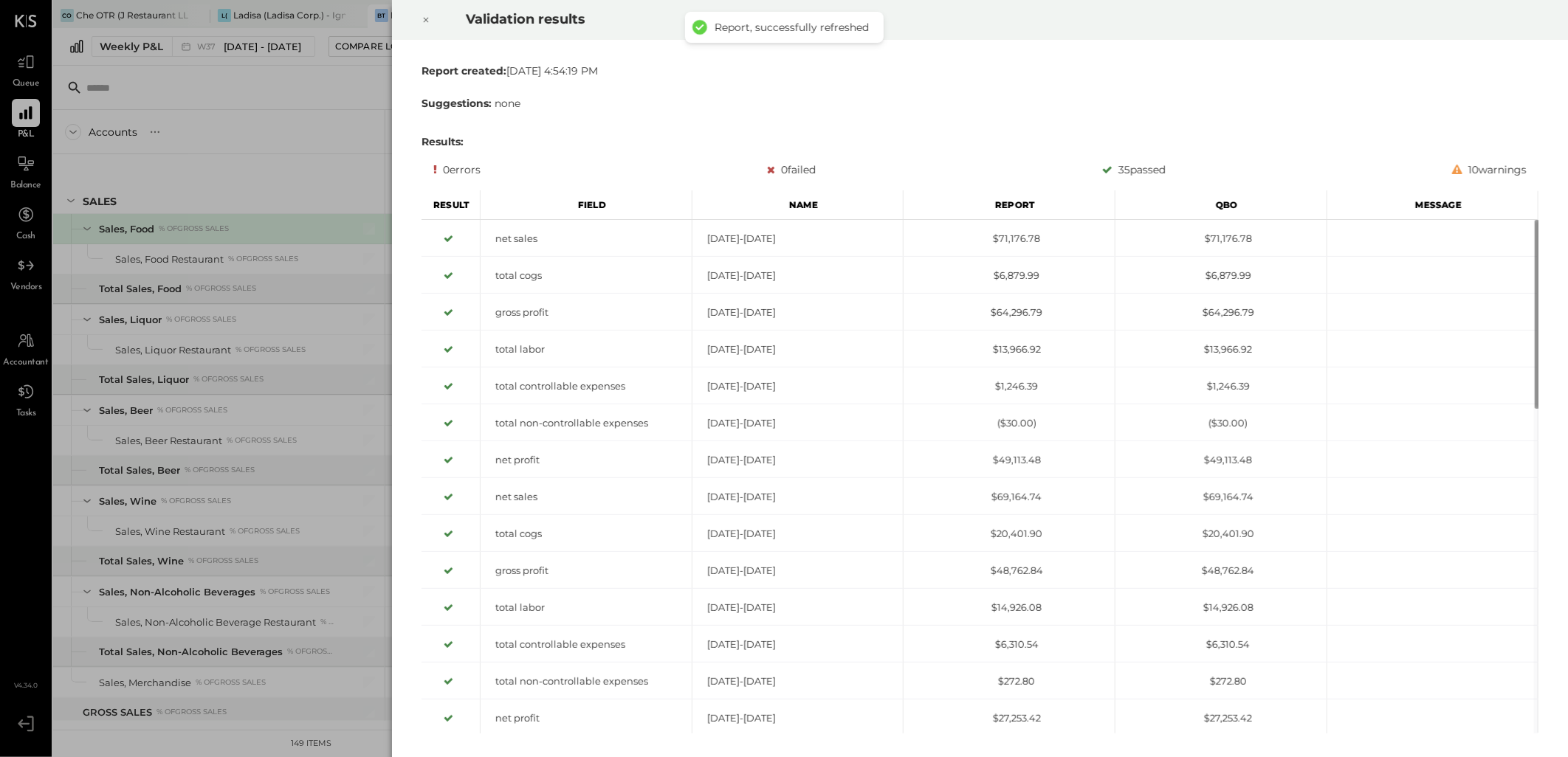
click at [426, 16] on icon at bounding box center [426, 19] width 9 height 18
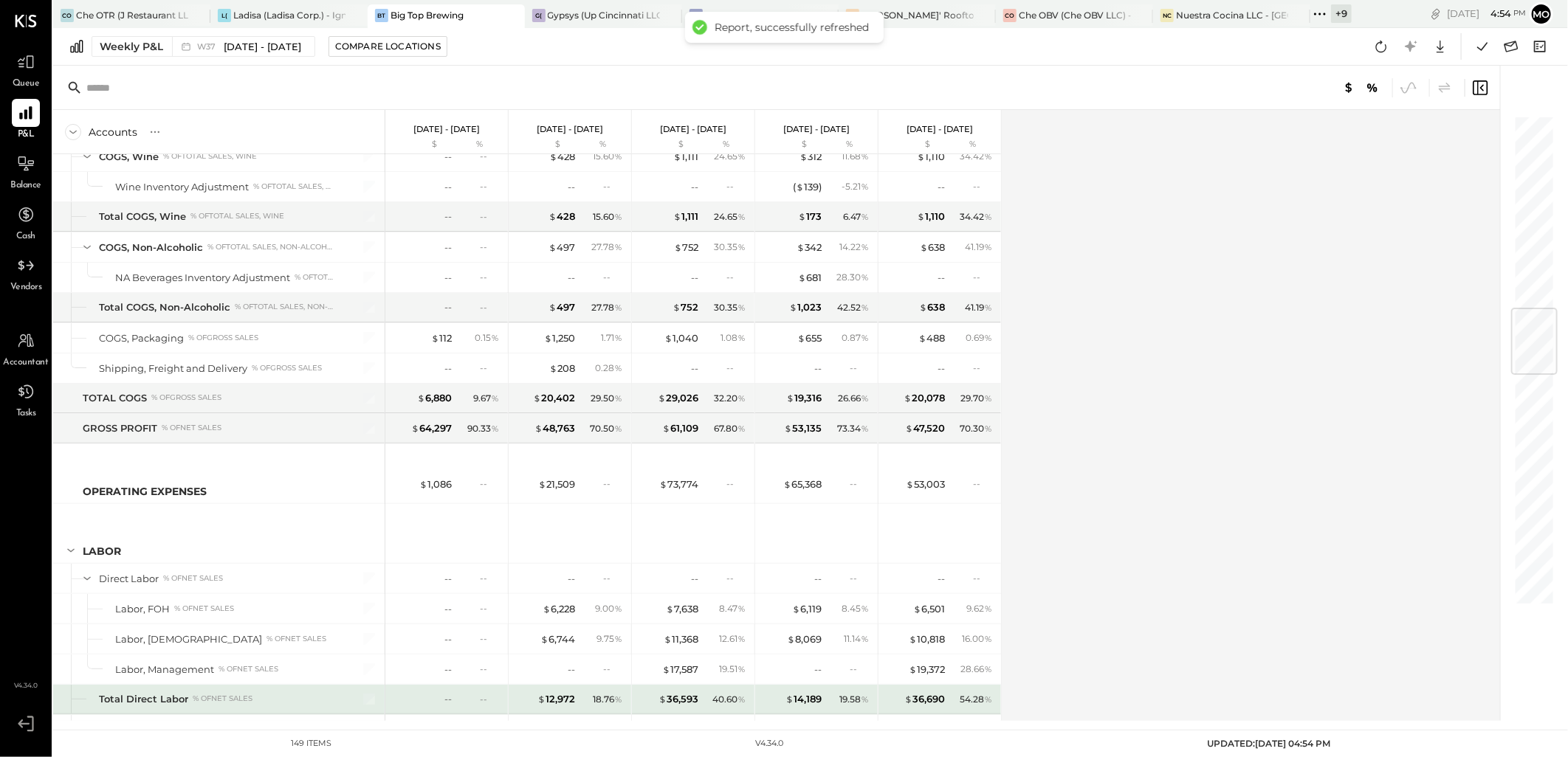
scroll to position [1640, 0]
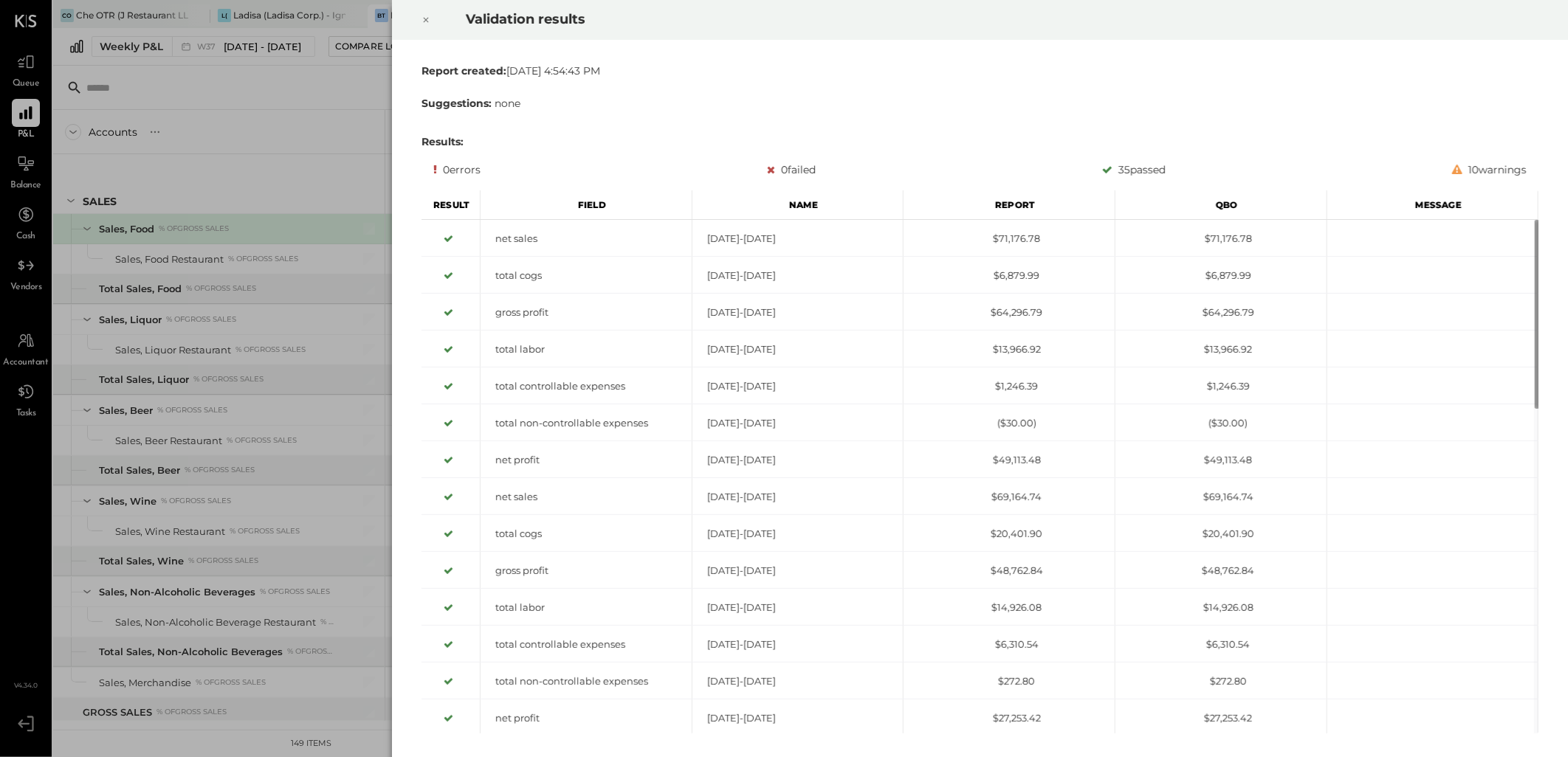
click at [425, 16] on icon at bounding box center [426, 19] width 9 height 18
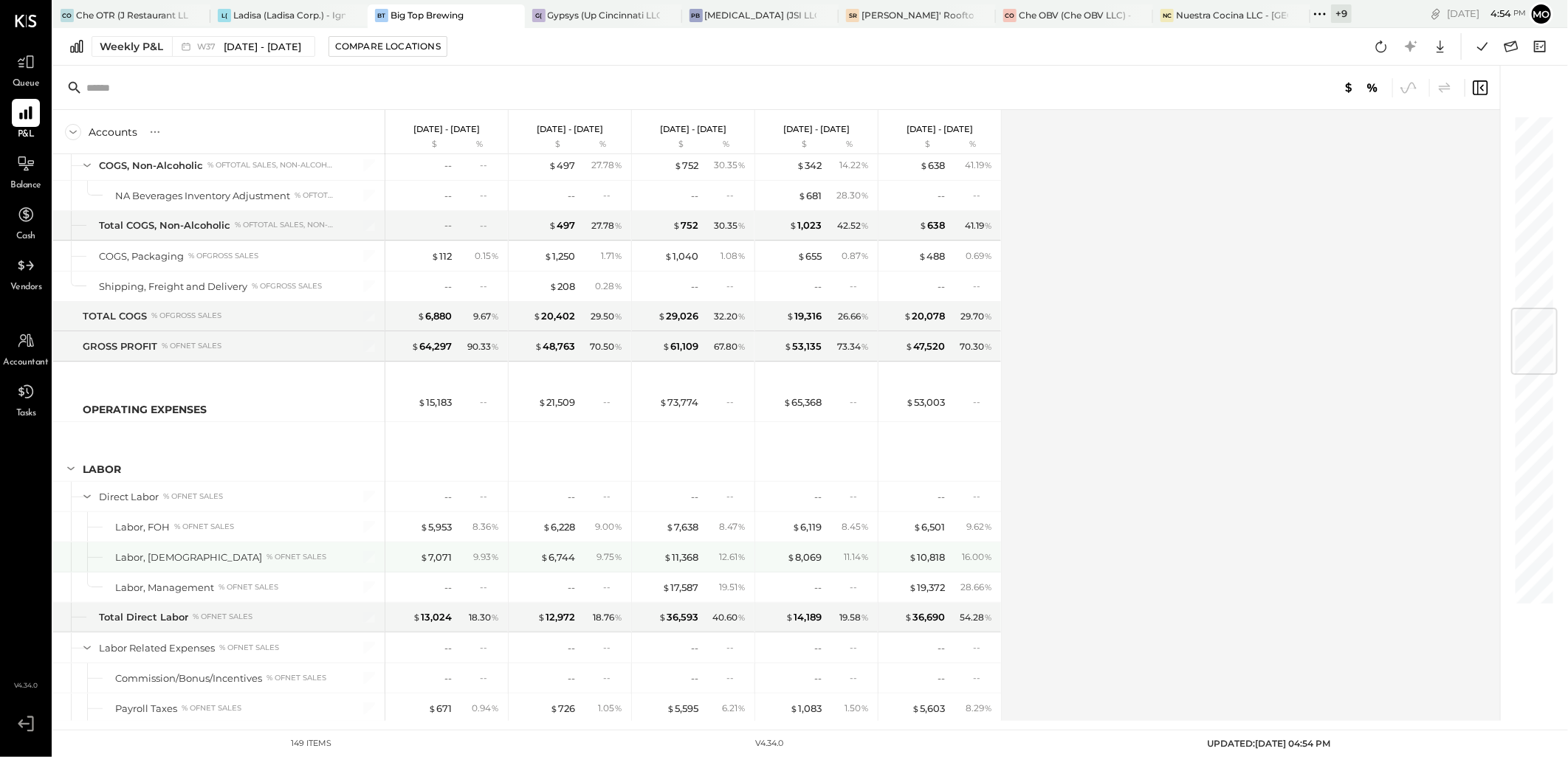
scroll to position [1640, 0]
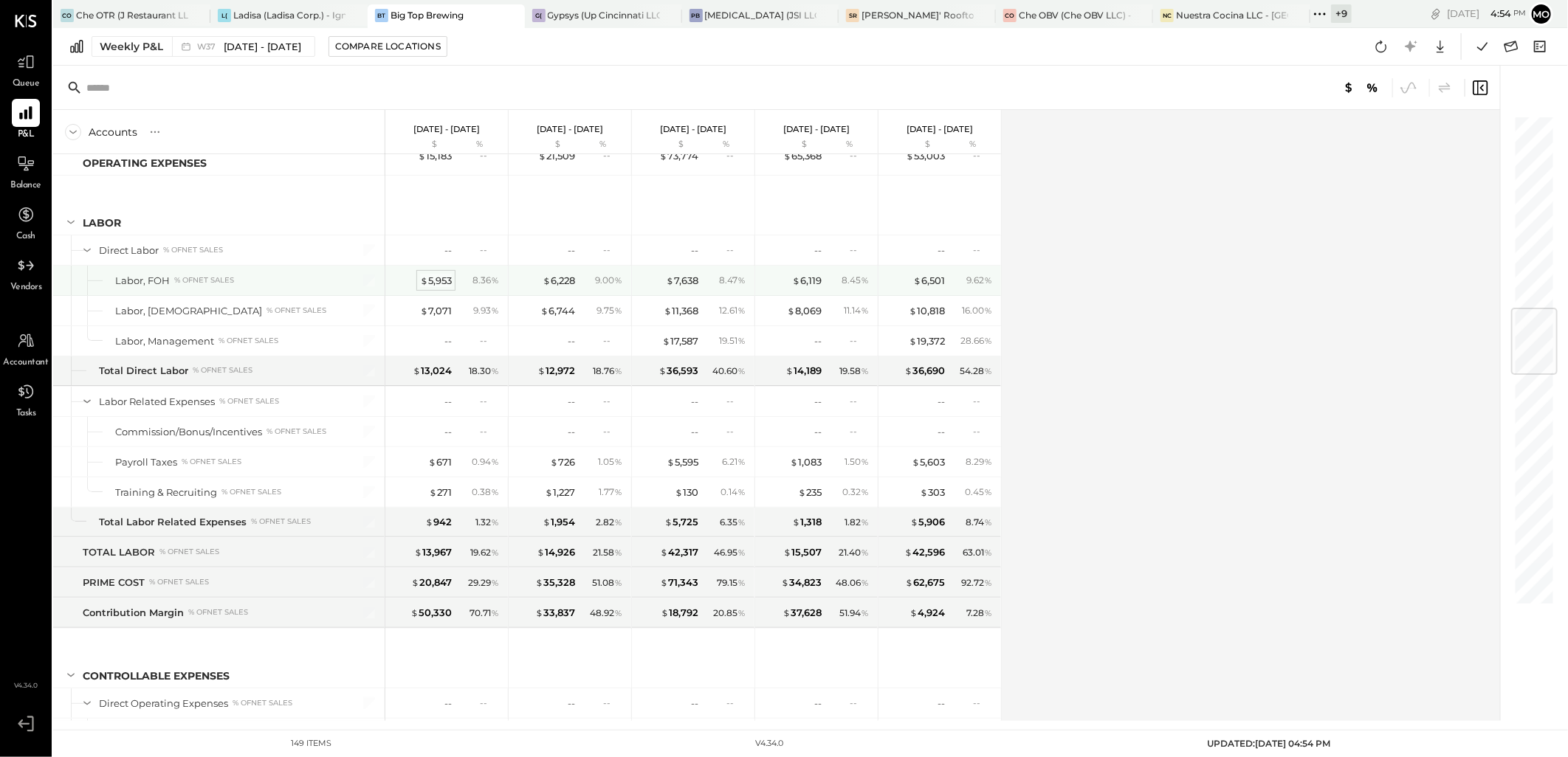
click at [436, 281] on div "$ 5,953" at bounding box center [436, 281] width 32 height 14
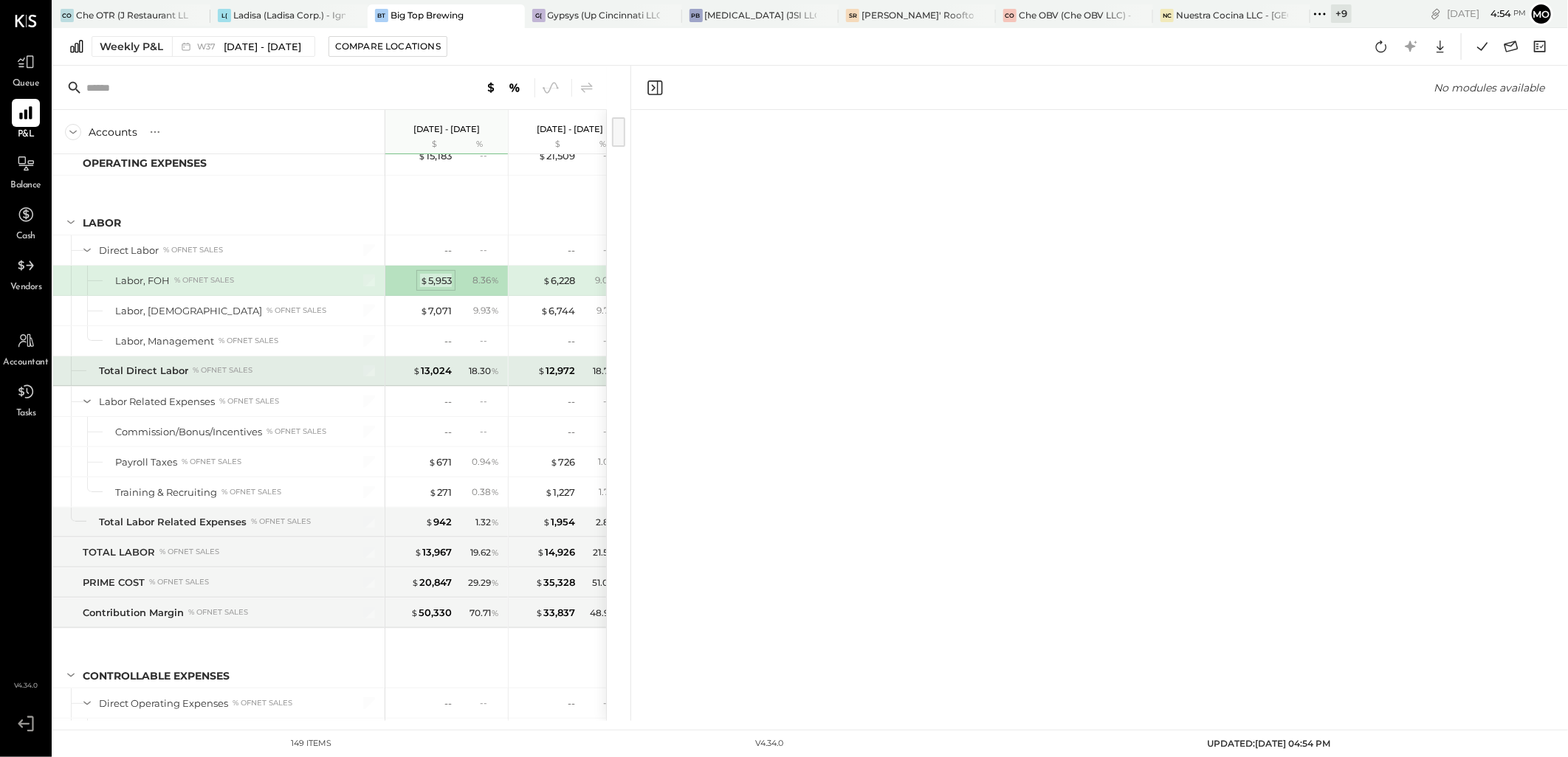
scroll to position [1722, 0]
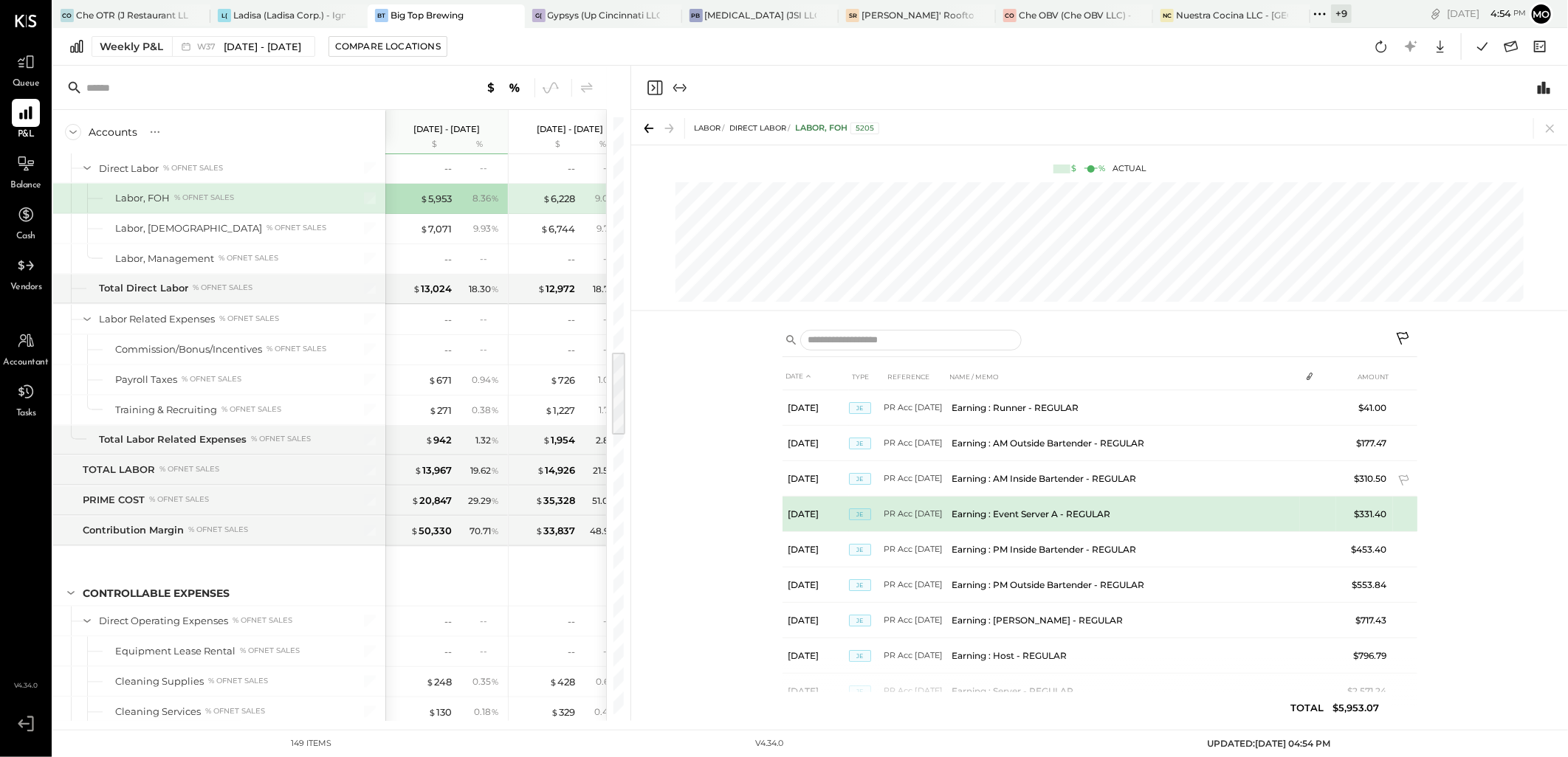
scroll to position [40, 0]
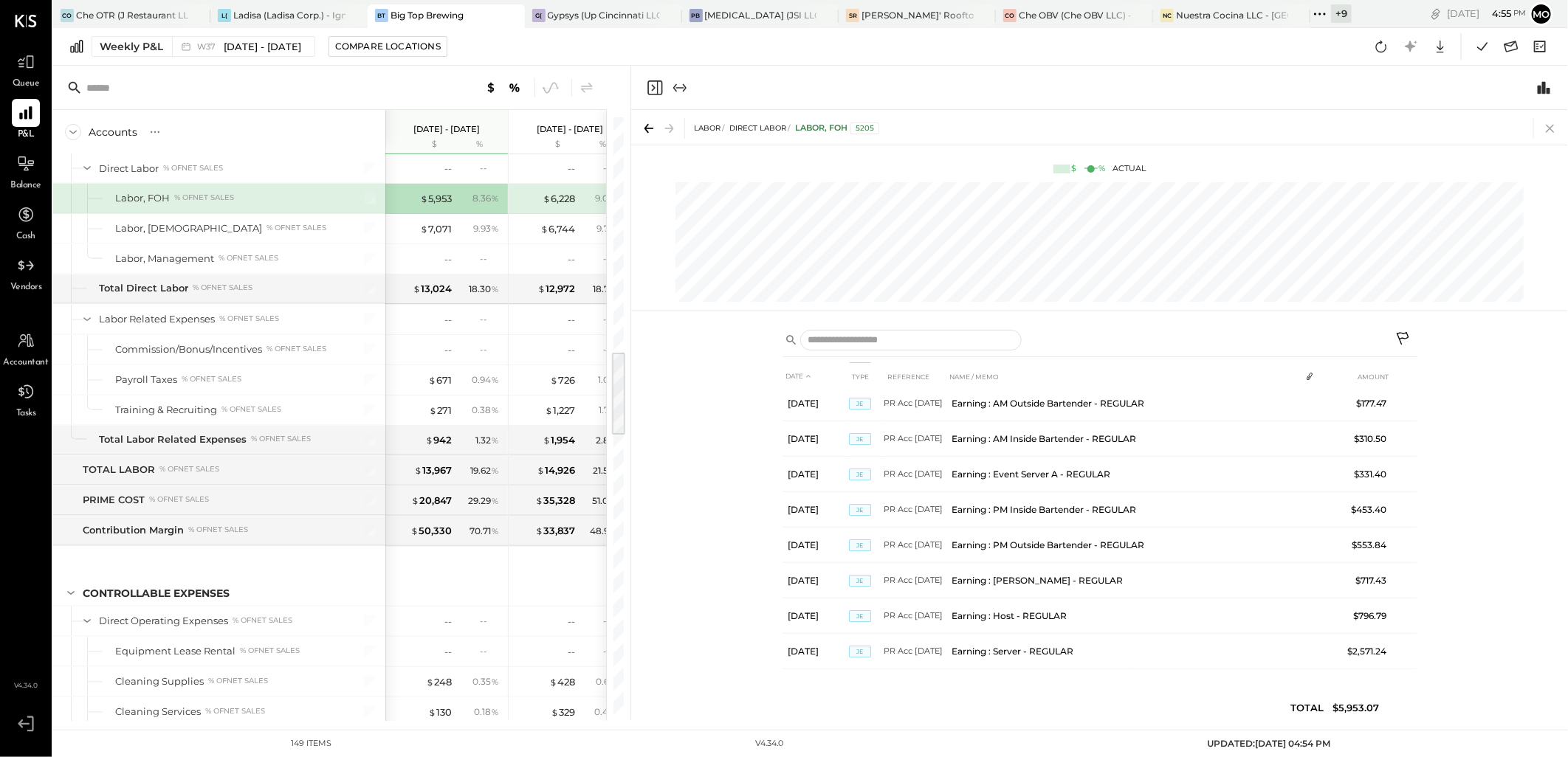
click at [1547, 126] on icon at bounding box center [1550, 128] width 21 height 21
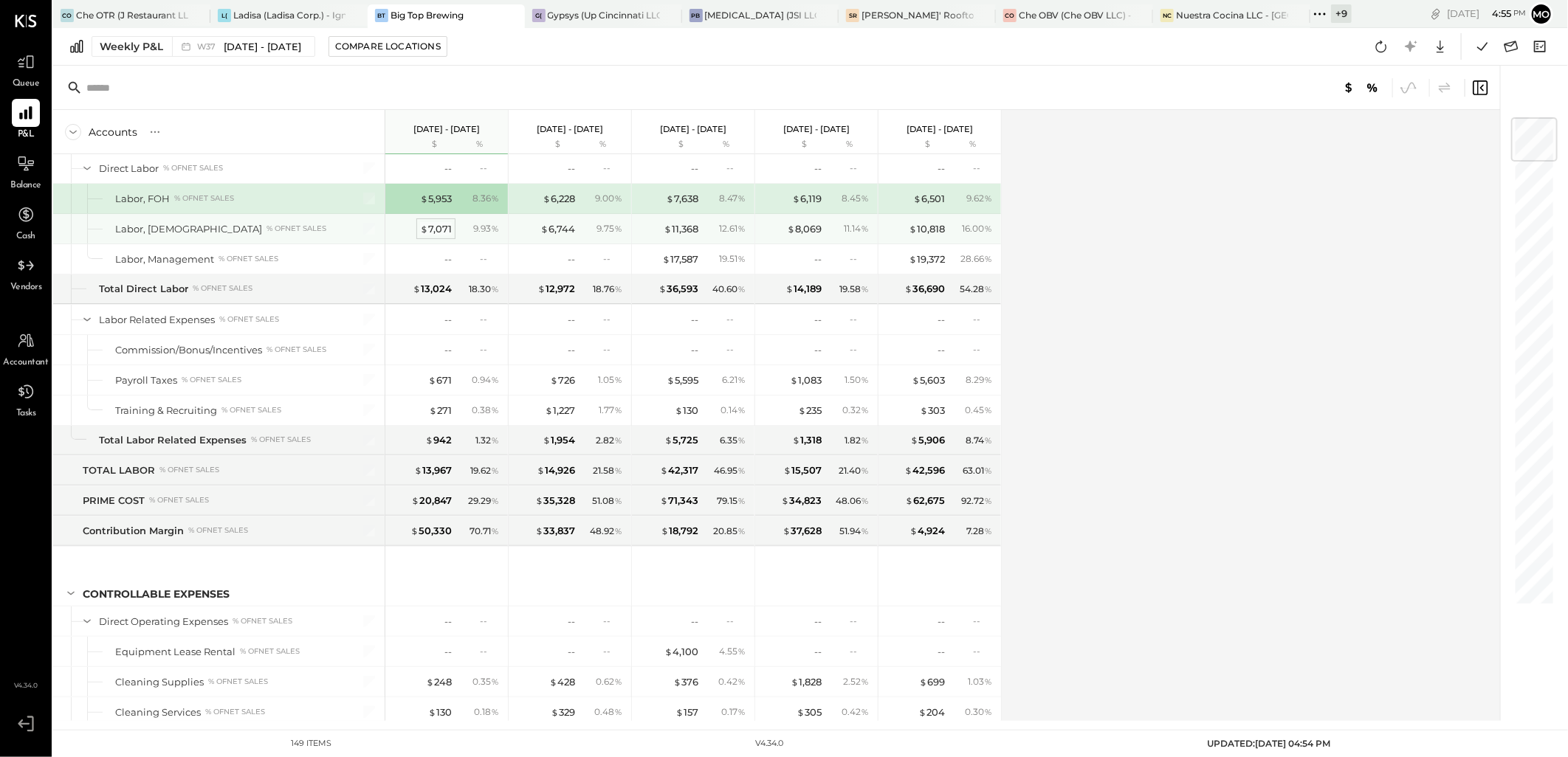
click at [434, 231] on div "$ 7,071" at bounding box center [436, 229] width 32 height 14
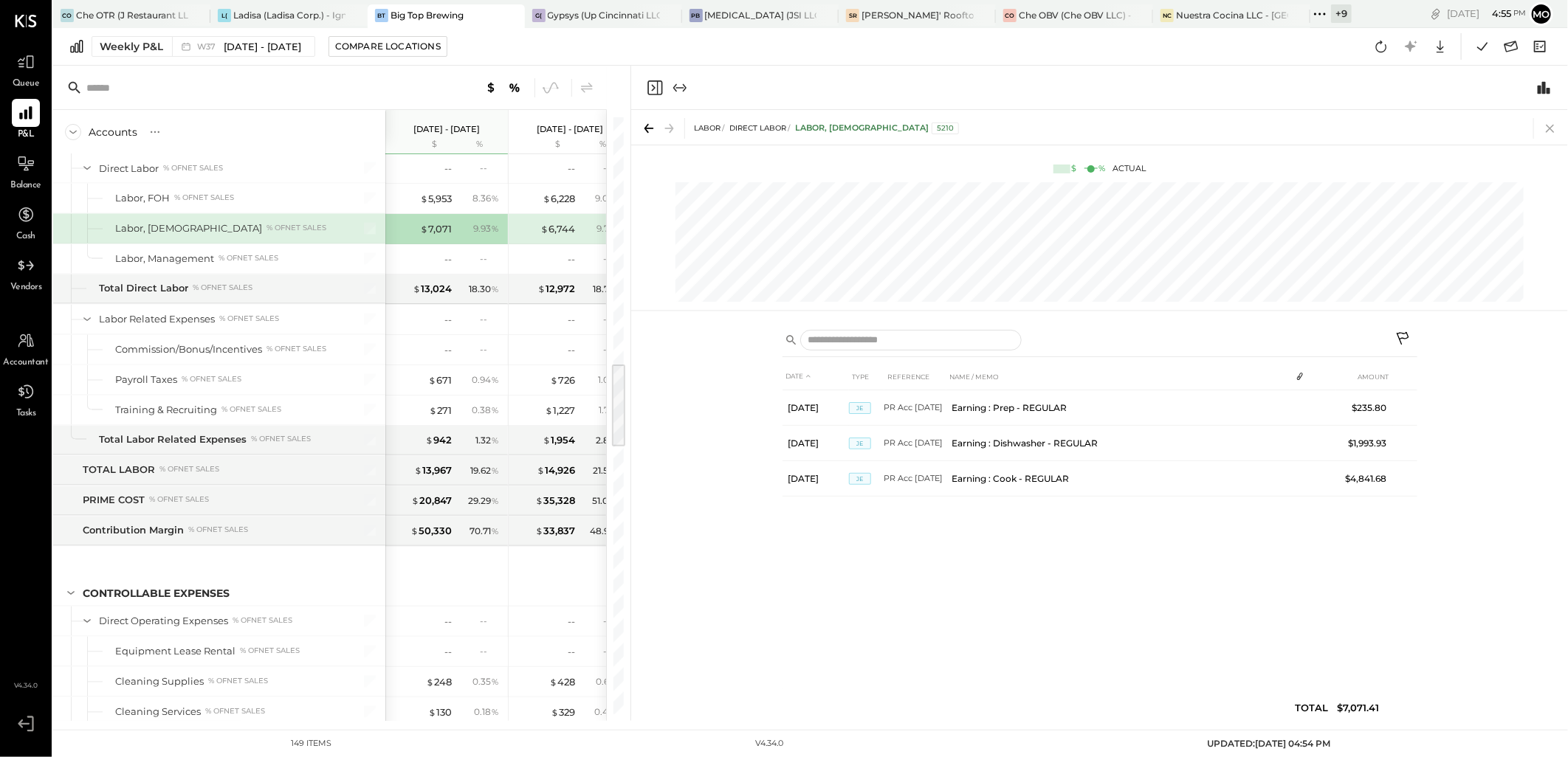
click at [1550, 123] on icon at bounding box center [1550, 128] width 21 height 21
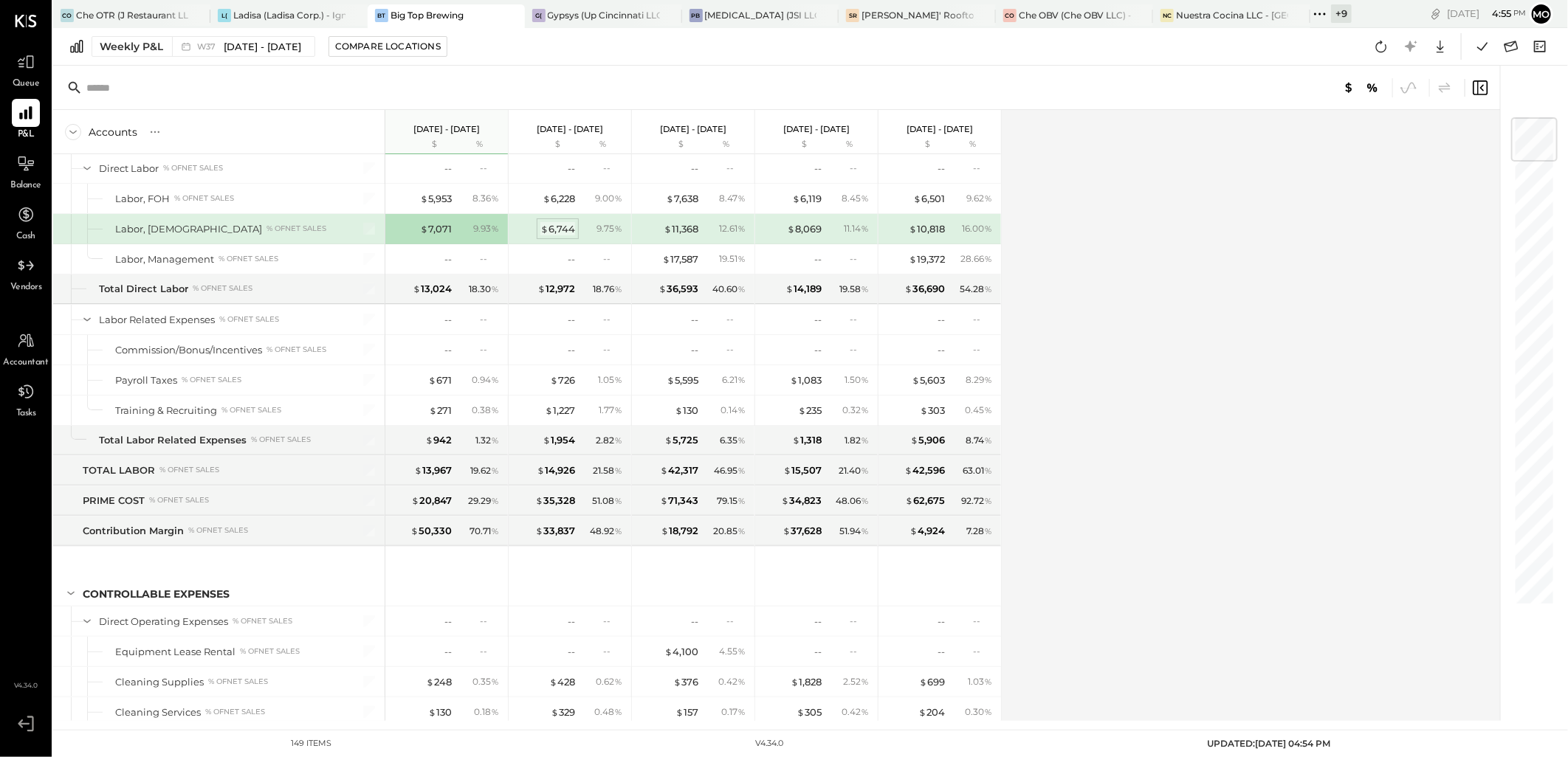
click at [565, 234] on div "$ 6,744" at bounding box center [557, 229] width 34 height 14
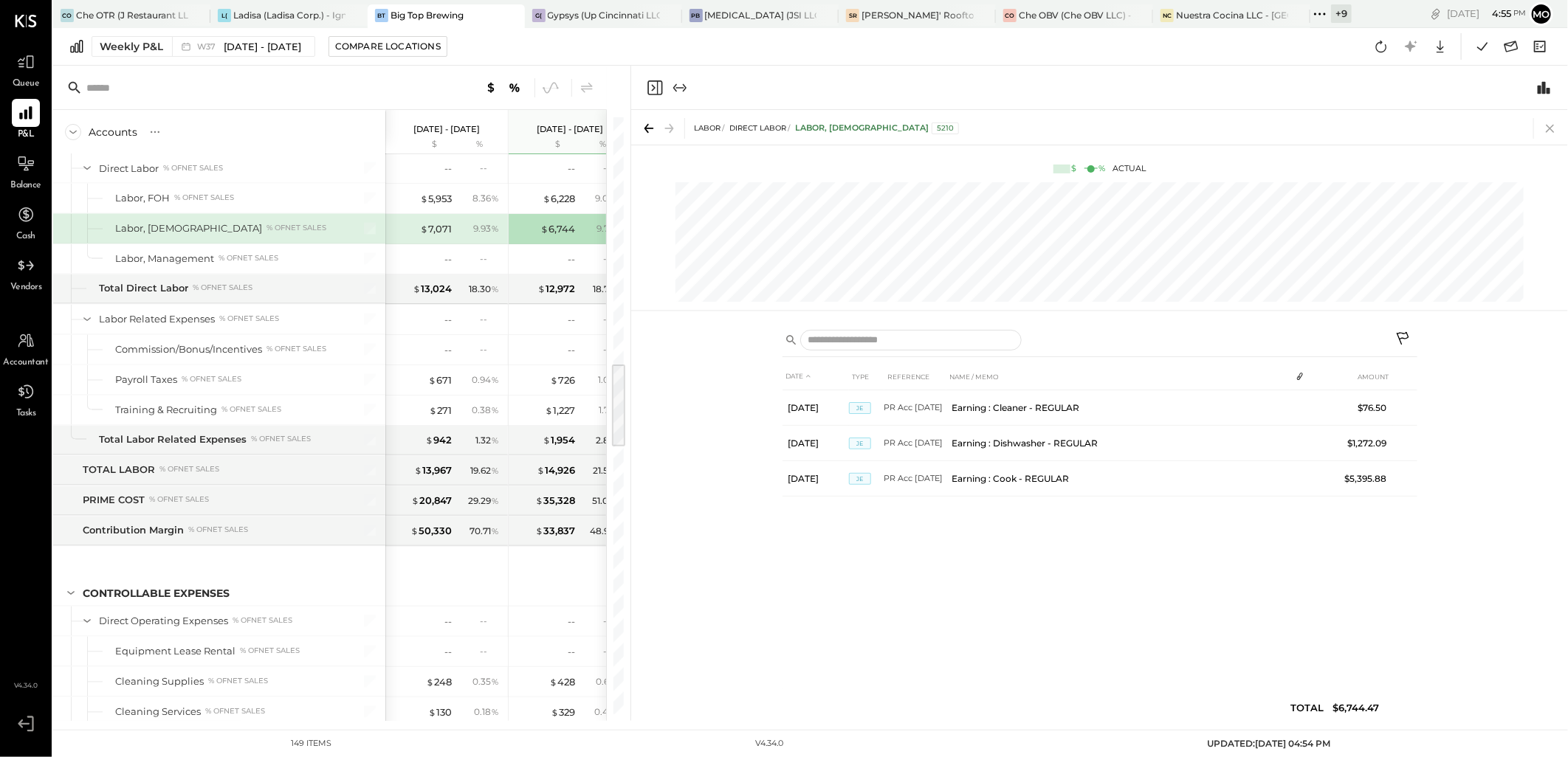
click at [1552, 127] on icon at bounding box center [1550, 129] width 8 height 8
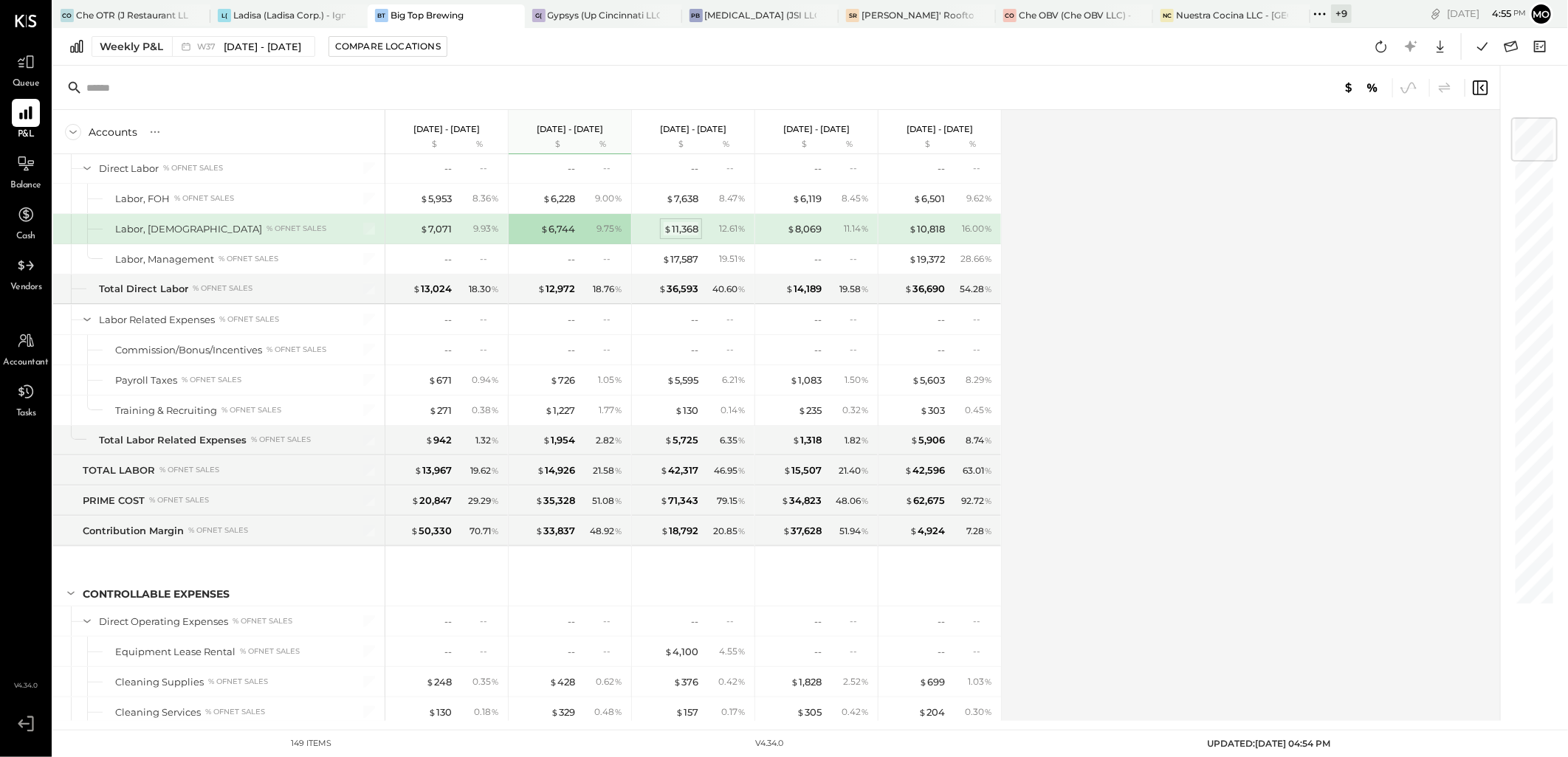
click at [687, 229] on div "$ 11,368" at bounding box center [680, 229] width 34 height 14
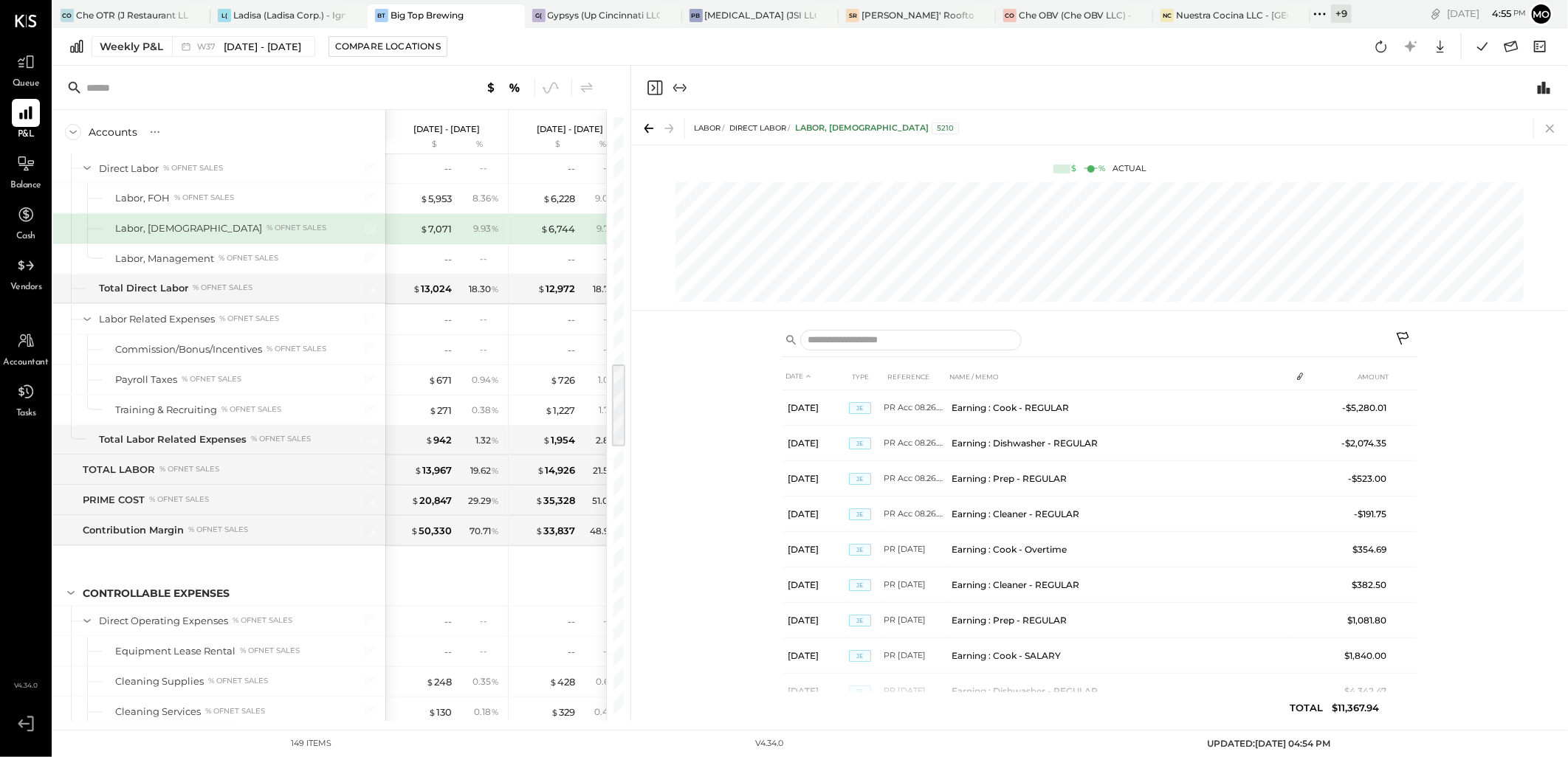
click at [1547, 129] on icon at bounding box center [1550, 128] width 21 height 21
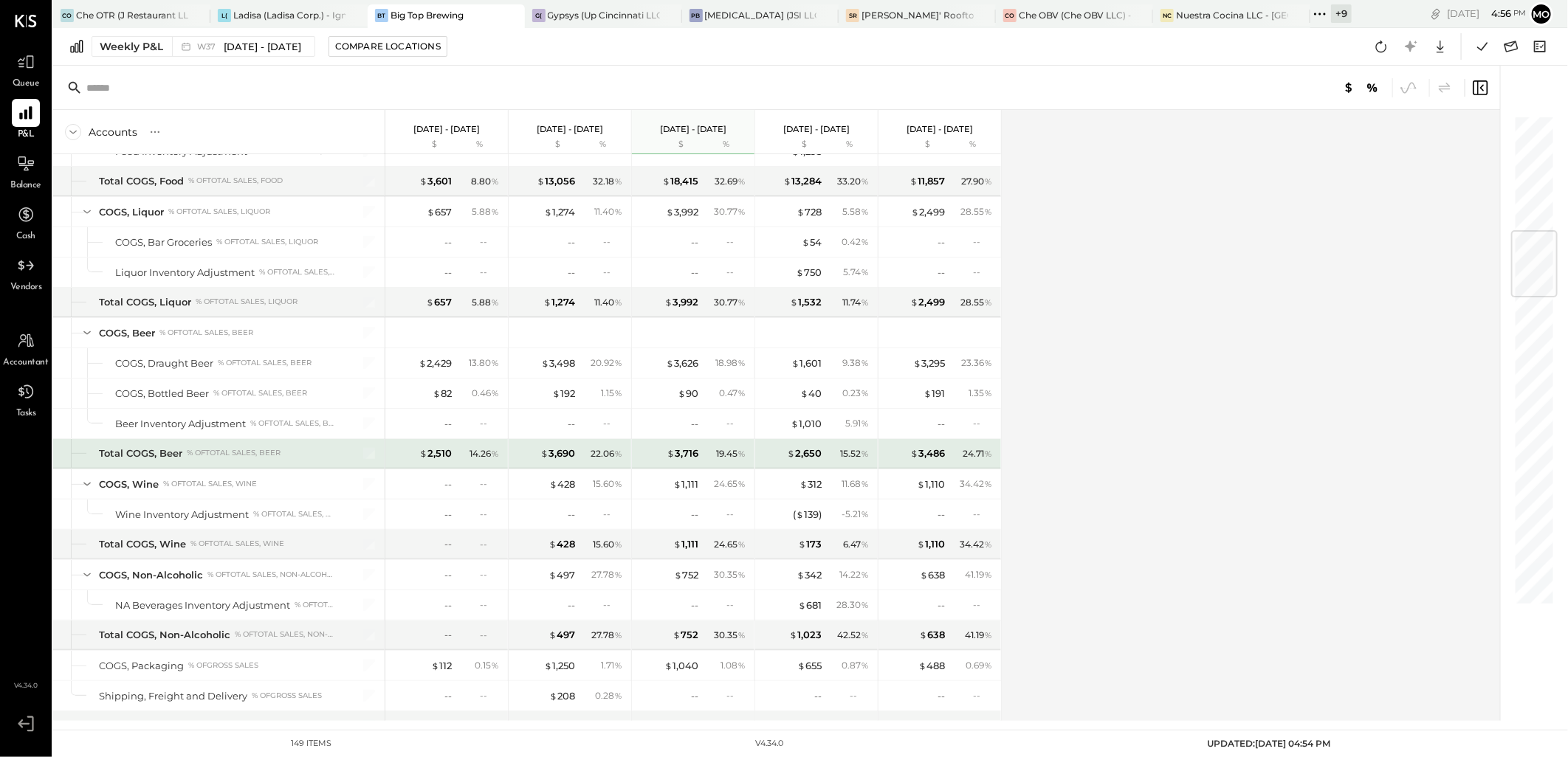
scroll to position [1311, 0]
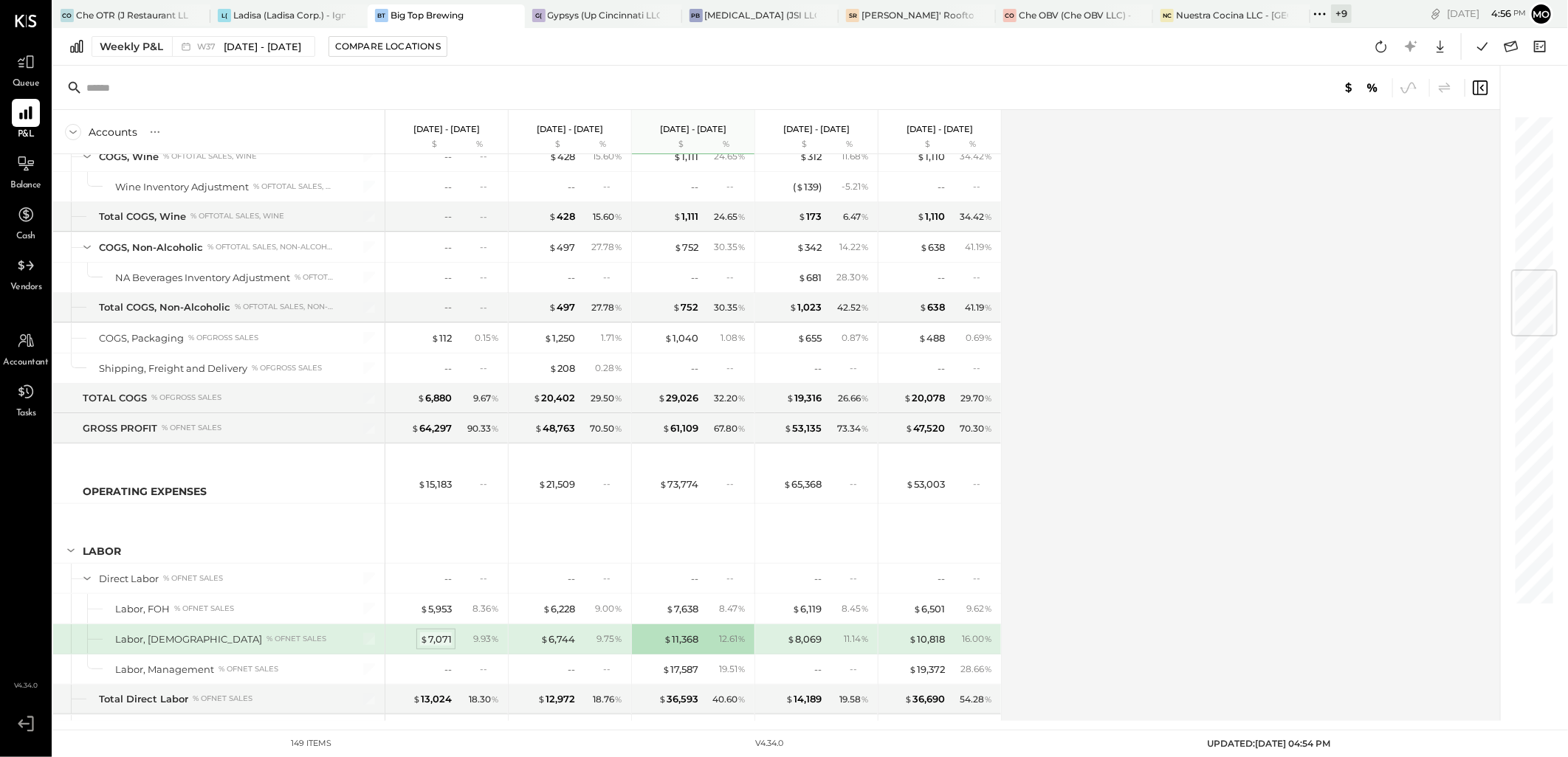
click at [436, 636] on div "$ 7,071" at bounding box center [436, 639] width 32 height 14
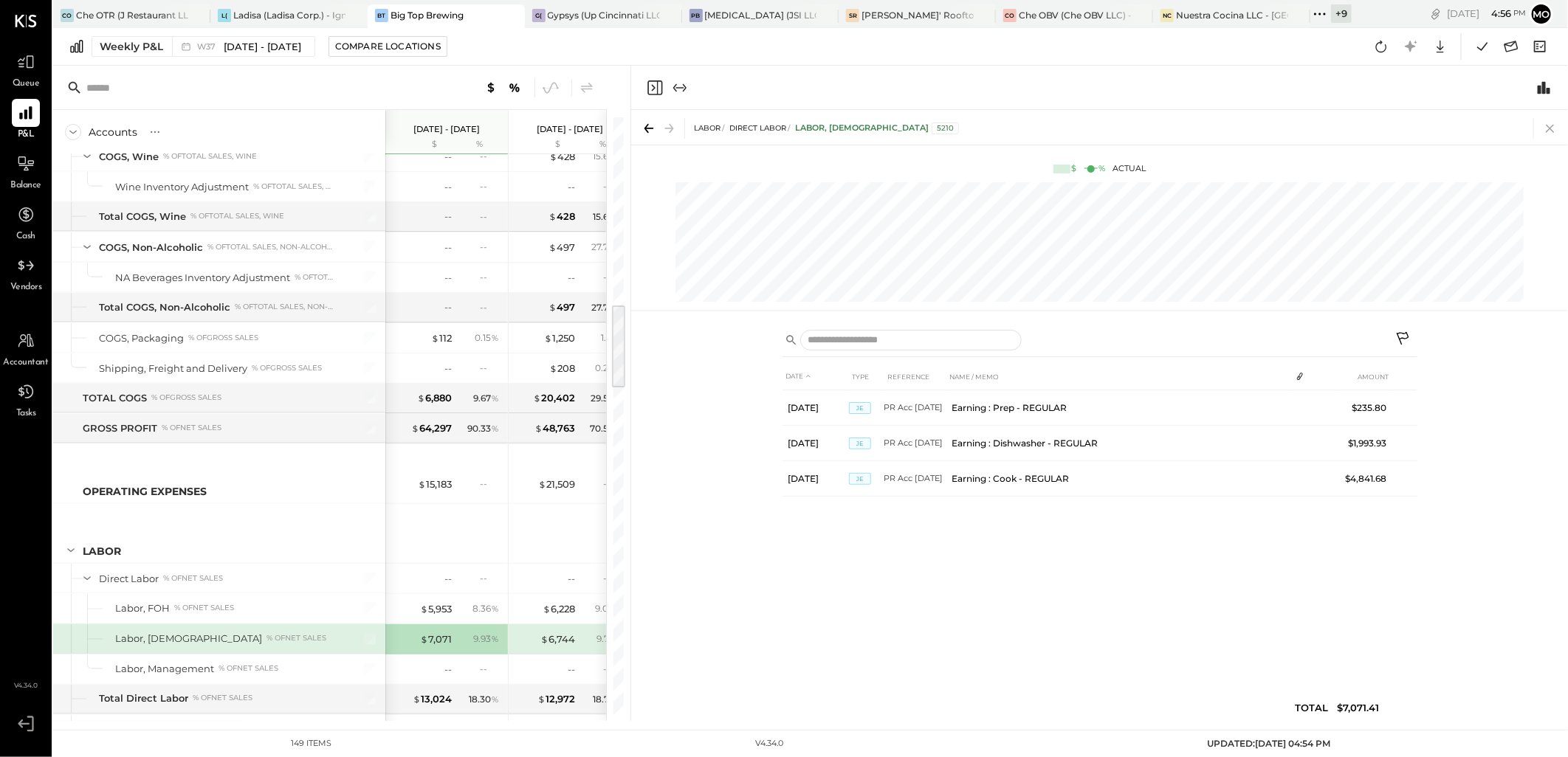
click at [1554, 127] on icon at bounding box center [1550, 128] width 21 height 21
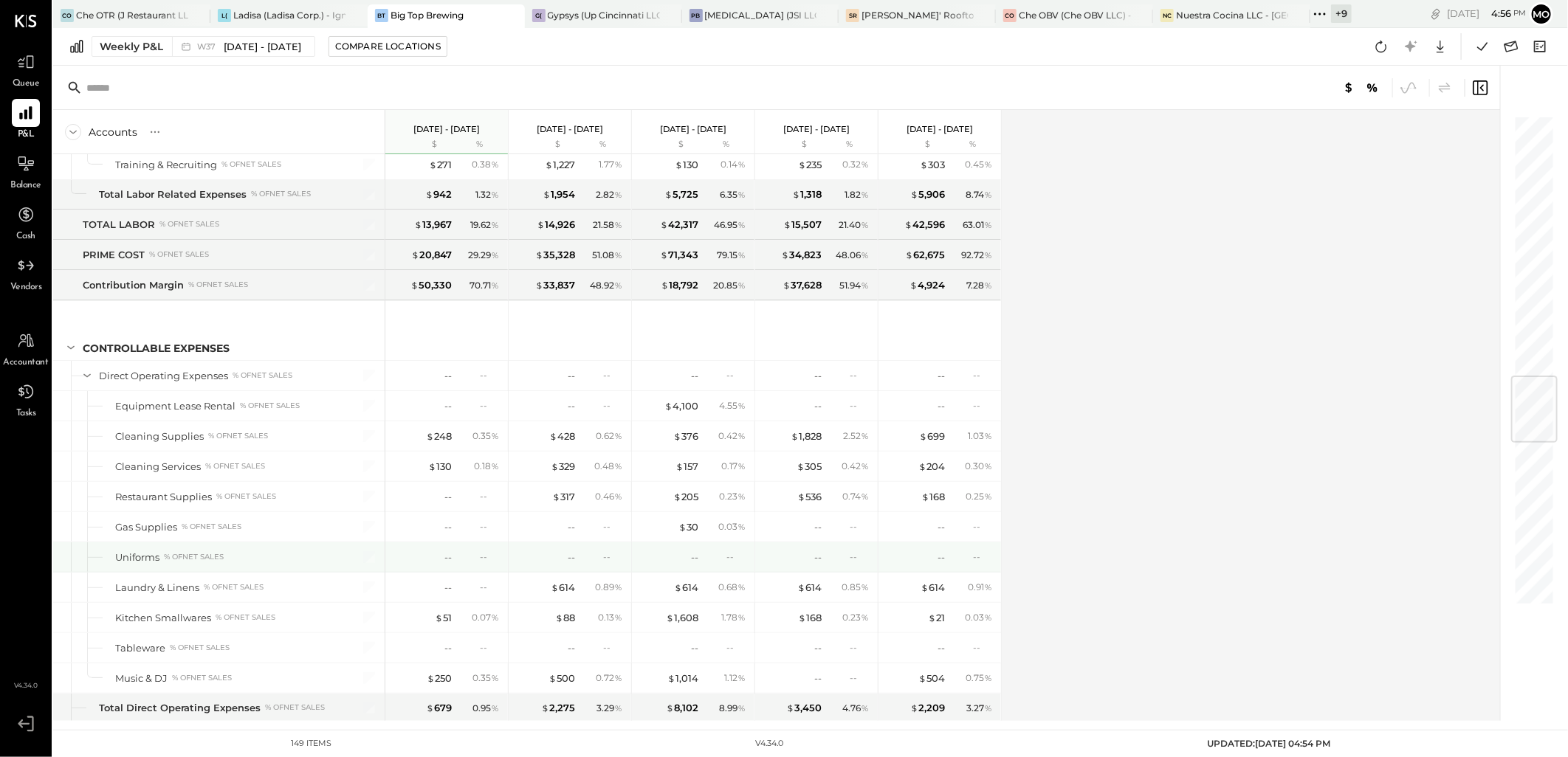
scroll to position [2214, 0]
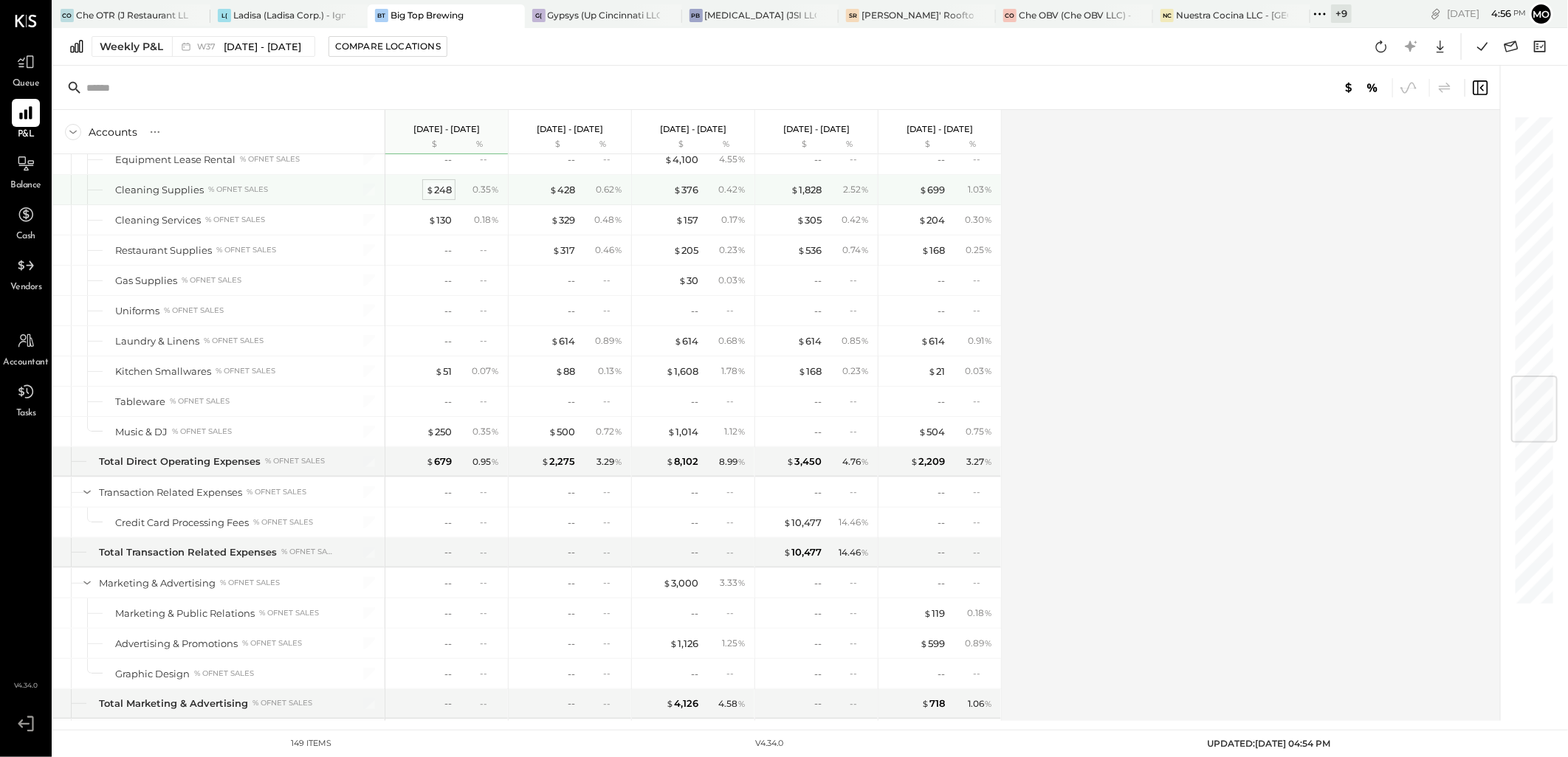
click at [440, 193] on div "$ 248" at bounding box center [439, 190] width 26 height 14
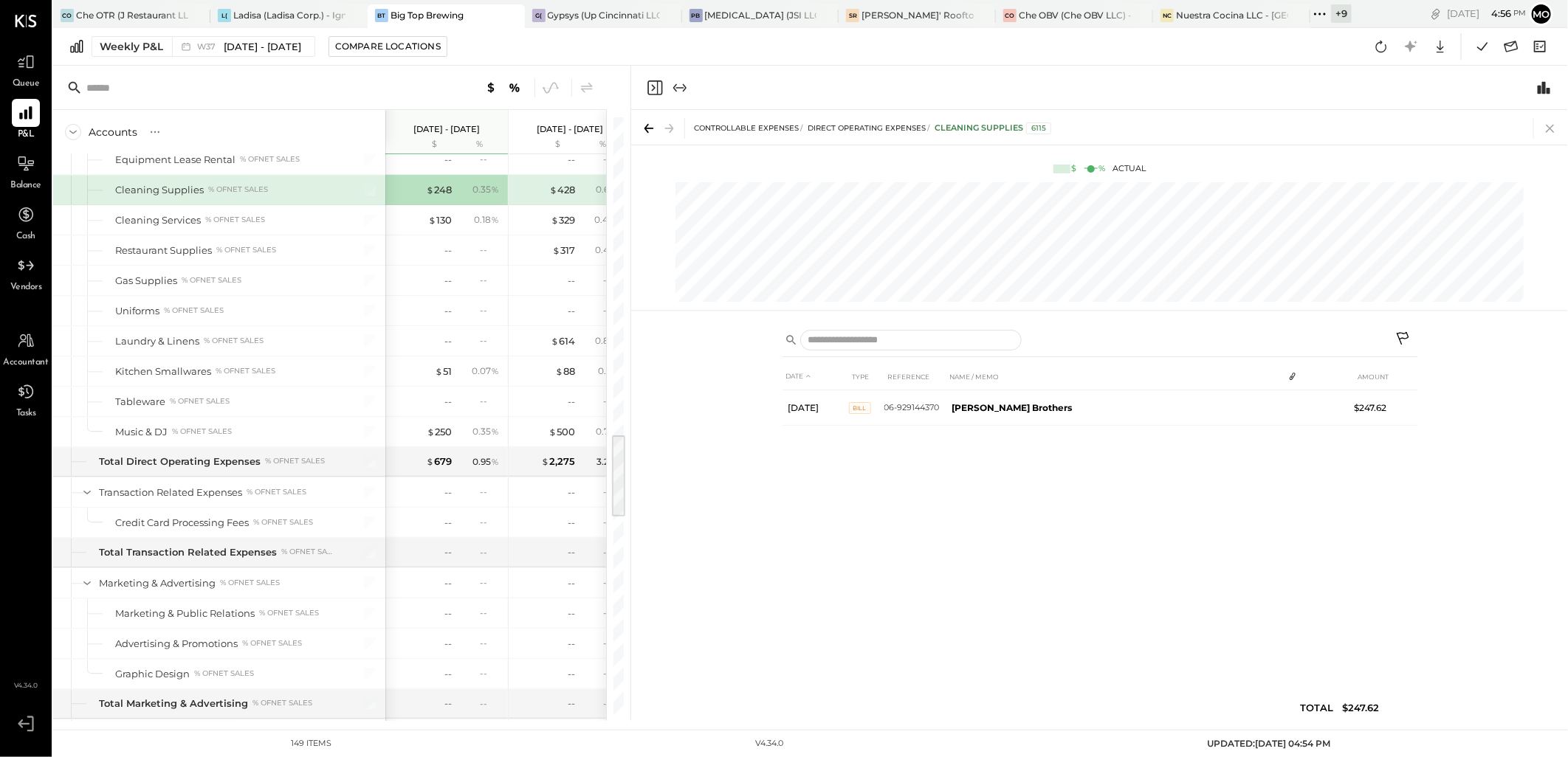
click at [1546, 131] on icon at bounding box center [1550, 128] width 21 height 21
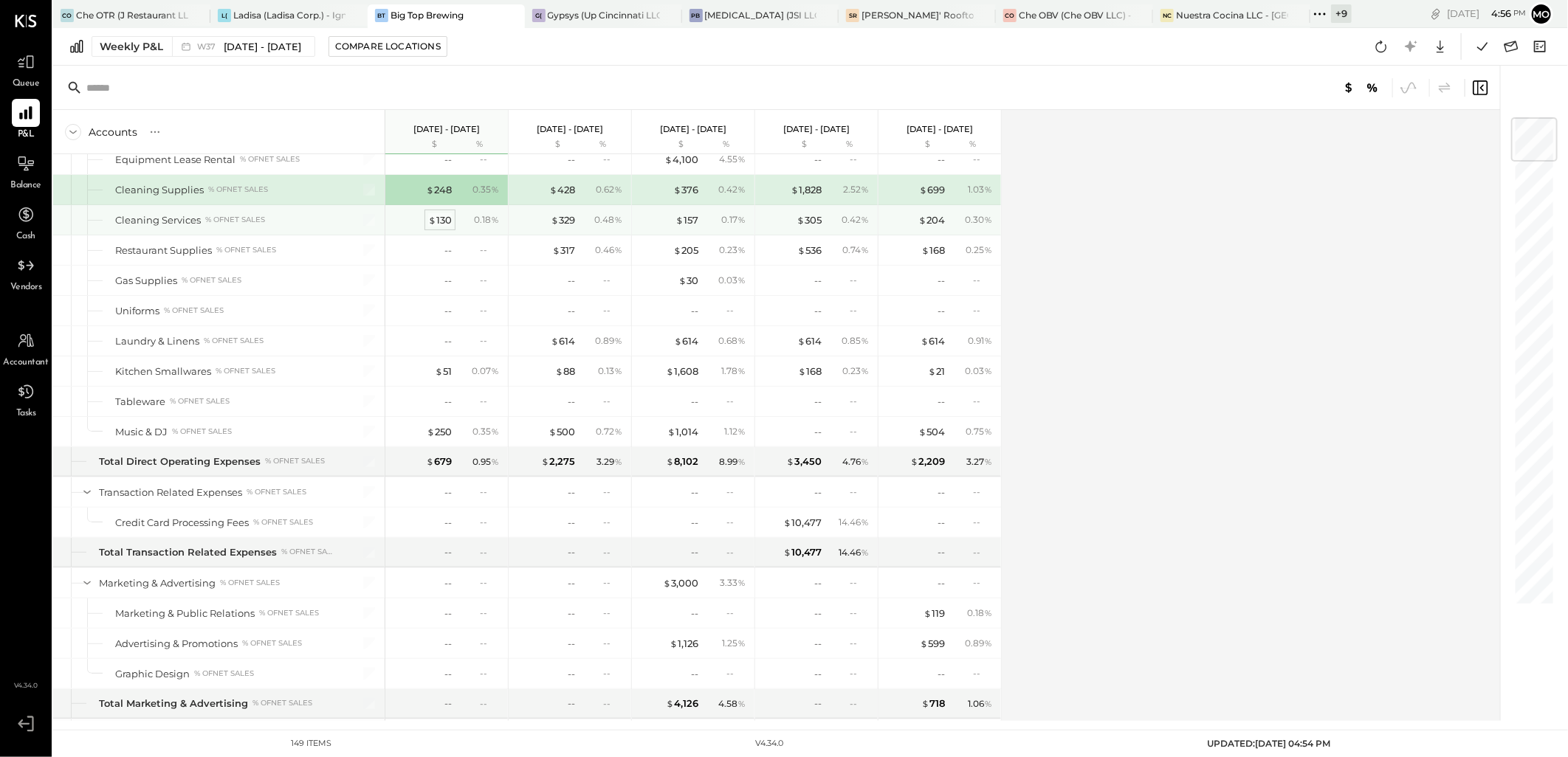
click at [441, 226] on div "$ 130" at bounding box center [440, 220] width 23 height 14
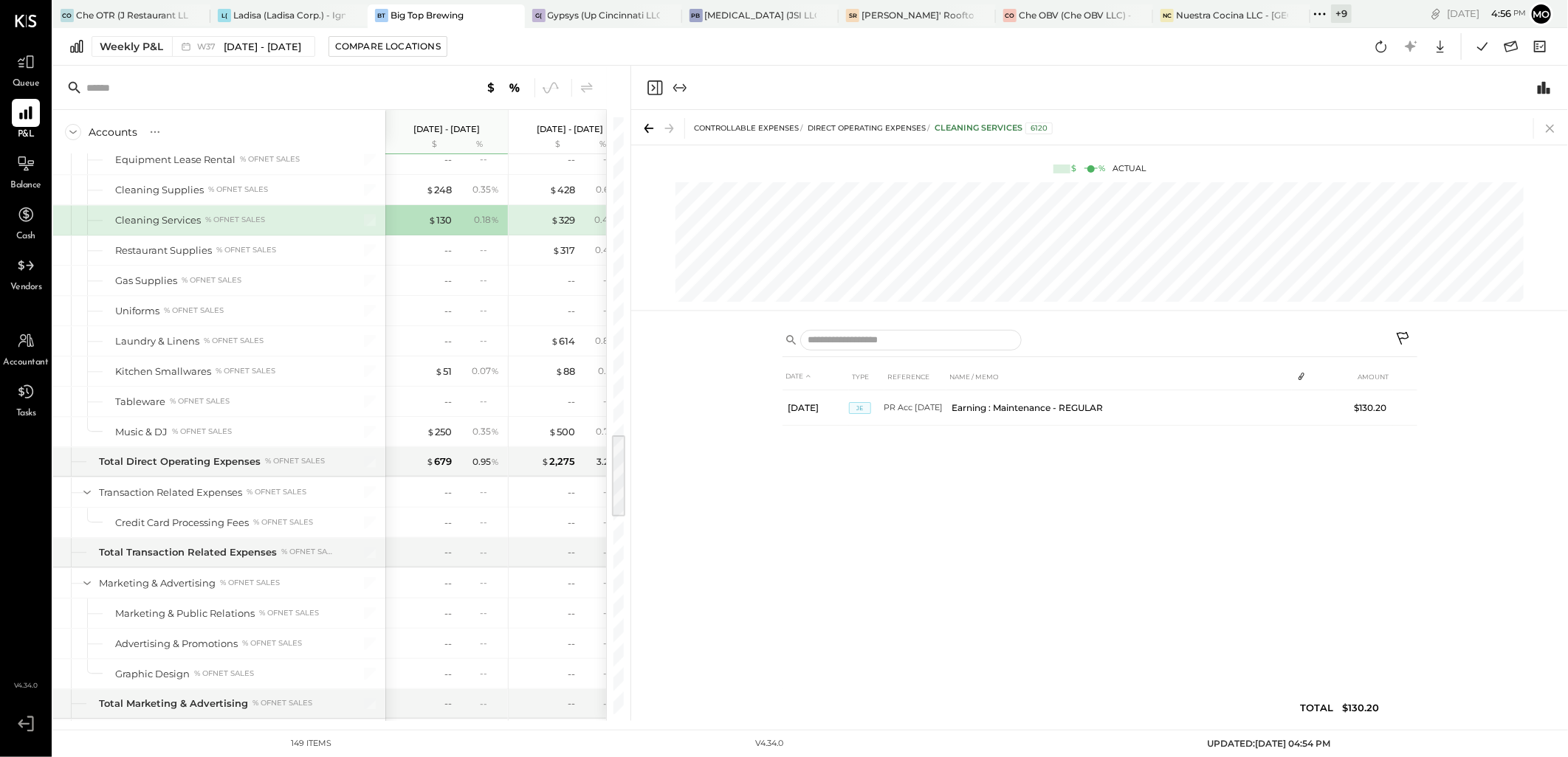
click at [1545, 127] on icon at bounding box center [1550, 128] width 21 height 21
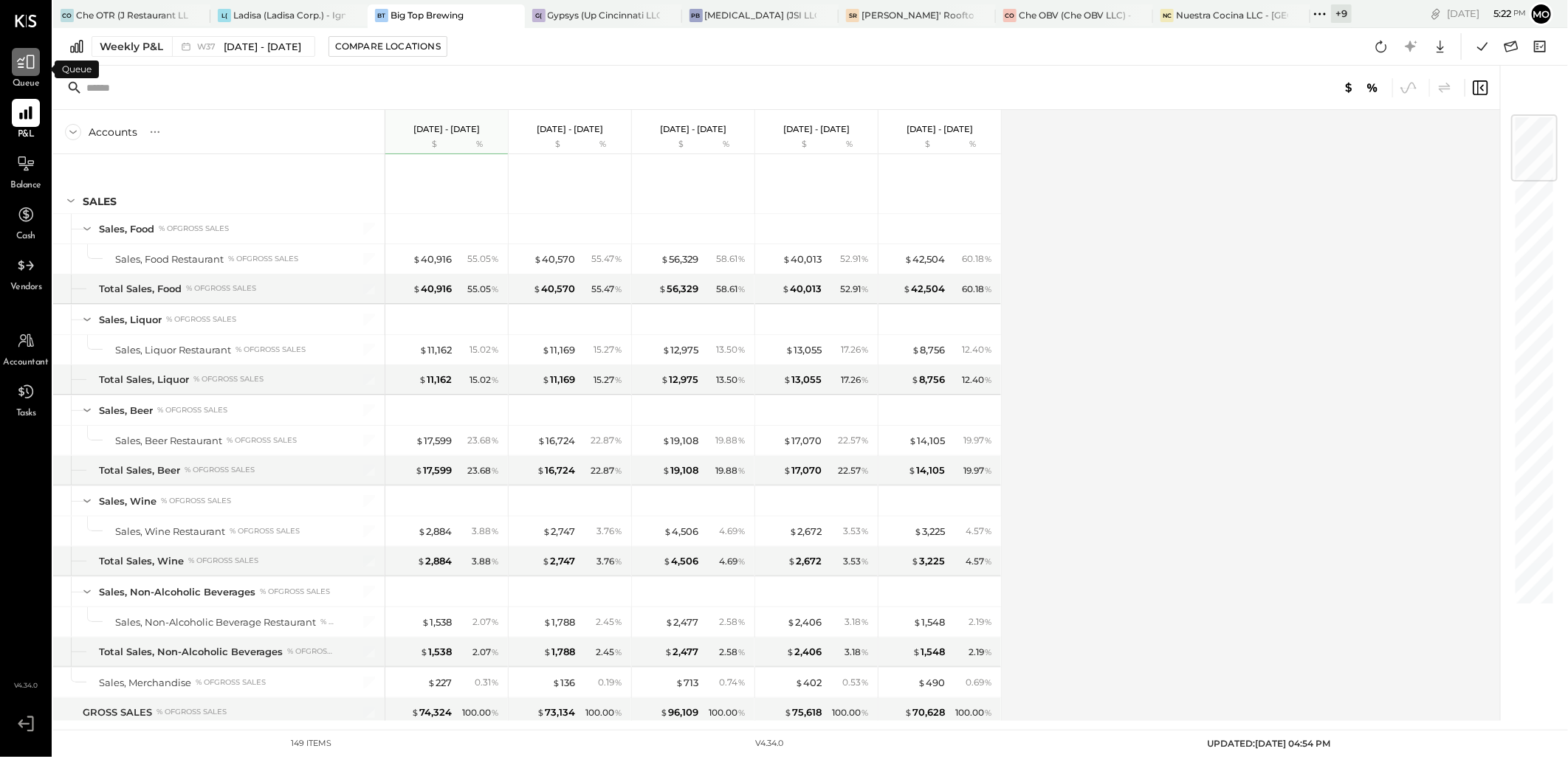
click at [23, 68] on icon at bounding box center [25, 62] width 18 height 14
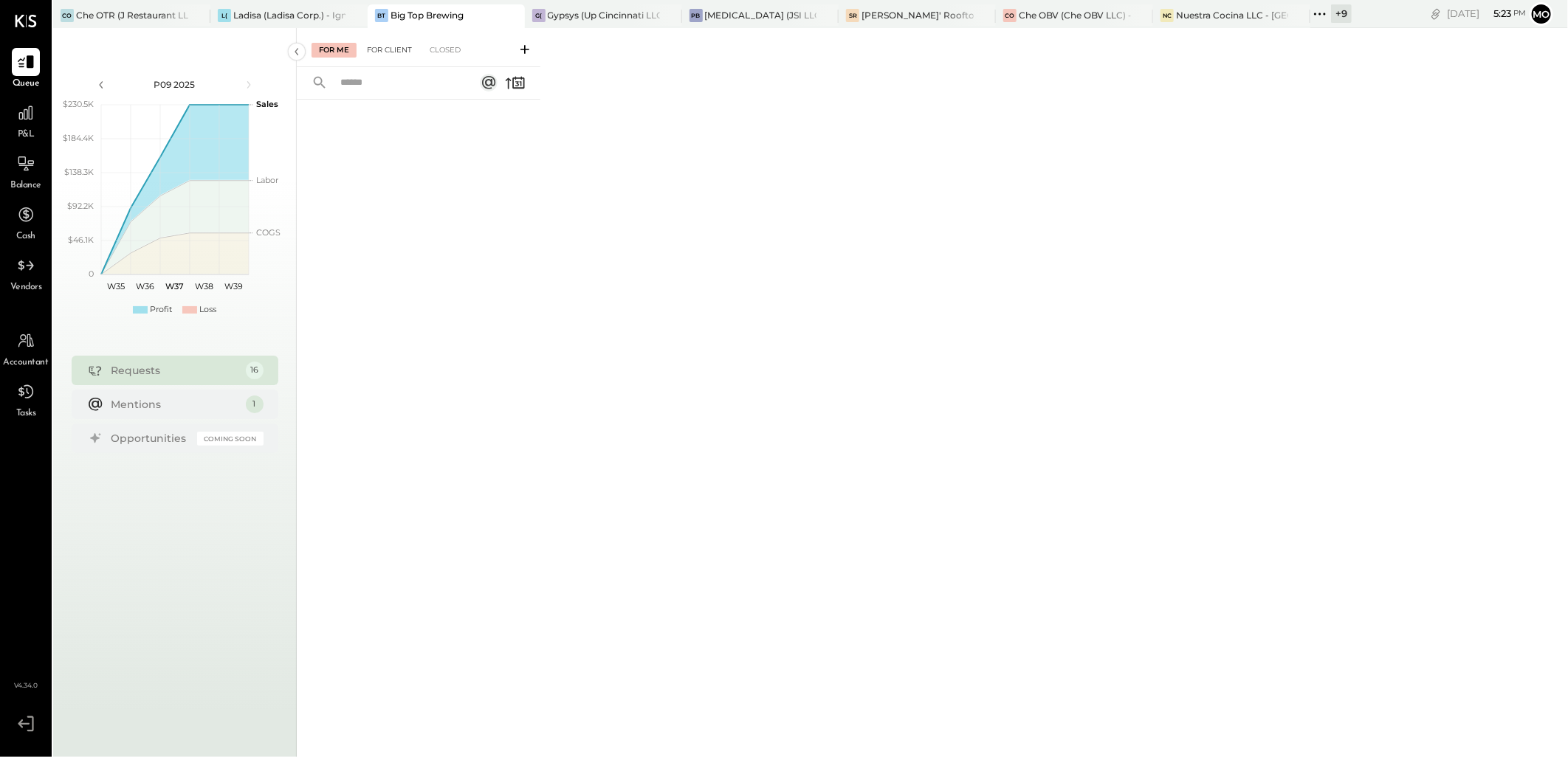
click at [391, 56] on div "For Client" at bounding box center [389, 50] width 59 height 15
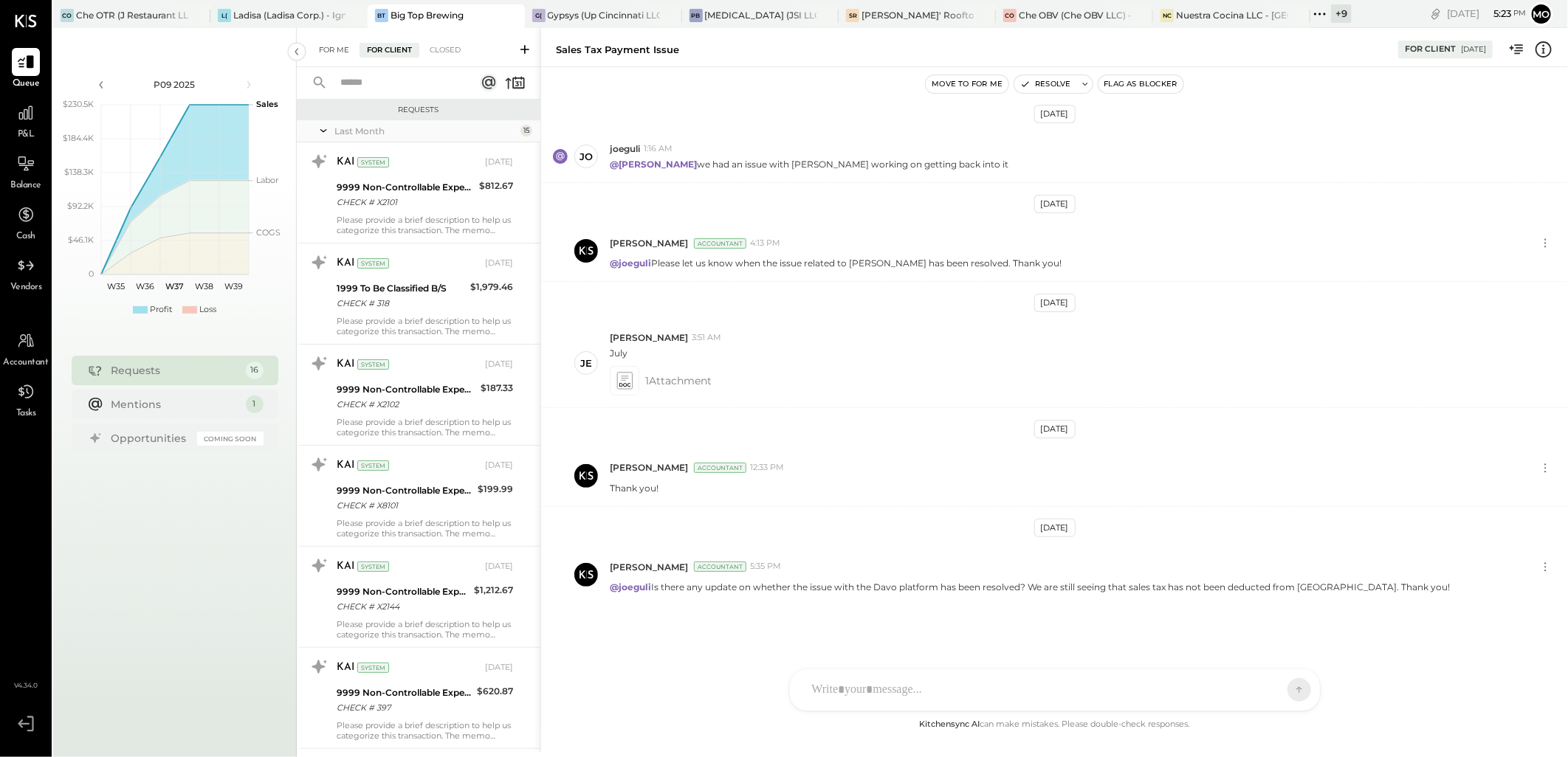
click at [327, 53] on div "For Me" at bounding box center [334, 50] width 45 height 15
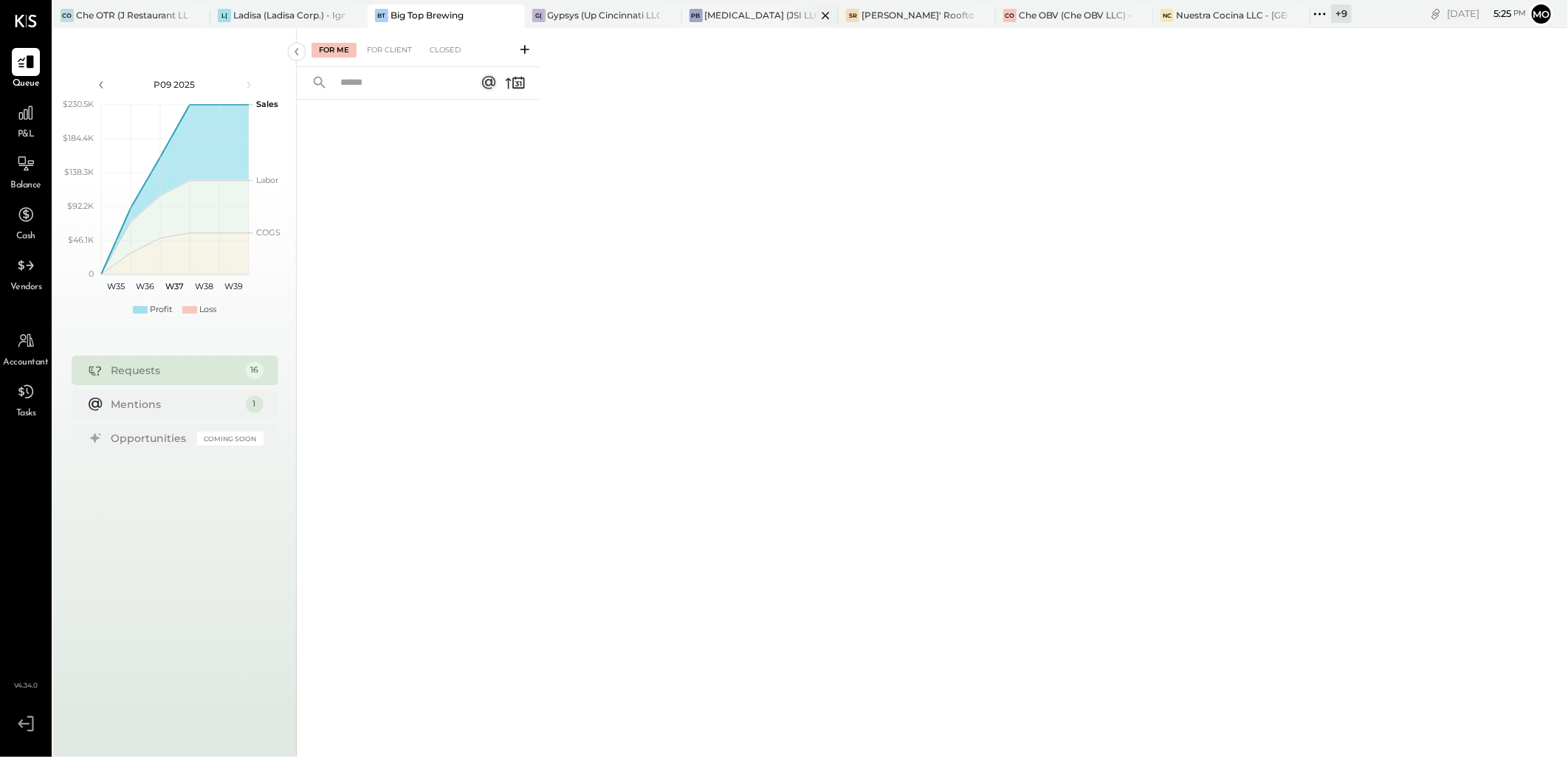
click at [733, 8] on div "PB [MEDICAL_DATA] (JSI LLC) - Ignite" at bounding box center [761, 16] width 157 height 23
click at [1184, 19] on div "Nuestra Cocina LLC - [GEOGRAPHIC_DATA]" at bounding box center [1232, 15] width 112 height 13
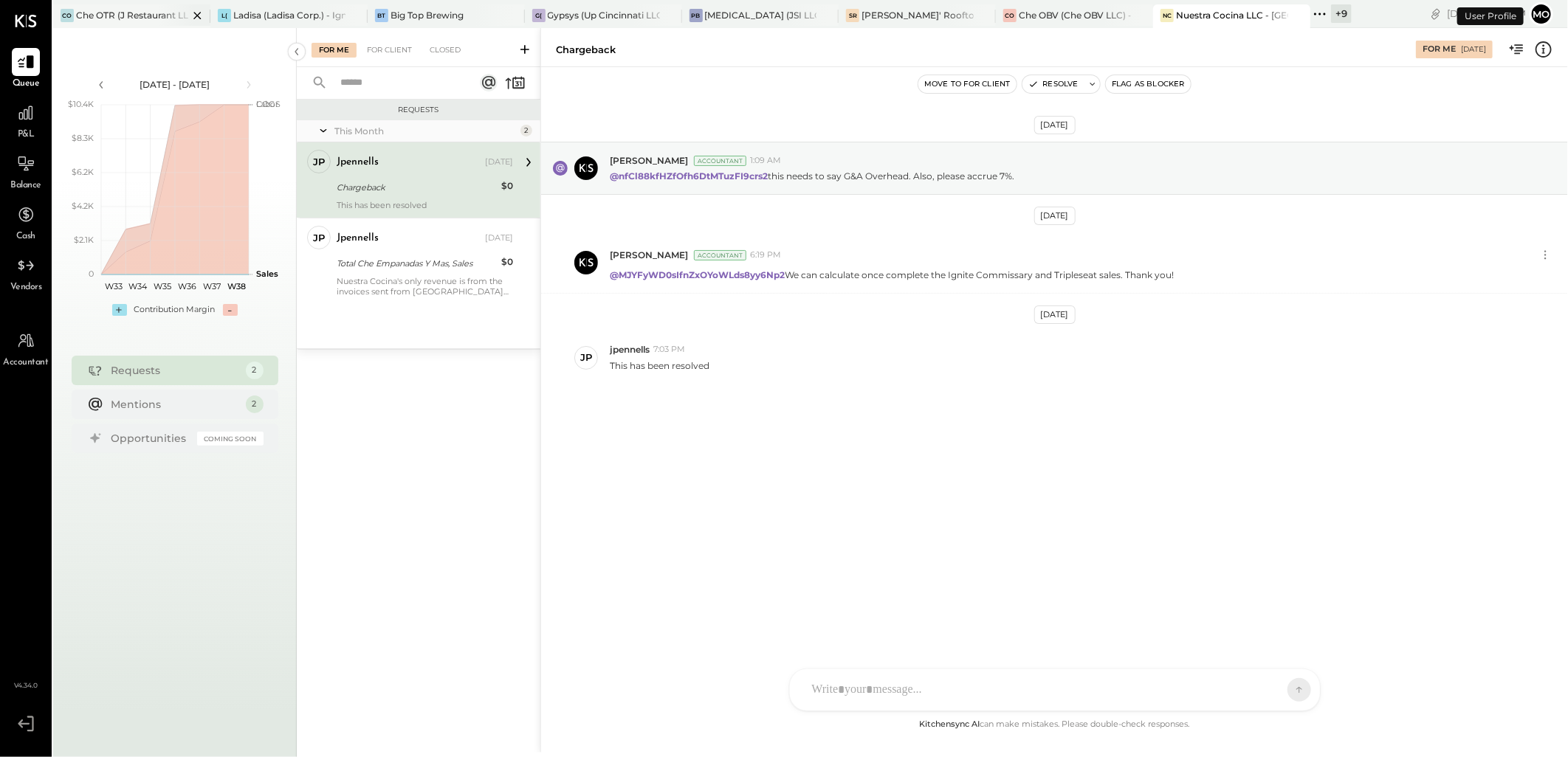
click at [127, 4] on div "CO Che OTR (J Restaurant LLC) - Ignite" at bounding box center [132, 16] width 157 height 23
